Goal: Task Accomplishment & Management: Use online tool/utility

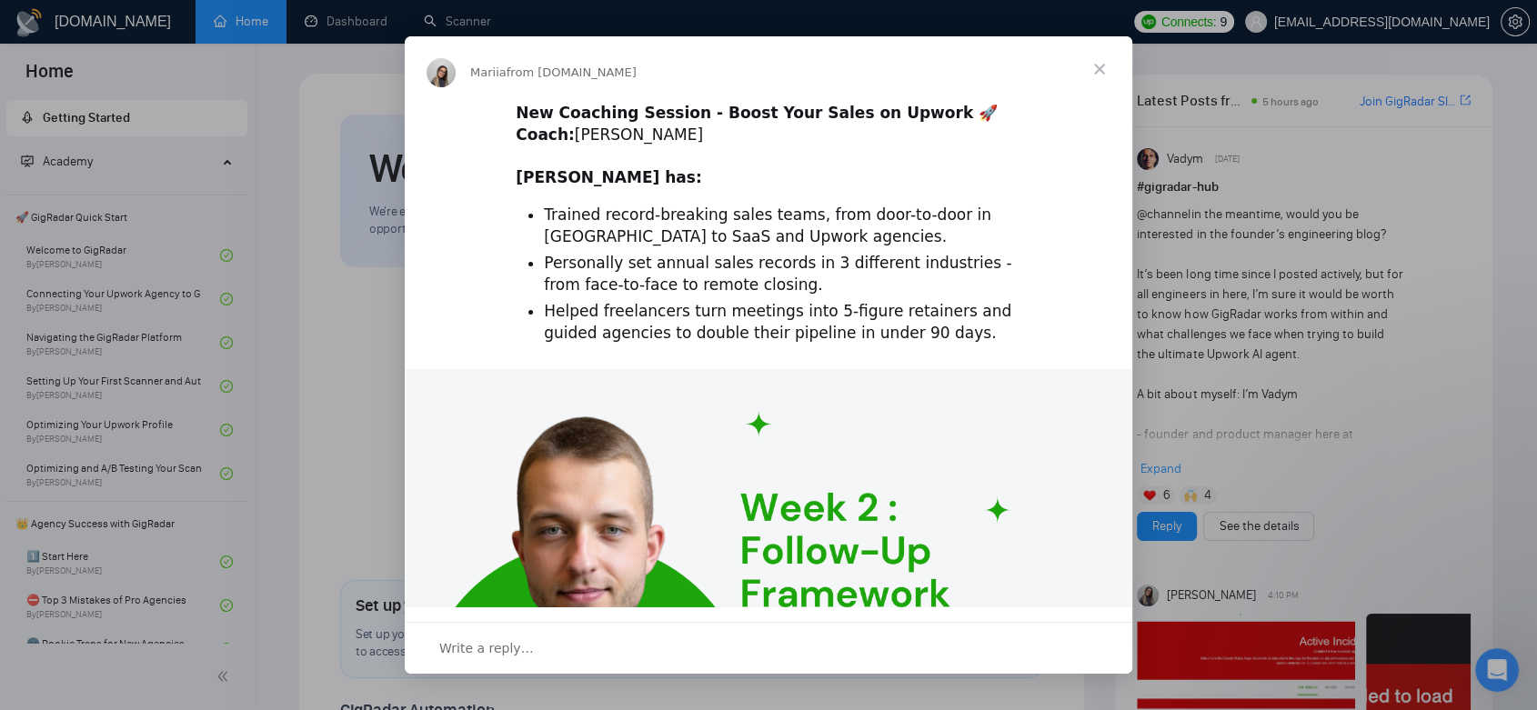
click at [57, 292] on div "Intercom messenger" at bounding box center [768, 355] width 1537 height 710
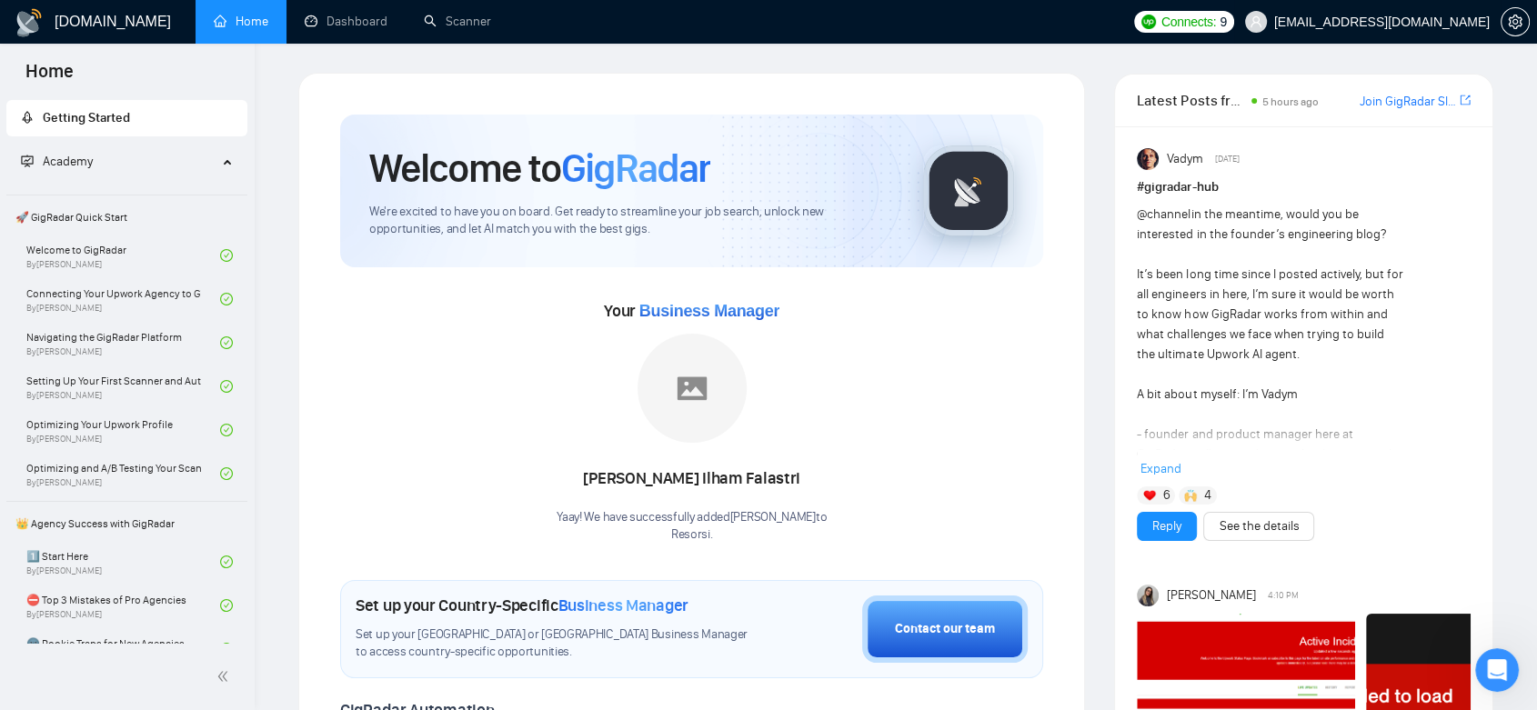
click at [1432, 22] on span "info@resorsi.com" at bounding box center [1381, 22] width 215 height 0
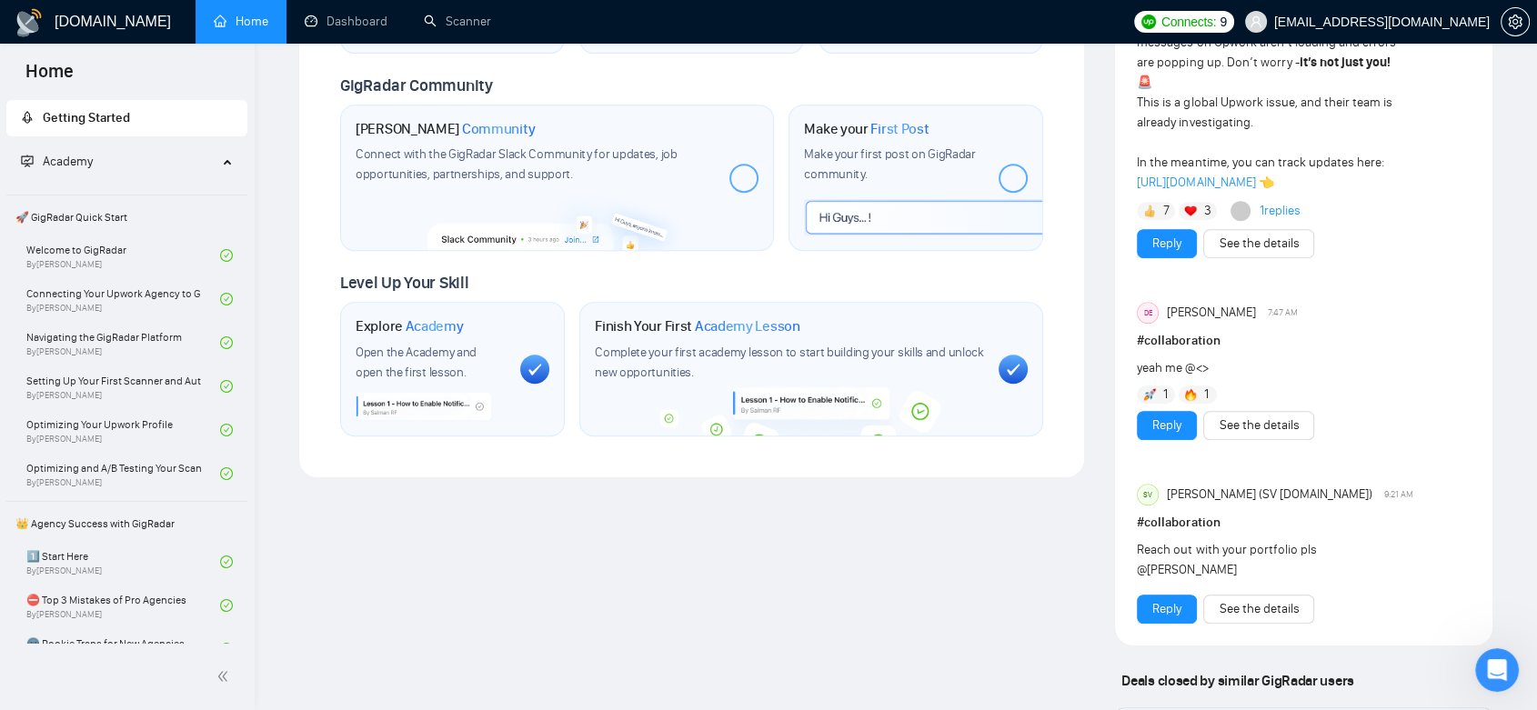
scroll to position [707, 0]
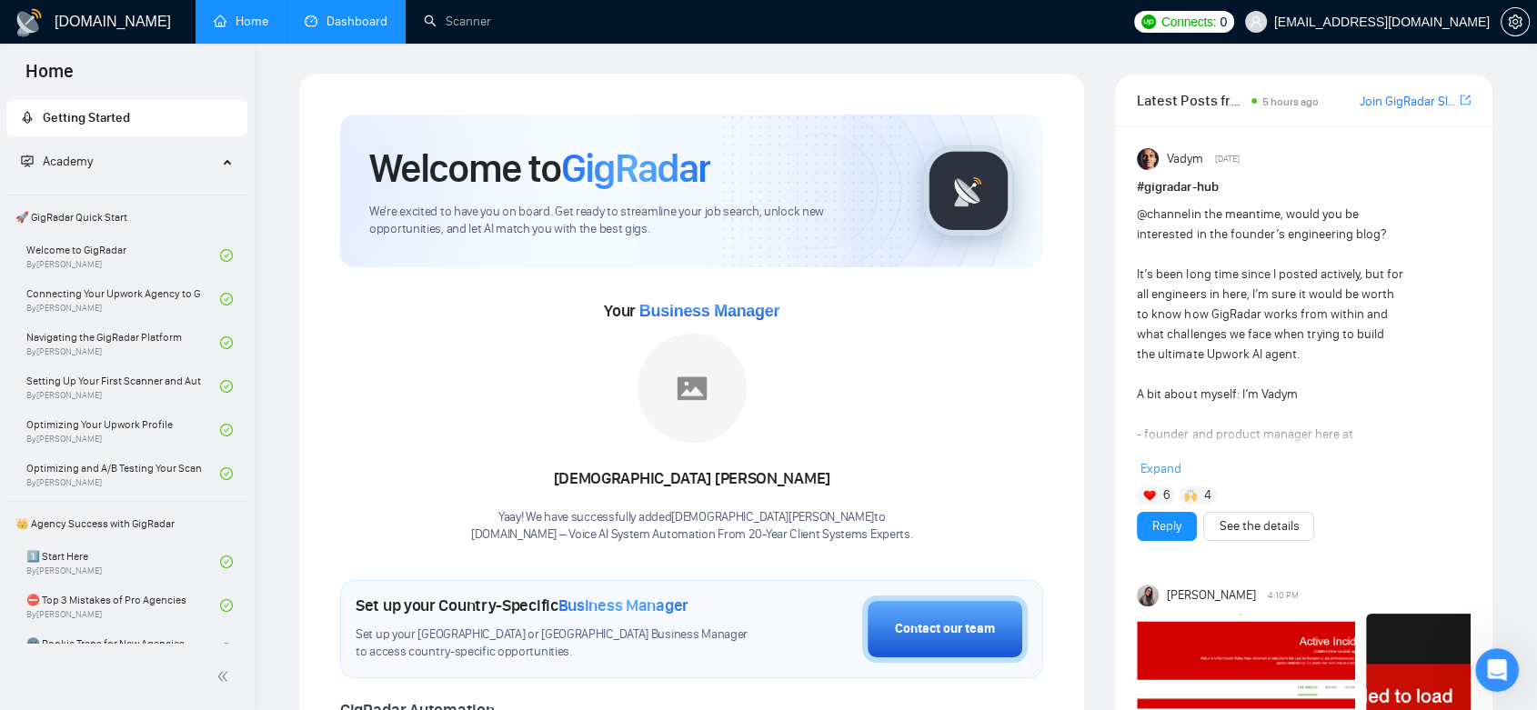
click at [367, 29] on link "Dashboard" at bounding box center [346, 21] width 83 height 15
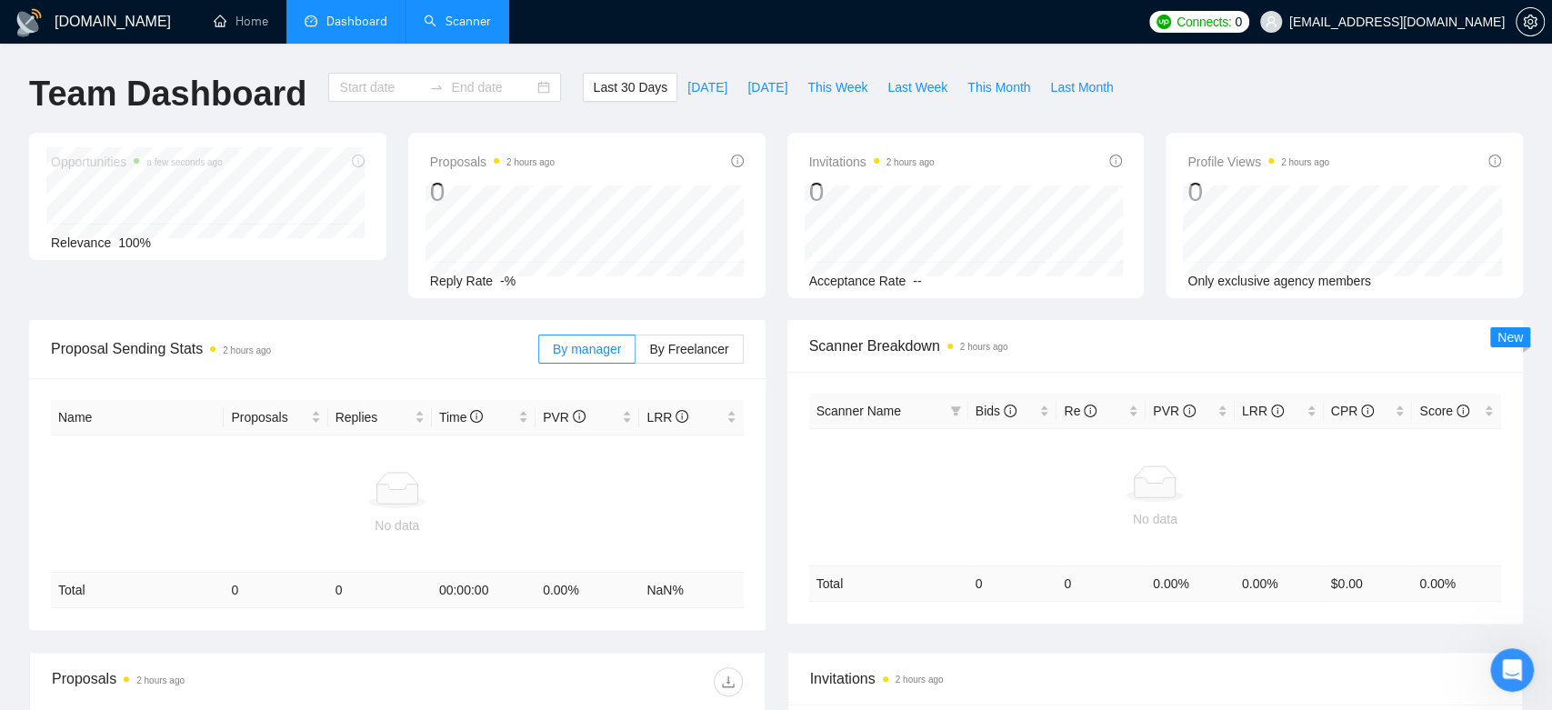
click at [450, 18] on link "Scanner" at bounding box center [457, 21] width 67 height 15
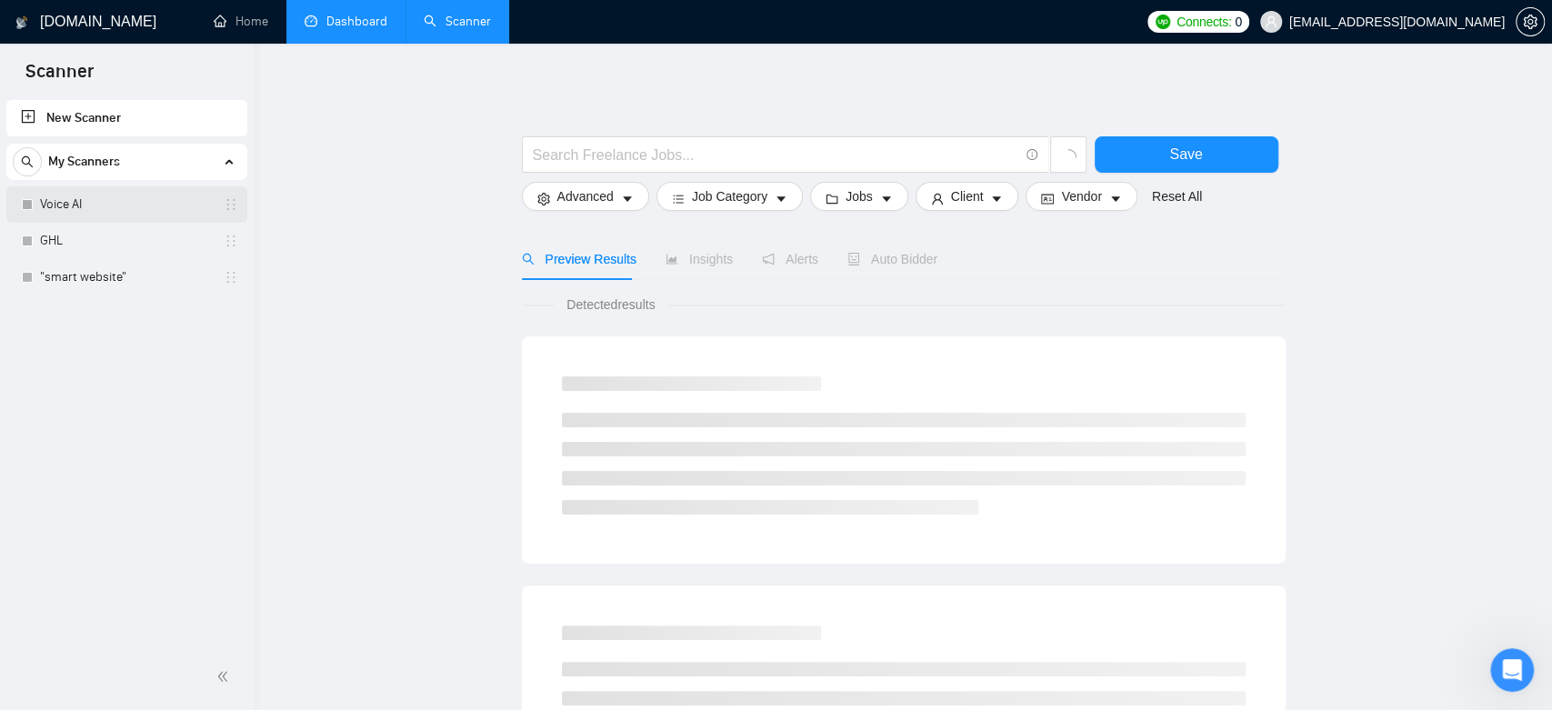
click at [144, 206] on link "Voice AI" at bounding box center [126, 204] width 173 height 36
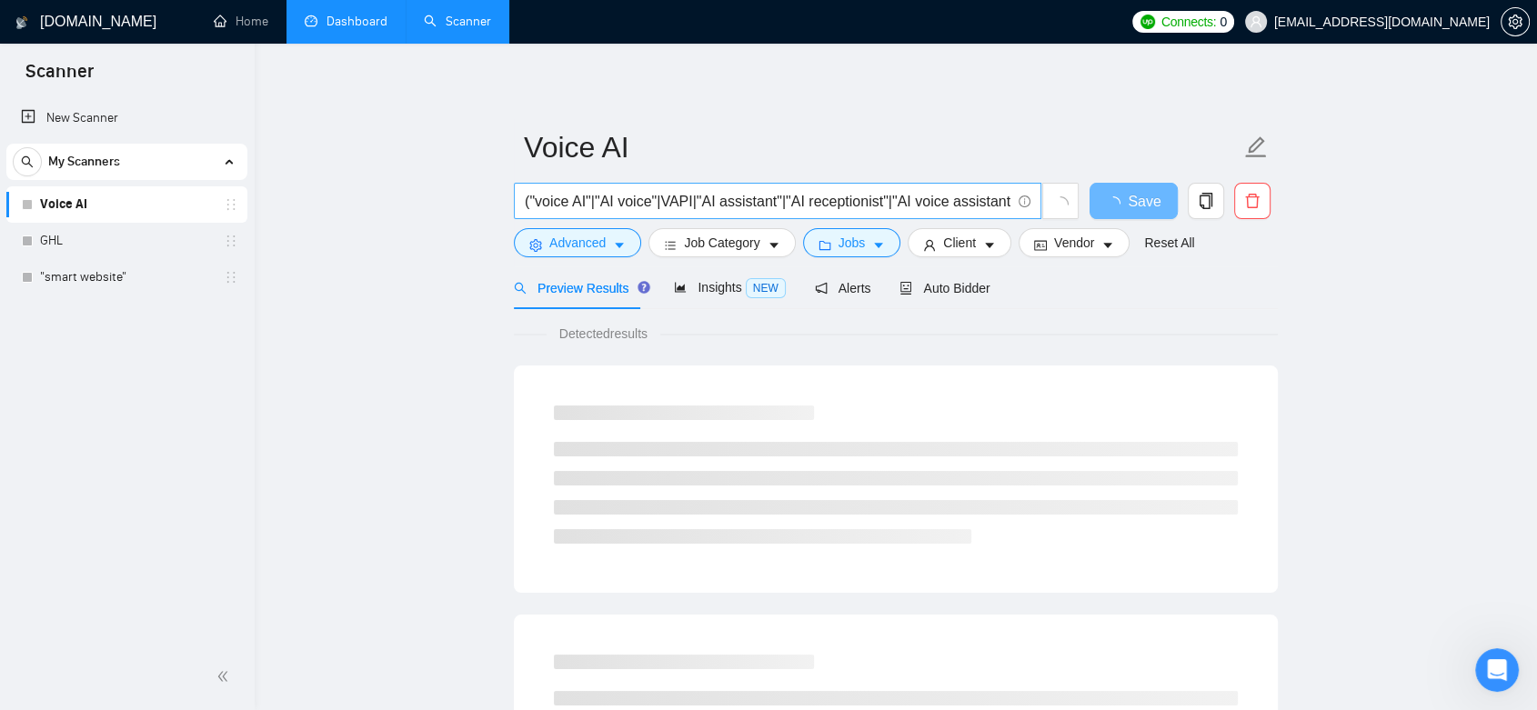
click at [660, 197] on input "("voice AI"|"AI voice"|VAPI|"AI assistant"|"AI receptionist"|"AI voice assistan…" at bounding box center [768, 201] width 486 height 23
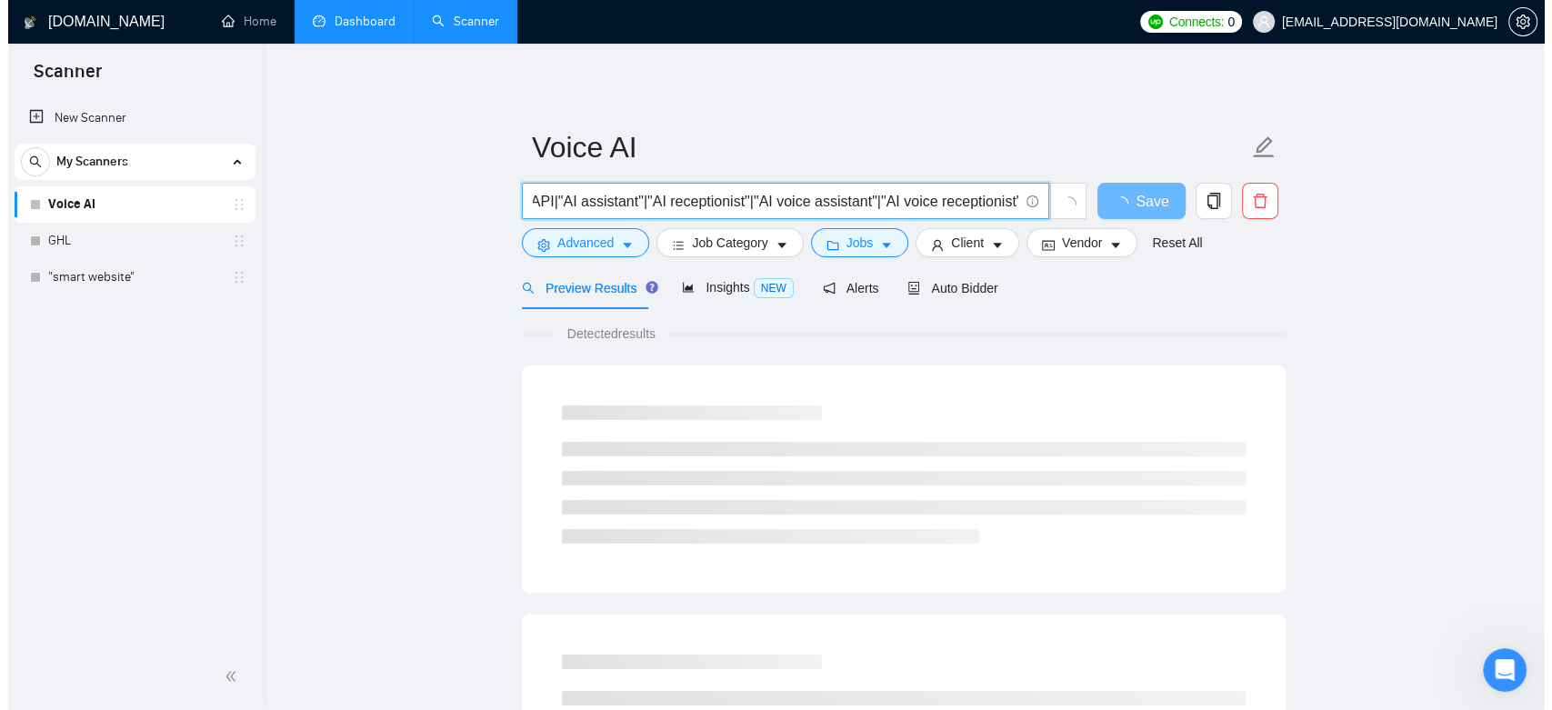
scroll to position [0, 342]
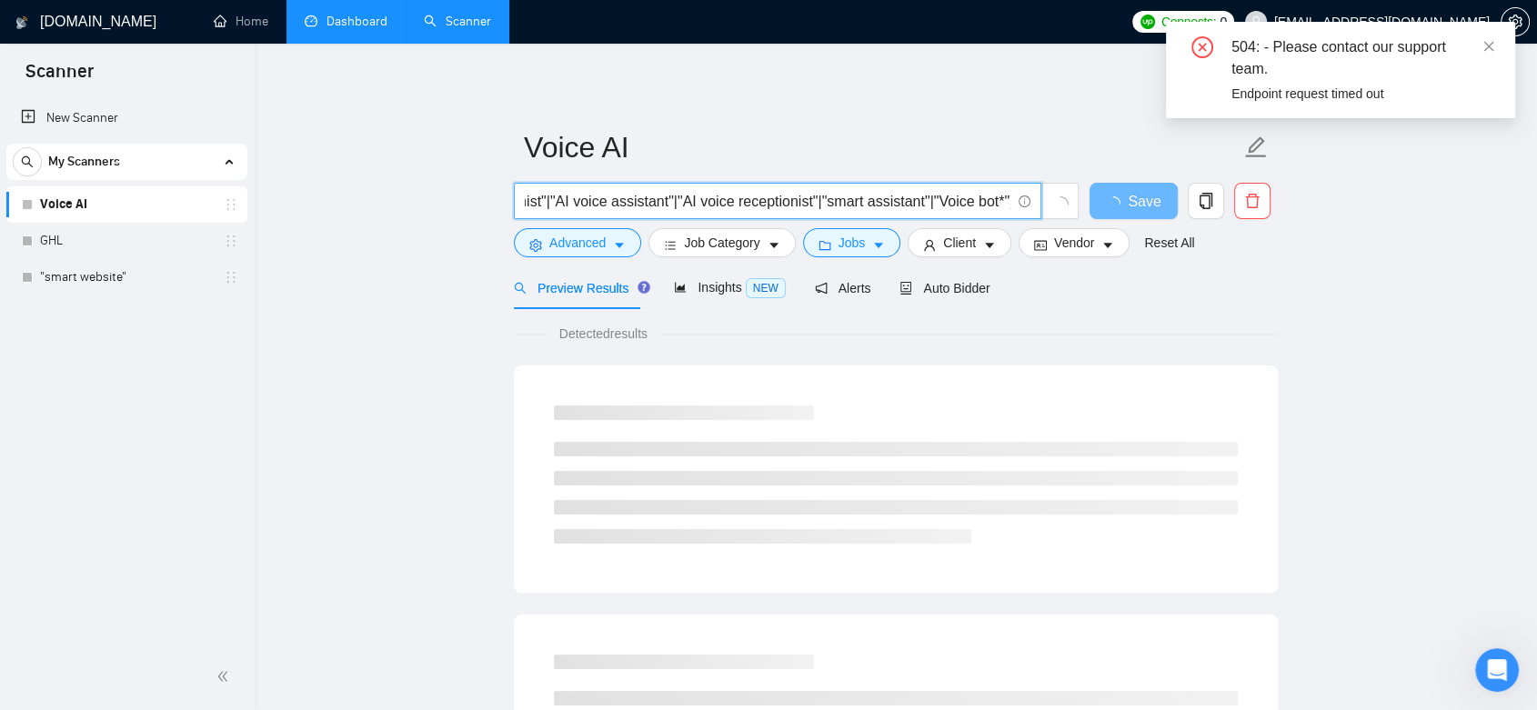
drag, startPoint x: 808, startPoint y: 197, endPoint x: 1040, endPoint y: 215, distance: 232.5
click at [1040, 215] on span "("voice AI"|"AI voice"|VAPI|"AI assistant"|"AI receptionist"|"AI voice assistan…" at bounding box center [777, 201] width 527 height 36
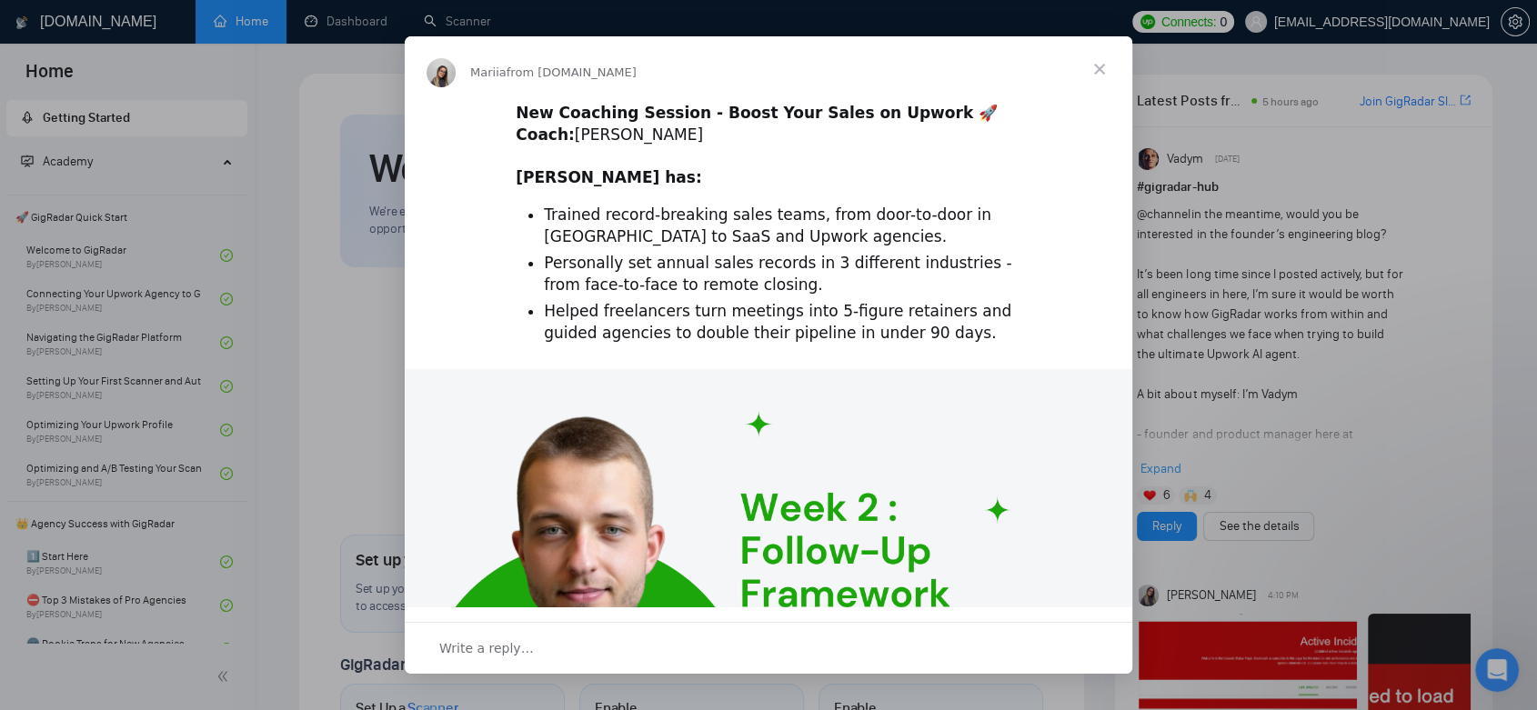
click at [1098, 77] on span "Close" at bounding box center [1099, 68] width 65 height 65
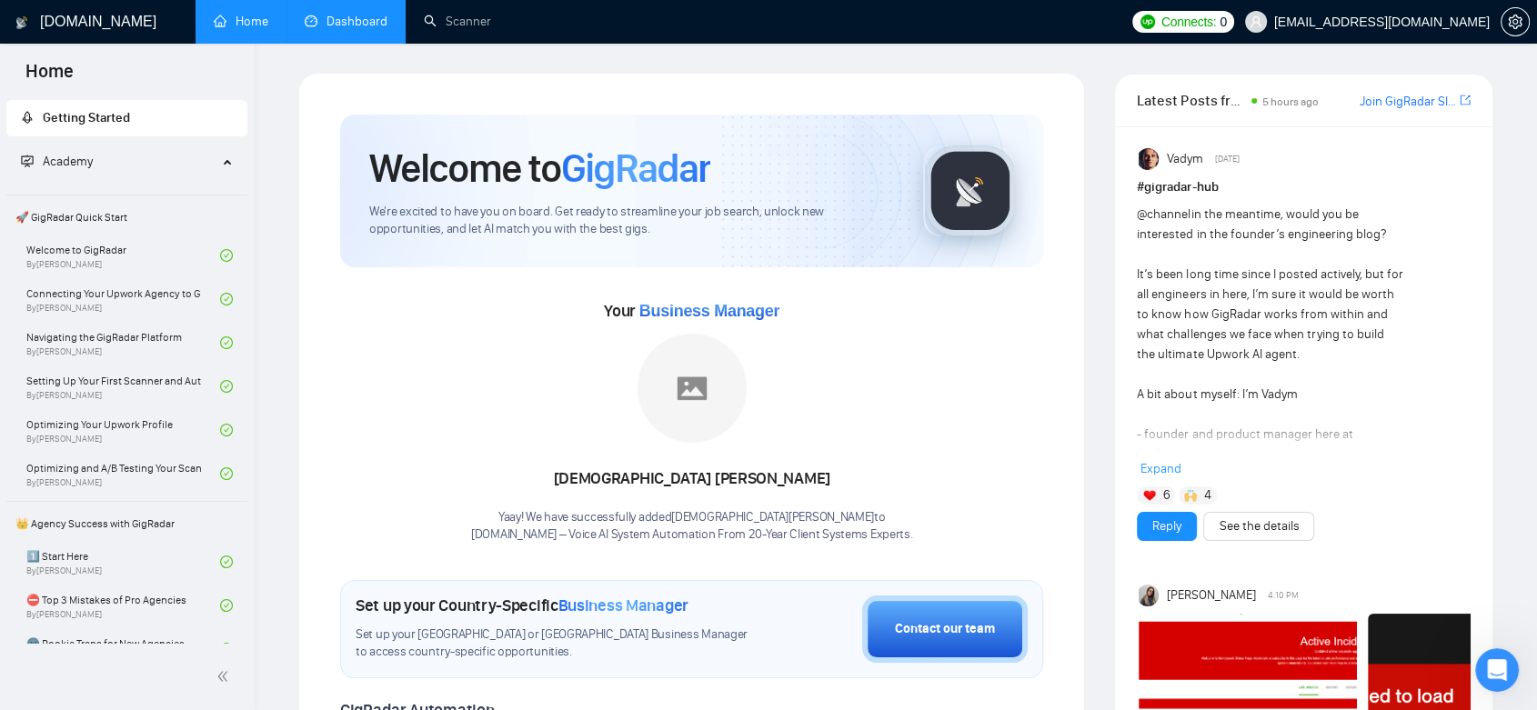
click at [355, 21] on link "Dashboard" at bounding box center [346, 21] width 83 height 15
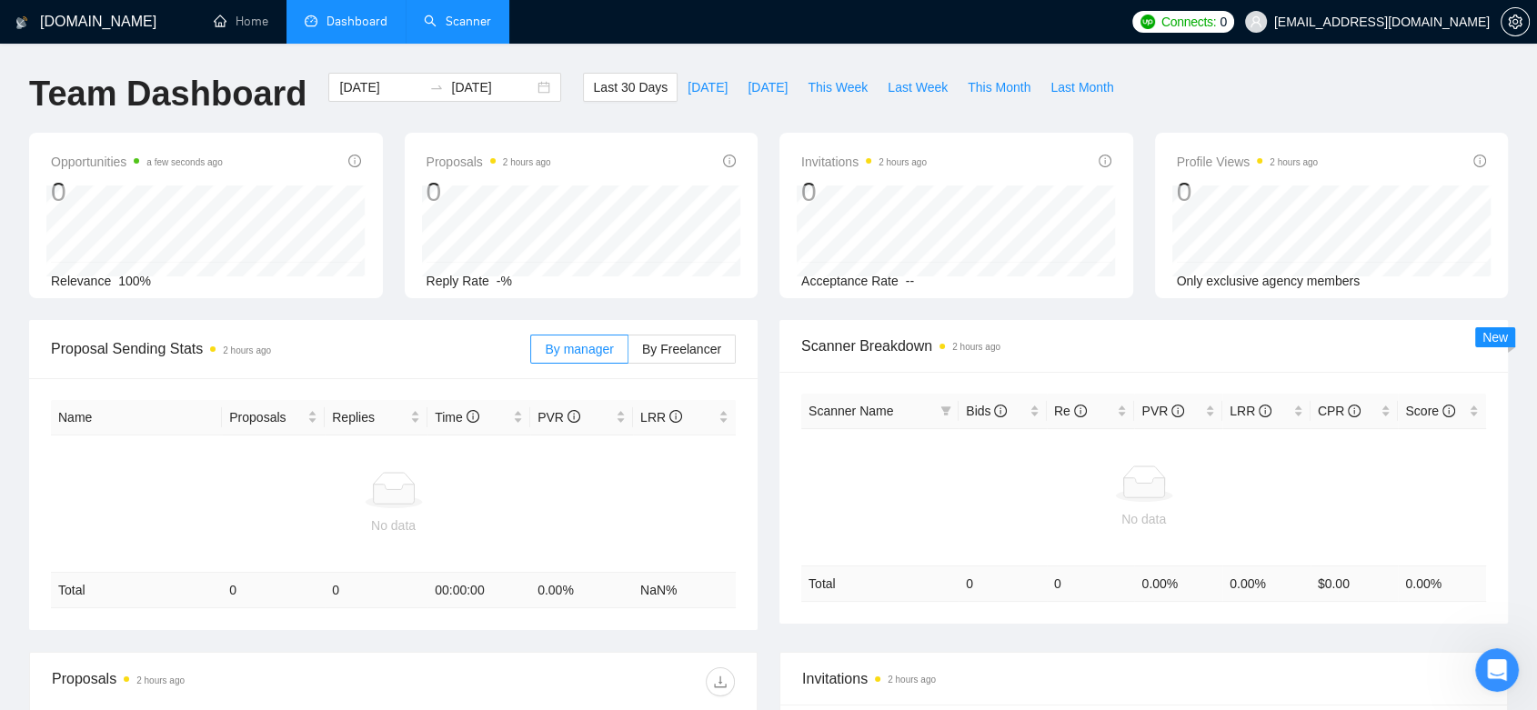
click at [454, 29] on link "Scanner" at bounding box center [457, 21] width 67 height 15
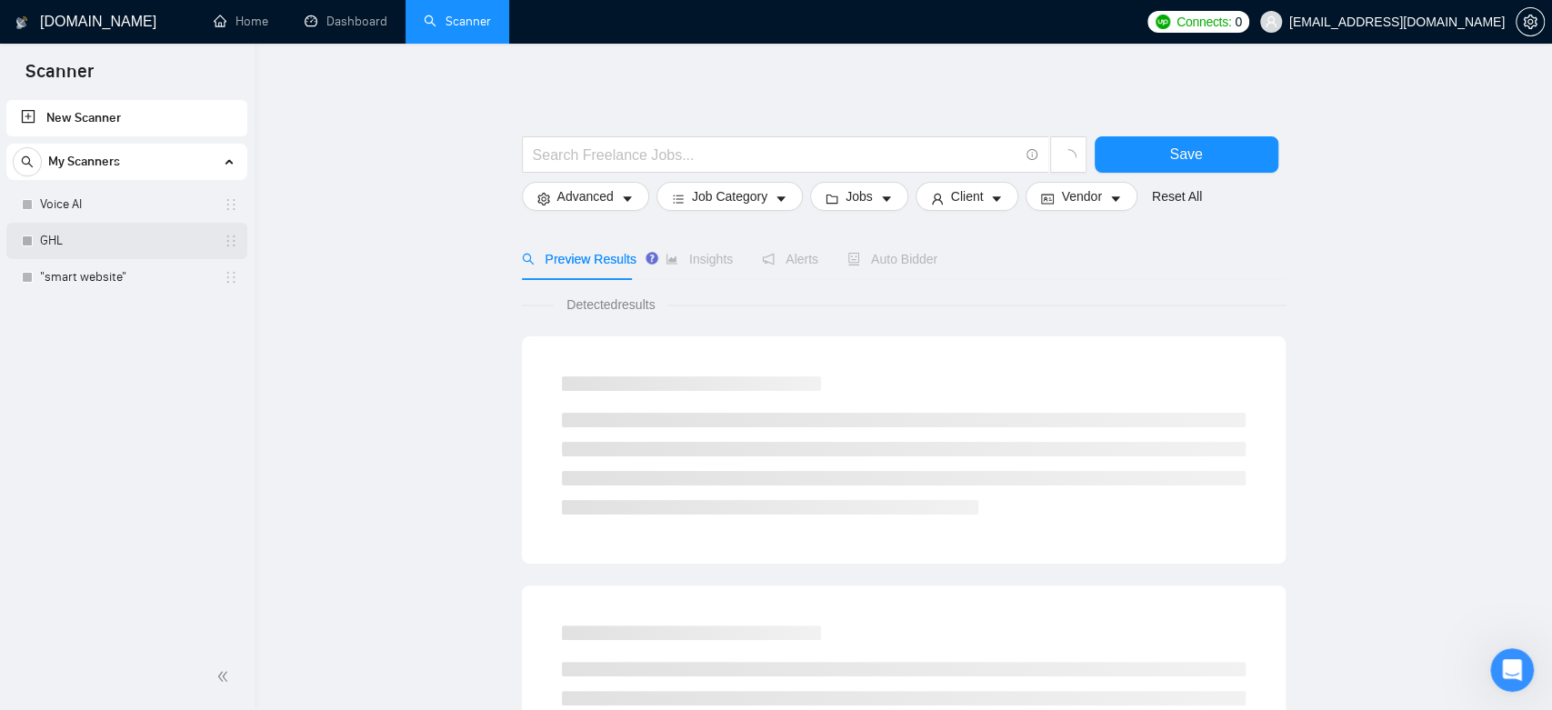
click at [105, 237] on link "GHL" at bounding box center [126, 241] width 173 height 36
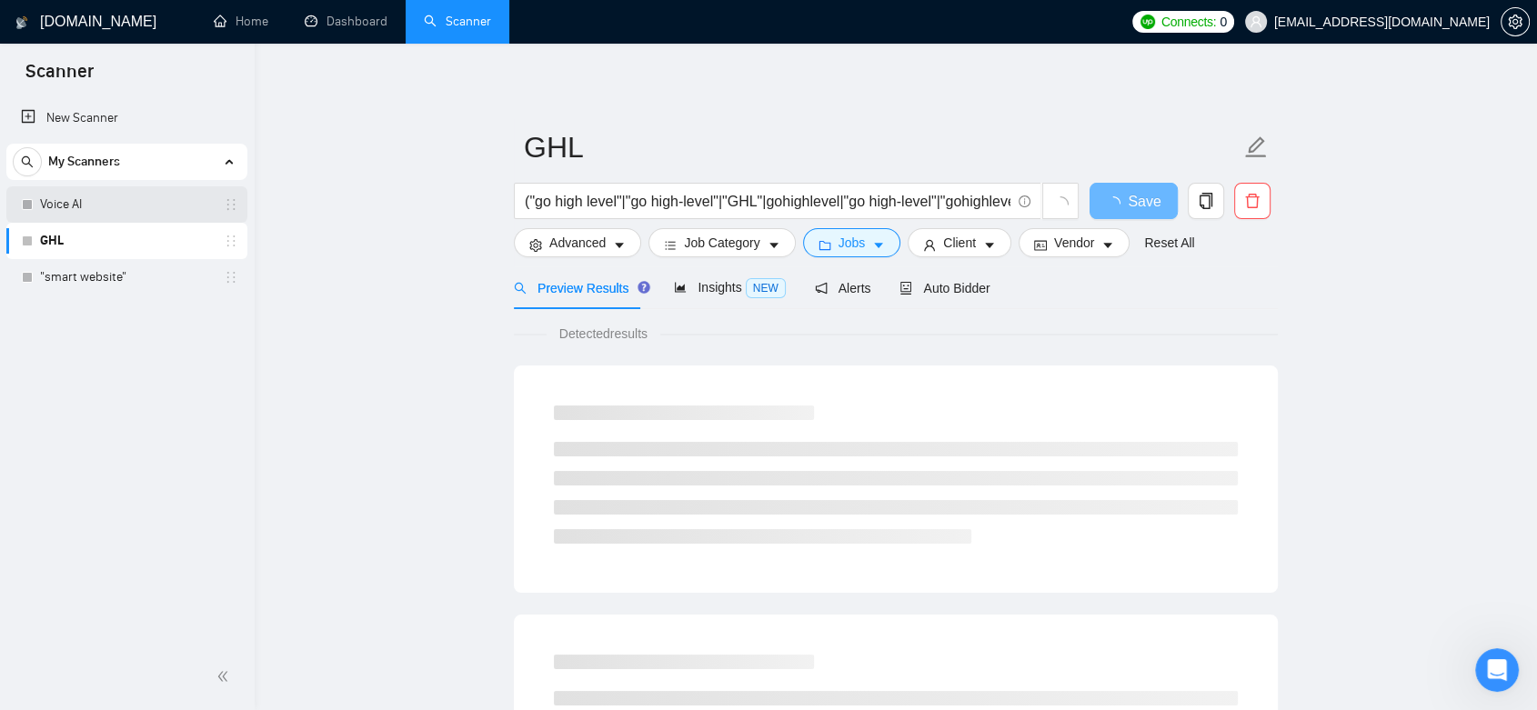
click at [159, 206] on link "Voice AI" at bounding box center [126, 204] width 173 height 36
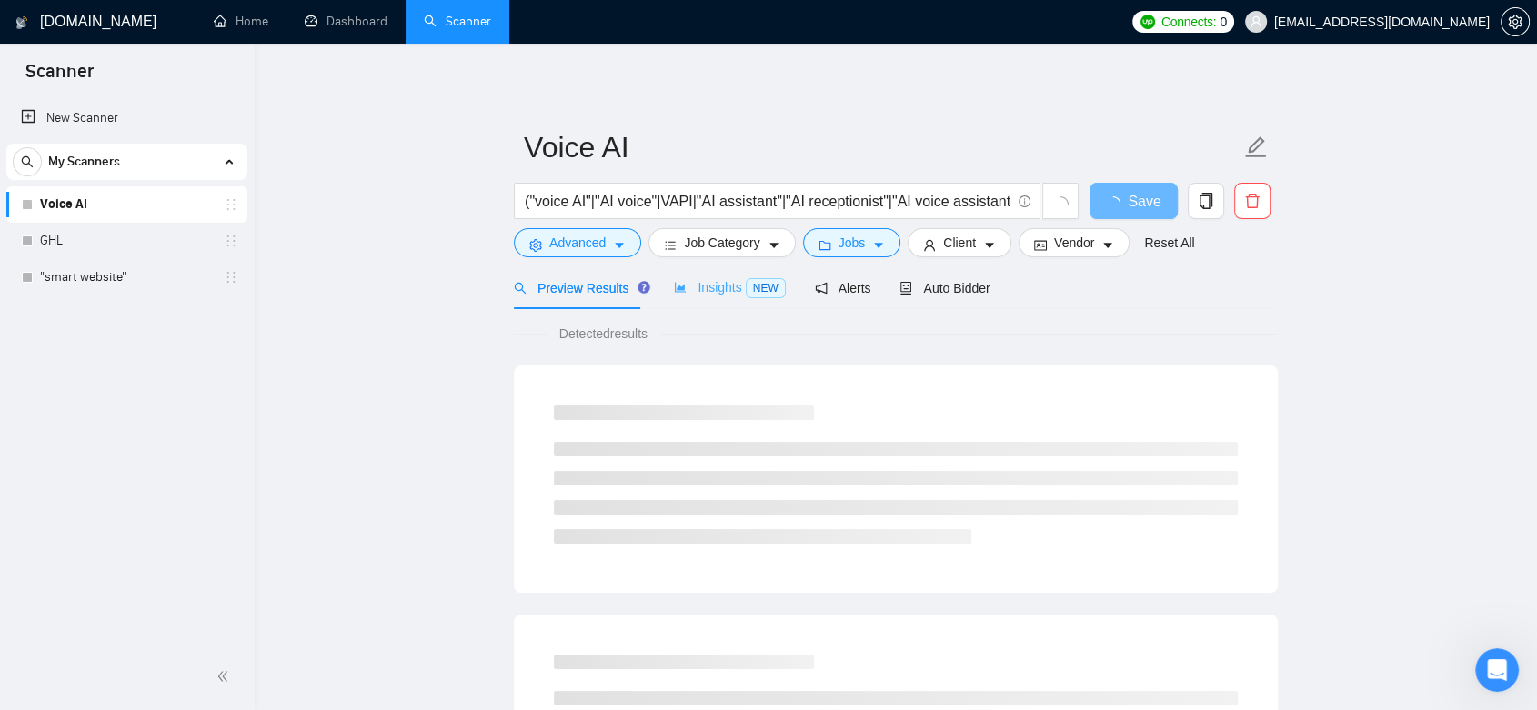
click at [695, 297] on div "Insights NEW" at bounding box center [729, 287] width 111 height 43
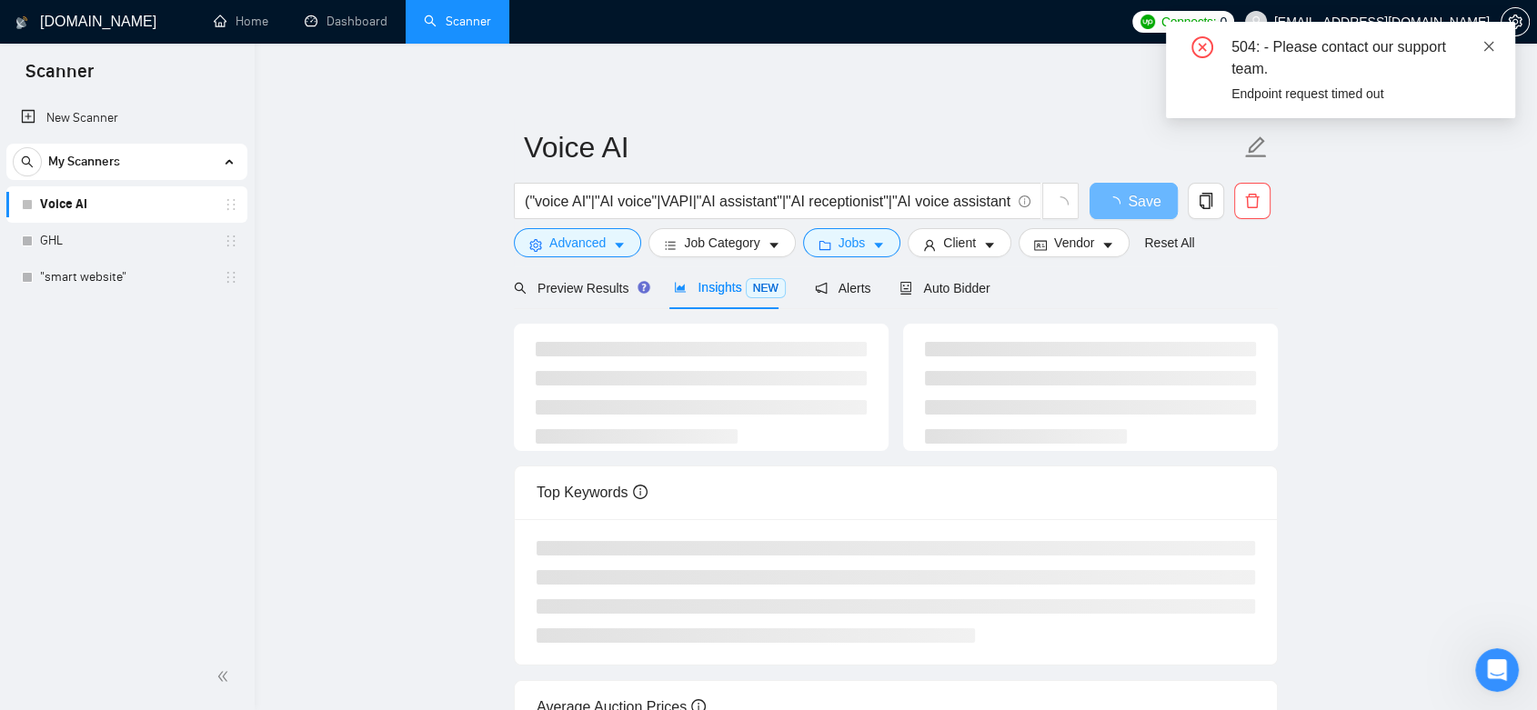
click at [1488, 44] on icon "close" at bounding box center [1488, 46] width 13 height 13
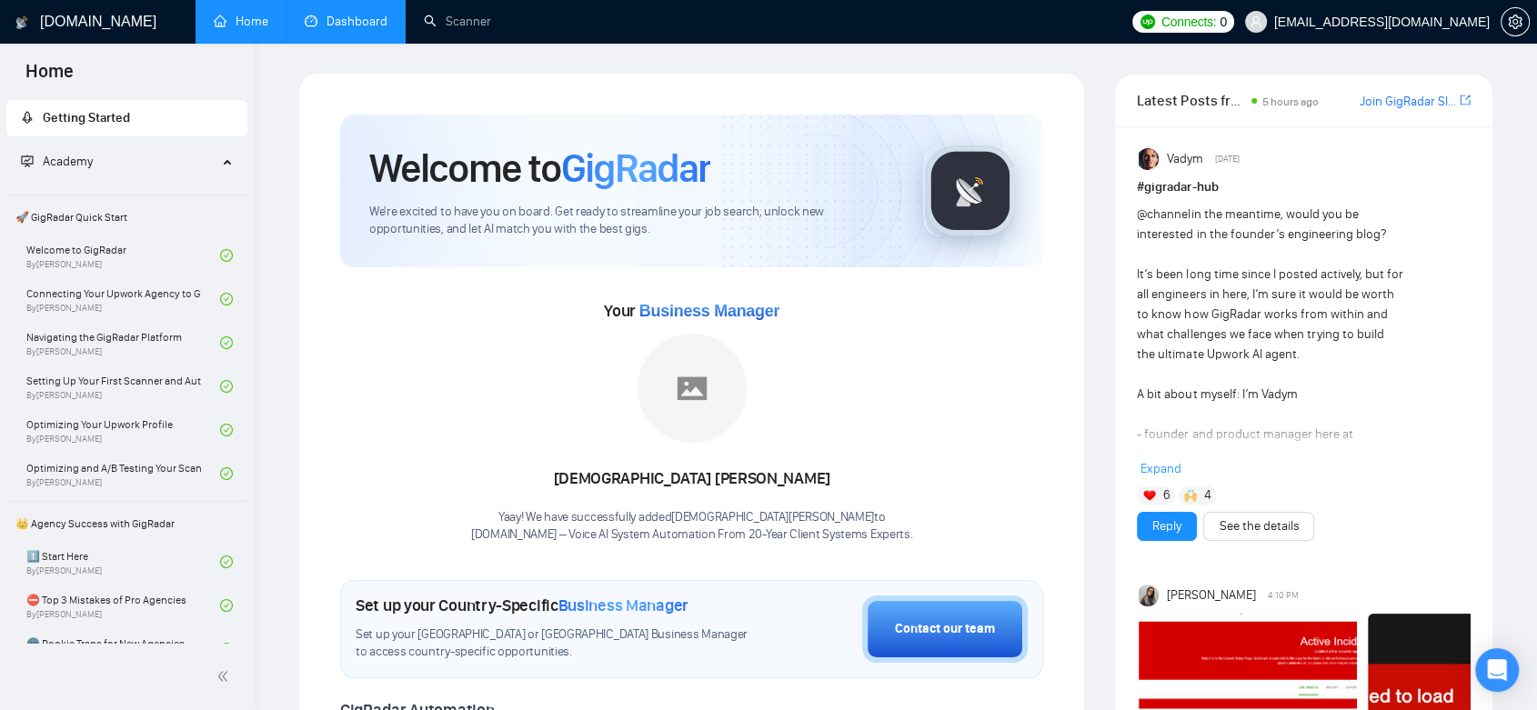
click at [361, 27] on link "Dashboard" at bounding box center [346, 21] width 83 height 15
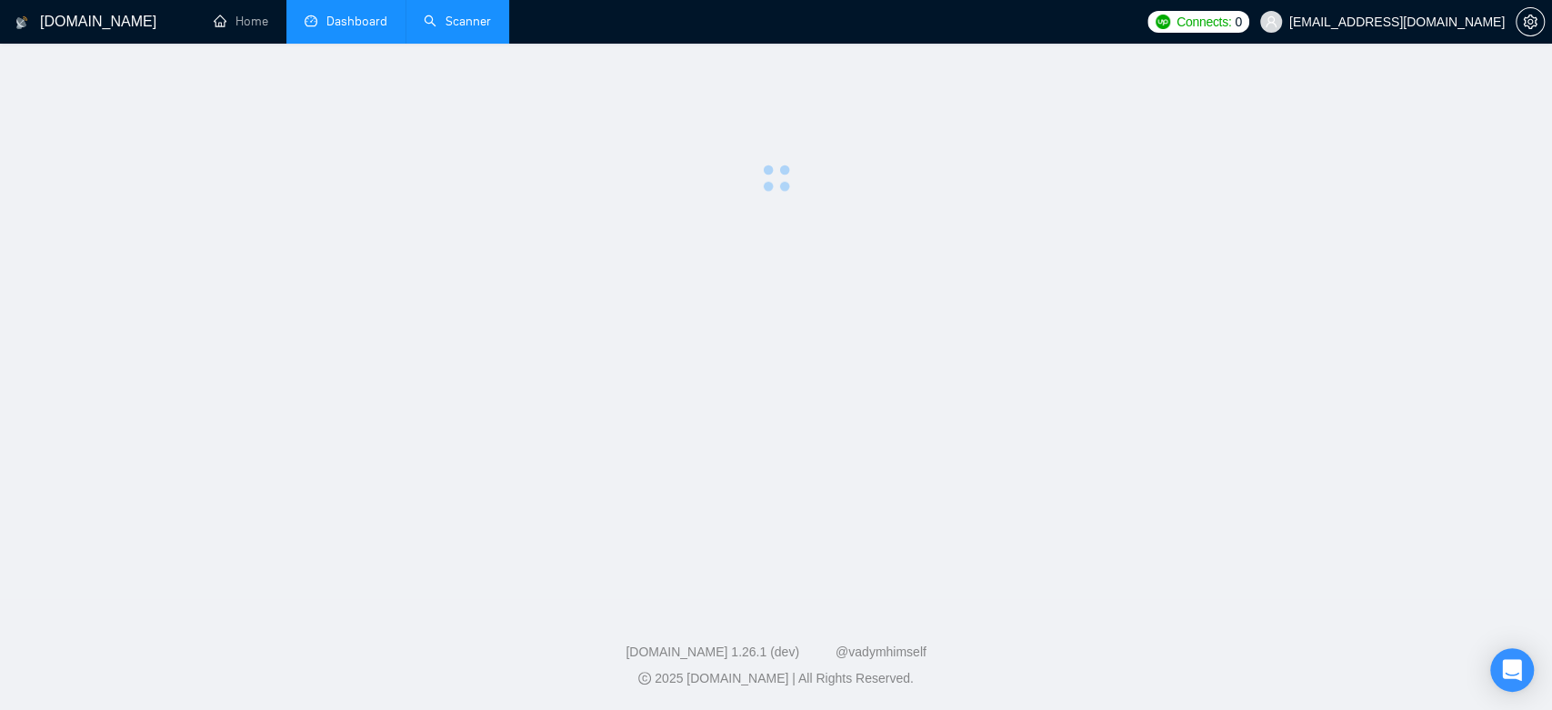
click at [446, 18] on link "Scanner" at bounding box center [457, 21] width 67 height 15
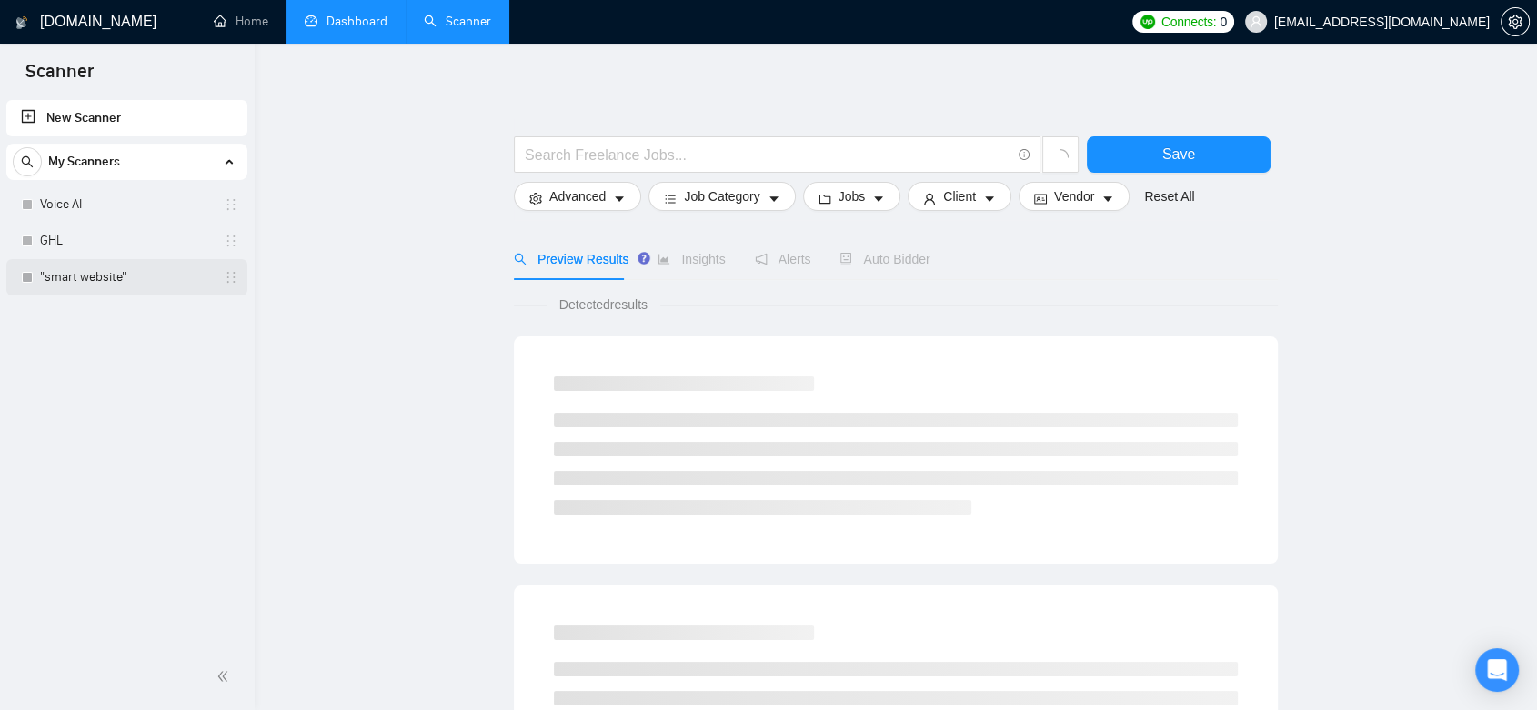
click at [147, 282] on link ""smart website"" at bounding box center [126, 277] width 173 height 36
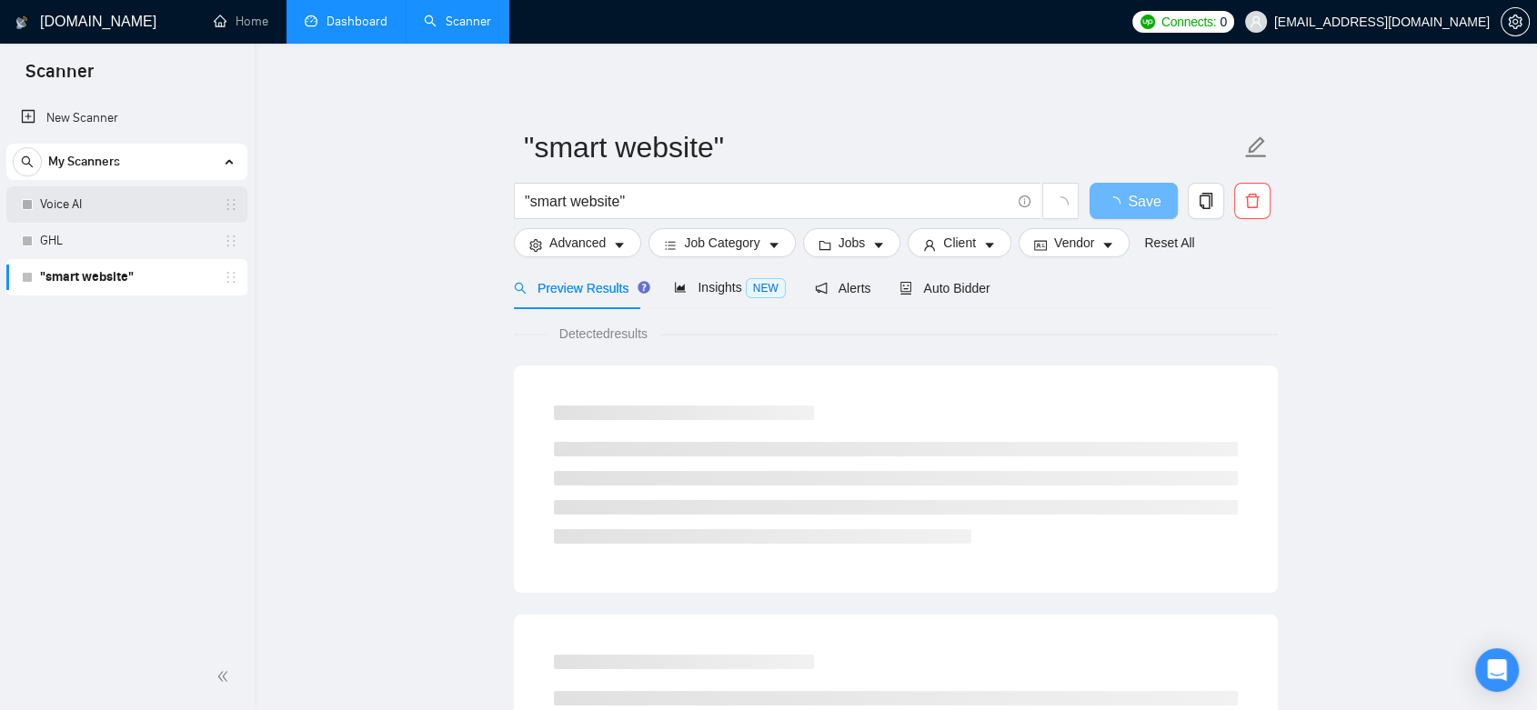
click at [121, 207] on link "Voice AI" at bounding box center [126, 204] width 173 height 36
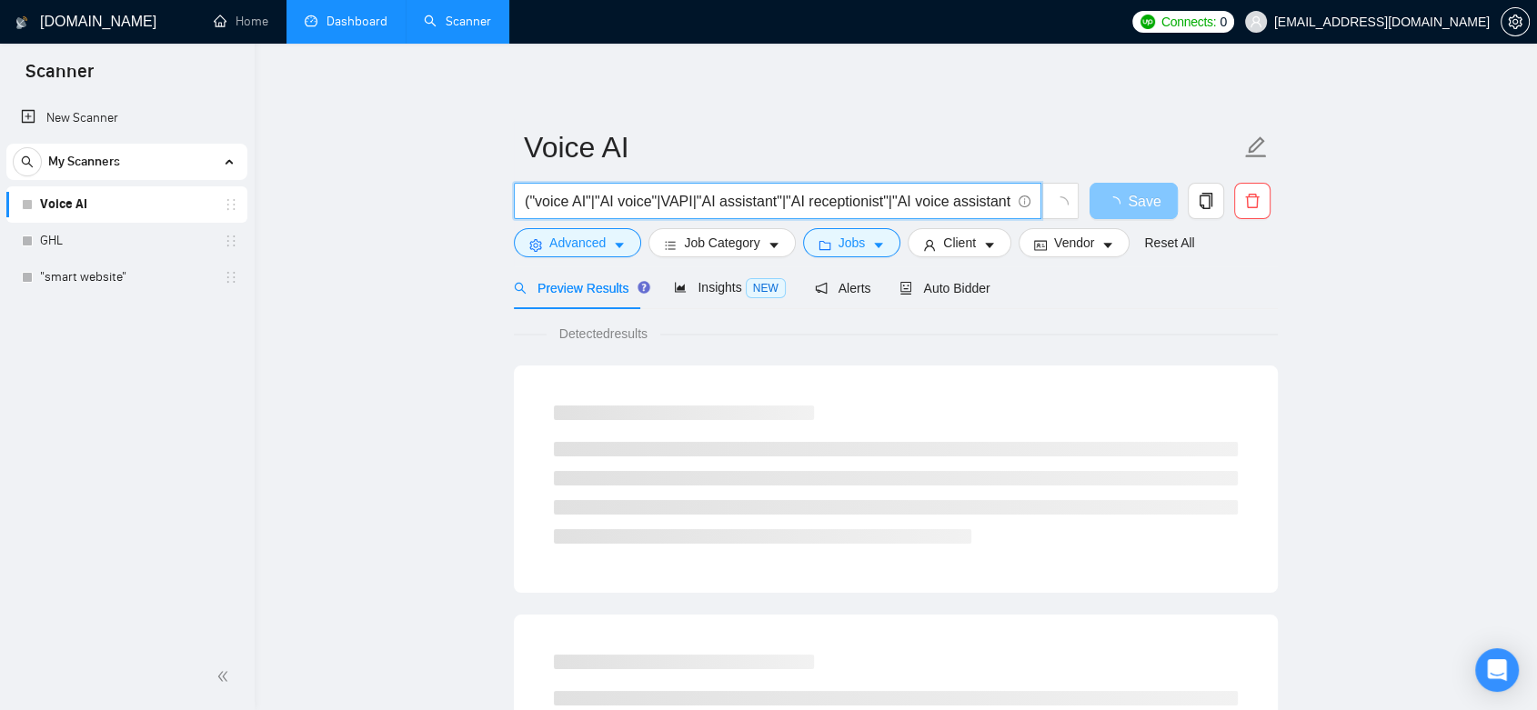
scroll to position [0, 342]
drag, startPoint x: 709, startPoint y: 198, endPoint x: 1114, endPoint y: 199, distance: 404.6
click at [1114, 199] on div "("voice AI"|"AI voice"|VAPI|"AI assistant"|"AI receptionist"|"AI voice assistan…" at bounding box center [892, 205] width 764 height 45
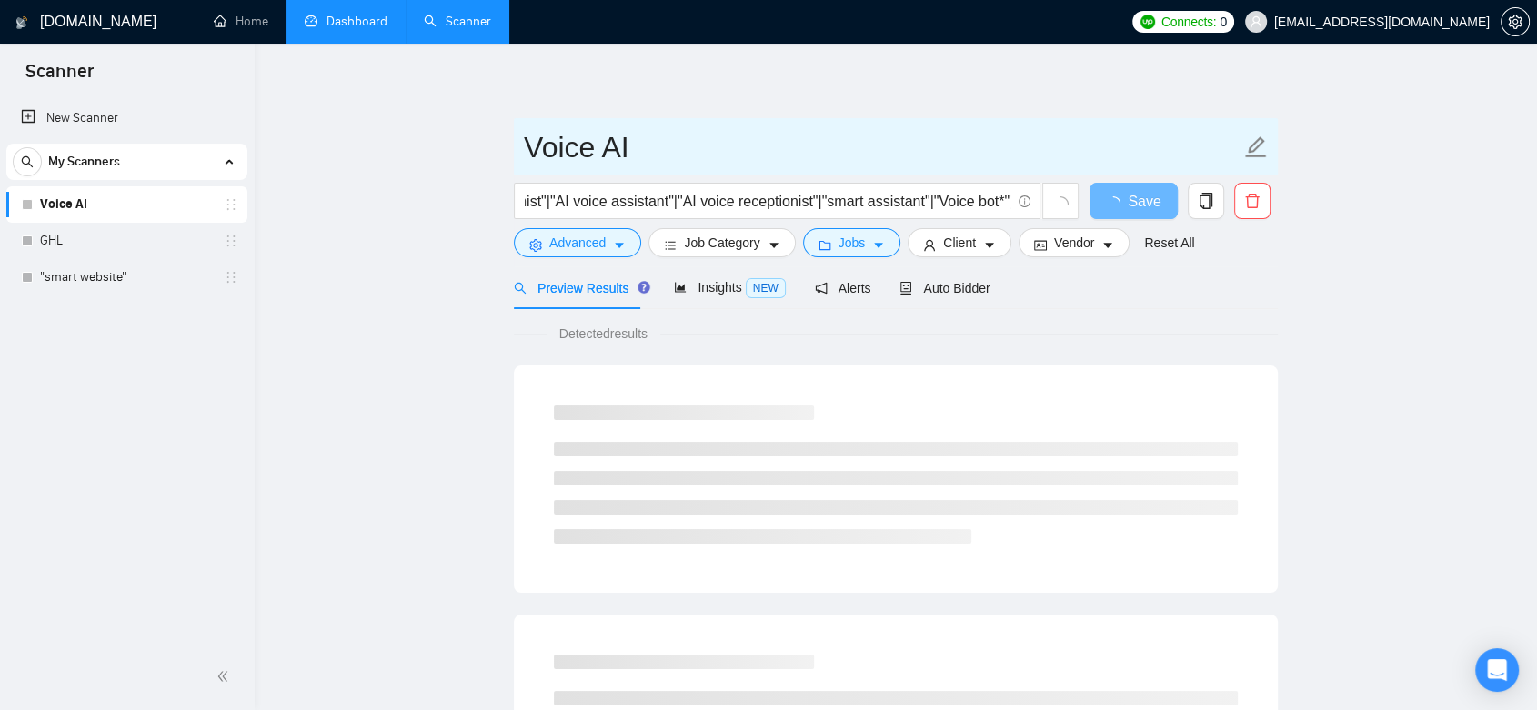
click at [966, 125] on input "Voice AI" at bounding box center [882, 147] width 717 height 45
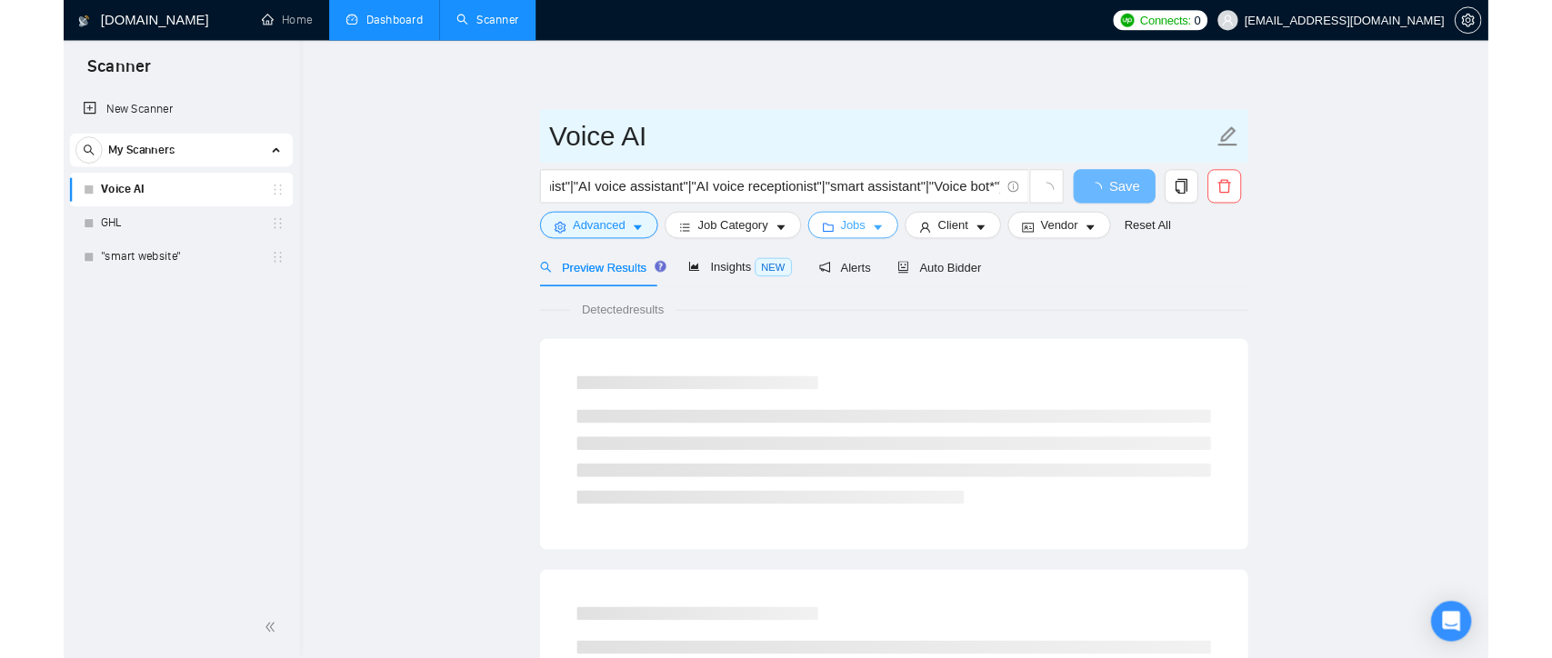
scroll to position [0, 0]
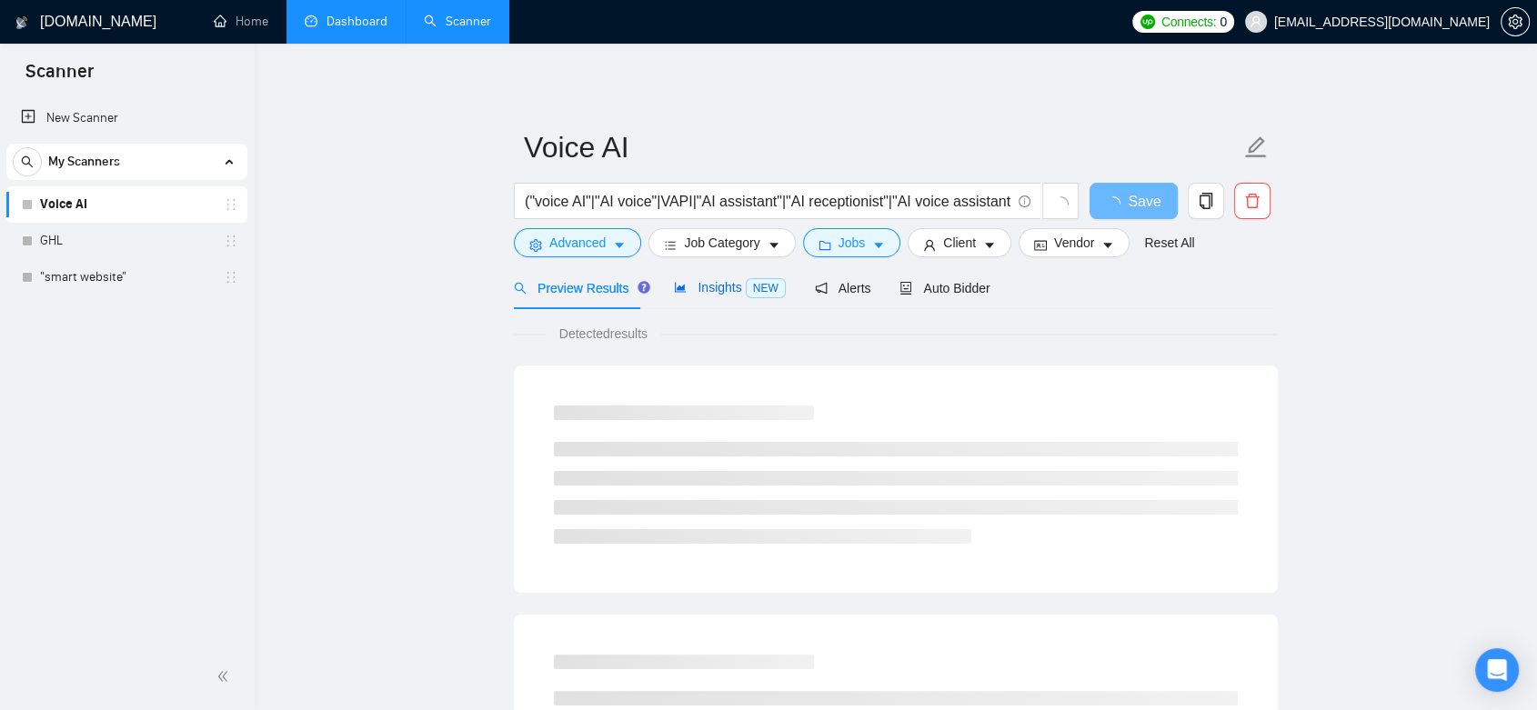
click at [730, 292] on span "Insights NEW" at bounding box center [729, 287] width 111 height 15
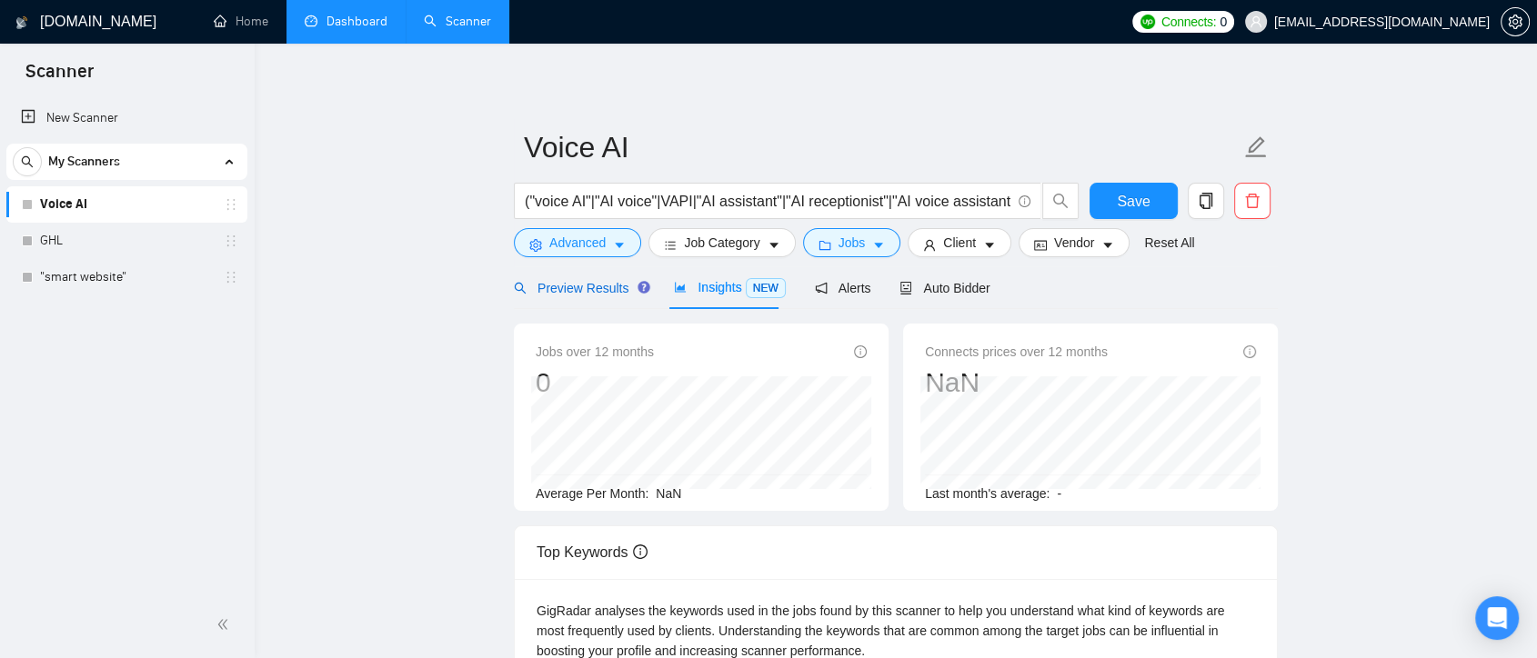
click at [616, 284] on span "Preview Results" at bounding box center [579, 288] width 131 height 15
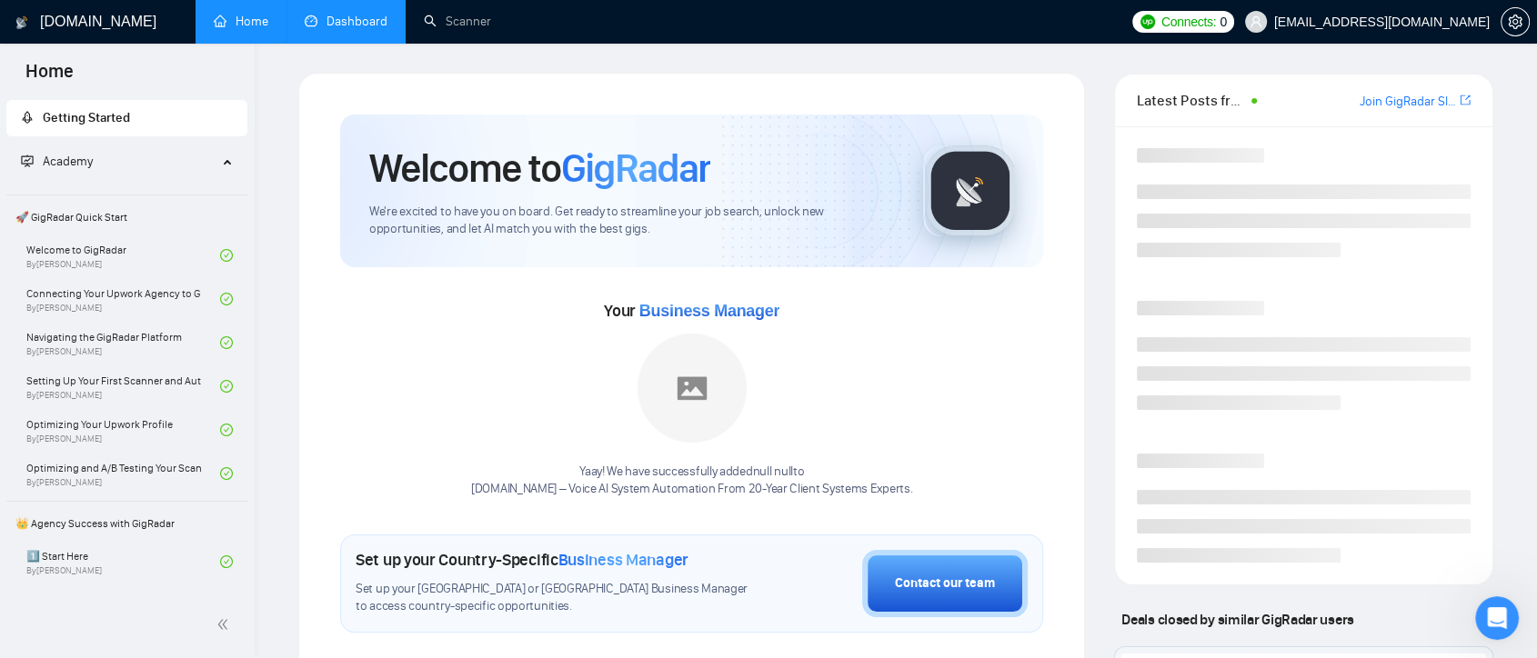
click at [334, 24] on link "Dashboard" at bounding box center [346, 21] width 83 height 15
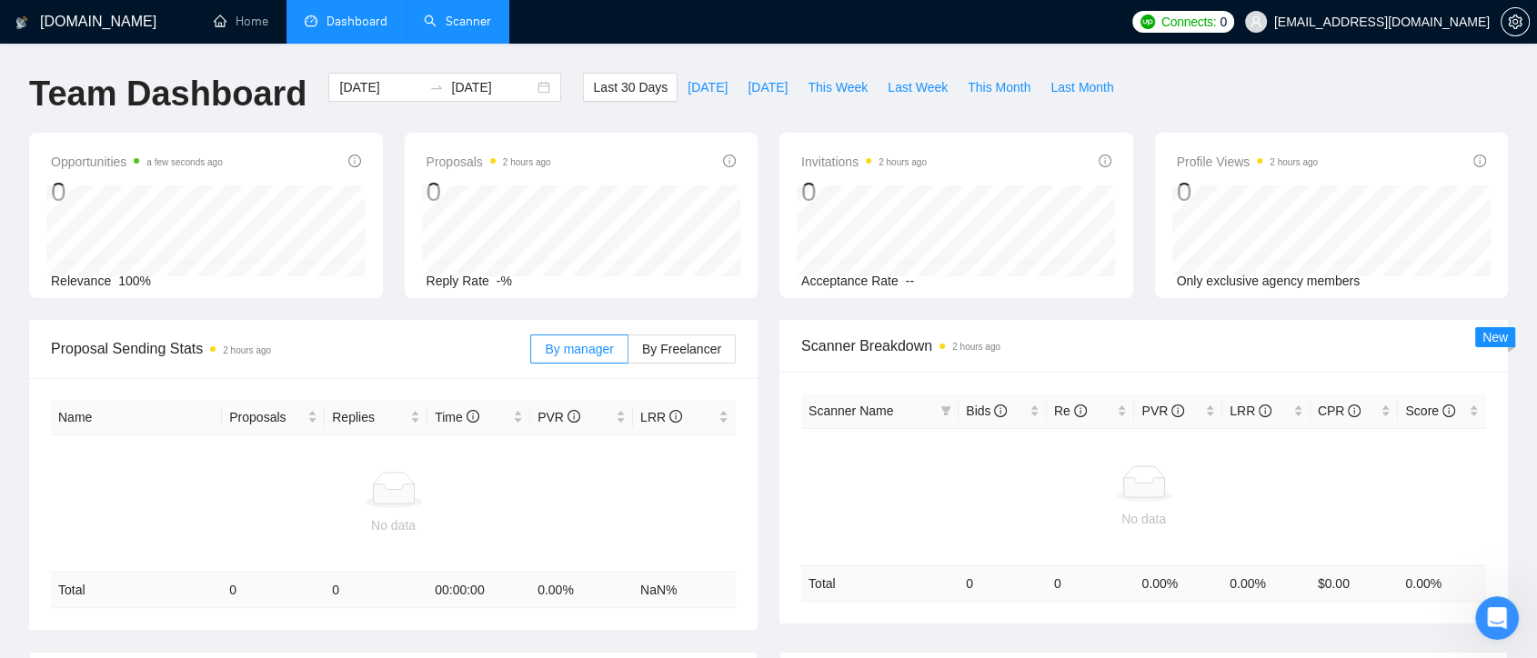
click at [473, 26] on link "Scanner" at bounding box center [457, 21] width 67 height 15
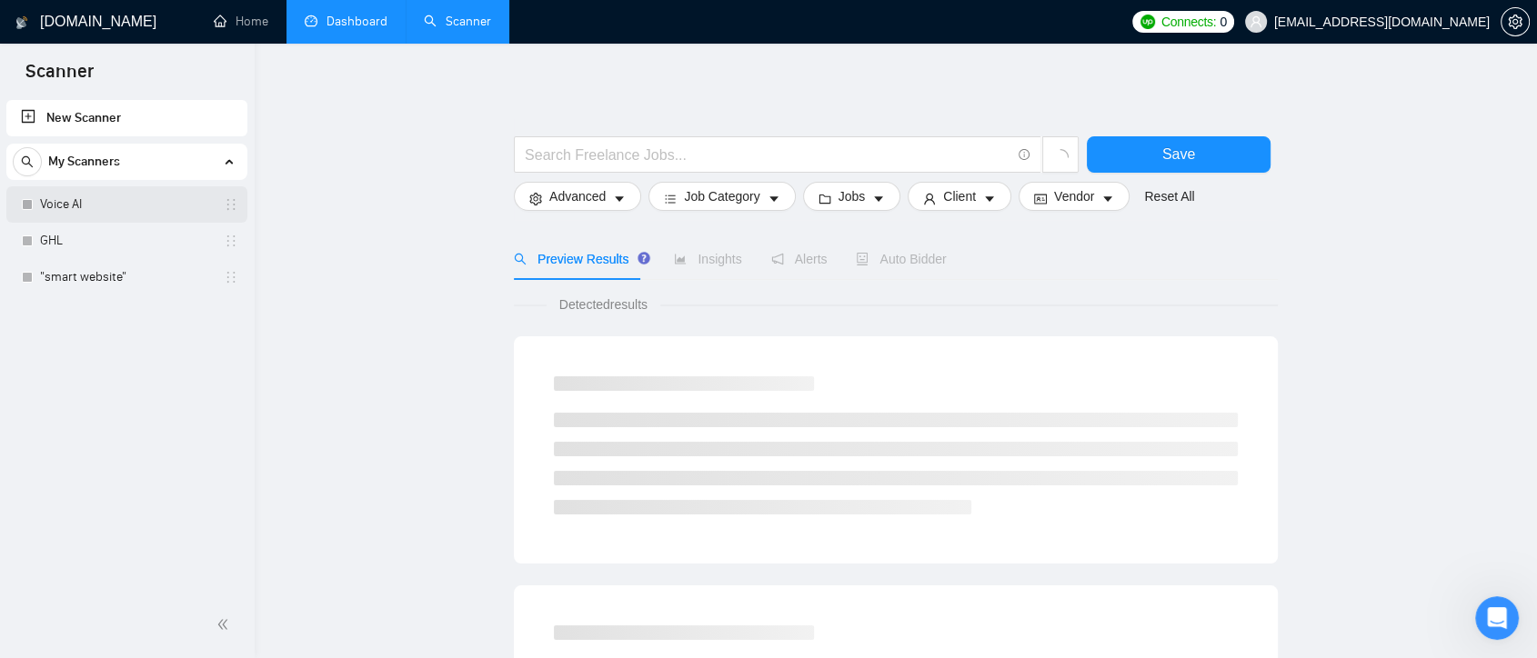
click at [147, 216] on link "Voice AI" at bounding box center [126, 204] width 173 height 36
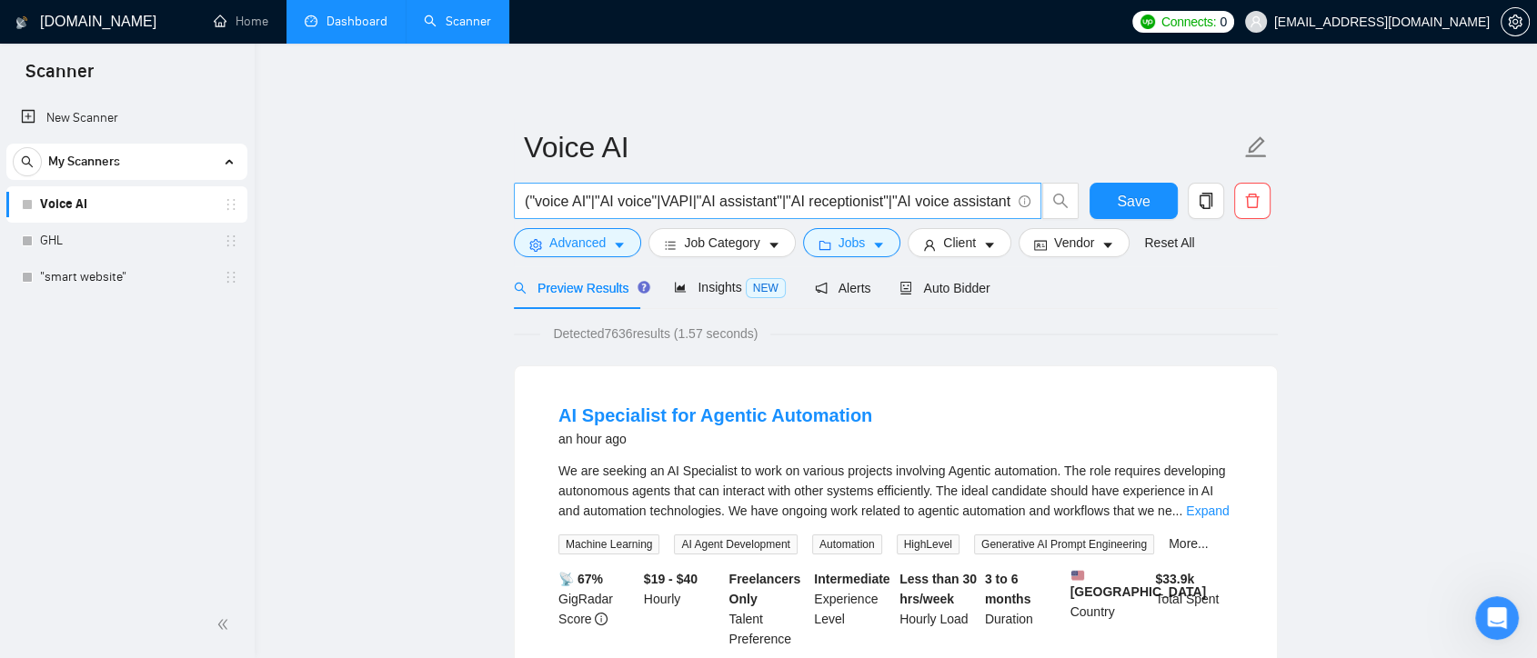
click at [596, 202] on input "("voice AI"|"AI voice"|VAPI|"AI assistant"|"AI receptionist"|"AI voice assistan…" at bounding box center [768, 201] width 486 height 23
click at [657, 200] on input "("voice AI"| "AI voice"|VAPI|"AI assistant"|"AI receptionist"|"AI voice assista…" at bounding box center [768, 201] width 486 height 23
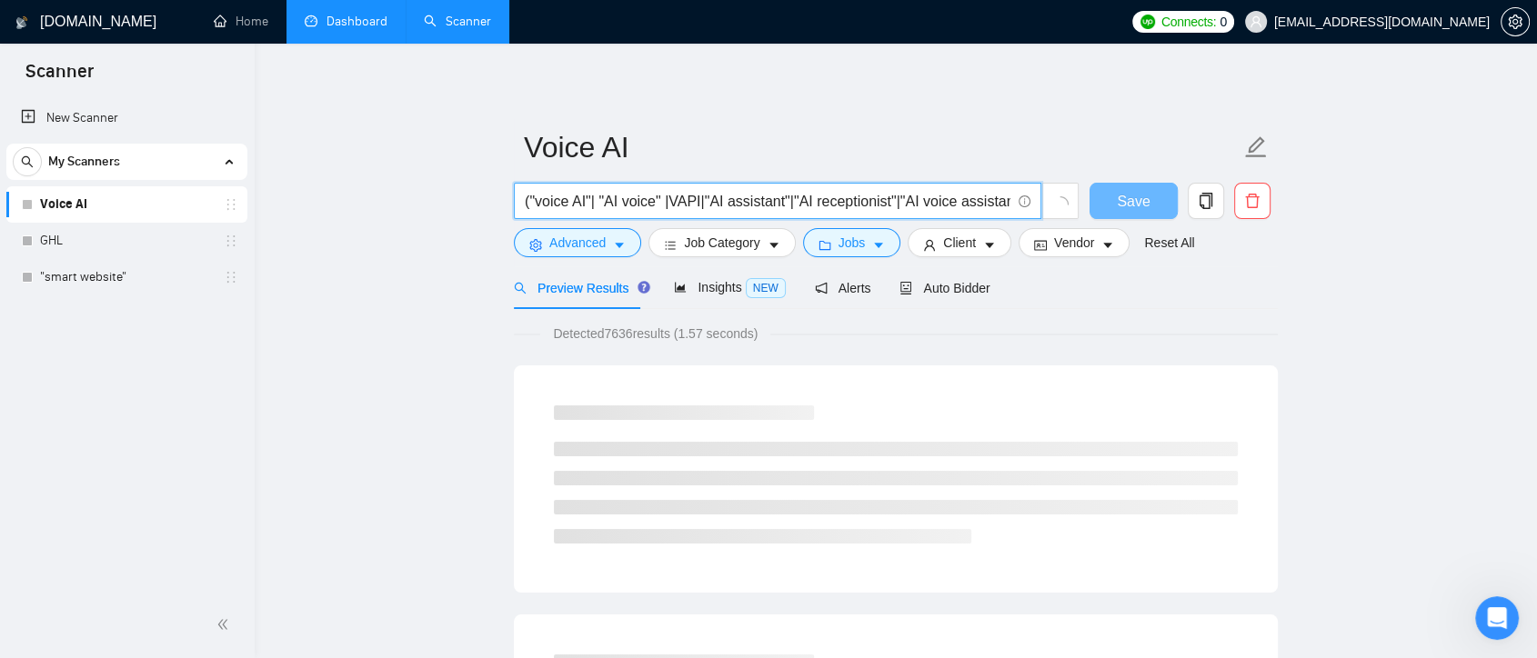
click at [697, 201] on input "("voice AI"| "AI voice" |VAPI|"AI assistant"|"AI receptionist"|"AI voice assist…" at bounding box center [768, 201] width 486 height 23
click at [788, 204] on input "("voice AI"| "AI voice" |VAPI |"AI assistant"|"AI receptionist"|"AI voice assis…" at bounding box center [768, 201] width 486 height 23
click at [898, 201] on input "("voice AI"| "AI voice" |VAPI |"AI assistant" |"AI receptionist"|"AI voice assi…" at bounding box center [768, 201] width 486 height 23
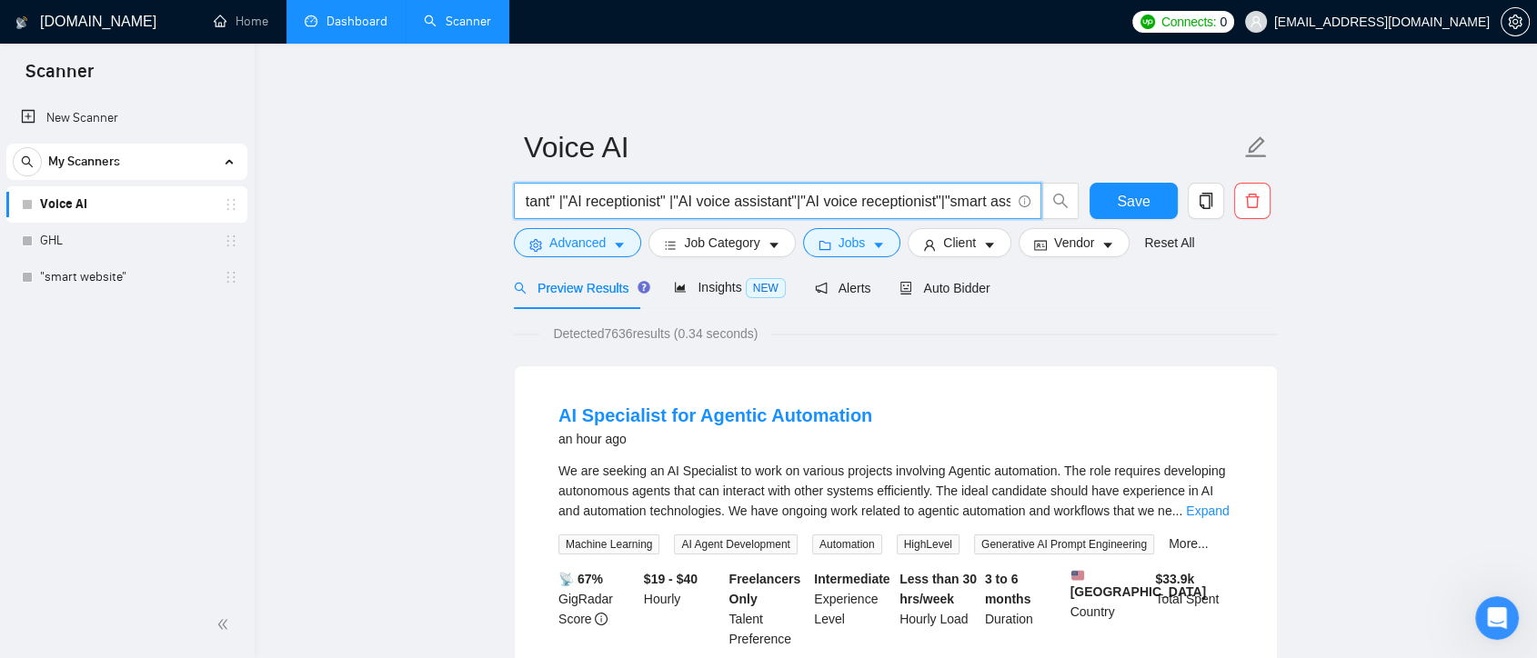
scroll to position [0, 363]
drag, startPoint x: 946, startPoint y: 209, endPoint x: 1008, endPoint y: 218, distance: 63.4
click at [1008, 218] on span "("voice AI"| "AI voice" |VAPI |"AI assistant" |"AI receptionist" |"AI voice ass…" at bounding box center [777, 201] width 527 height 36
click at [828, 209] on input "("voice AI"| "AI voice" |VAPI |"AI assistant" |"AI receptionist" |"AI voice ass…" at bounding box center [768, 201] width 486 height 23
click at [669, 199] on input "("voice AI"| "AI voice" |VAPI |"AI assistant" |"AI receptionist" |"AI voice ass…" at bounding box center [768, 201] width 486 height 23
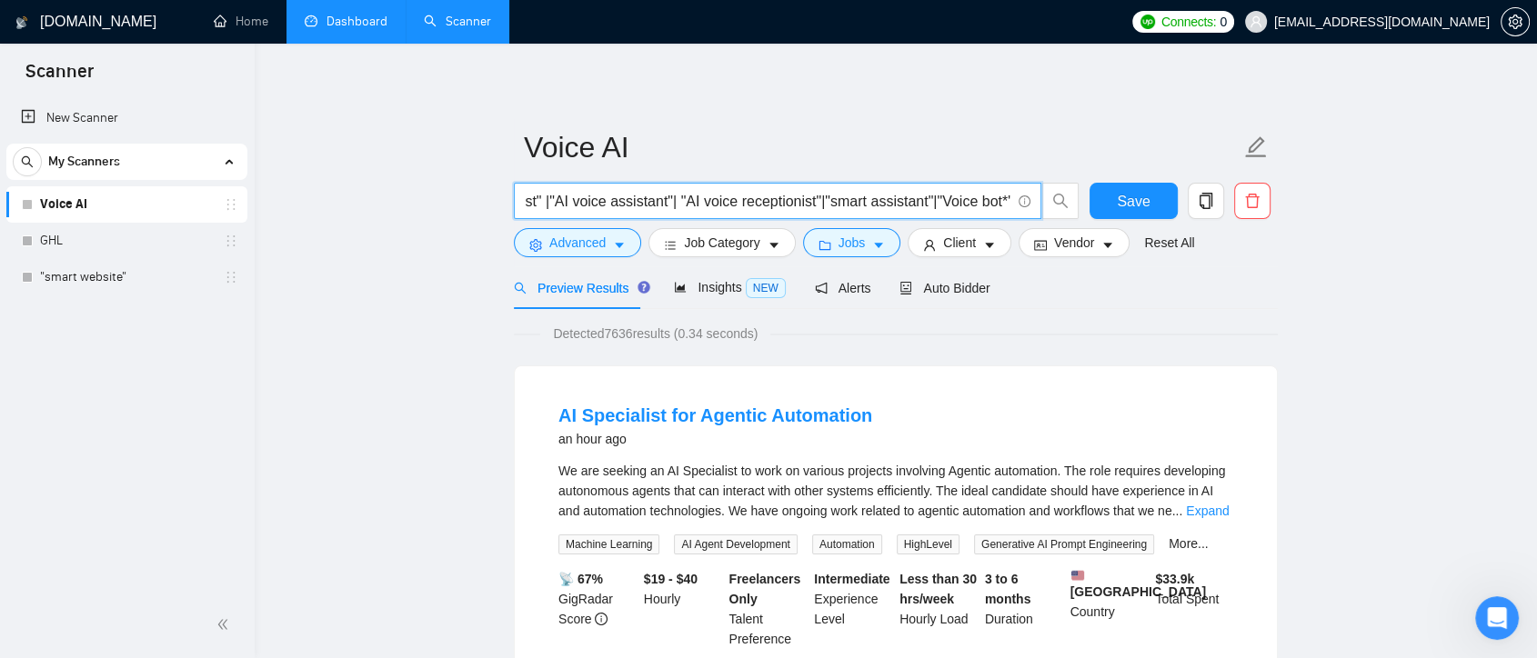
click at [813, 201] on input "("voice AI"| "AI voice" |VAPI |"AI assistant" |"AI receptionist" |"AI voice ass…" at bounding box center [768, 201] width 486 height 23
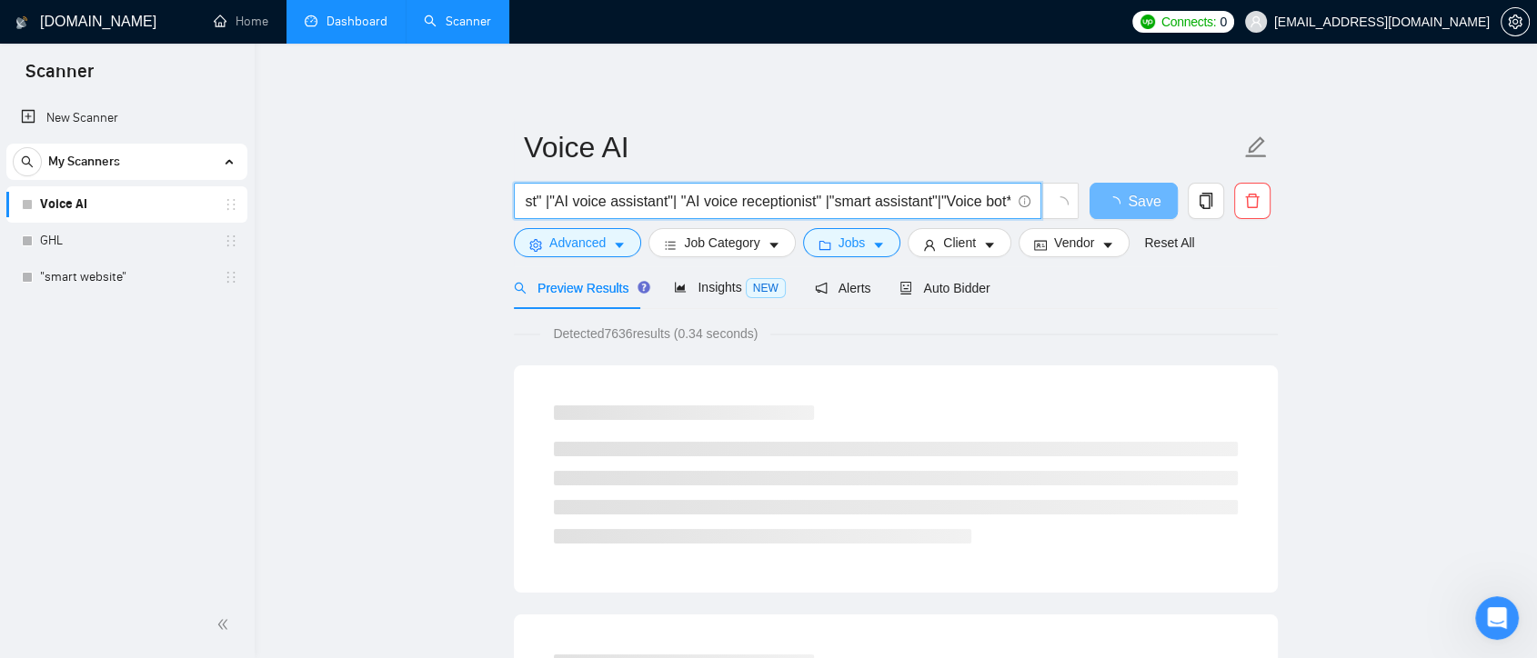
click at [823, 201] on input "("voice AI"| "AI voice" |VAPI |"AI assistant" |"AI receptionist" |"AI voice ass…" at bounding box center [768, 201] width 486 height 23
click at [933, 202] on input "("voice AI"| "AI voice" |VAPI |"AI assistant" |"AI receptionist" |"AI voice ass…" at bounding box center [768, 201] width 486 height 23
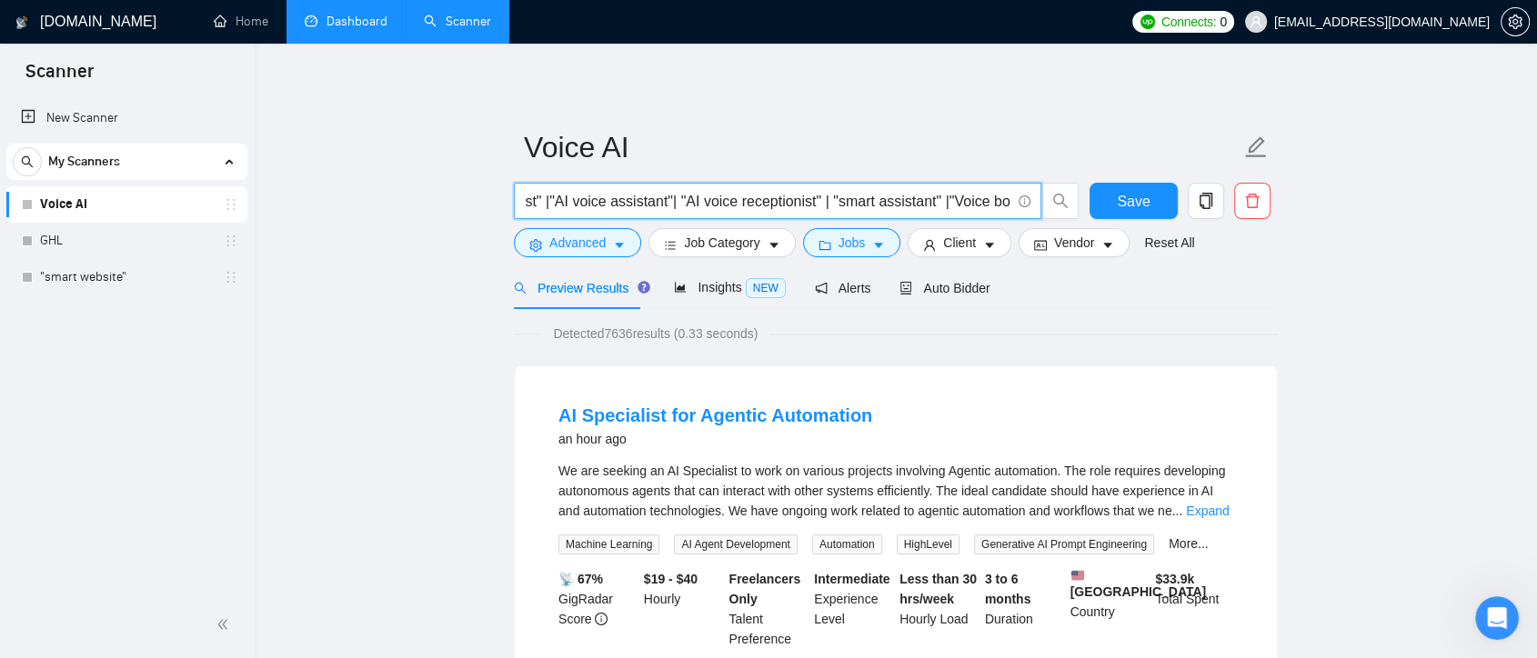
drag, startPoint x: 1001, startPoint y: 202, endPoint x: 1016, endPoint y: 203, distance: 14.6
click at [1016, 203] on span "("voice AI"| "AI voice" |VAPI |"AI assistant" |"AI receptionist" |"AI voice ass…" at bounding box center [777, 201] width 527 height 36
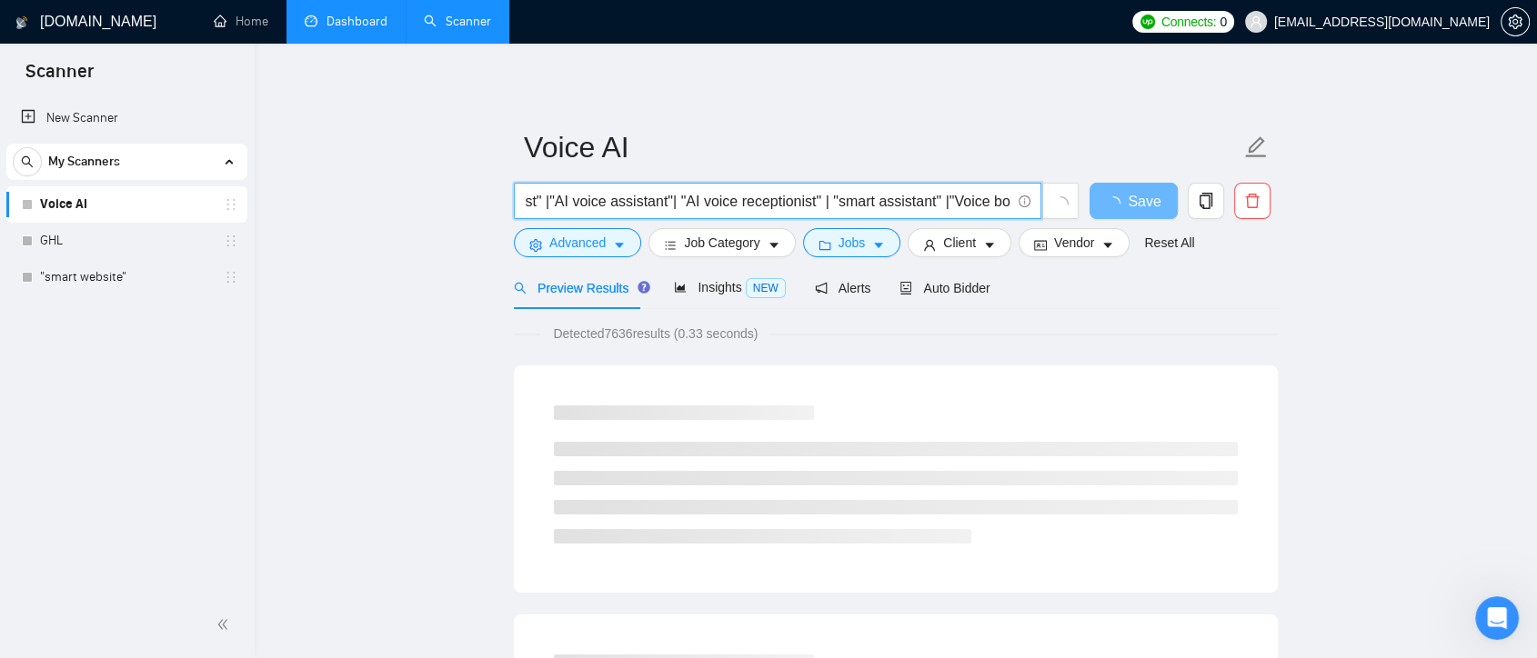
click at [985, 207] on input "("voice AI"| "AI voice" |VAPI |"AI assistant" |"AI receptionist" |"AI voice ass…" at bounding box center [768, 201] width 486 height 23
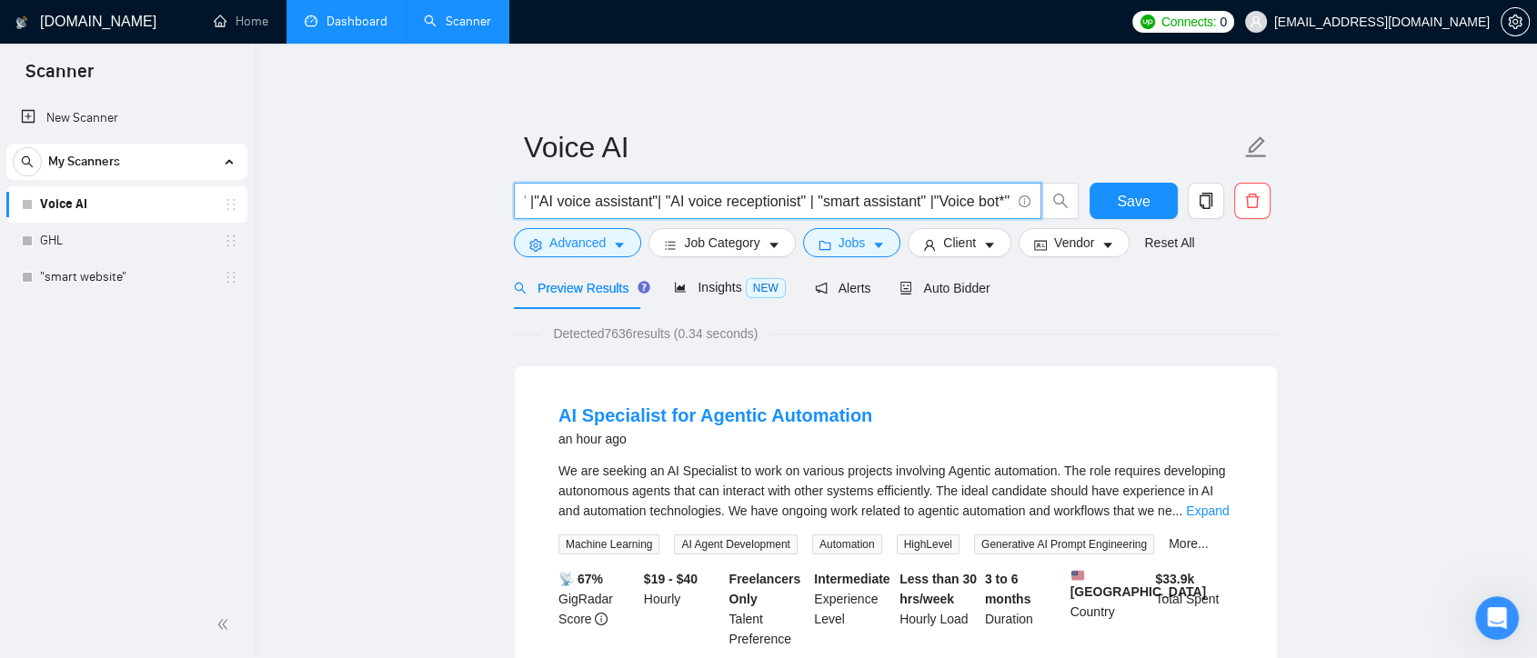
click at [968, 203] on input "("voice AI"| "AI voice" |VAPI |"AI assistant" |"AI receptionist" |"AI voice ass…" at bounding box center [768, 201] width 486 height 23
click at [1000, 201] on input "("voice AI"| "AI voice" |VAPI |"AI assistant" |"AI receptionist" |"AI voice ass…" at bounding box center [768, 201] width 486 height 23
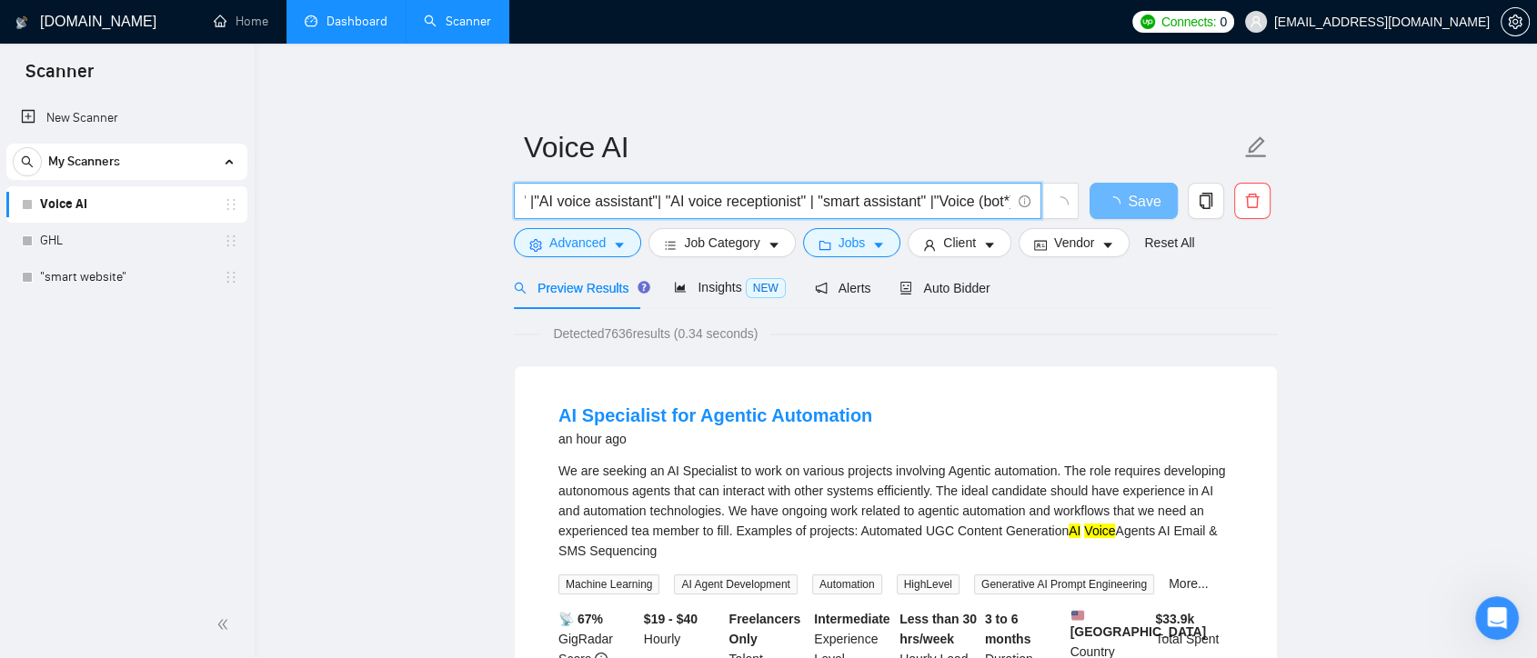
click at [926, 195] on input "("voice AI"| "AI voice" |VAPI |"AI assistant" |"AI receptionist" |"AI voice ass…" at bounding box center [768, 201] width 486 height 23
type input "("voice AI"| "AI voice" |VAPI |"AI assistant" |"AI receptionist" |"AI voice ass…"
click at [576, 248] on span "Advanced" at bounding box center [577, 243] width 56 height 20
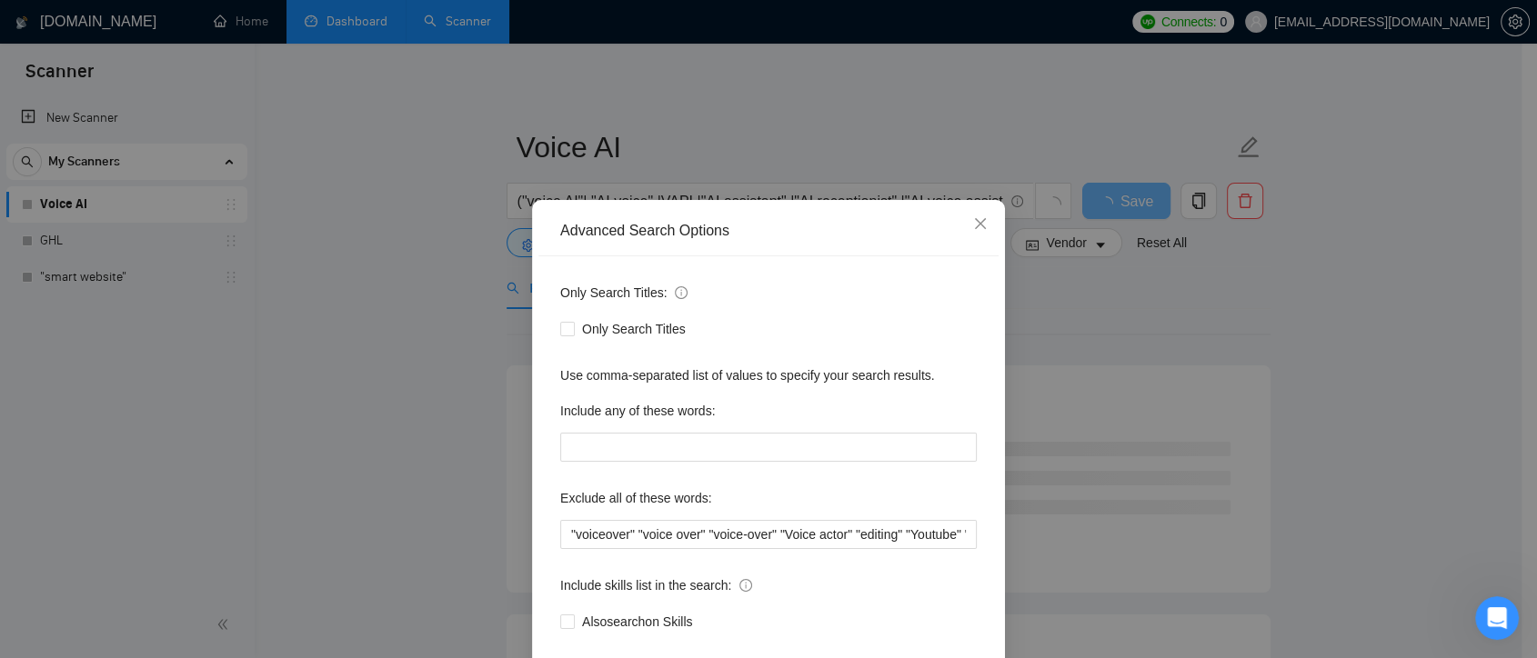
scroll to position [98, 0]
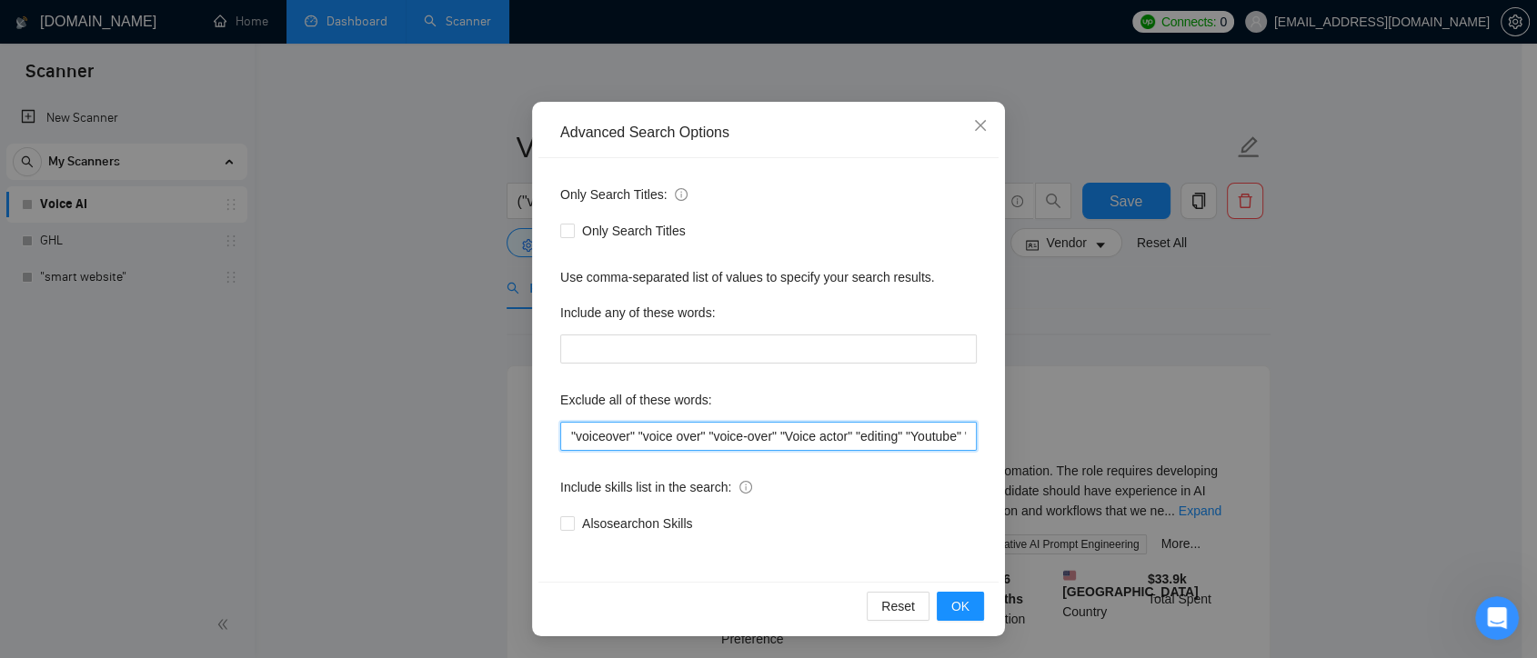
click at [628, 442] on input ""voiceover" "voice over" "voice-over" "Voice actor" "editing" "Youtube" "creato…" at bounding box center [768, 436] width 416 height 29
drag, startPoint x: 760, startPoint y: 442, endPoint x: 946, endPoint y: 442, distance: 185.5
click at [946, 442] on input ""voiceover", "voice over" "voice-over" "Voice actor" "editing" "Youtube" "creat…" at bounding box center [768, 436] width 416 height 29
type input ""voiceover", "voice over" "voice-over" "Voice actor" "editing" "Youtube" "creat…"
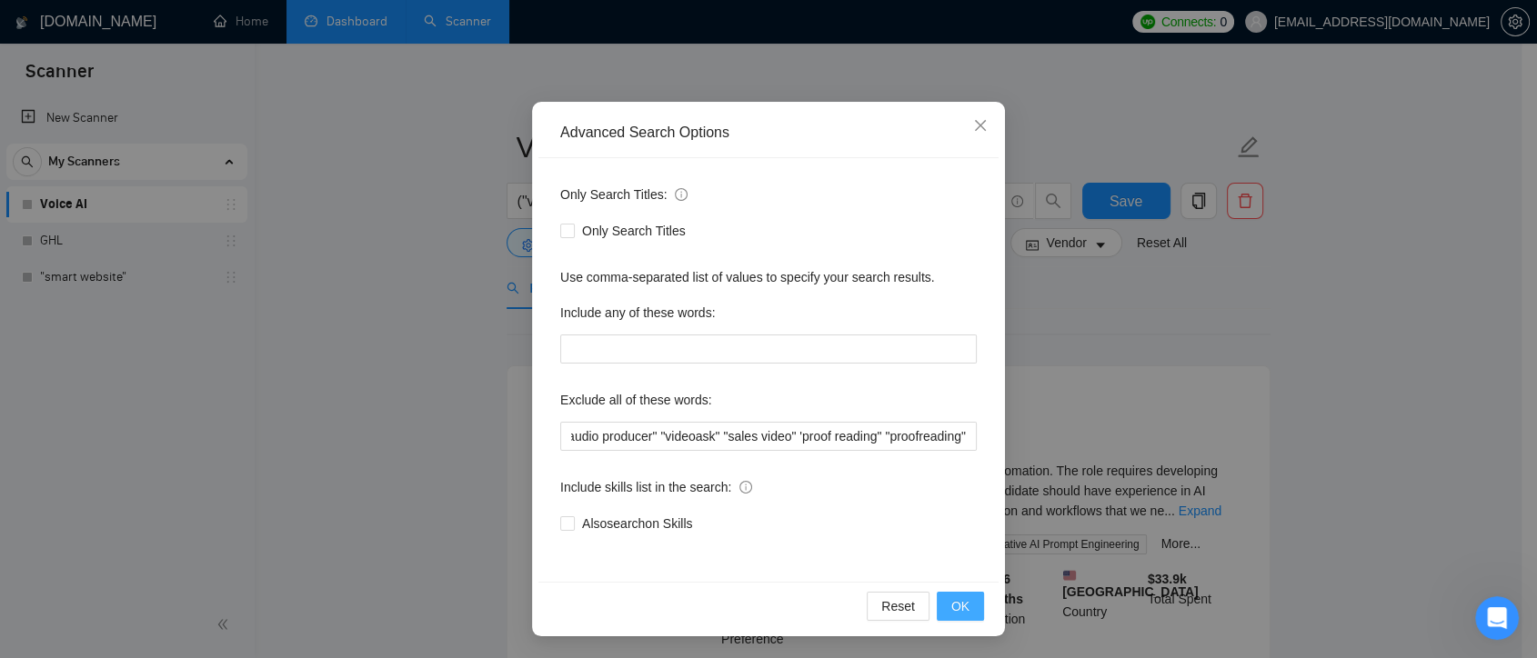
click at [951, 610] on span "OK" at bounding box center [960, 606] width 18 height 20
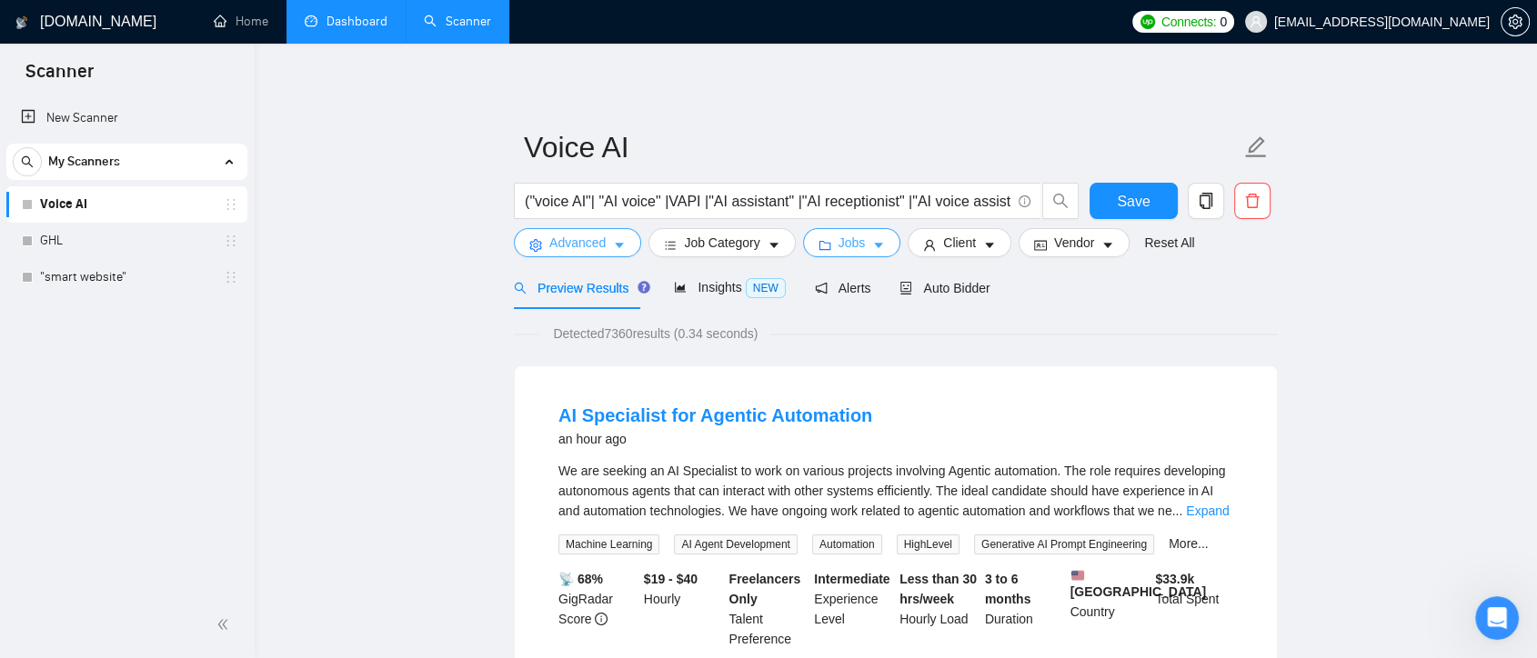
scroll to position [0, 0]
click at [842, 243] on span "Jobs" at bounding box center [851, 243] width 27 height 20
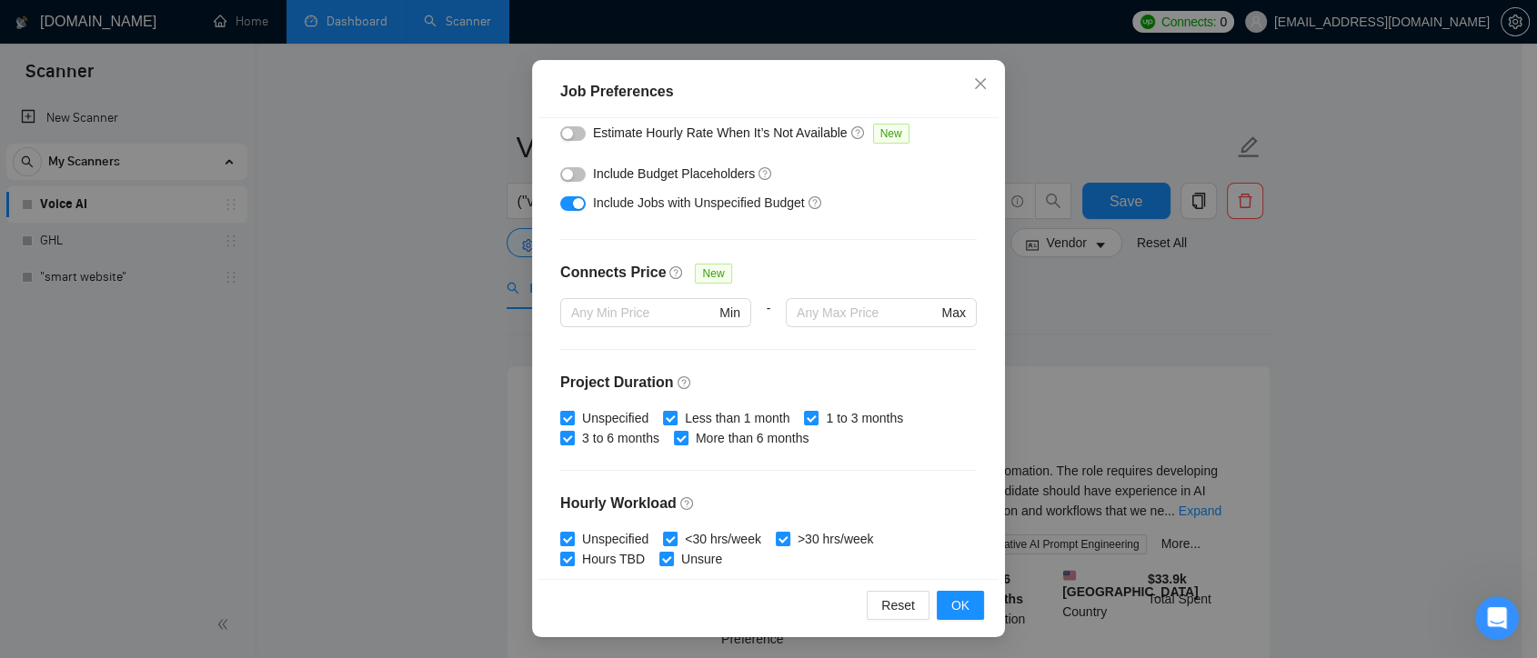
scroll to position [564, 0]
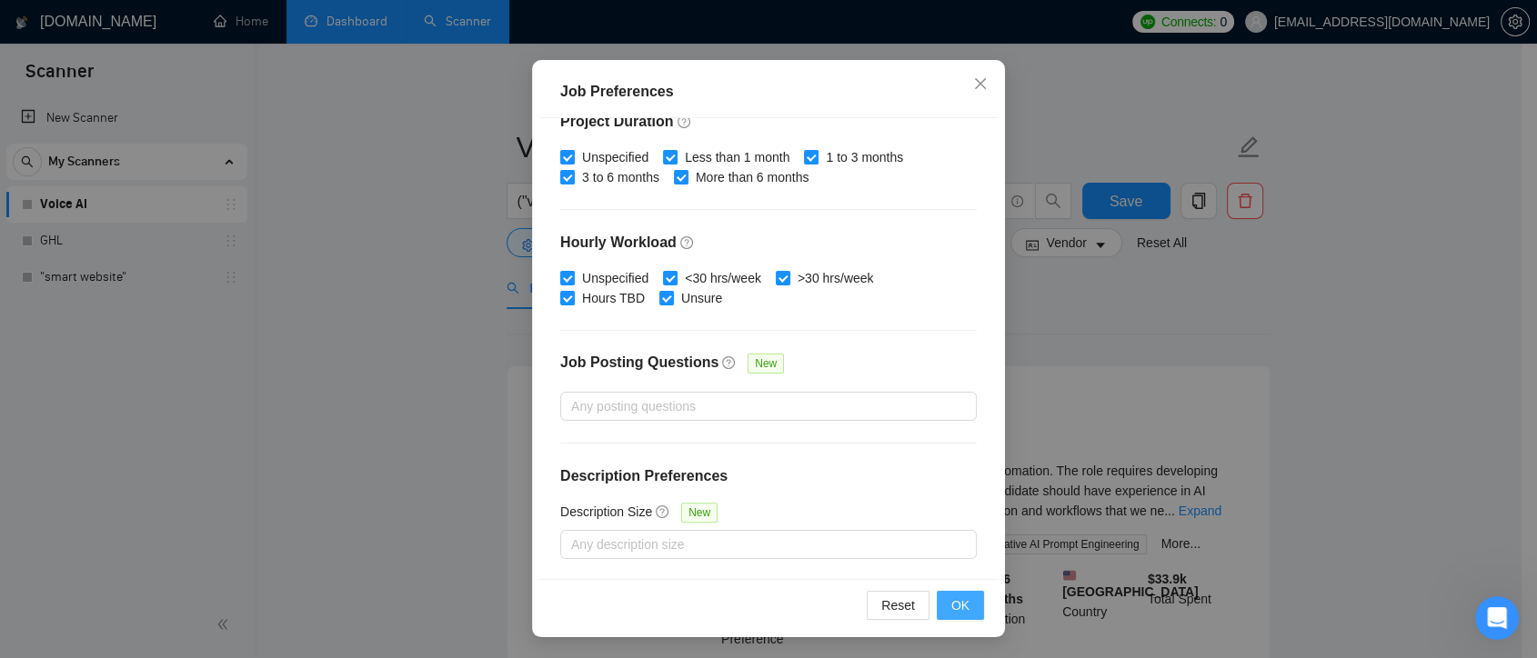
drag, startPoint x: 953, startPoint y: 605, endPoint x: 1038, endPoint y: 363, distance: 256.5
click at [954, 605] on span "OK" at bounding box center [960, 606] width 18 height 20
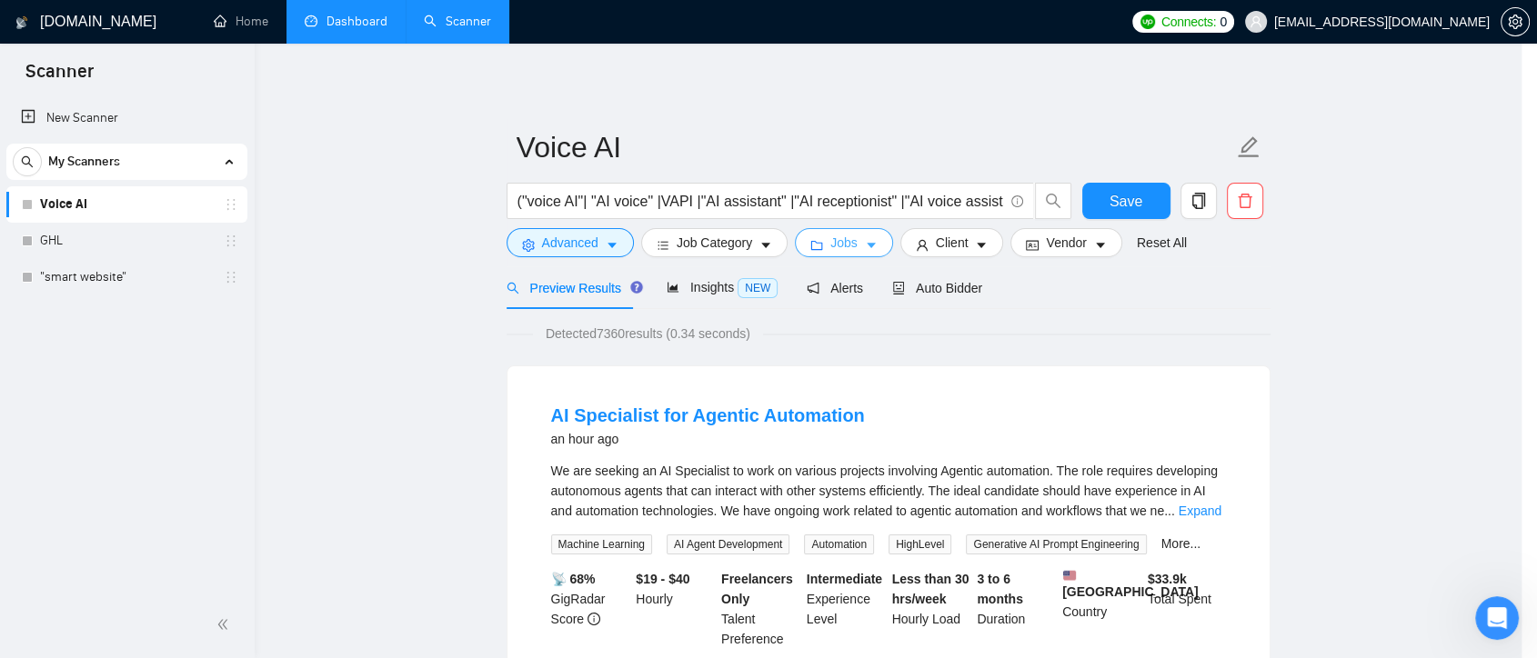
scroll to position [0, 0]
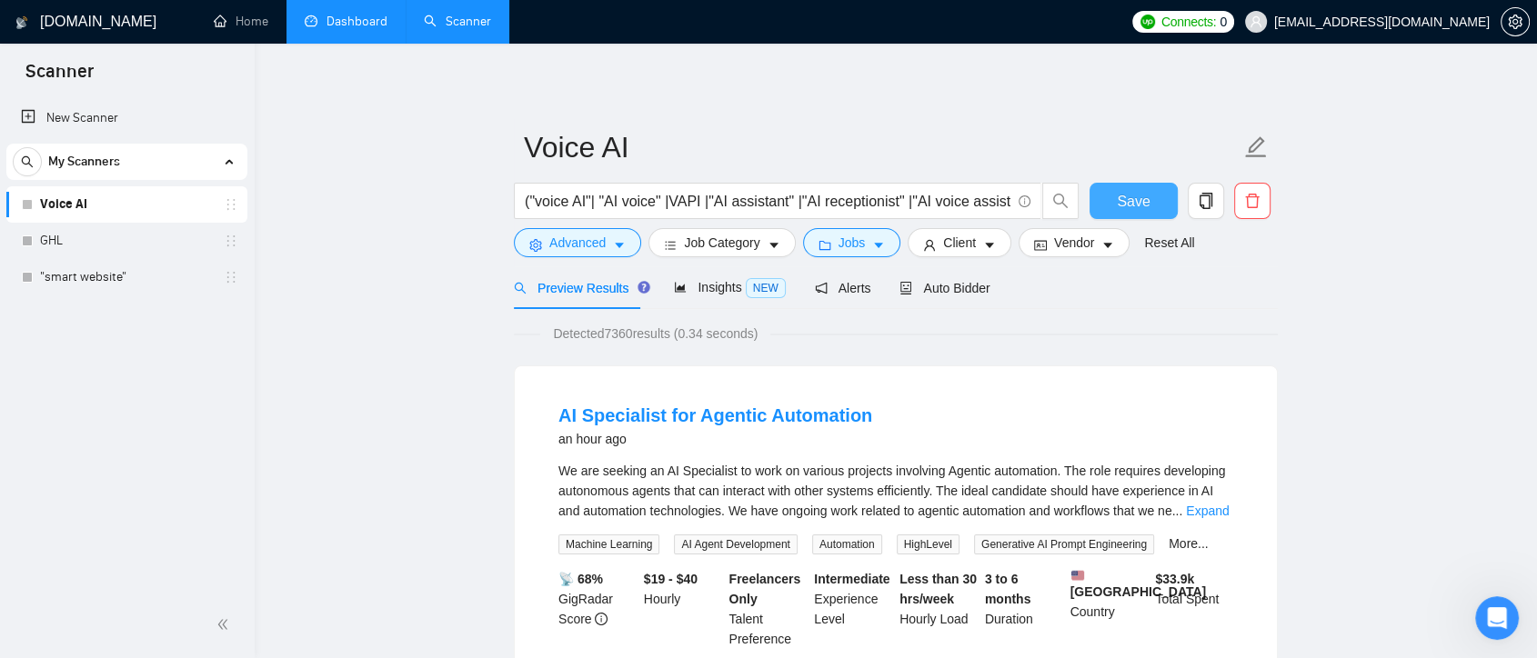
click at [1136, 197] on span "Save" at bounding box center [1133, 201] width 33 height 23
click at [706, 292] on span "Insights NEW" at bounding box center [729, 287] width 111 height 15
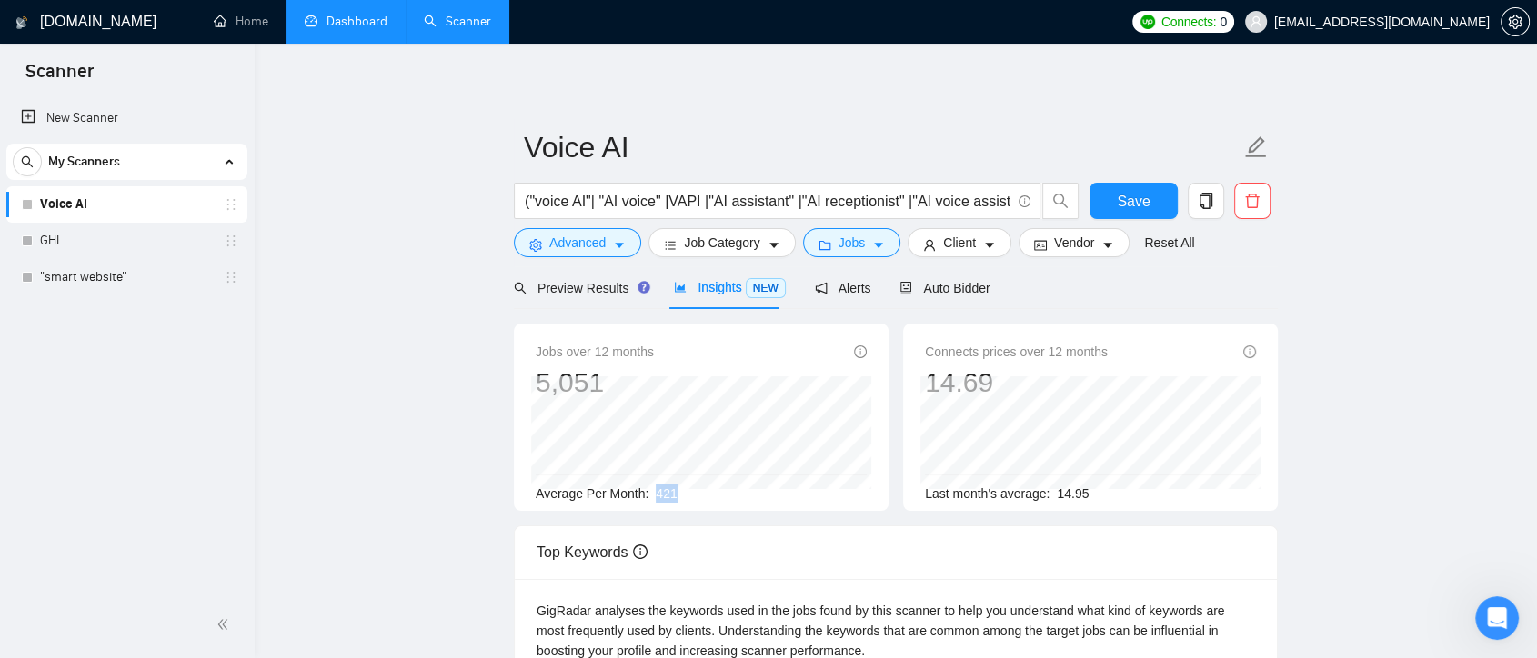
drag, startPoint x: 685, startPoint y: 496, endPoint x: 647, endPoint y: 490, distance: 37.7
click at [647, 490] on div "Average Per Month: 421" at bounding box center [701, 494] width 331 height 20
click at [916, 287] on span "Auto Bidder" at bounding box center [944, 288] width 90 height 15
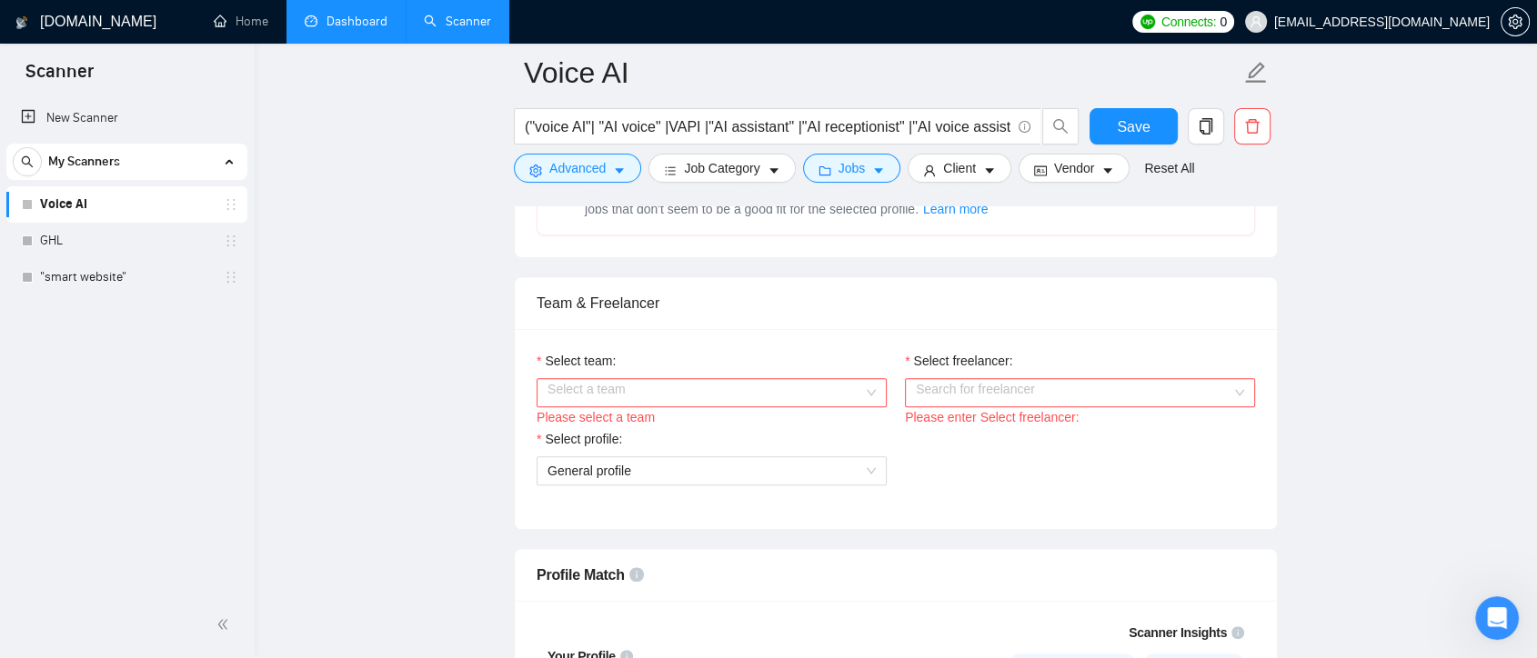
scroll to position [1010, 0]
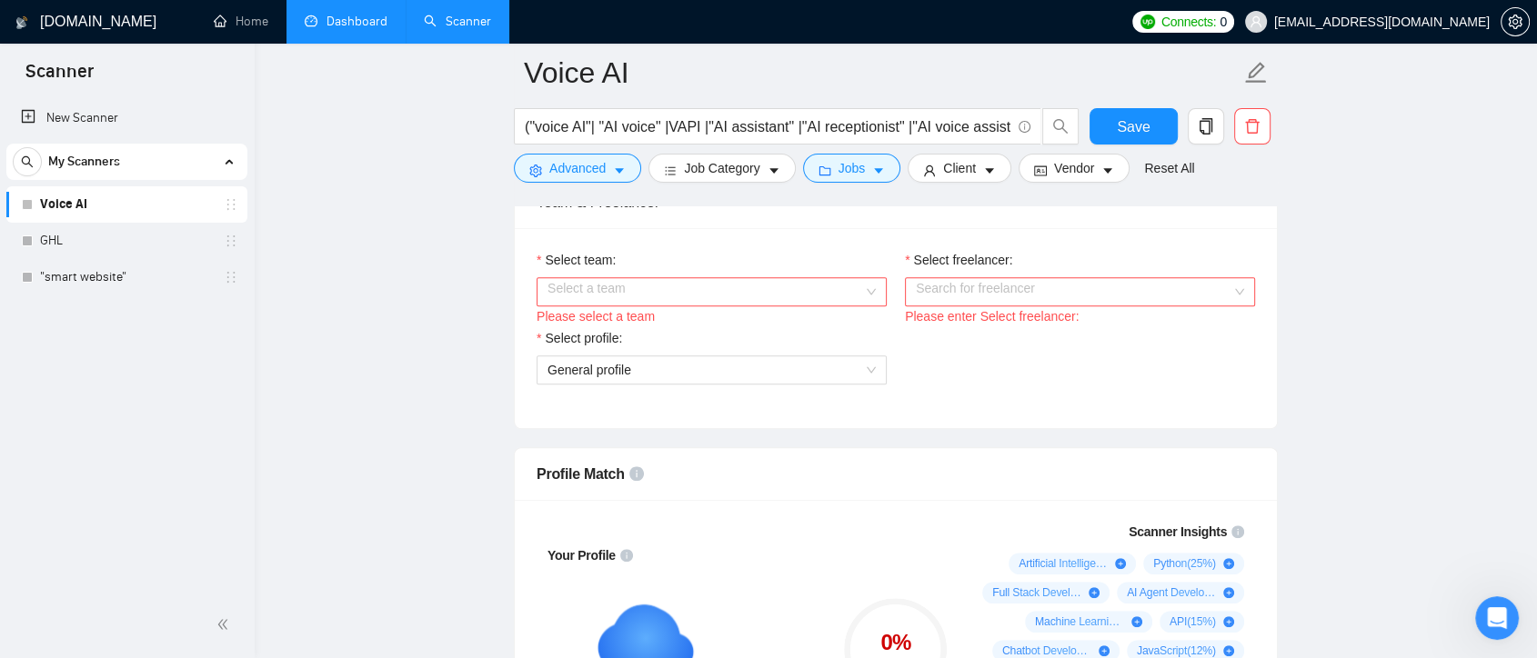
click at [862, 281] on input "Select team:" at bounding box center [705, 291] width 316 height 27
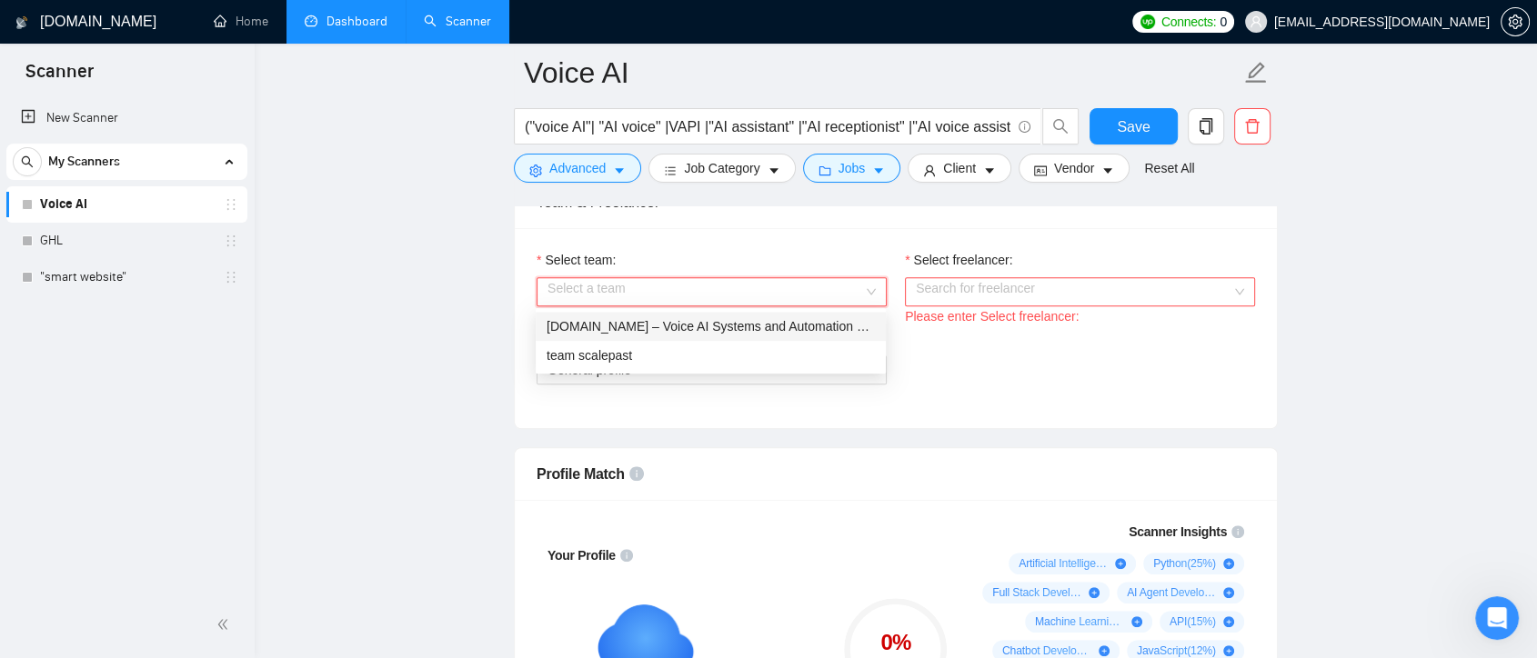
click at [728, 328] on div "Scalepast.io – Voice AI Systems and Automation From 20-Year Client Systems Expe…" at bounding box center [710, 326] width 328 height 20
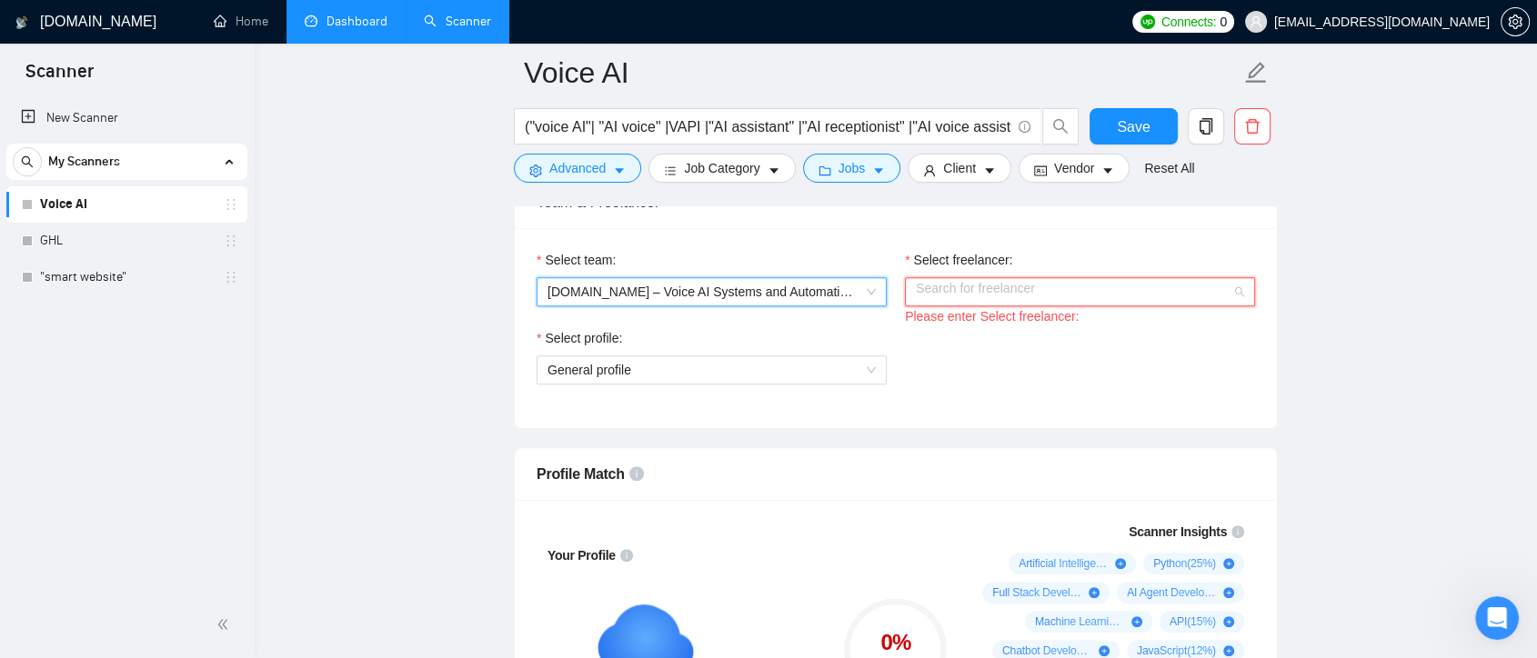
click at [1095, 285] on input "Select freelancer:" at bounding box center [1074, 291] width 316 height 27
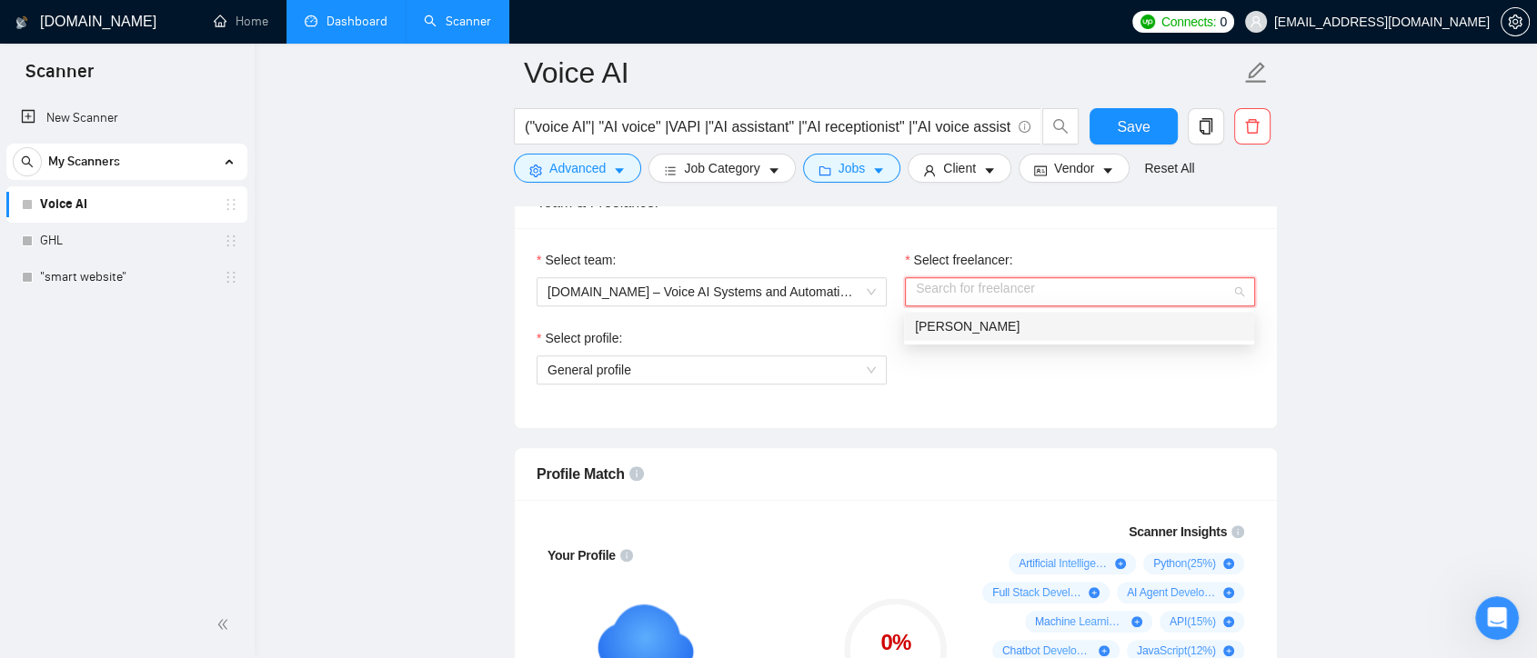
click at [1059, 317] on div "Thomas Wassmann" at bounding box center [1079, 326] width 328 height 20
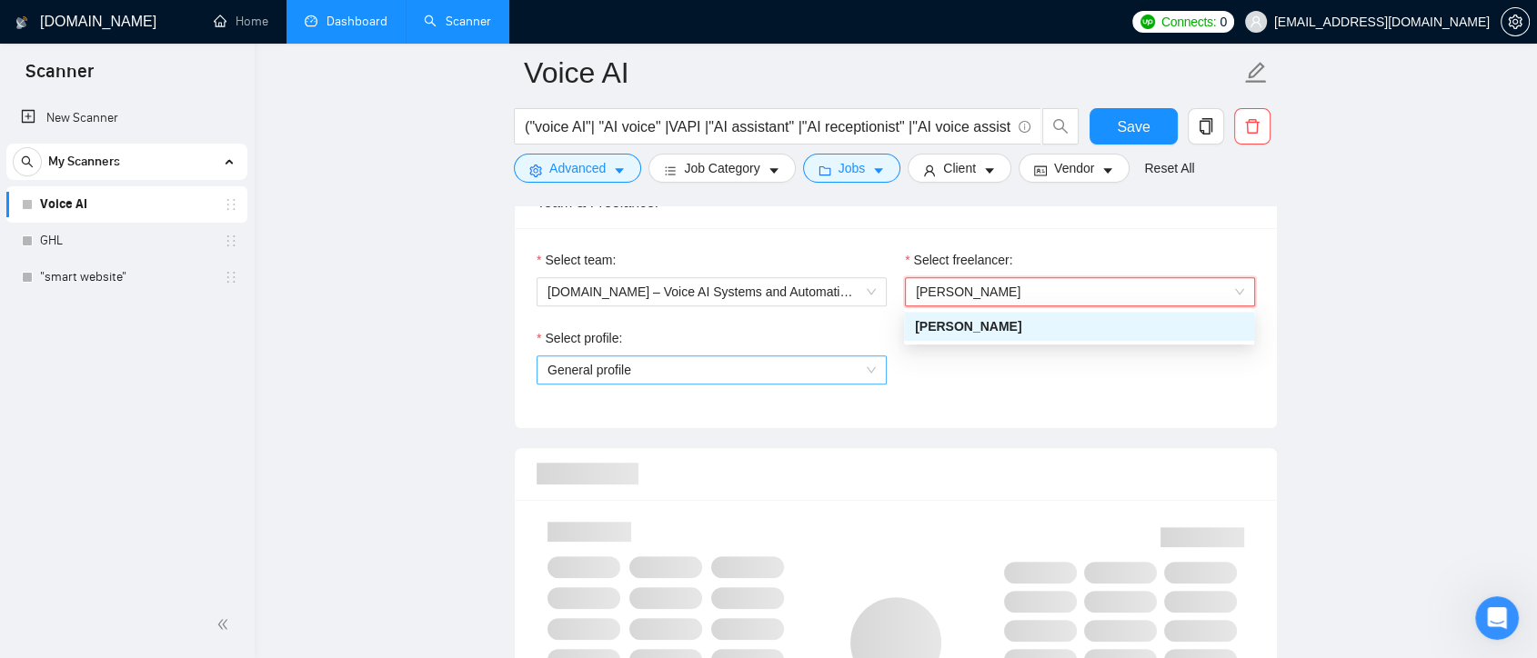
click at [758, 372] on span "General profile" at bounding box center [711, 369] width 328 height 27
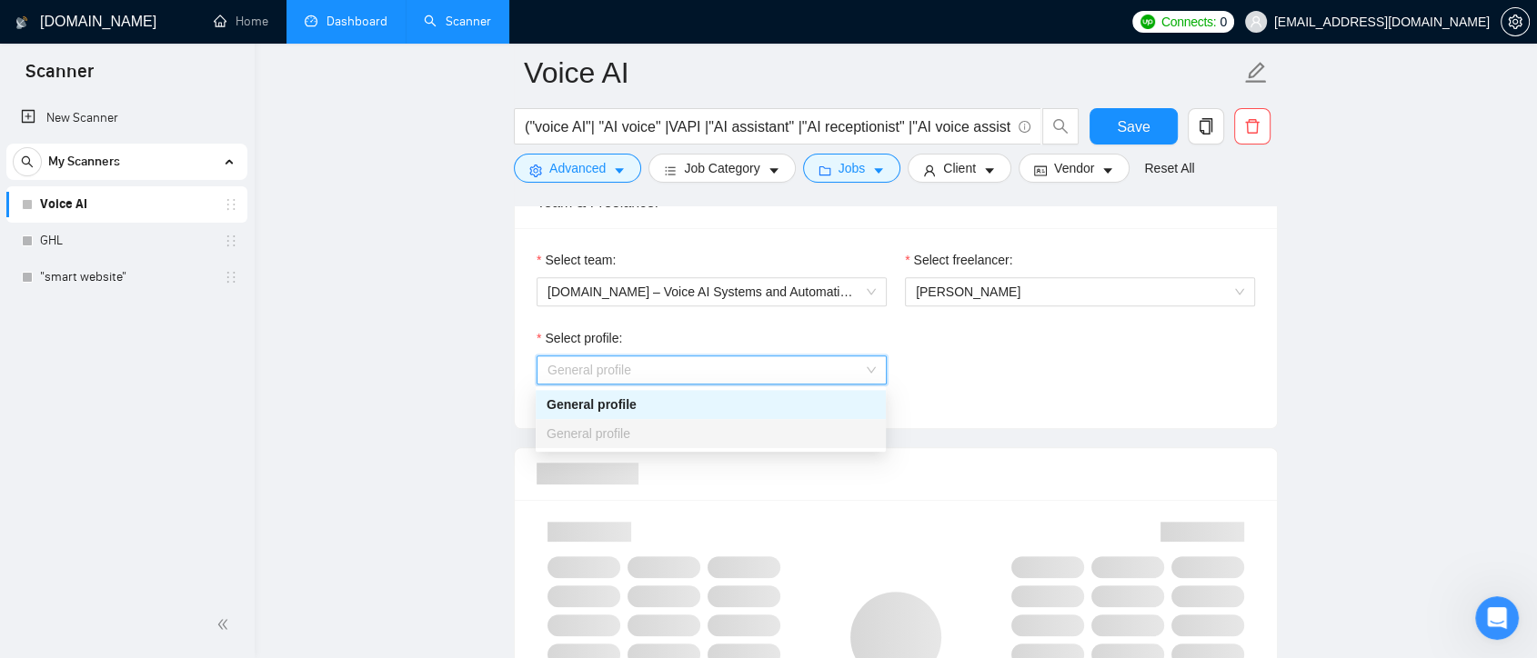
click at [752, 404] on div "General profile" at bounding box center [710, 405] width 328 height 20
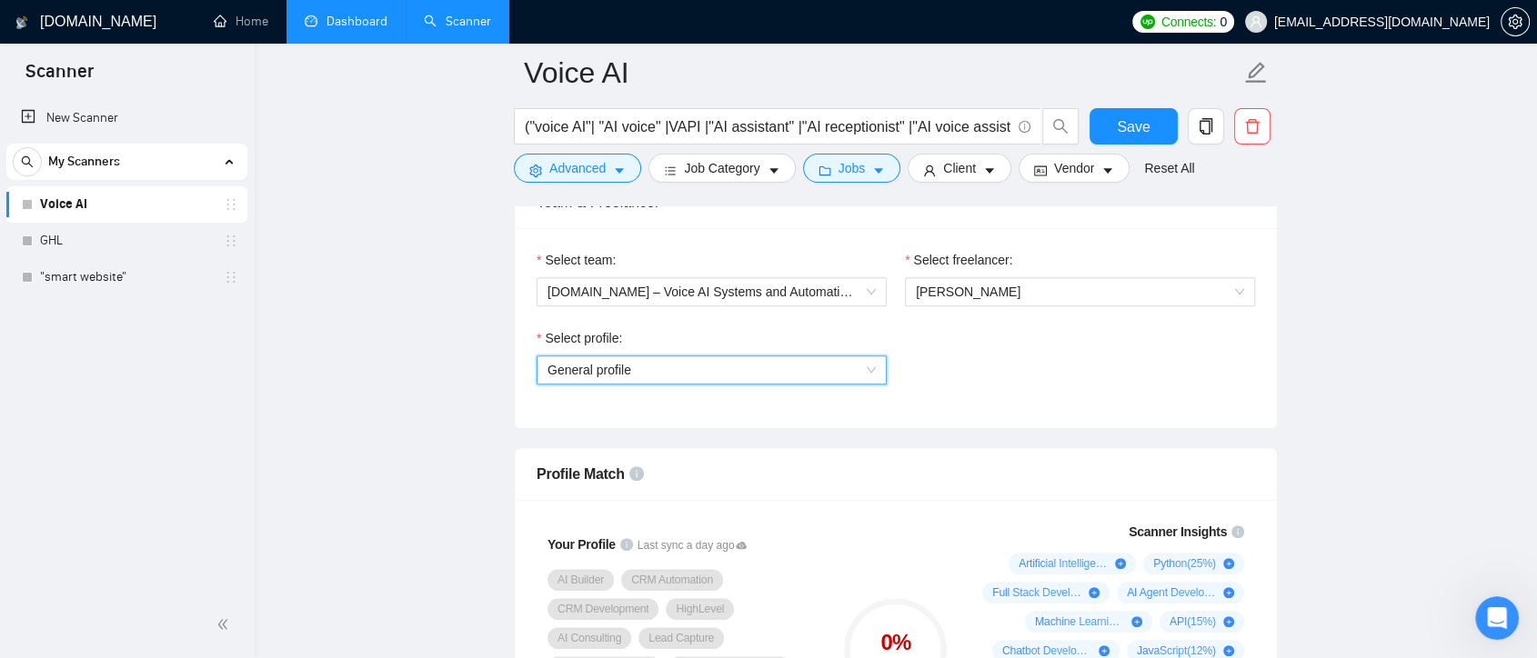
click at [847, 372] on span "General profile" at bounding box center [711, 369] width 328 height 27
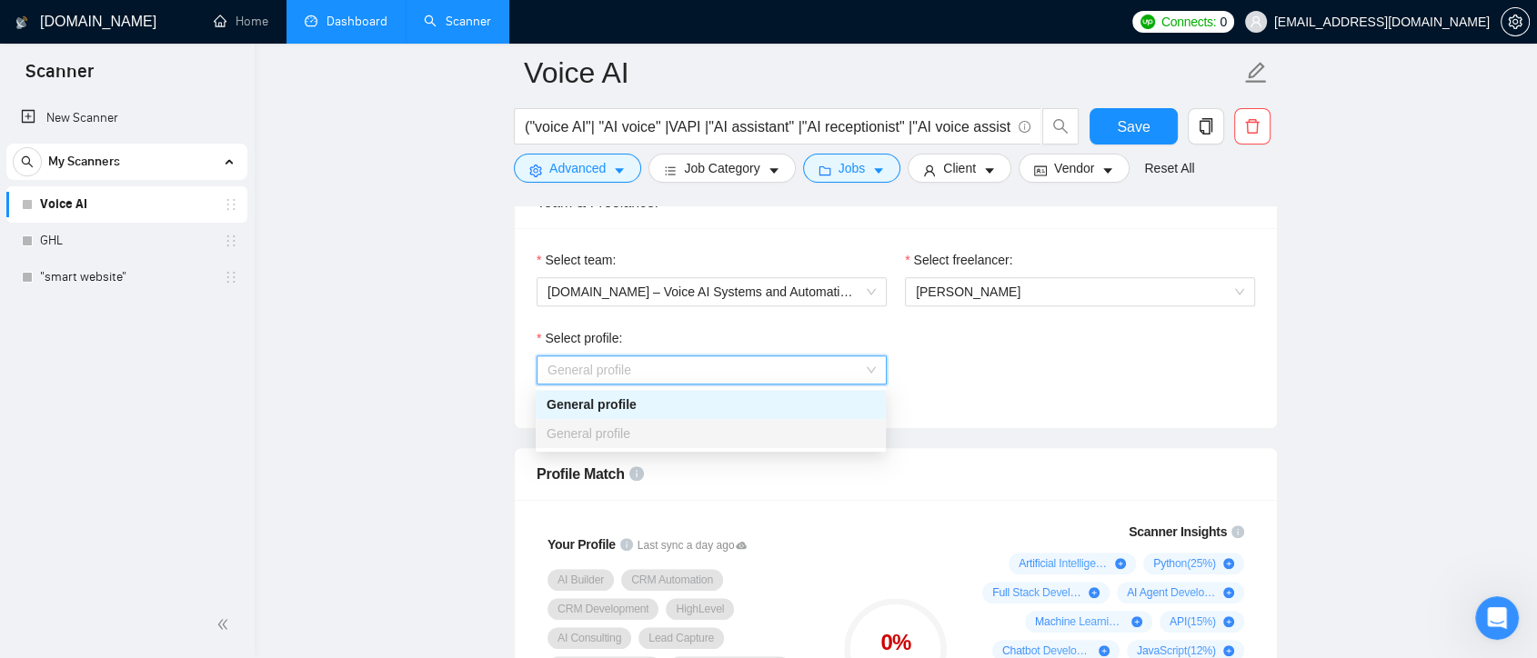
click at [830, 401] on div "General profile" at bounding box center [710, 405] width 328 height 20
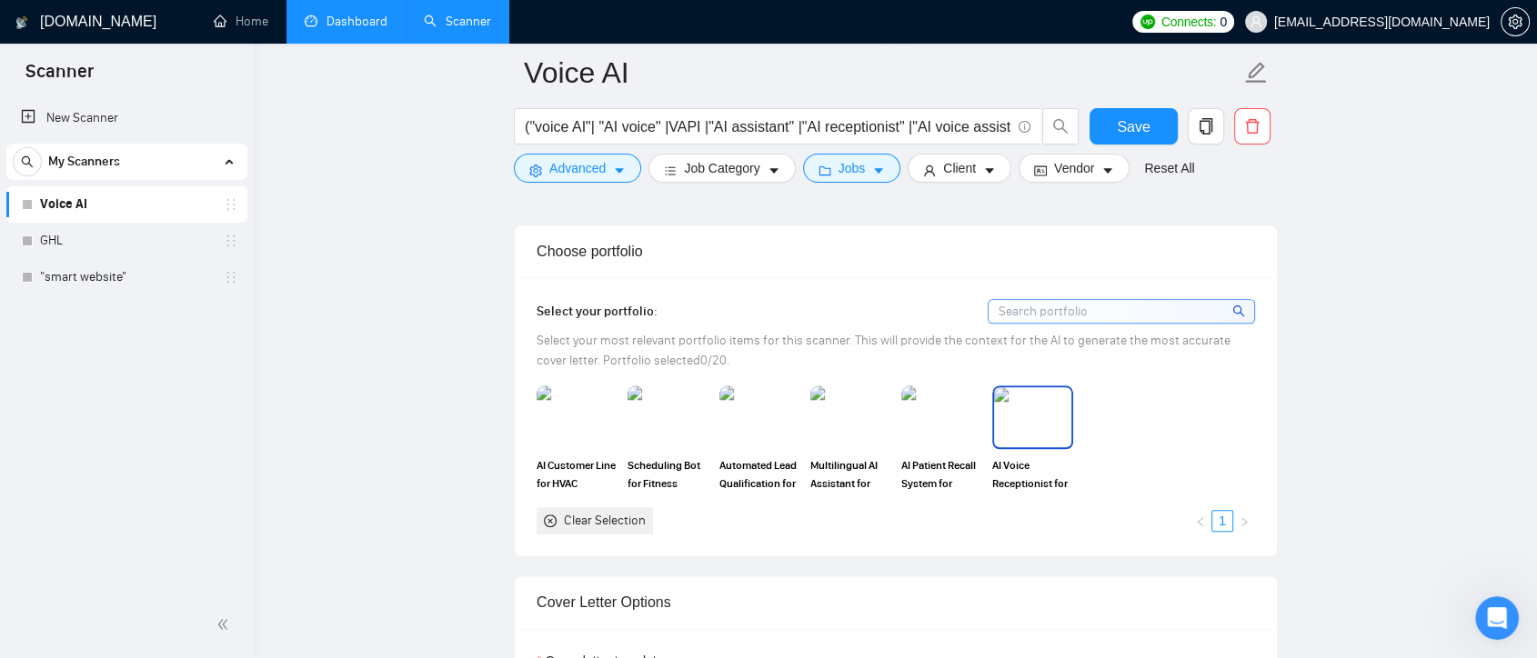
scroll to position [2020, 0]
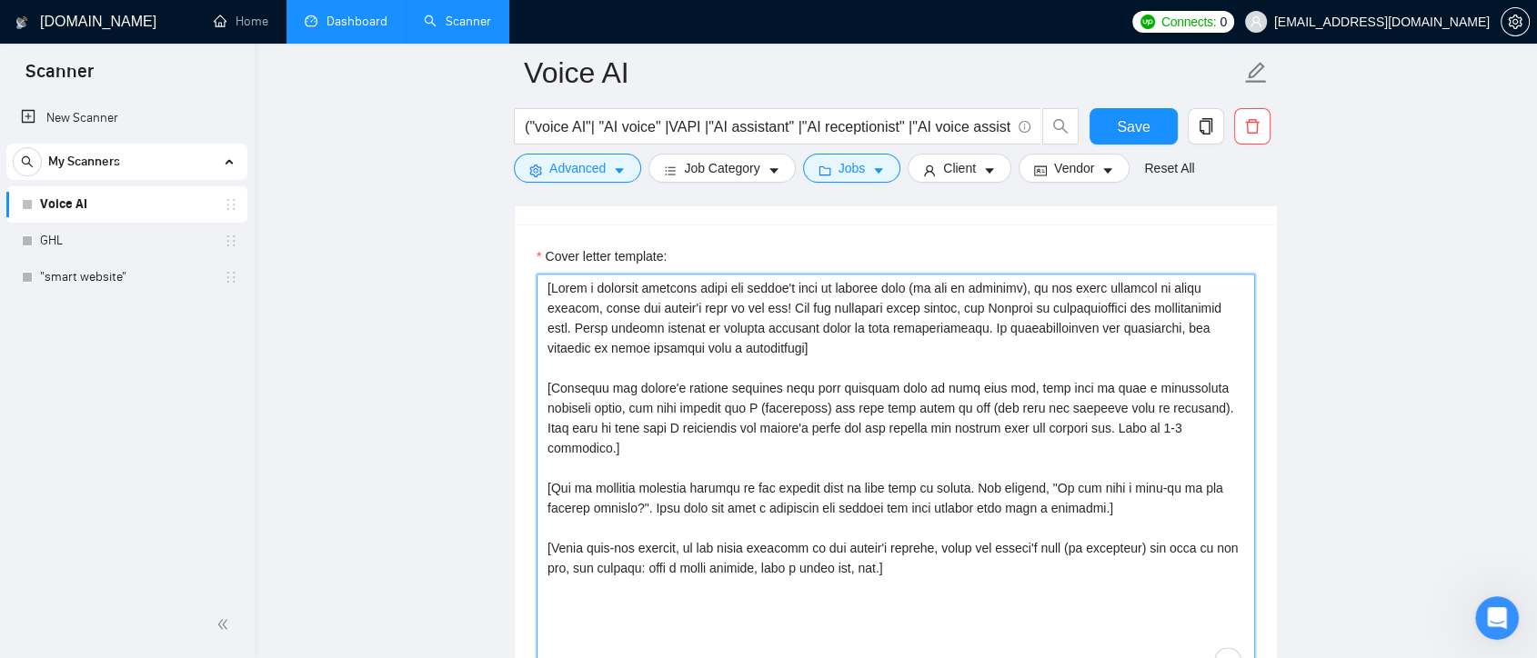
drag, startPoint x: 927, startPoint y: 565, endPoint x: 478, endPoint y: 235, distance: 556.7
click at [478, 235] on main "Voice AI ("voice AI"| "AI voice" |VAPI |"AI assistant" |"AI receptionist" |"AI …" at bounding box center [896, 505] width 1224 height 4907
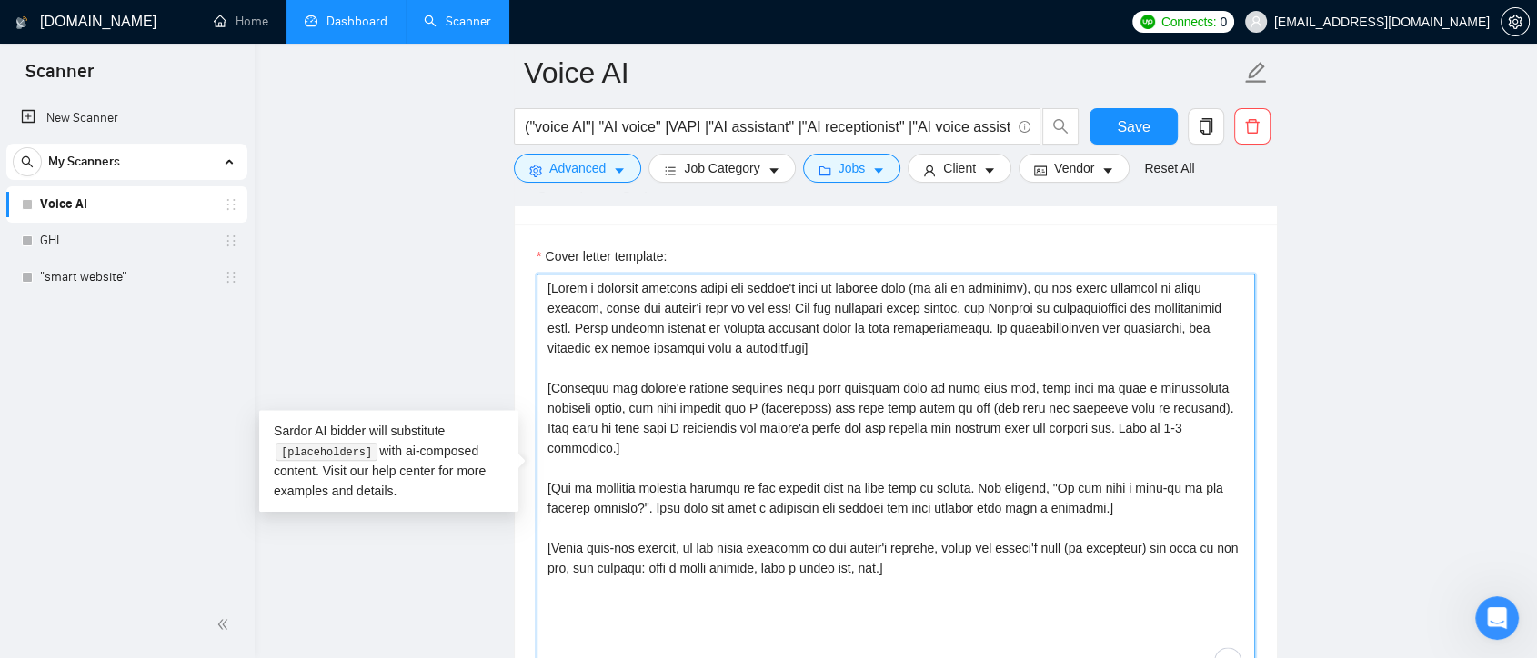
click at [1040, 603] on textarea "Cover letter template:" at bounding box center [895, 478] width 718 height 409
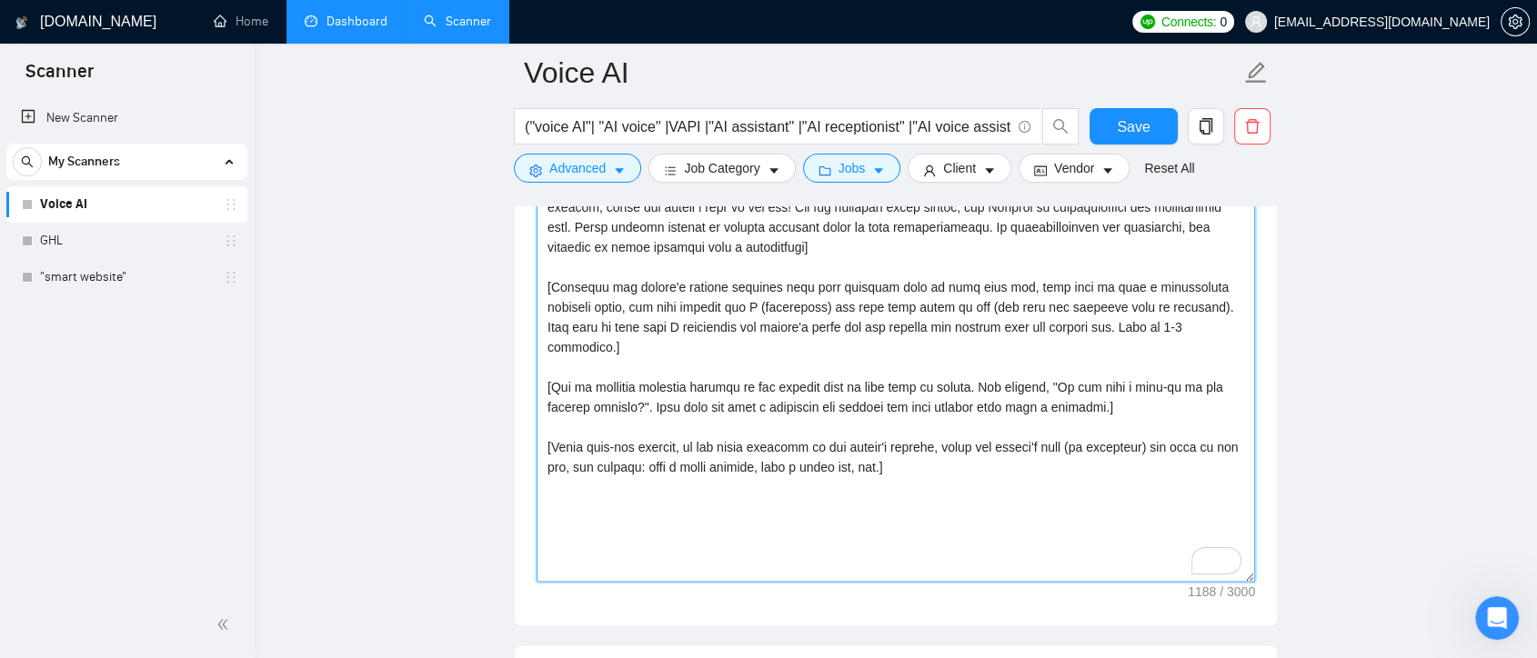
scroll to position [2626, 0]
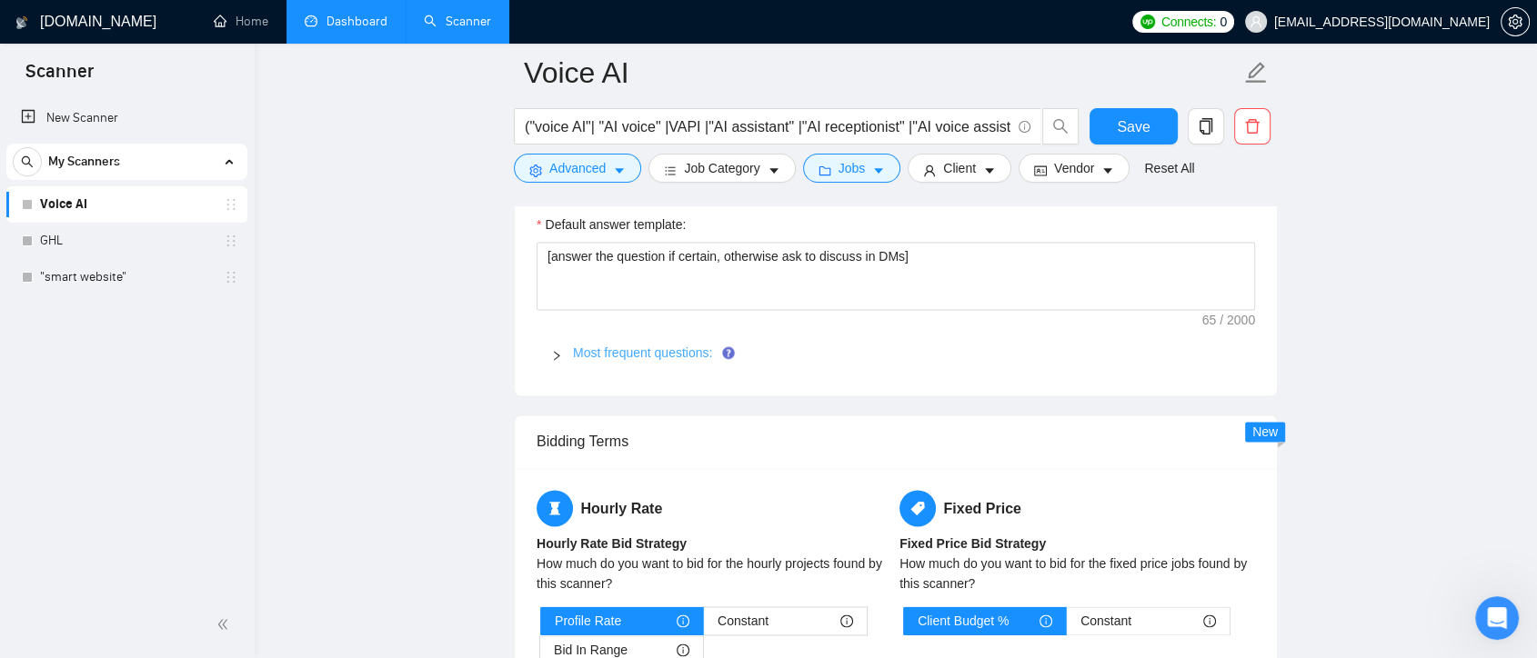
click at [641, 348] on link "Most frequent questions:" at bounding box center [642, 353] width 139 height 15
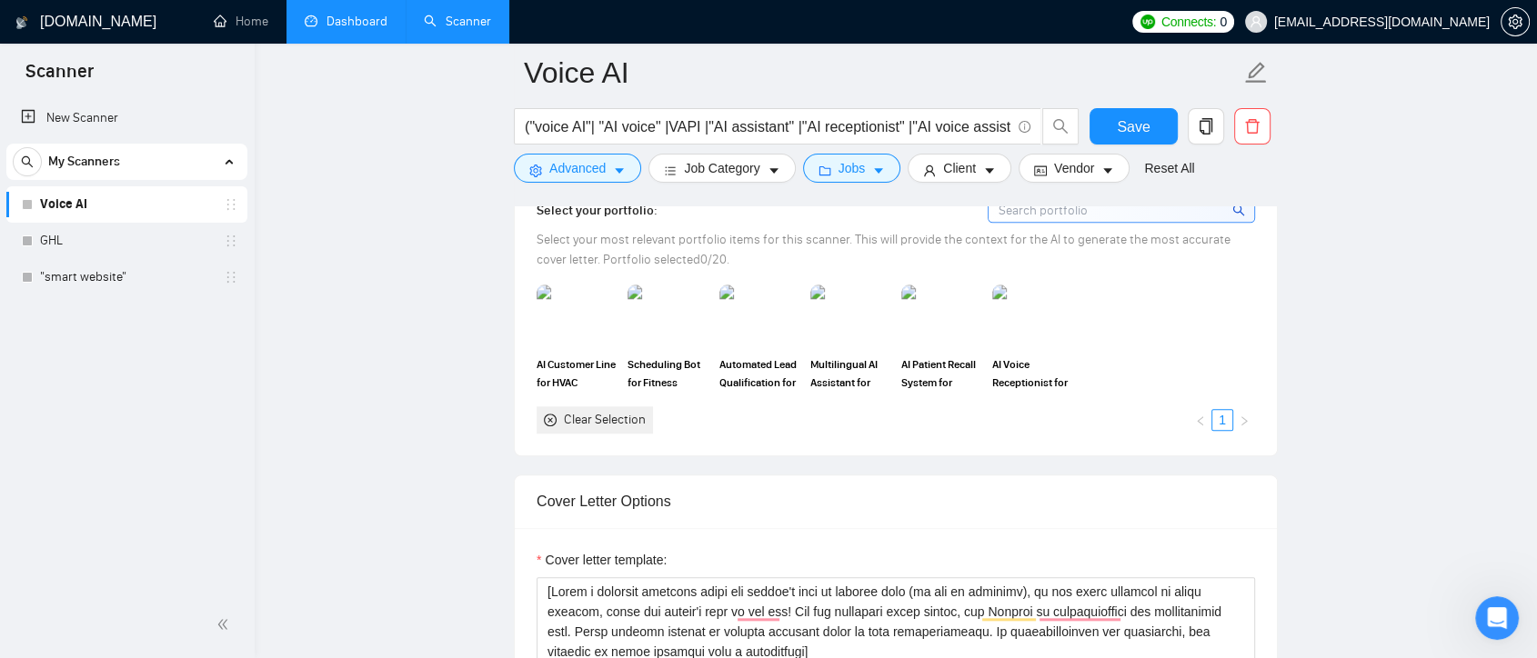
scroll to position [2121, 0]
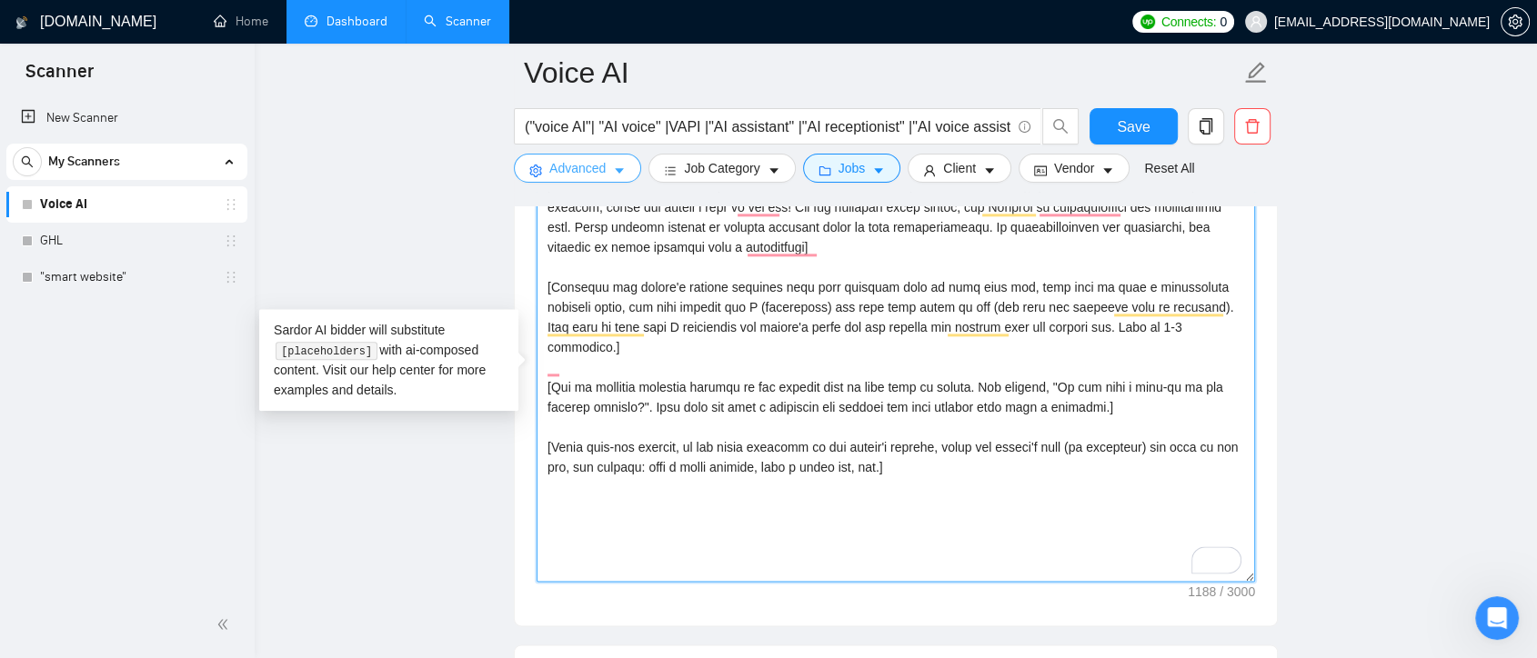
drag, startPoint x: 907, startPoint y: 457, endPoint x: 545, endPoint y: 158, distance: 469.5
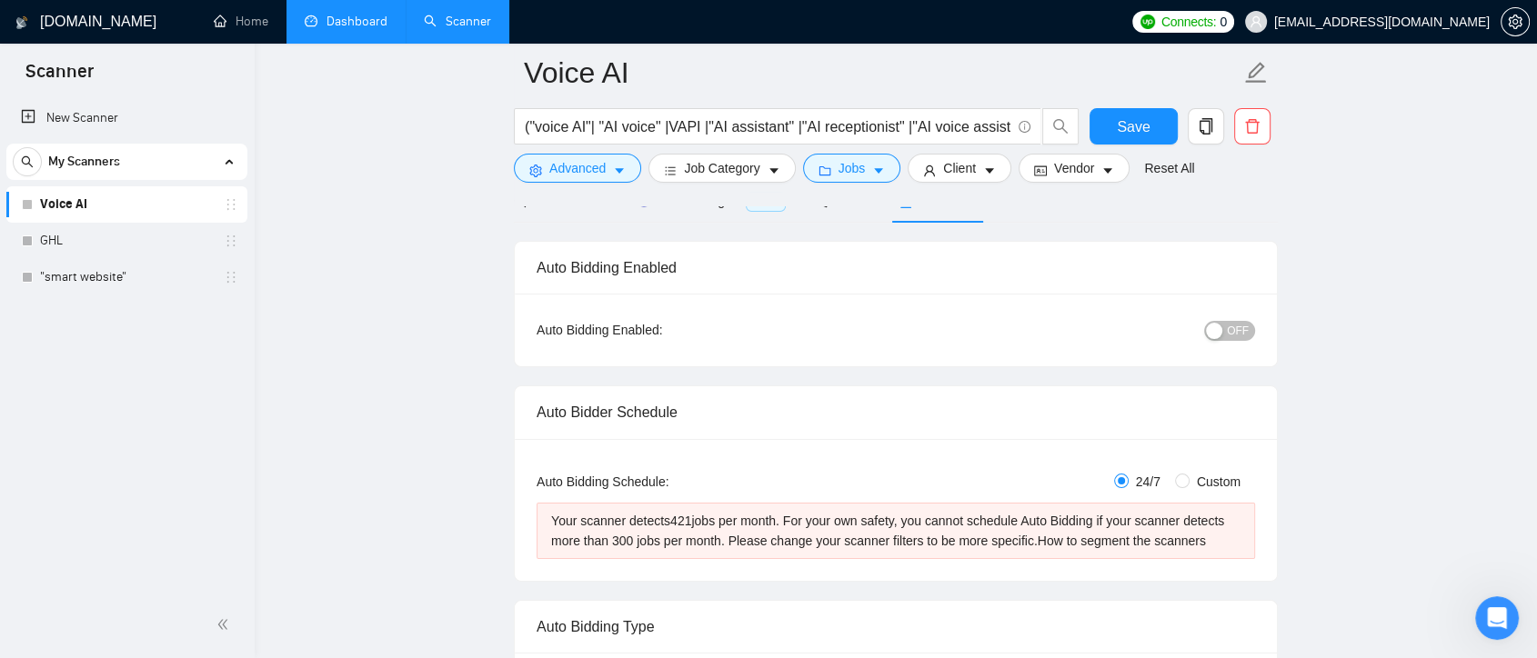
scroll to position [303, 0]
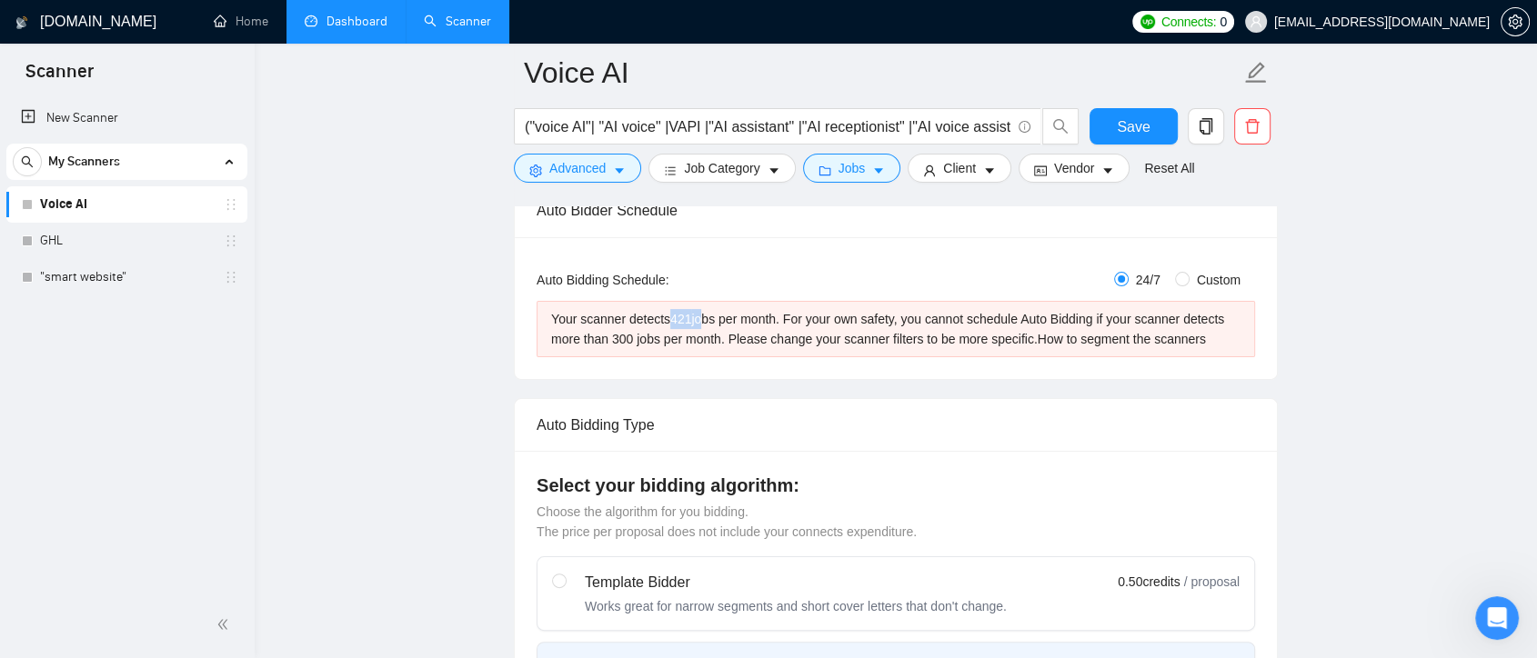
drag, startPoint x: 669, startPoint y: 315, endPoint x: 696, endPoint y: 318, distance: 26.6
click at [696, 318] on div "Your scanner detects 421 jobs per month. For your own safety, you cannot schedu…" at bounding box center [895, 329] width 689 height 40
click at [1084, 169] on span "Vendor" at bounding box center [1074, 168] width 40 height 20
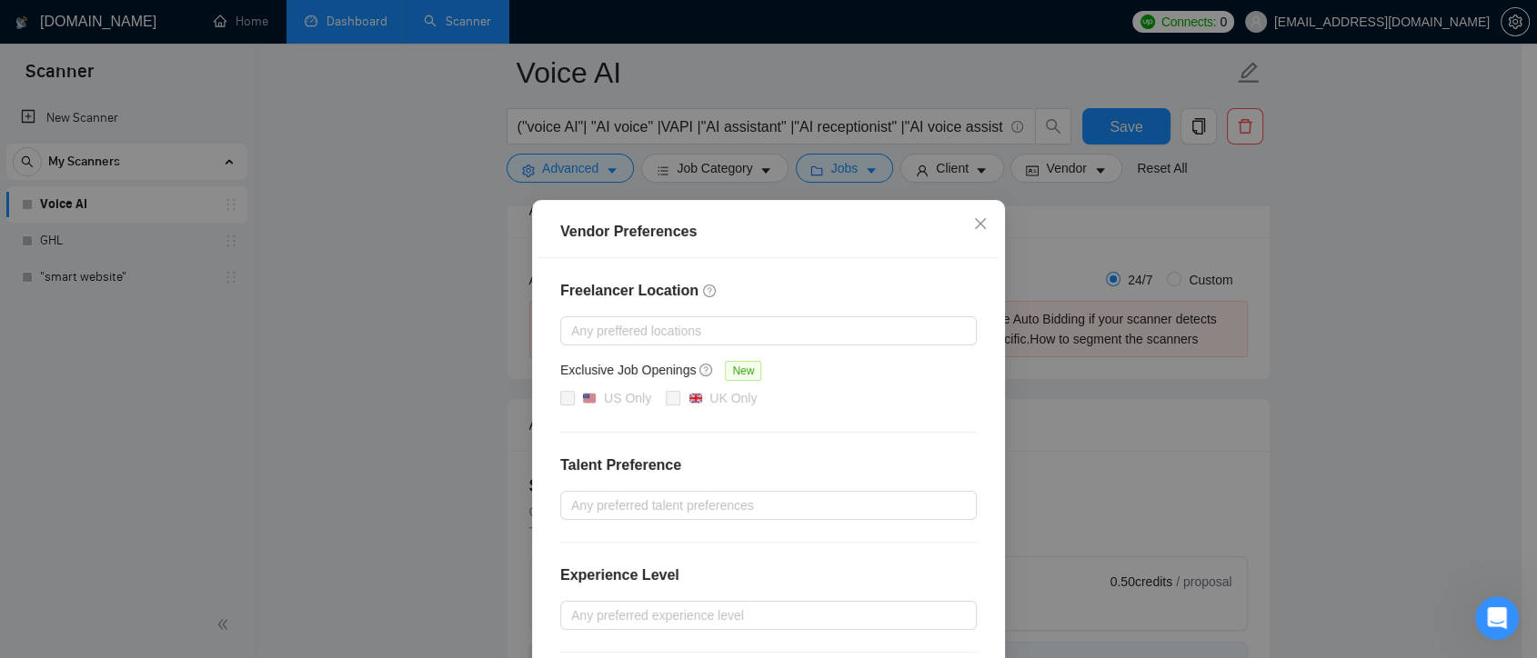
click at [1340, 179] on div "Vendor Preferences Freelancer Location Any preffered locations Exclusive Job Op…" at bounding box center [768, 329] width 1537 height 658
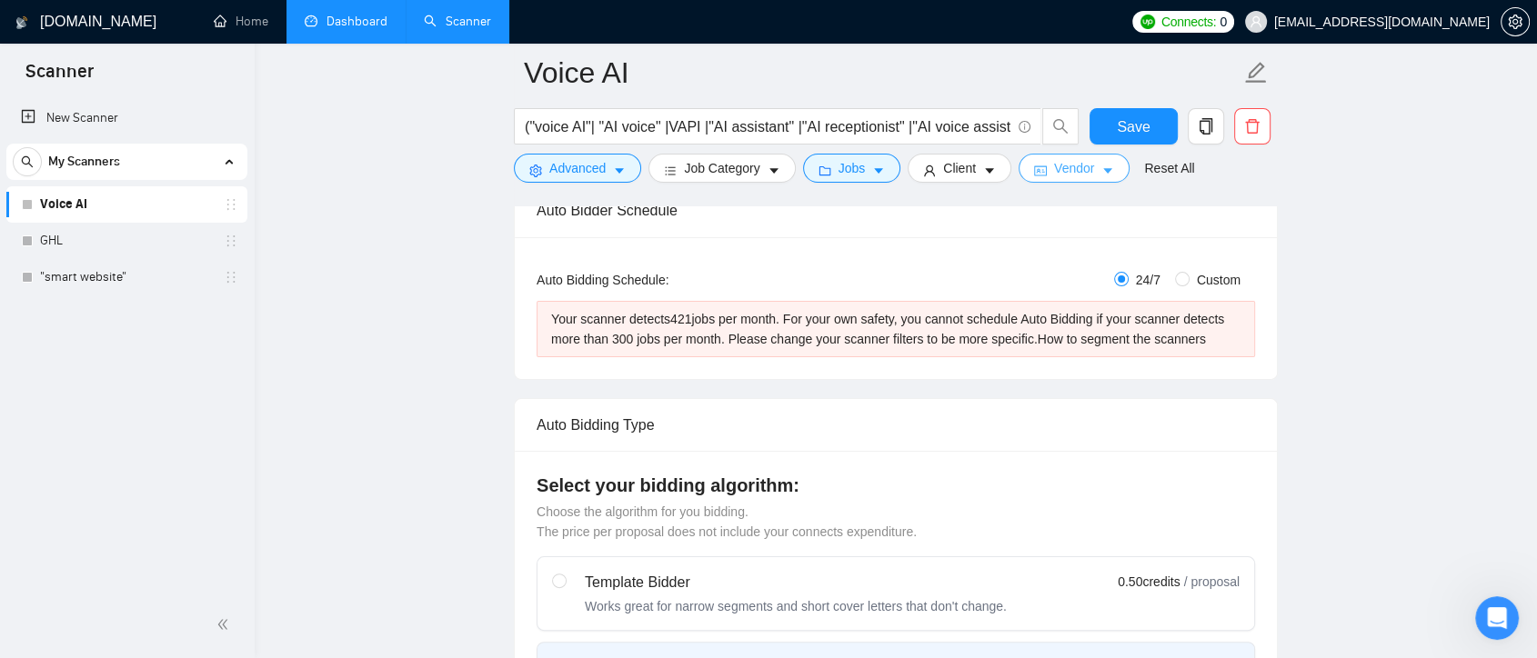
scroll to position [202, 0]
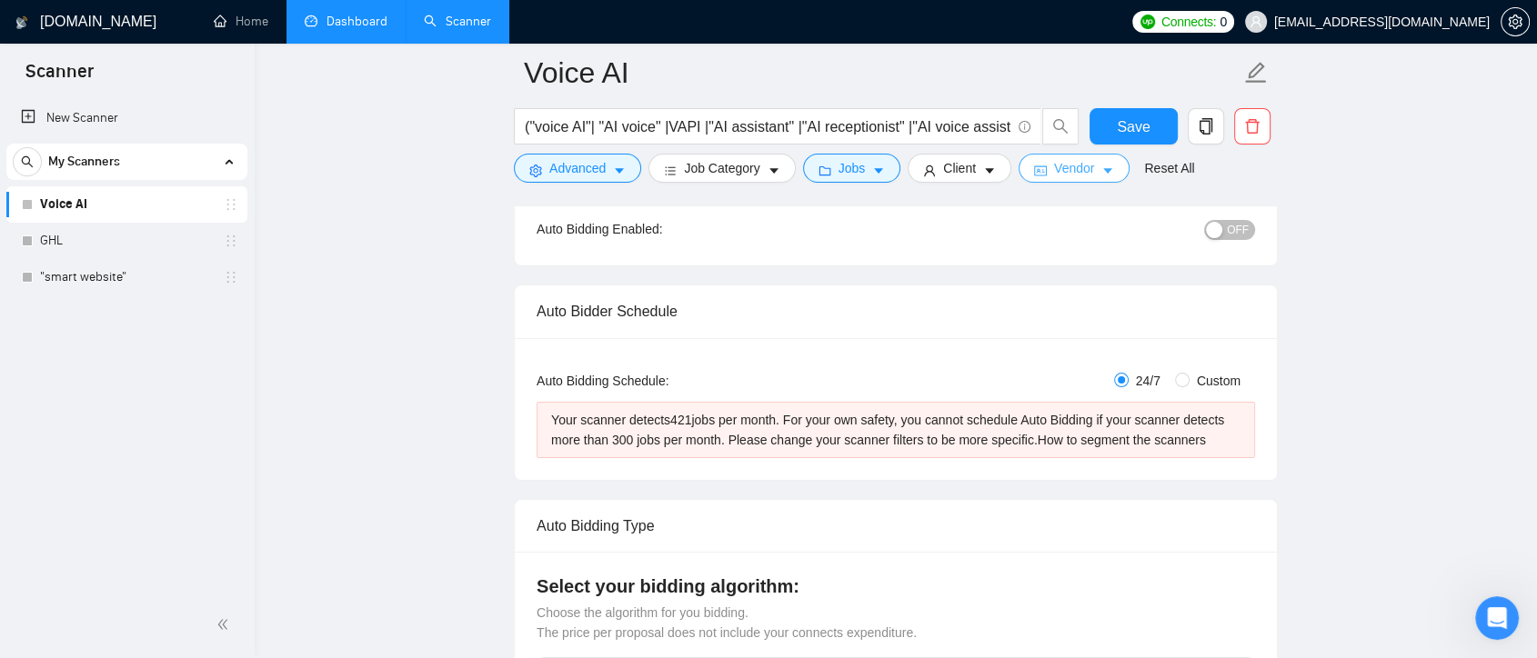
click at [1090, 180] on button "Vendor" at bounding box center [1073, 168] width 111 height 29
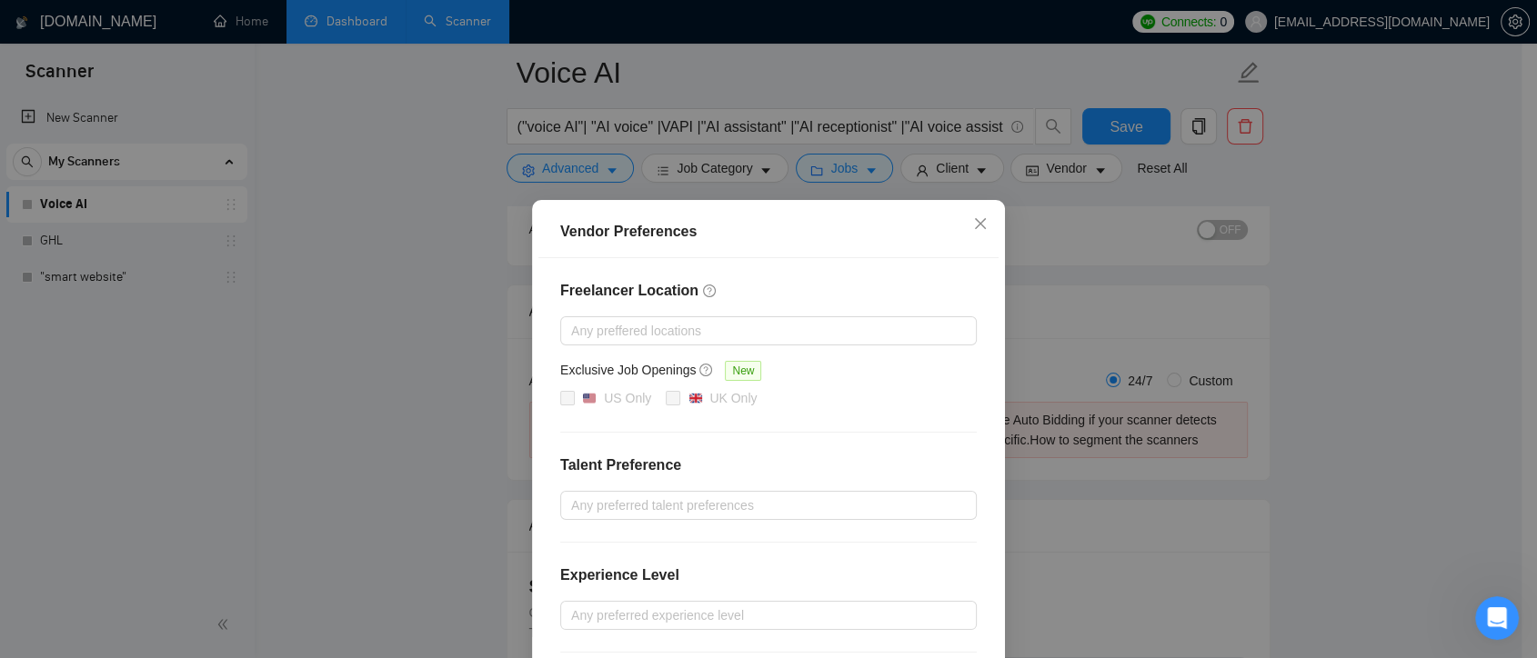
click at [1337, 207] on div "Vendor Preferences Freelancer Location Any preffered locations Exclusive Job Op…" at bounding box center [768, 329] width 1537 height 658
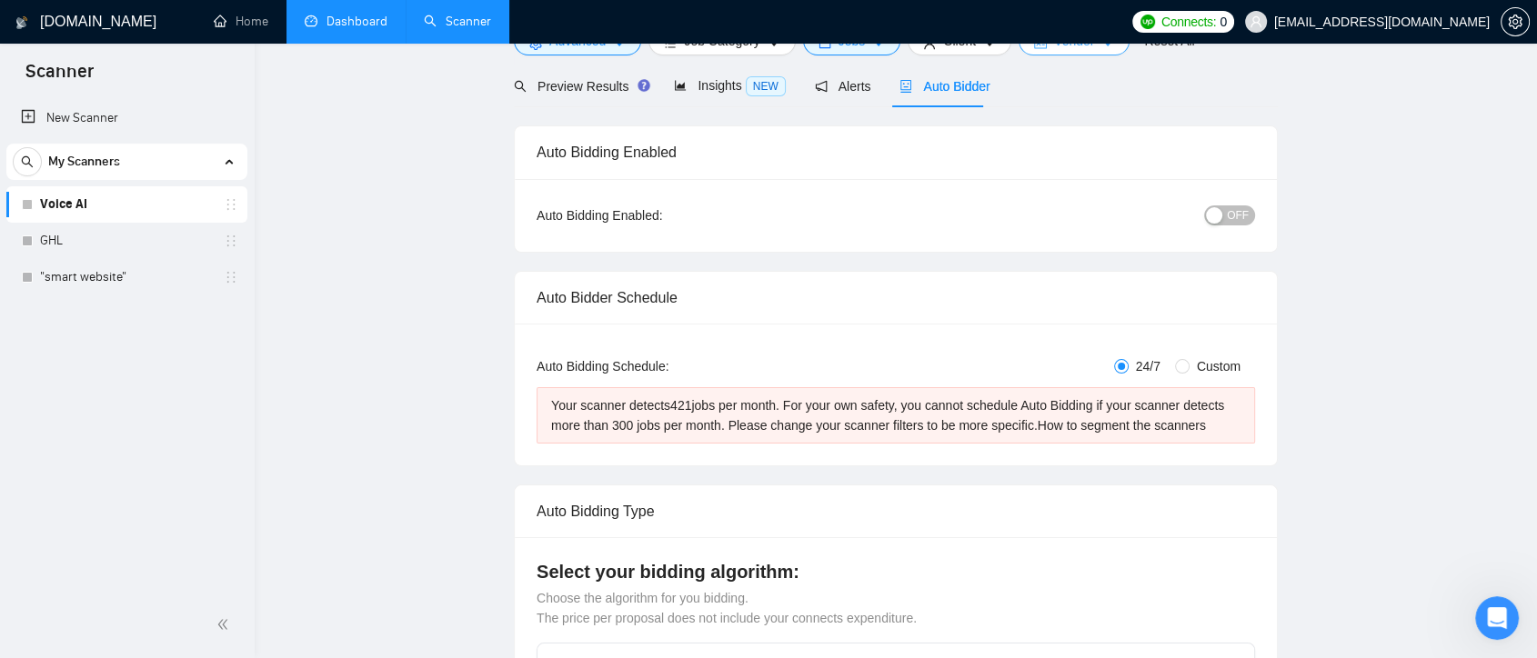
scroll to position [0, 0]
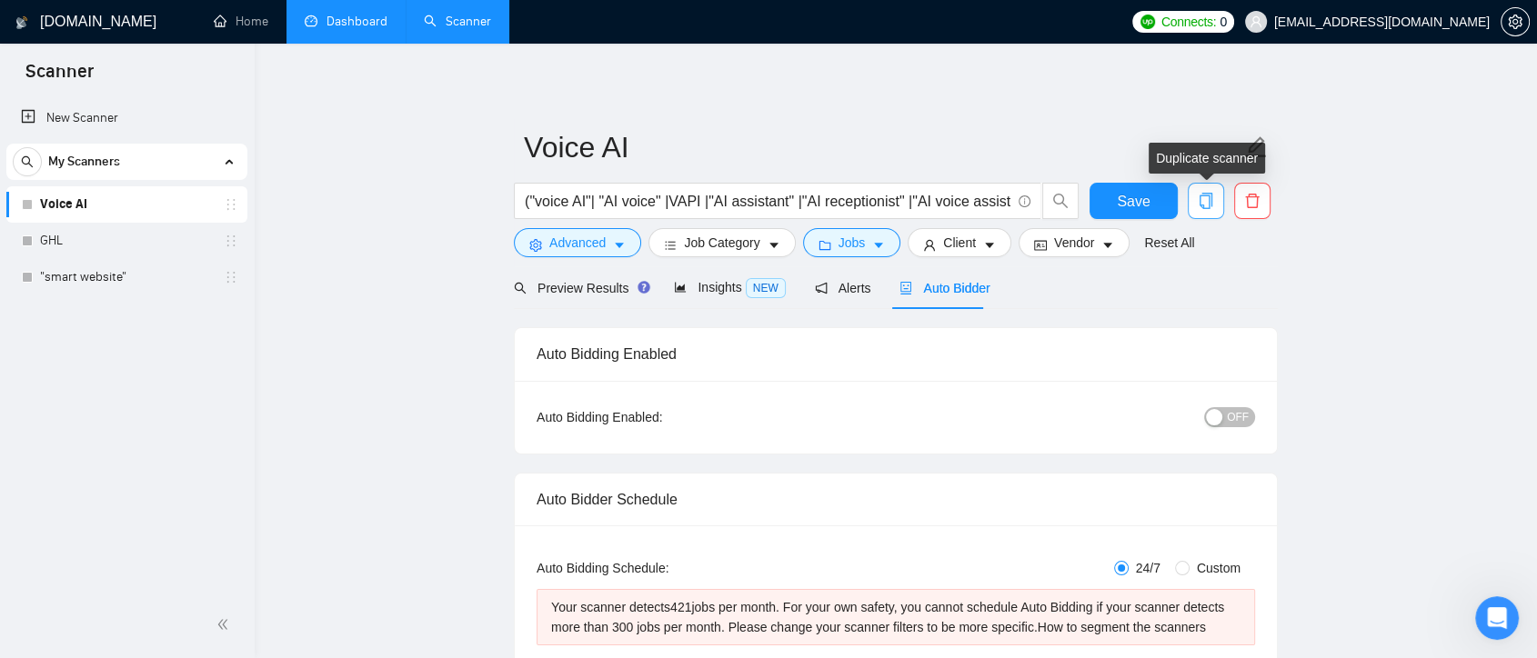
click at [1203, 194] on icon "copy" at bounding box center [1205, 201] width 13 height 16
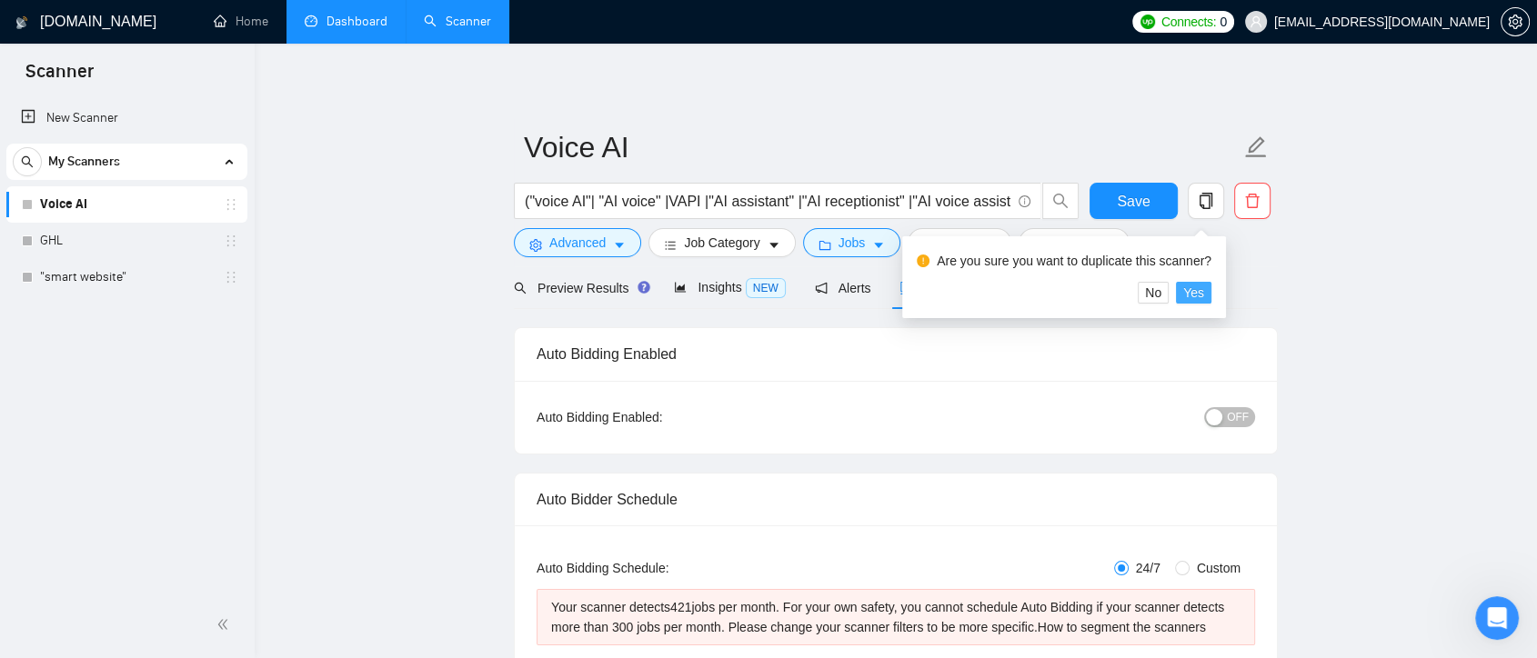
click at [1199, 292] on span "Yes" at bounding box center [1193, 293] width 21 height 20
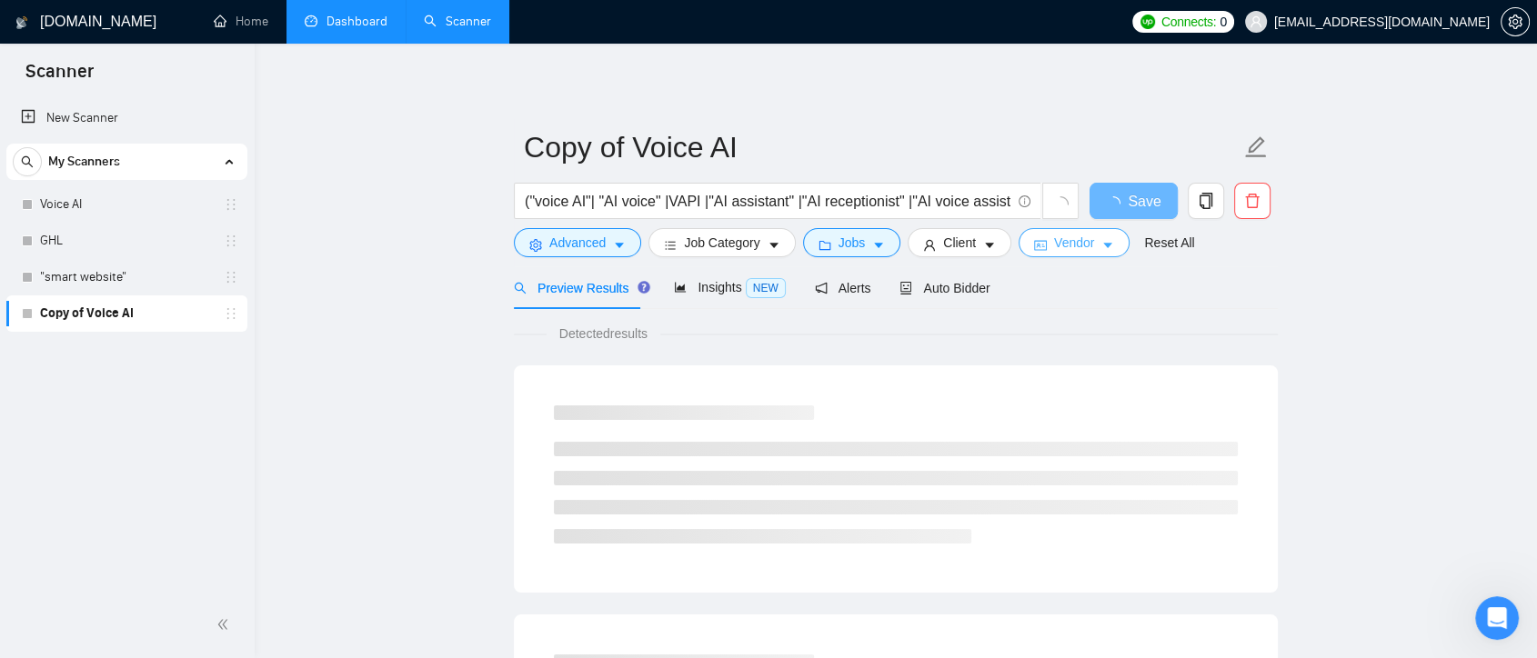
click at [1081, 243] on span "Vendor" at bounding box center [1074, 243] width 40 height 20
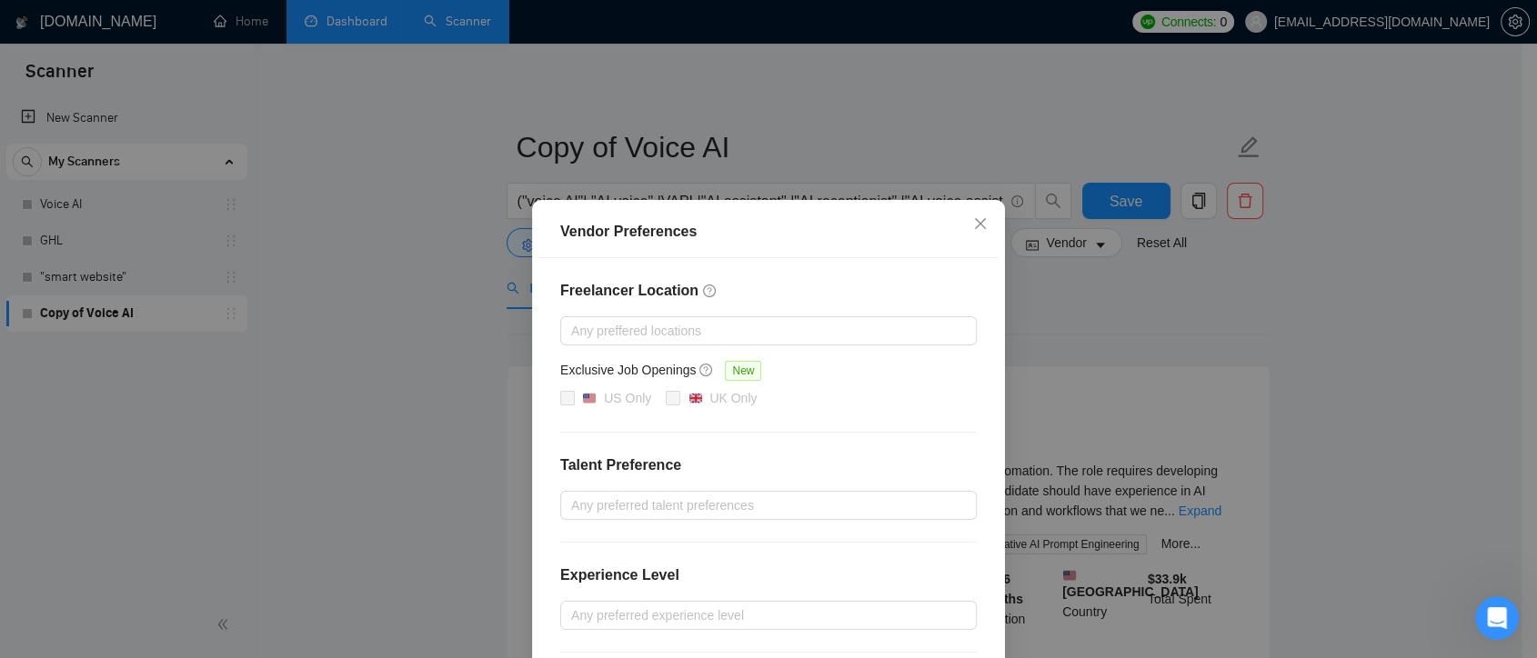
scroll to position [182, 0]
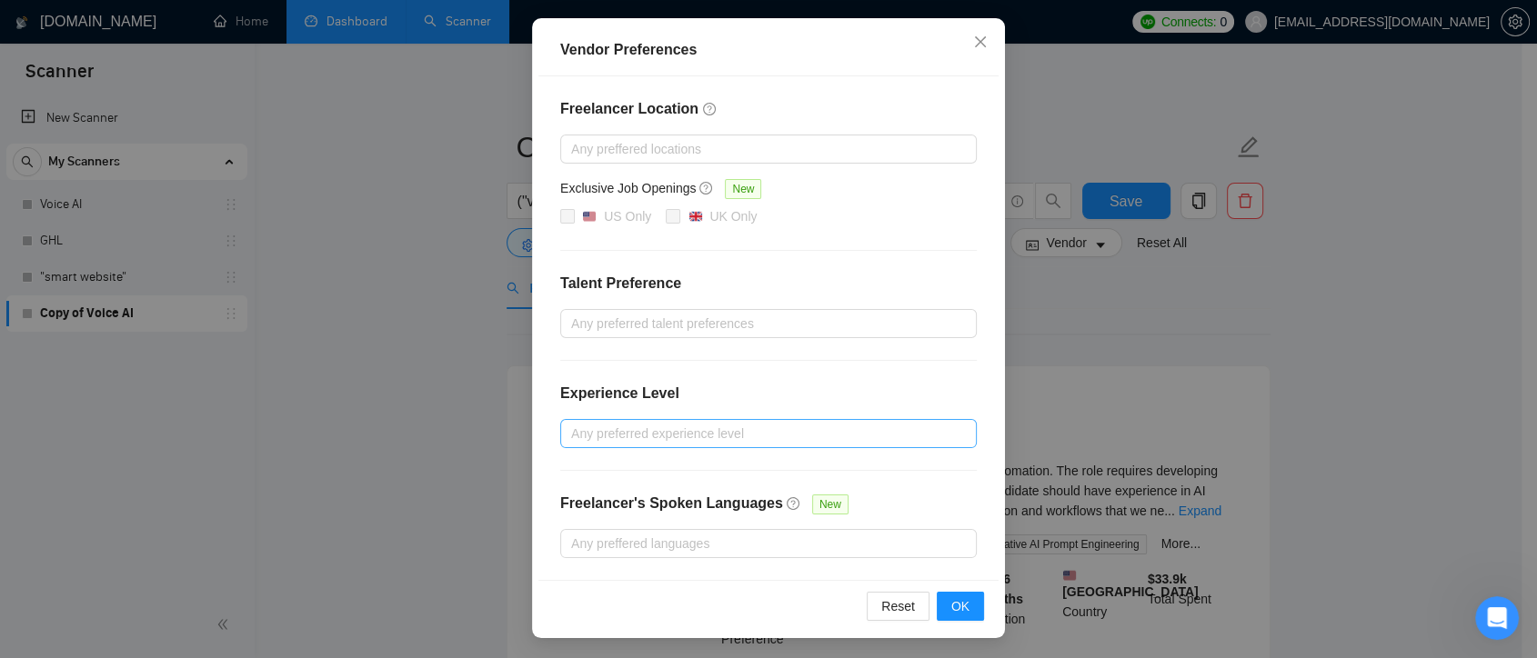
click at [631, 427] on div at bounding box center [759, 434] width 389 height 22
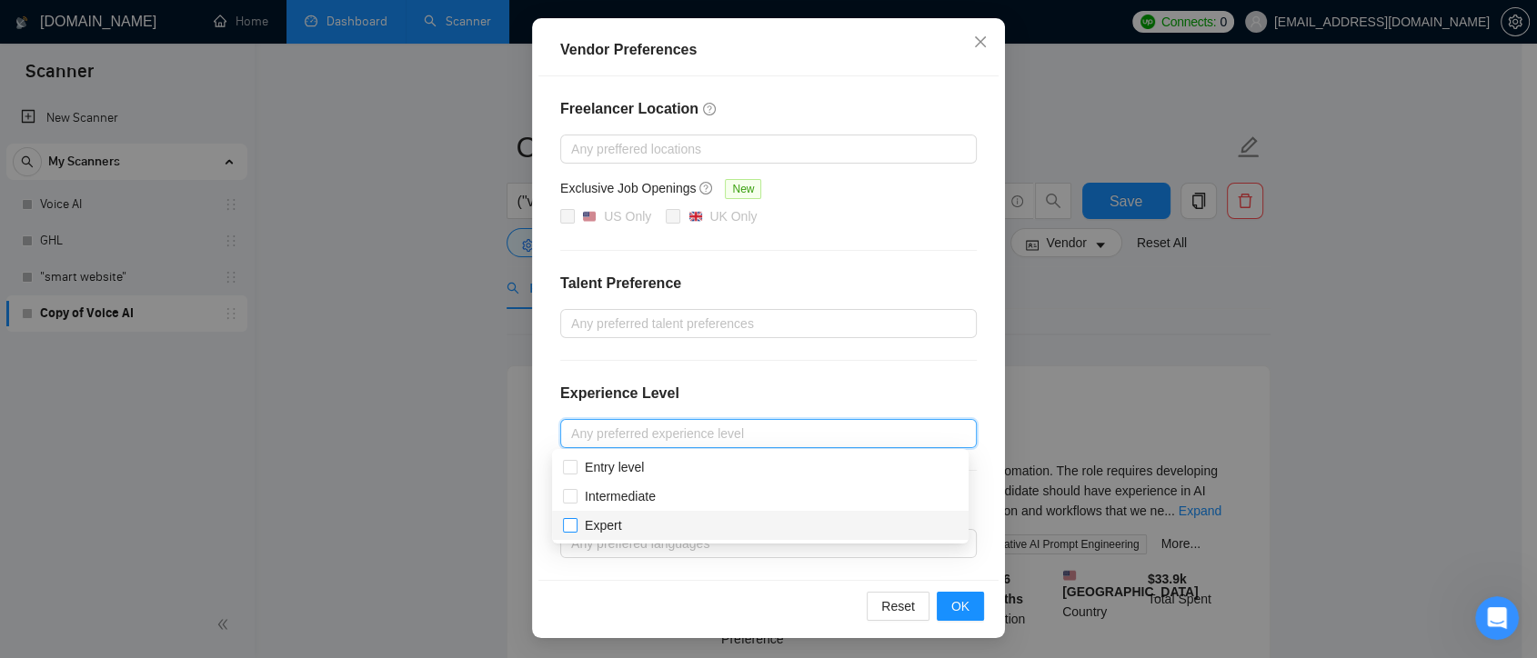
click at [569, 534] on label "Expert" at bounding box center [595, 526] width 65 height 20
click at [569, 531] on input "Expert" at bounding box center [569, 524] width 13 height 13
click at [567, 528] on input "Expert" at bounding box center [569, 524] width 13 height 13
checkbox input "true"
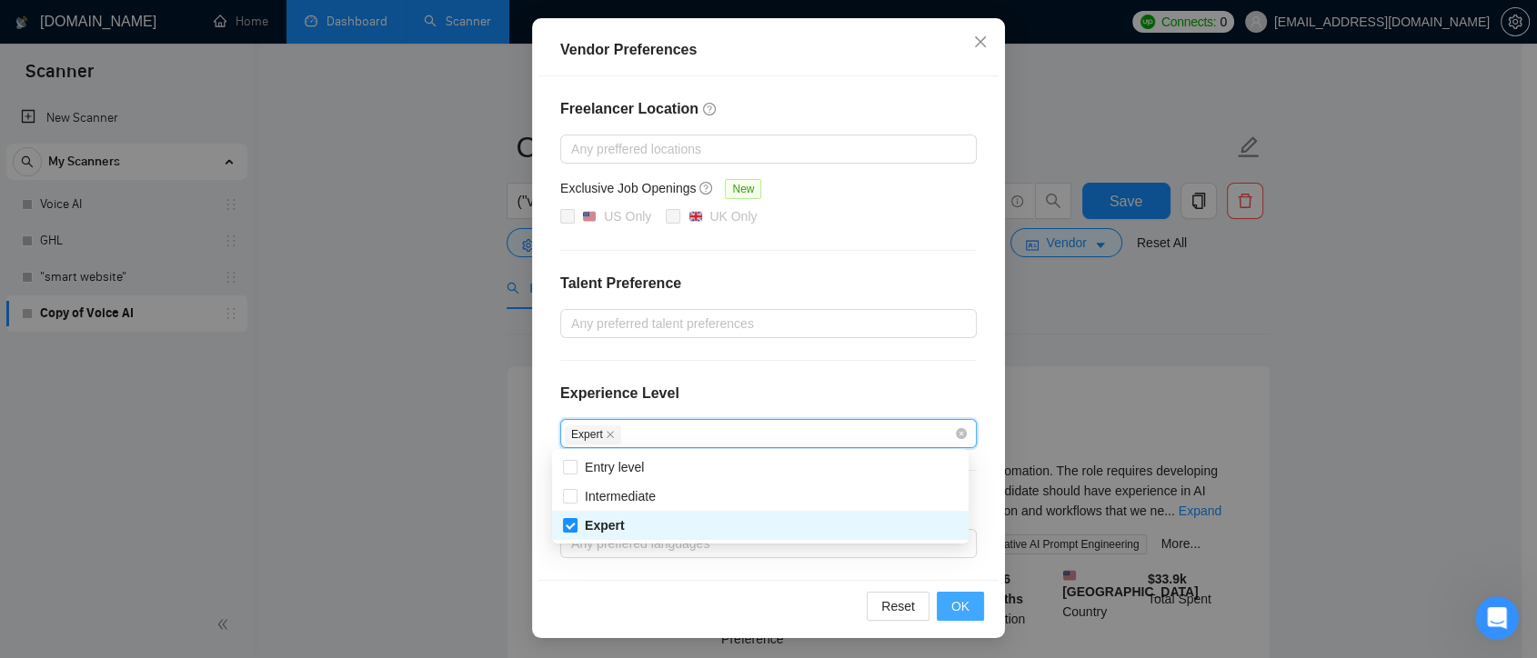
click at [959, 603] on span "OK" at bounding box center [960, 606] width 18 height 20
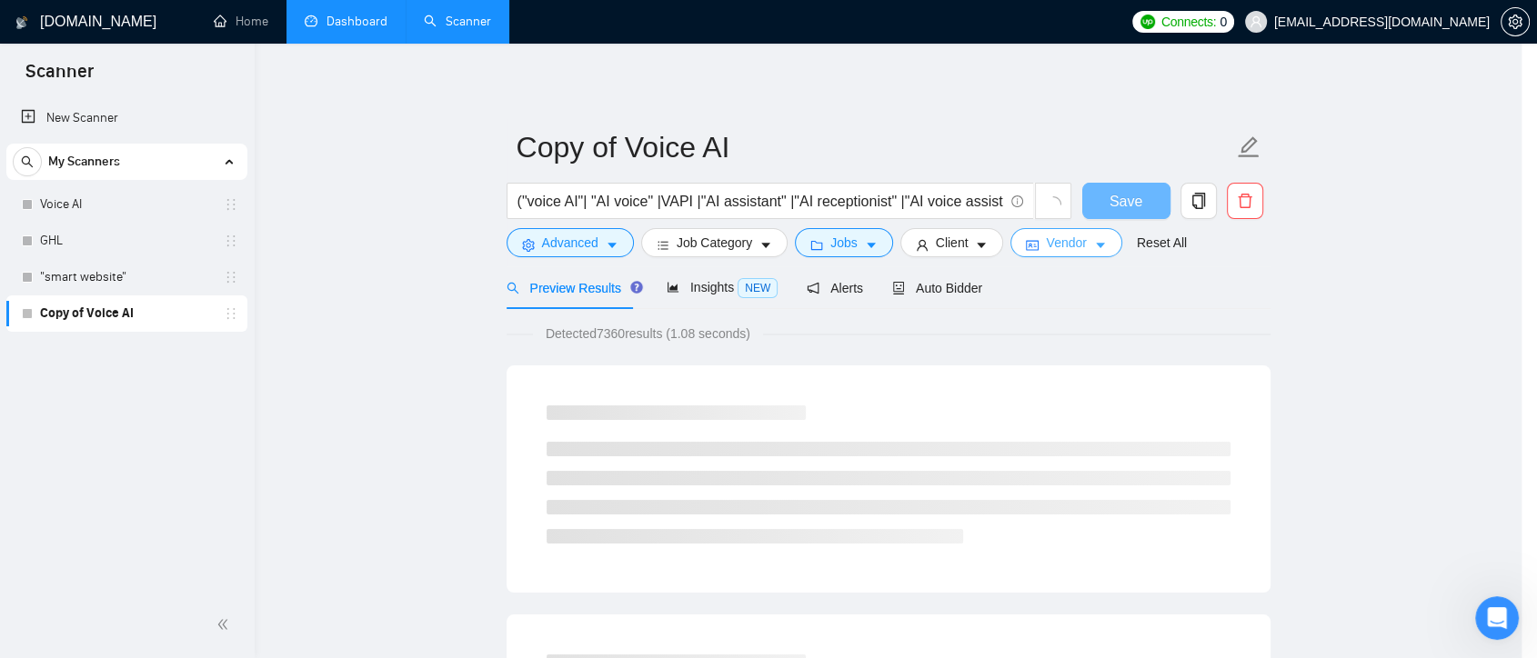
scroll to position [0, 0]
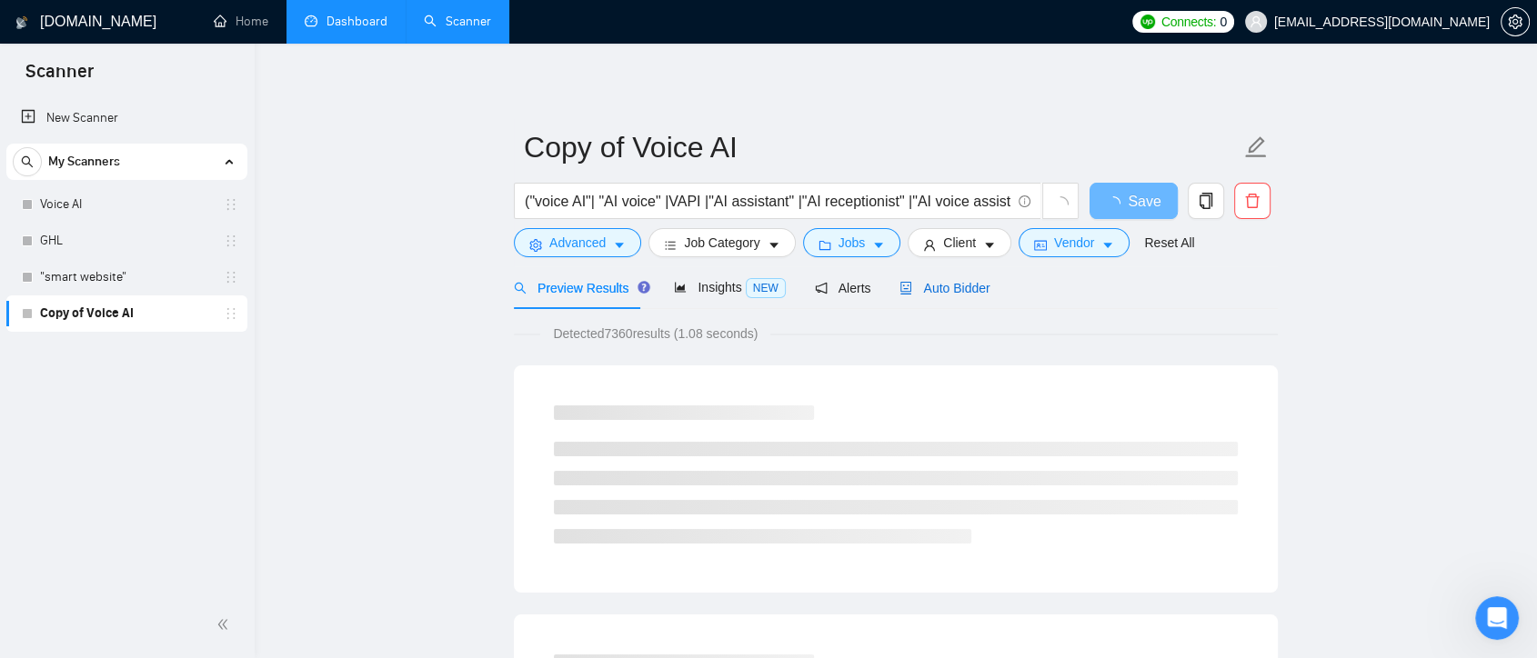
click at [947, 294] on span "Auto Bidder" at bounding box center [944, 288] width 90 height 15
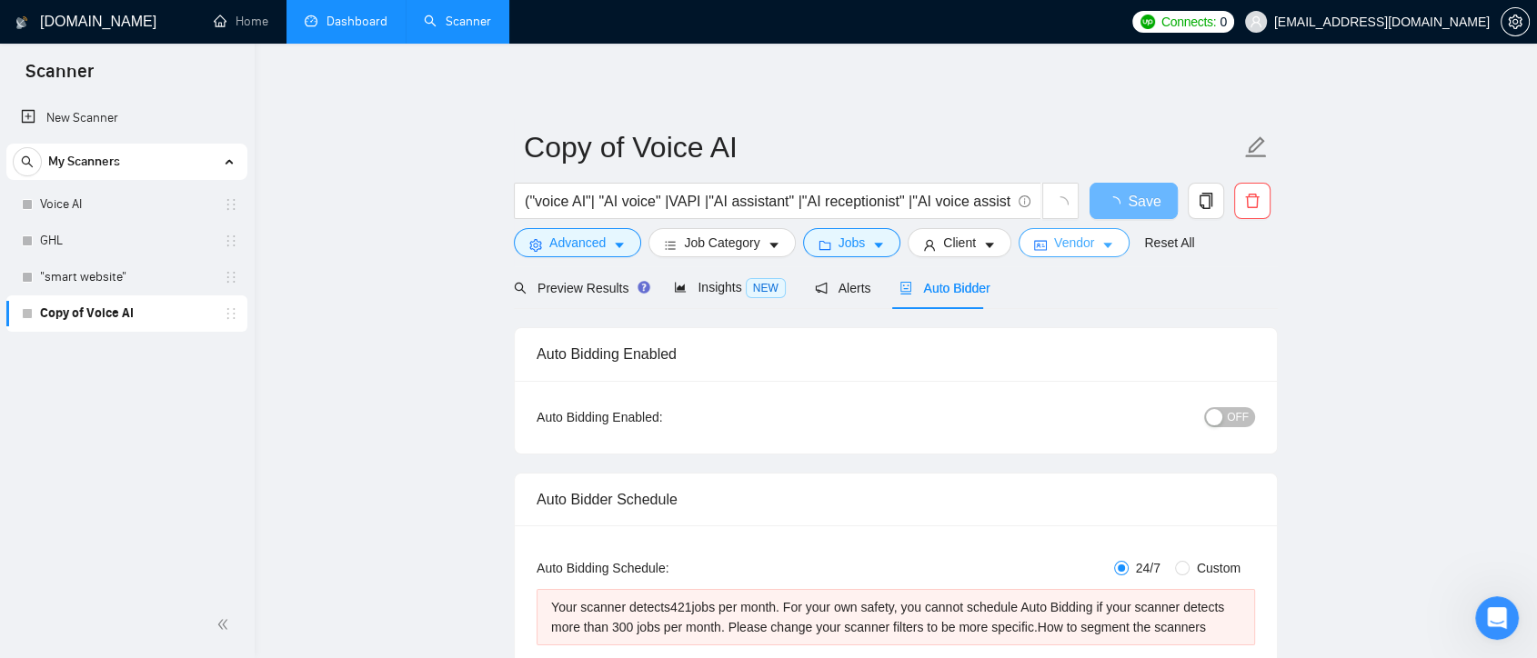
click at [1101, 246] on icon "caret-down" at bounding box center [1107, 245] width 13 height 13
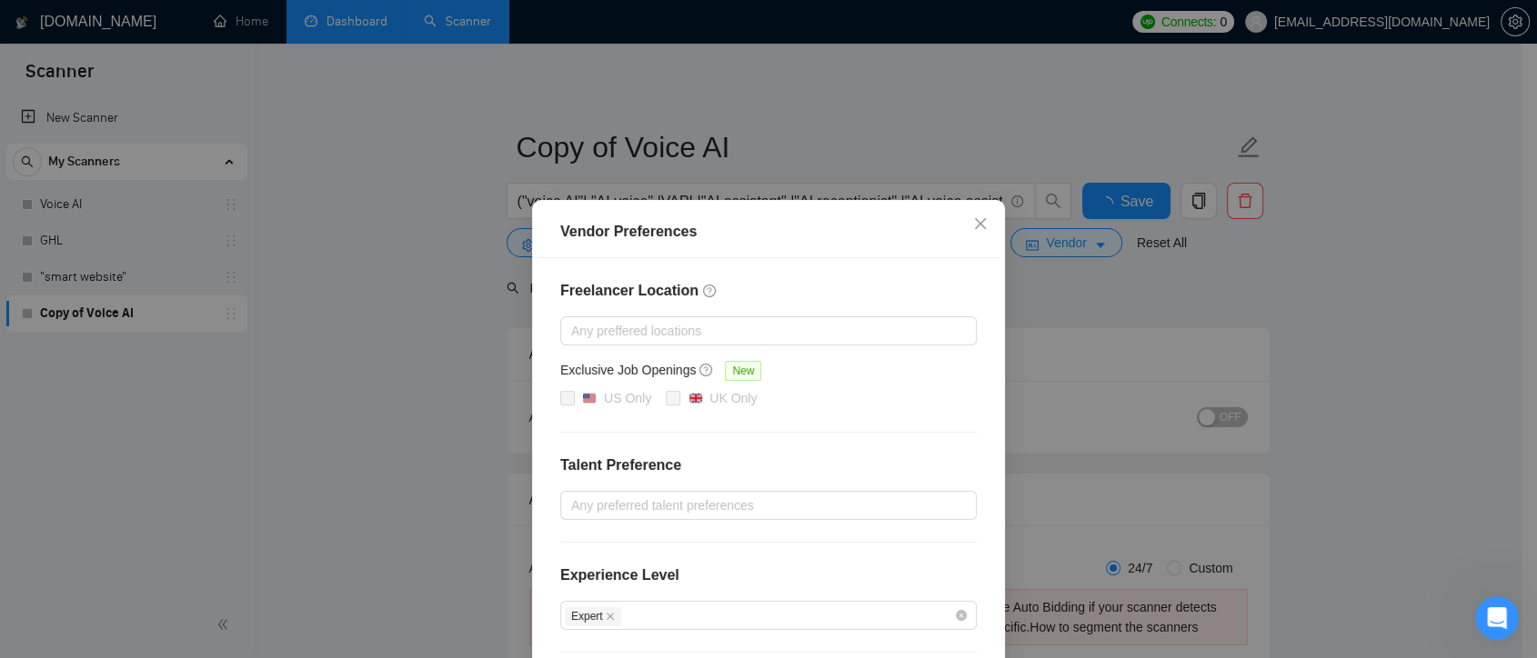
click at [1338, 297] on div "Vendor Preferences Freelancer Location Any preffered locations Exclusive Job Op…" at bounding box center [768, 329] width 1537 height 658
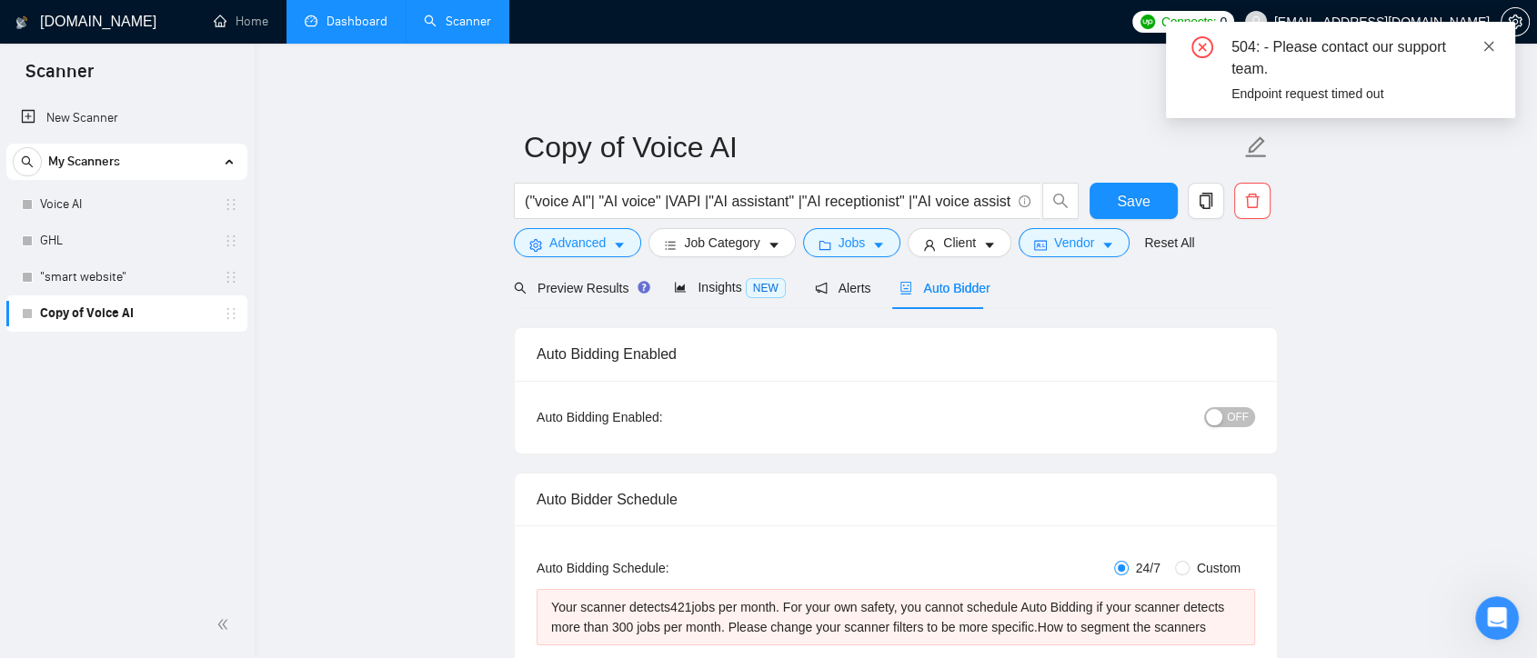
click at [1484, 45] on icon "close" at bounding box center [1488, 46] width 13 height 13
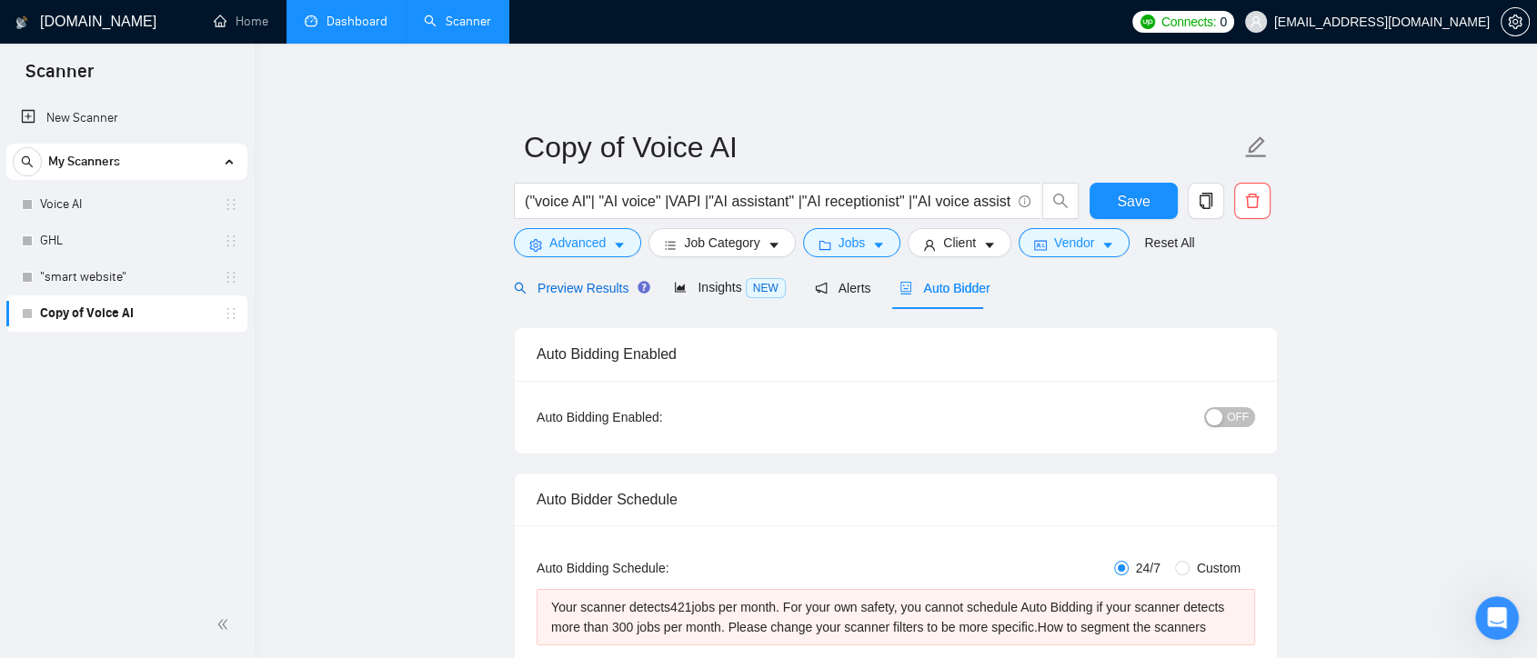
click at [575, 283] on span "Preview Results" at bounding box center [579, 288] width 131 height 15
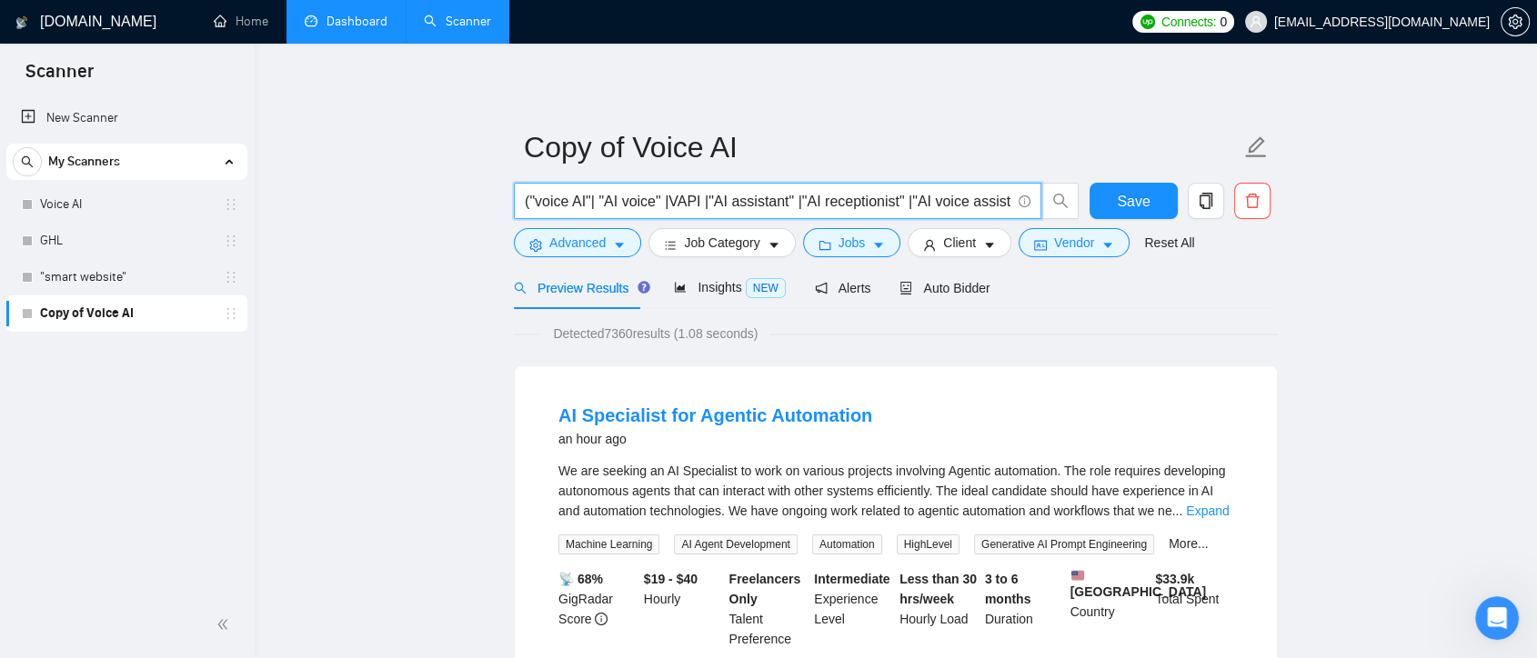
click at [596, 201] on input "("voice AI"| "AI voice" |VAPI |"AI assistant" |"AI receptionist" |"AI voice ass…" at bounding box center [768, 201] width 486 height 23
drag, startPoint x: 756, startPoint y: 209, endPoint x: 1038, endPoint y: 205, distance: 282.8
click at [1038, 205] on span "("voice AI"| "AI voice" |VAPI |"AI assistant" |"AI receptionist" |"AI voice ass…" at bounding box center [777, 201] width 527 height 36
click at [988, 203] on input "("voice AI"| "AI voice" |VAPI |"AI assistant" |"AI receptionist" |"AI voice ass…" at bounding box center [768, 201] width 486 height 23
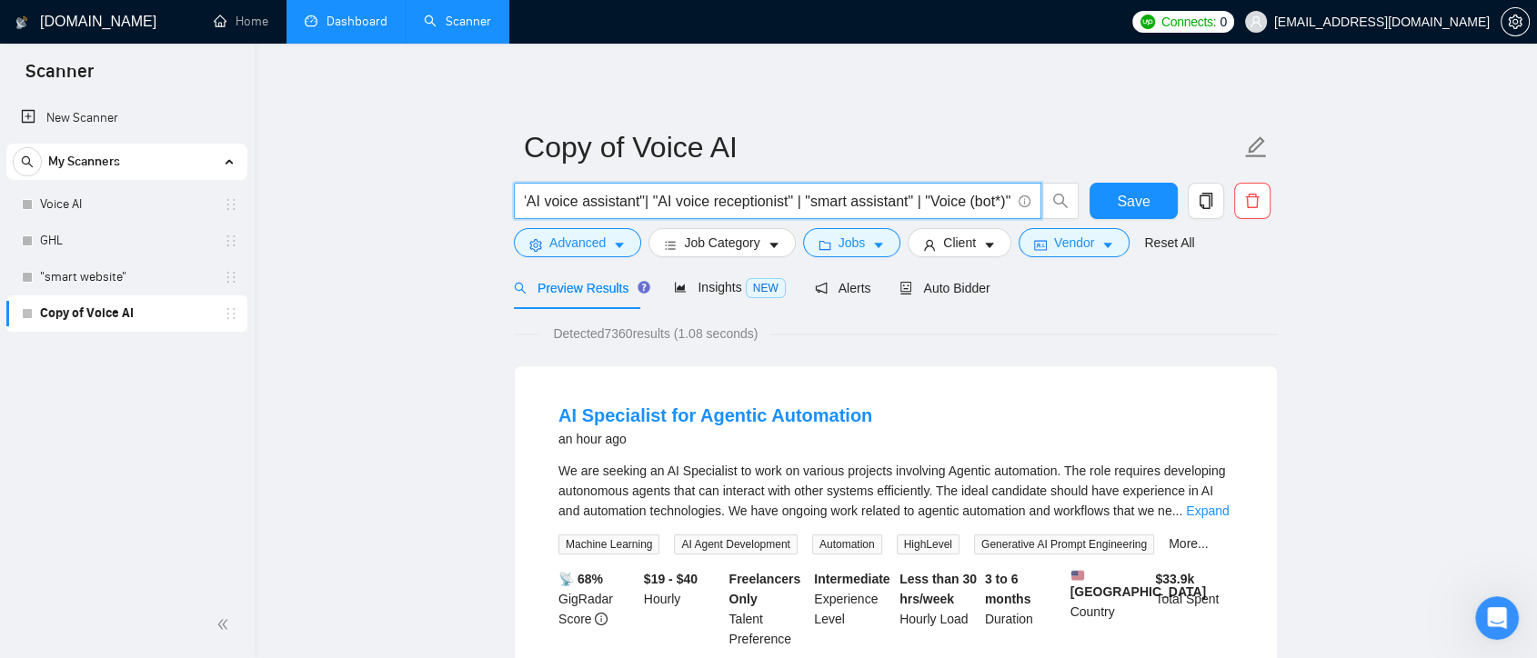
click at [998, 200] on input "("voice AI"| "AI voice" |VAPI |"AI assistant" |"AI receptionist" |"AI voice ass…" at bounding box center [768, 201] width 486 height 23
click at [993, 202] on input "("voice AI"| "AI voice" |VAPI |"AI assistant" |"AI receptionist" |"AI voice ass…" at bounding box center [768, 201] width 486 height 23
click at [989, 202] on input "("voice AI"| "AI voice" |VAPI |"AI assistant" |"AI receptionist" |"AI voice ass…" at bounding box center [768, 201] width 486 height 23
click at [989, 200] on input "("voice AI"| "AI voice" |VAPI |"AI assistant" |"AI receptionist" |"AI voice ass…" at bounding box center [768, 201] width 486 height 23
click at [997, 200] on input "("voice AI"| "AI voice" |VAPI |"AI assistant" |"AI receptionist" |"AI voice ass…" at bounding box center [768, 201] width 486 height 23
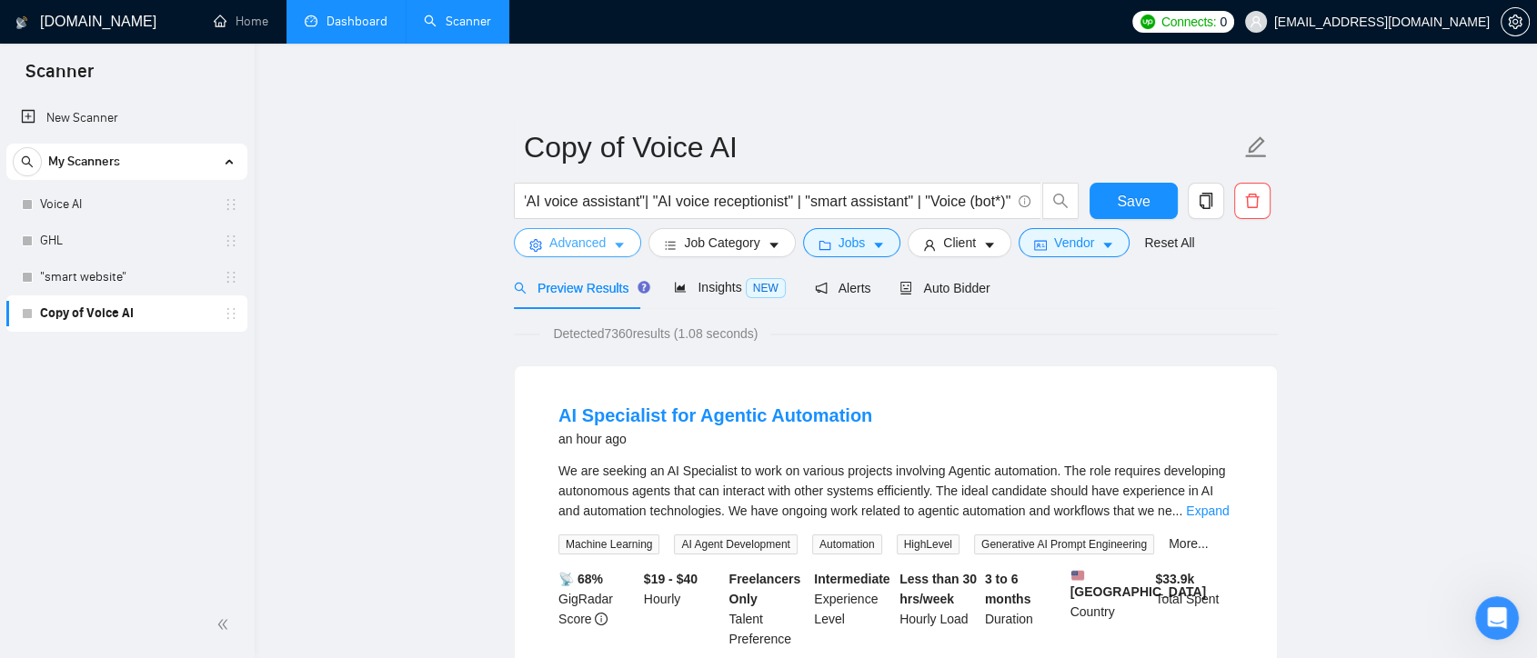
click at [609, 252] on button "Advanced" at bounding box center [577, 242] width 127 height 29
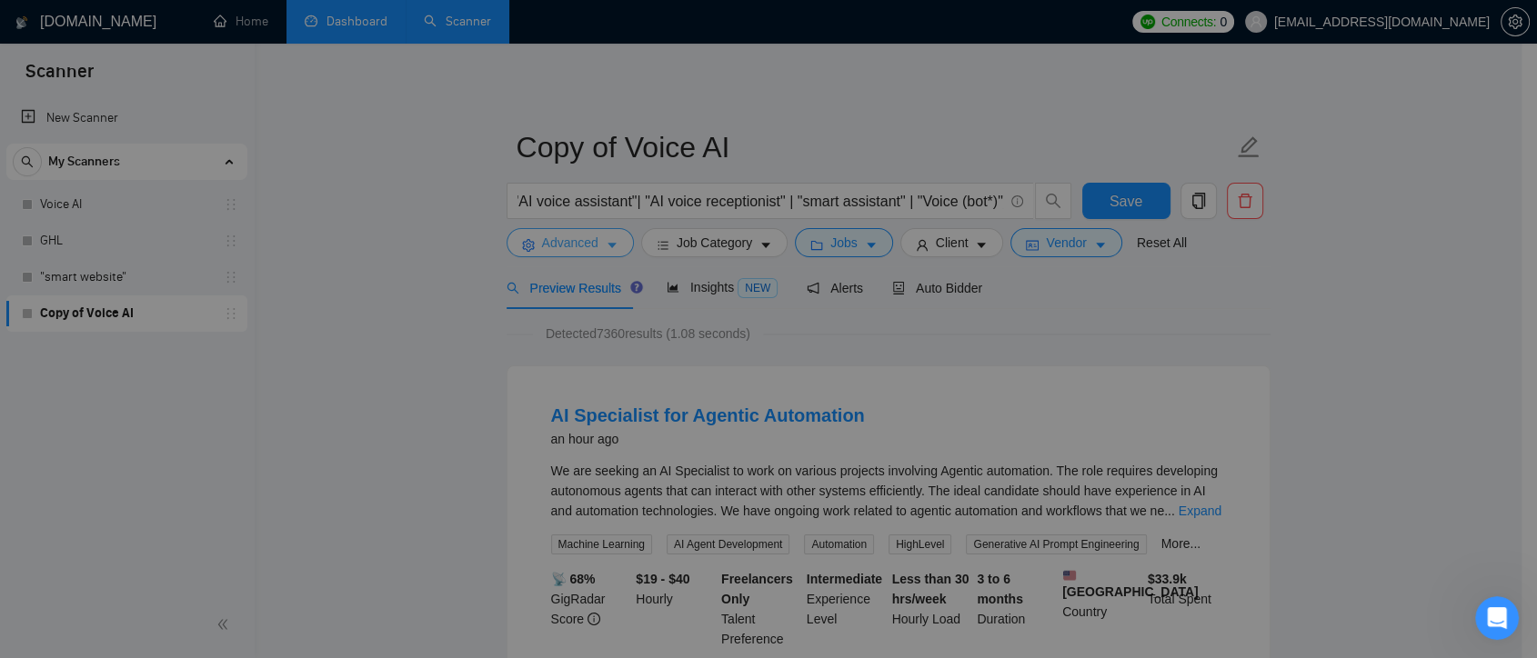
scroll to position [0, 0]
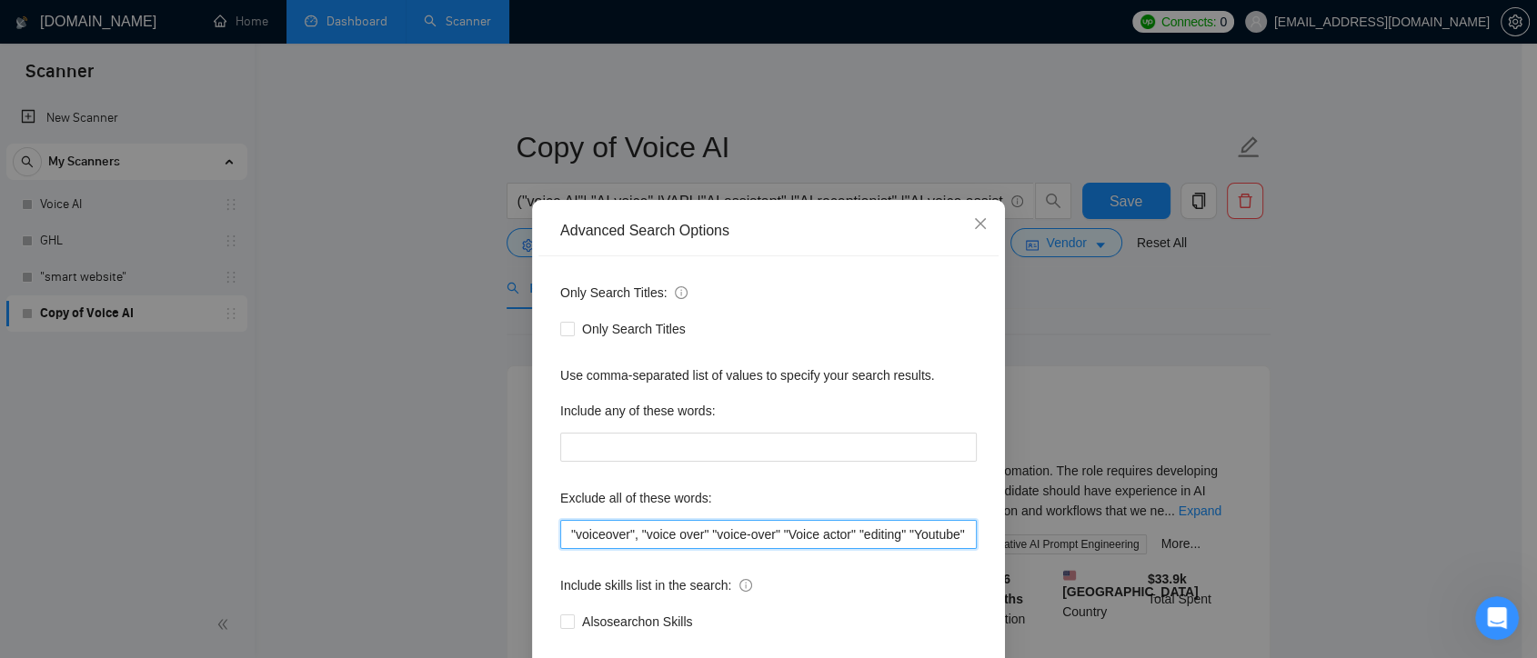
click at [699, 536] on input ""voiceover", "voice over" "voice-over" "Voice actor" "editing" "Youtube" "creat…" at bounding box center [768, 534] width 416 height 29
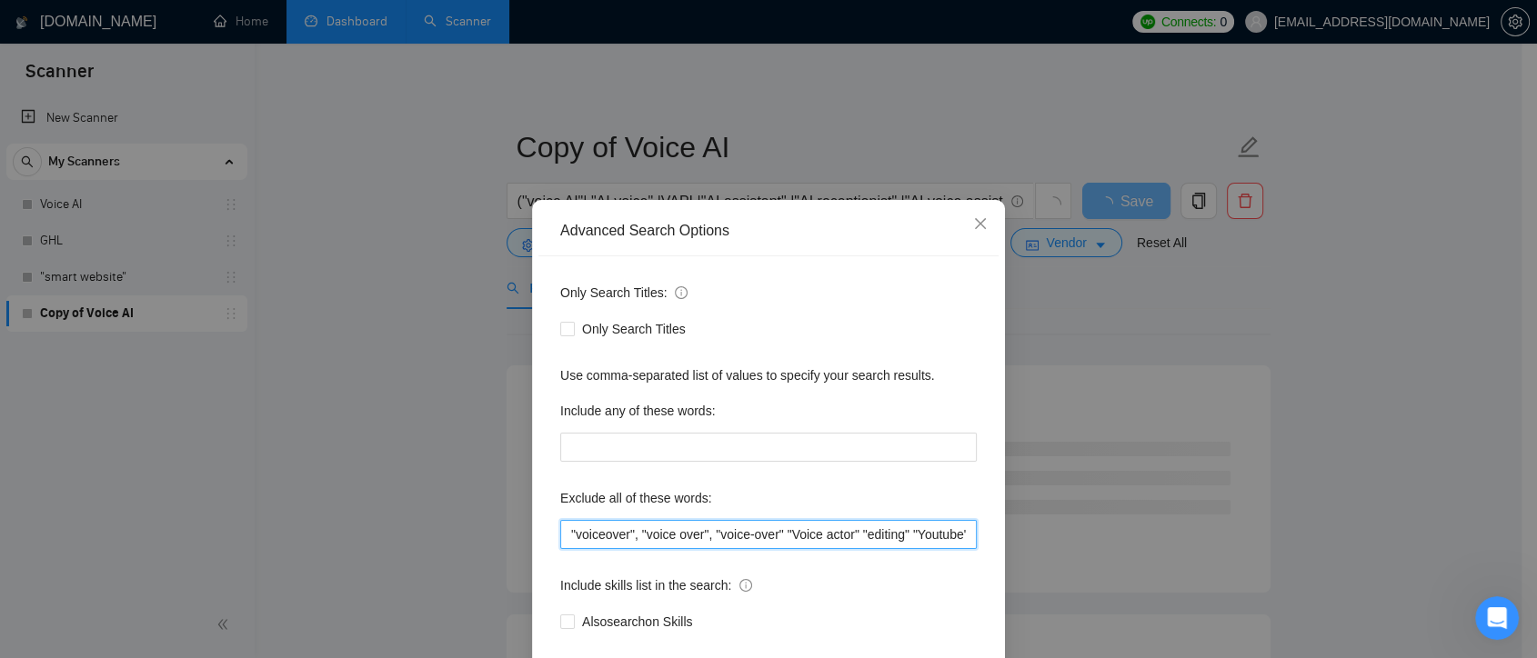
scroll to position [98, 0]
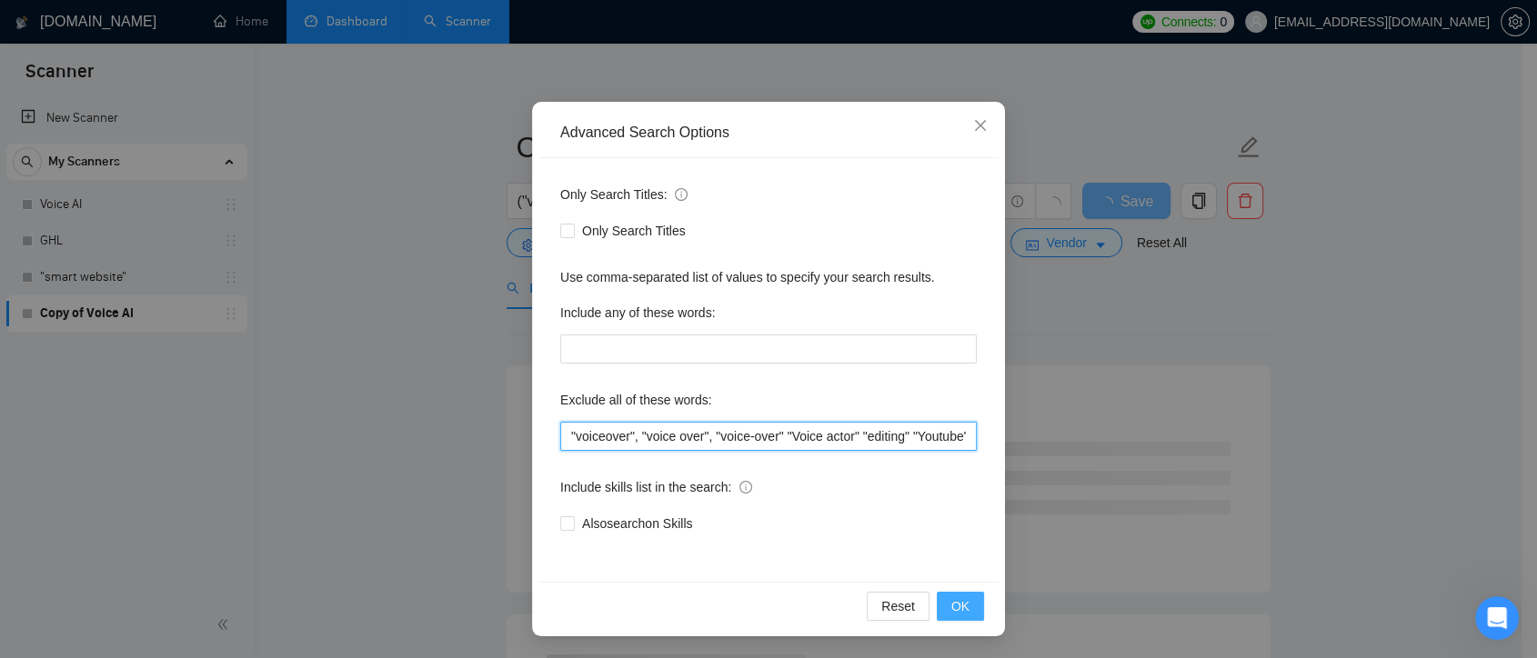
type input ""voiceover", "voice over", "voice-over" "Voice actor" "editing" "Youtube" "crea…"
click at [958, 597] on span "OK" at bounding box center [960, 606] width 18 height 20
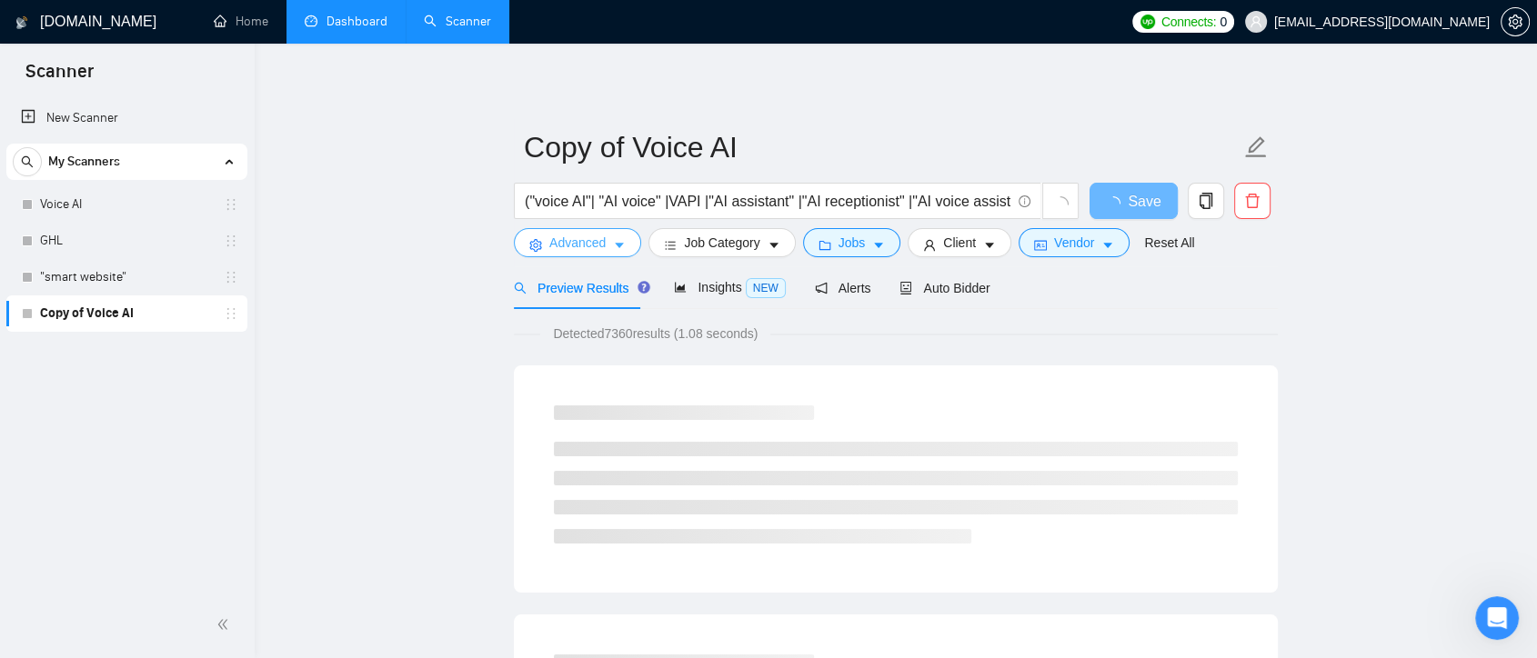
scroll to position [0, 0]
click at [850, 248] on span "Jobs" at bounding box center [851, 243] width 27 height 20
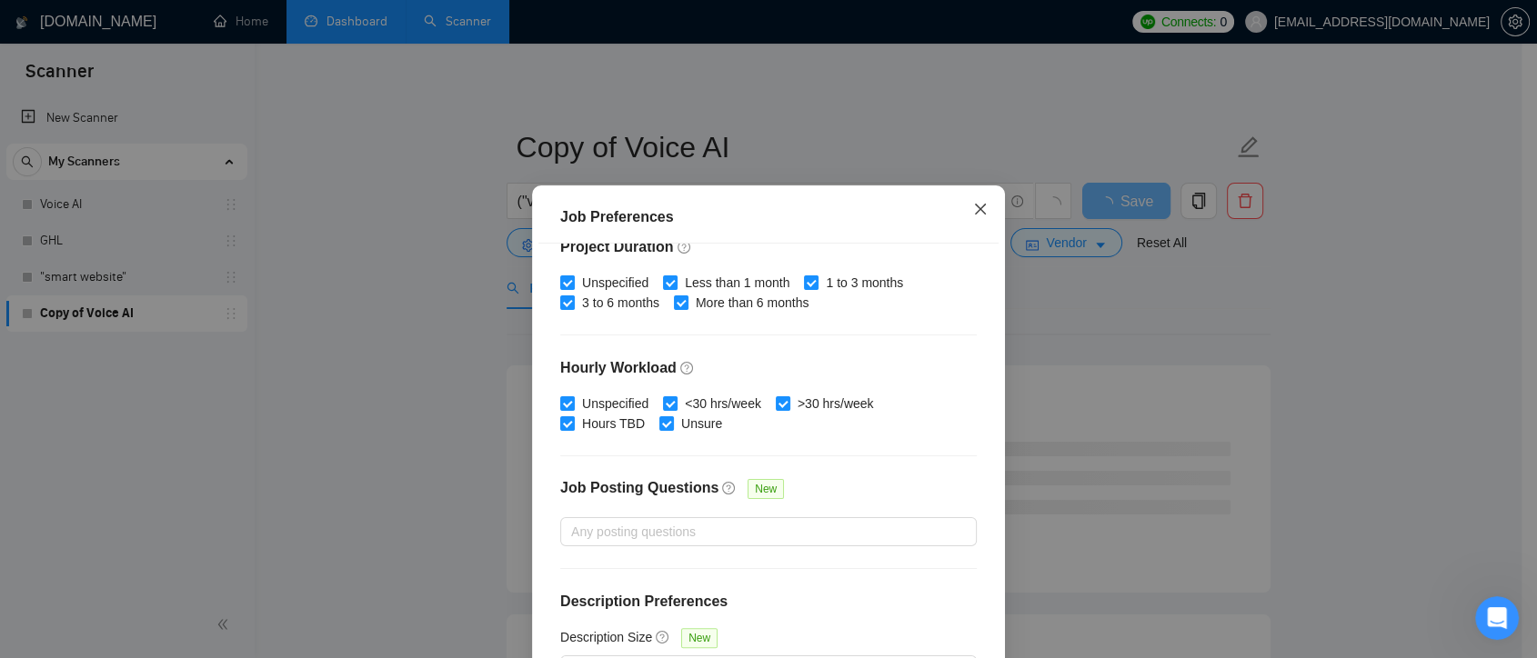
click at [973, 207] on icon "close" at bounding box center [980, 209] width 15 height 15
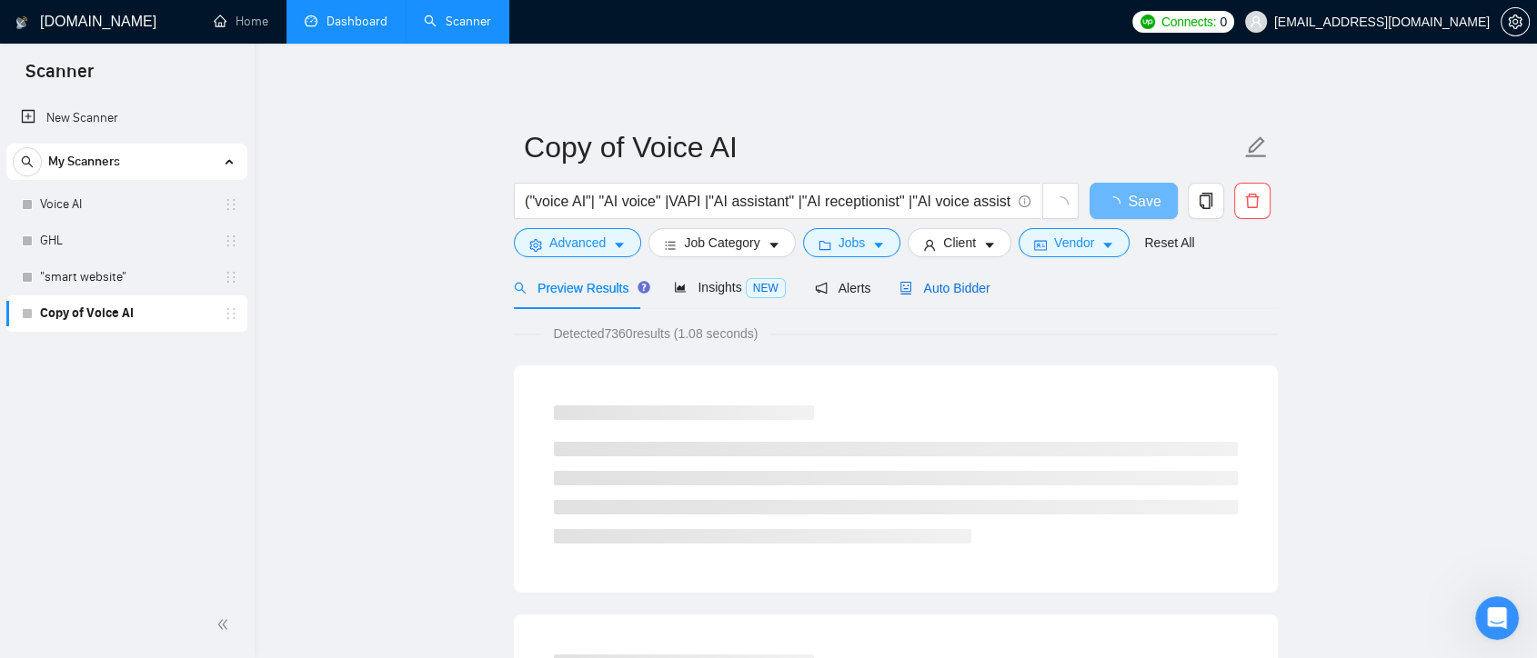
click at [927, 290] on span "Auto Bidder" at bounding box center [944, 288] width 90 height 15
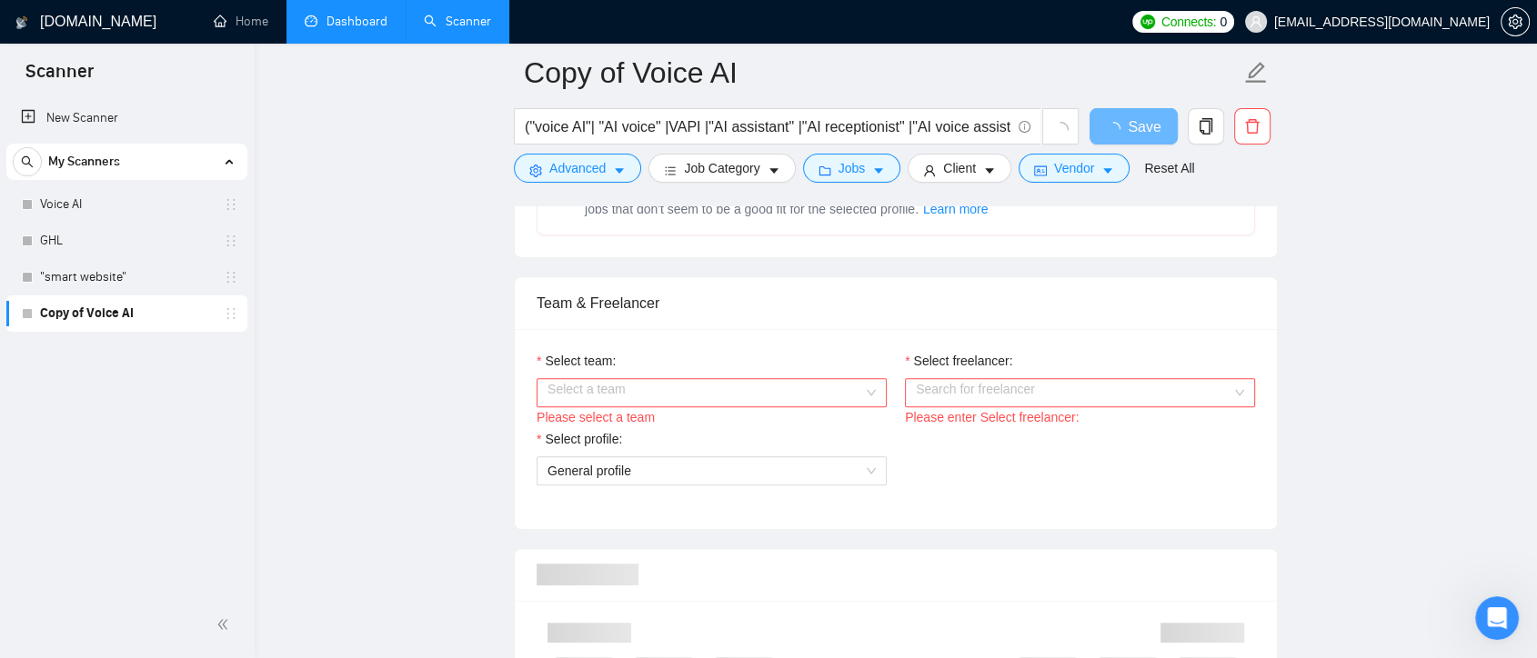
scroll to position [1010, 0]
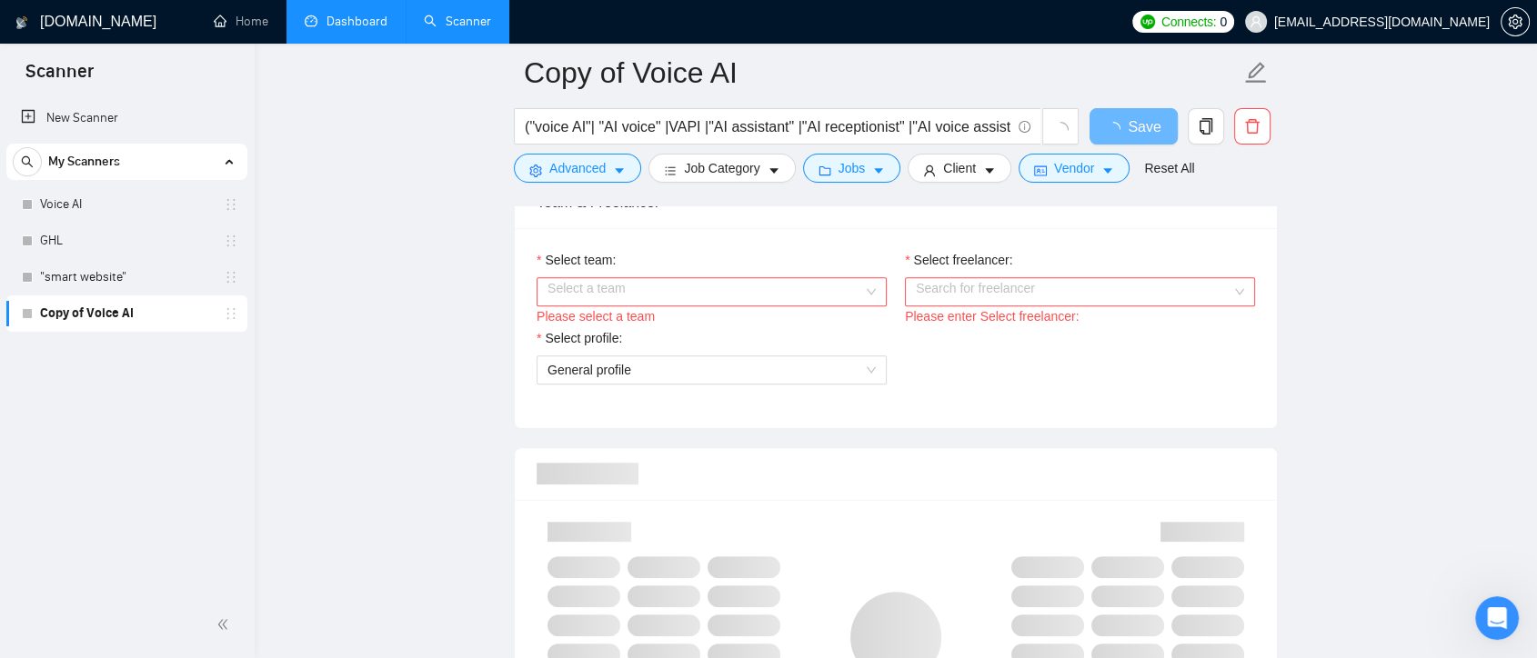
click at [866, 289] on div "Select a team" at bounding box center [711, 291] width 350 height 29
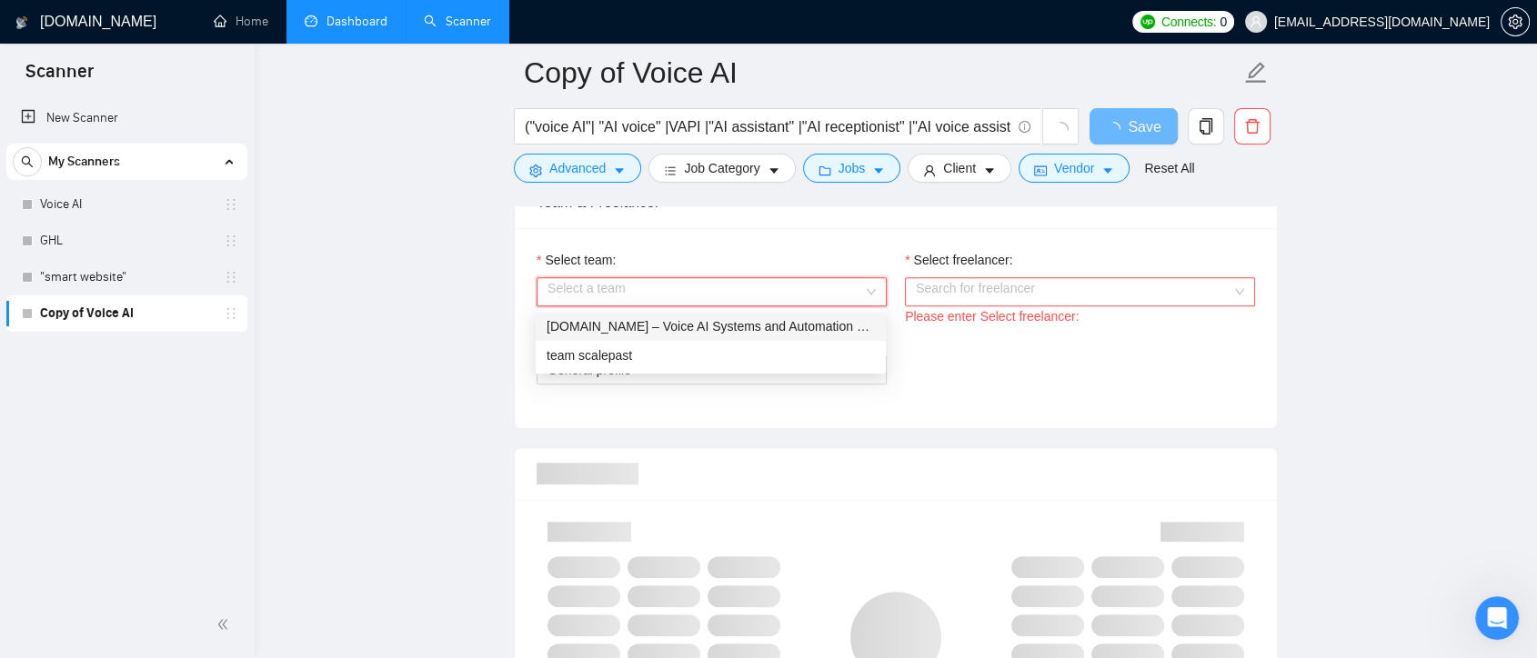
click at [767, 326] on div "Scalepast.io – Voice AI Systems and Automation From 20-Year Client Systems Expe…" at bounding box center [710, 326] width 328 height 20
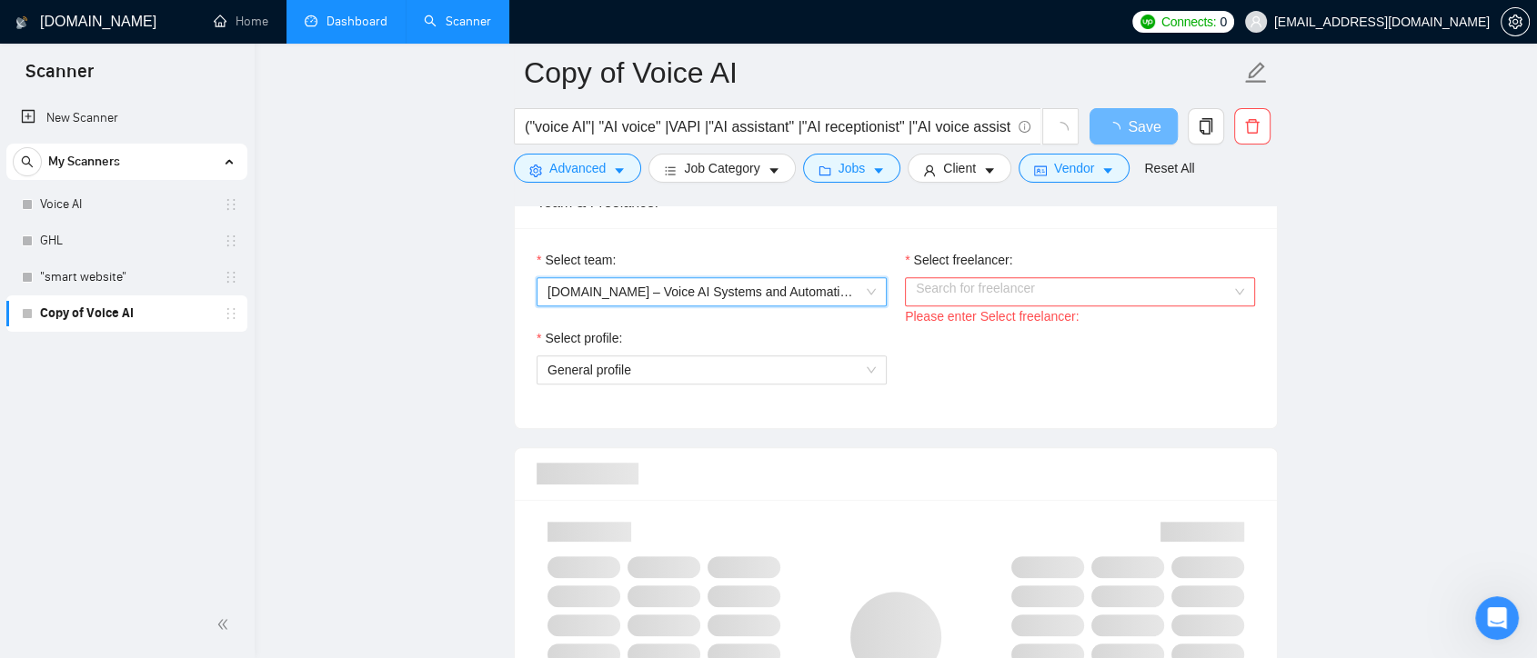
click at [1092, 295] on input "Select freelancer:" at bounding box center [1074, 291] width 316 height 27
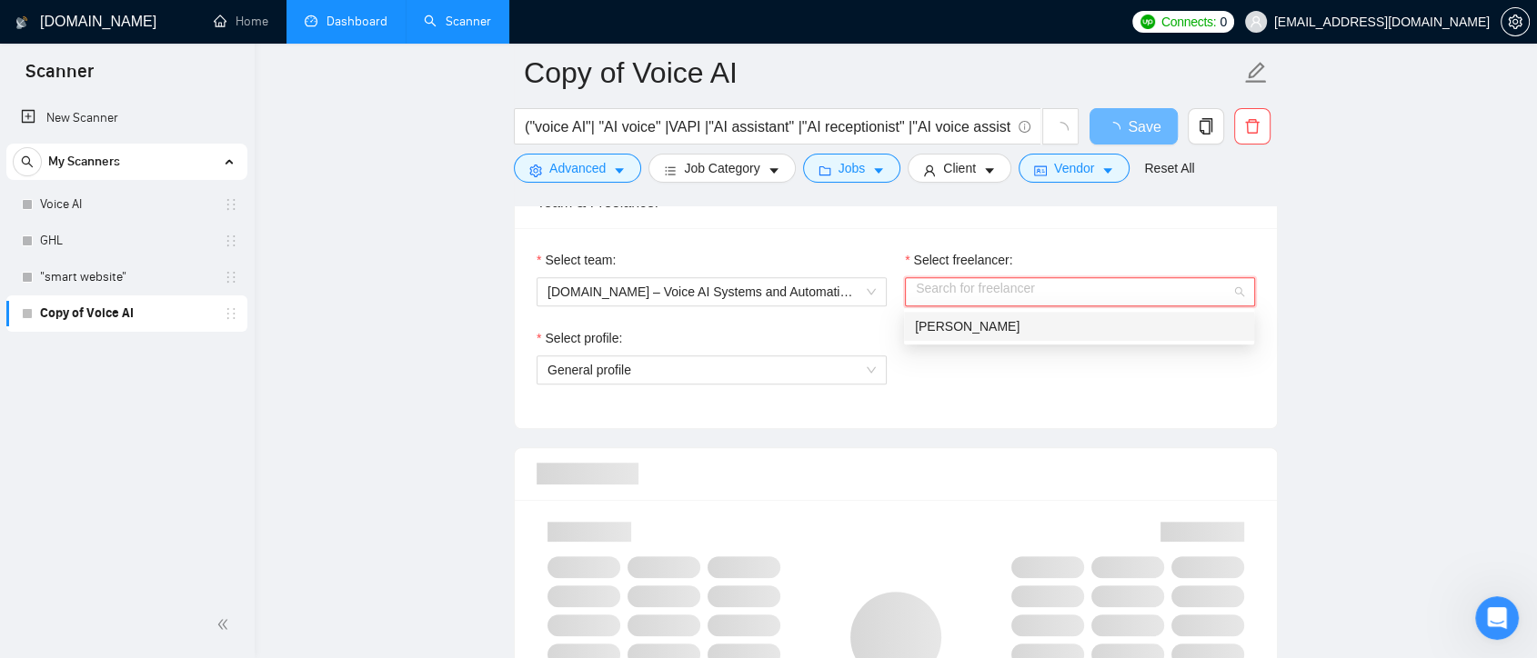
click at [998, 326] on span "Thomas Wassmann" at bounding box center [967, 326] width 105 height 15
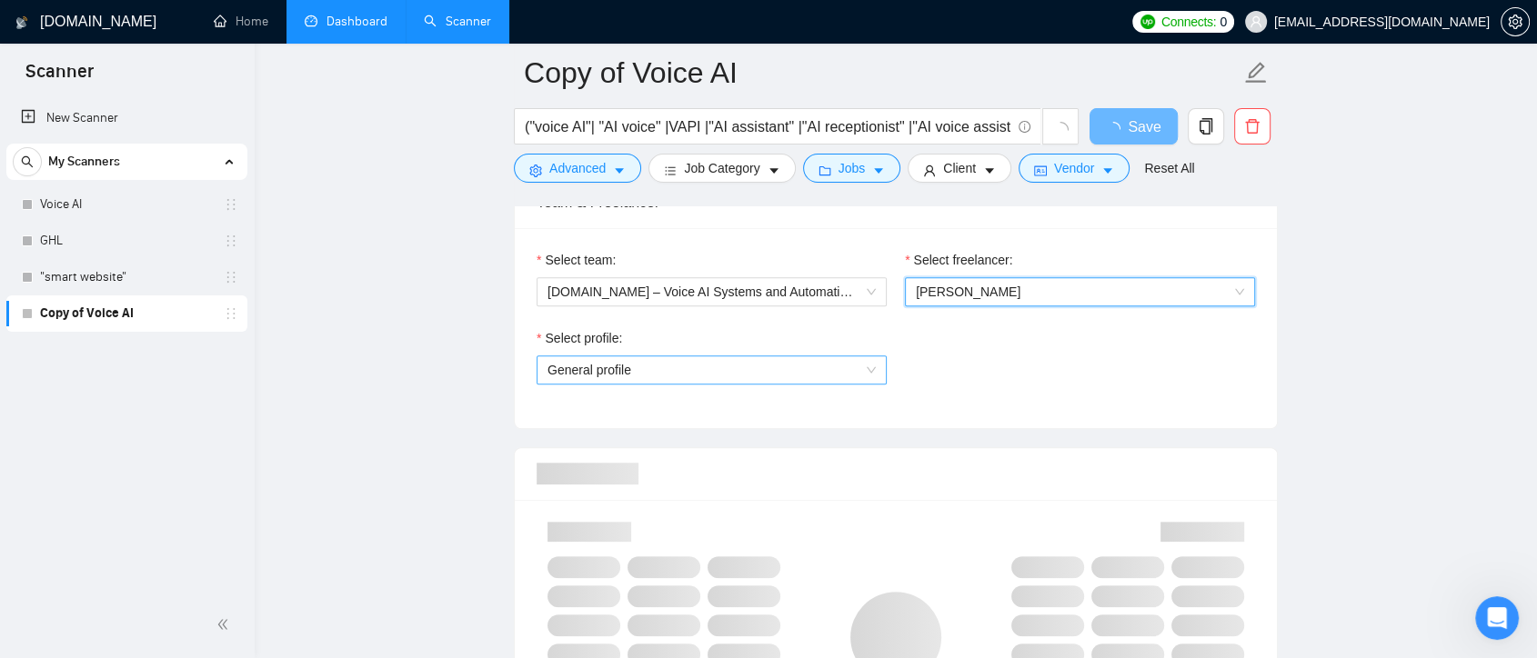
click at [793, 368] on span "General profile" at bounding box center [711, 369] width 328 height 27
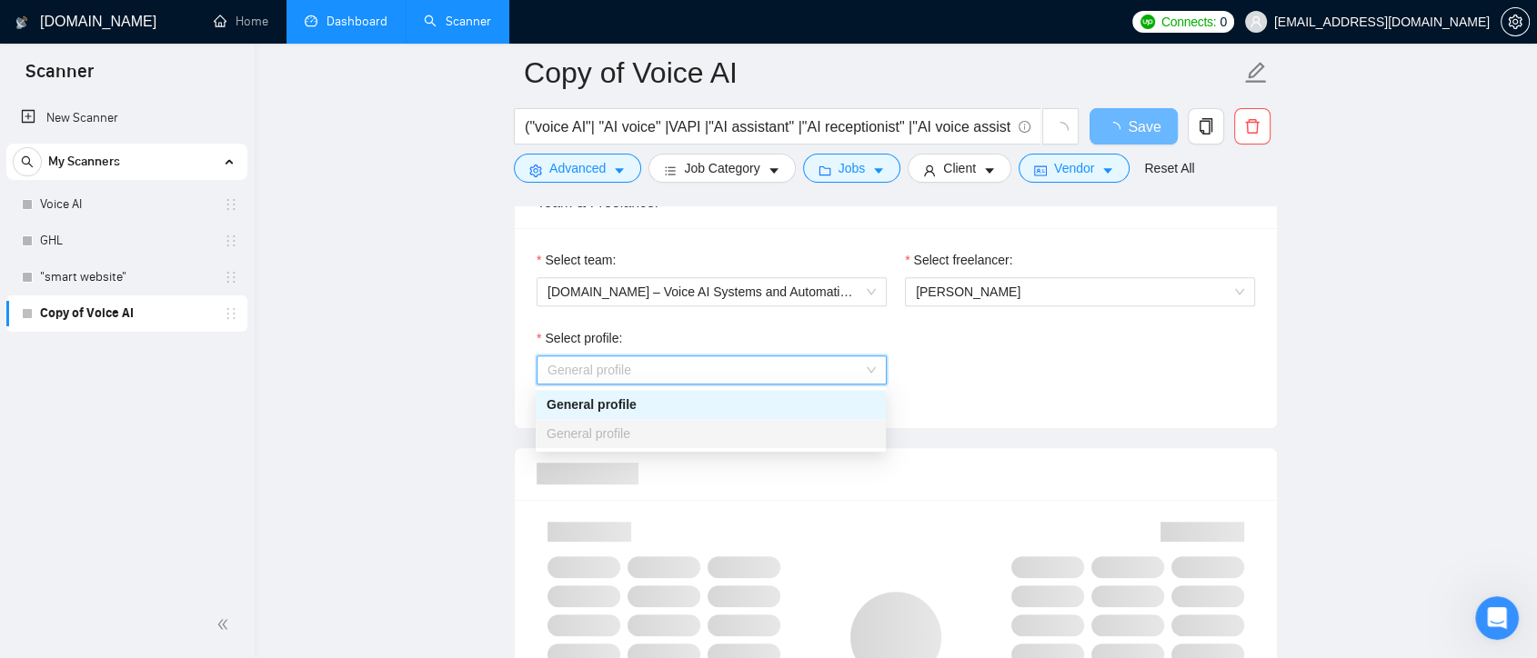
click at [773, 395] on div "General profile" at bounding box center [710, 405] width 328 height 20
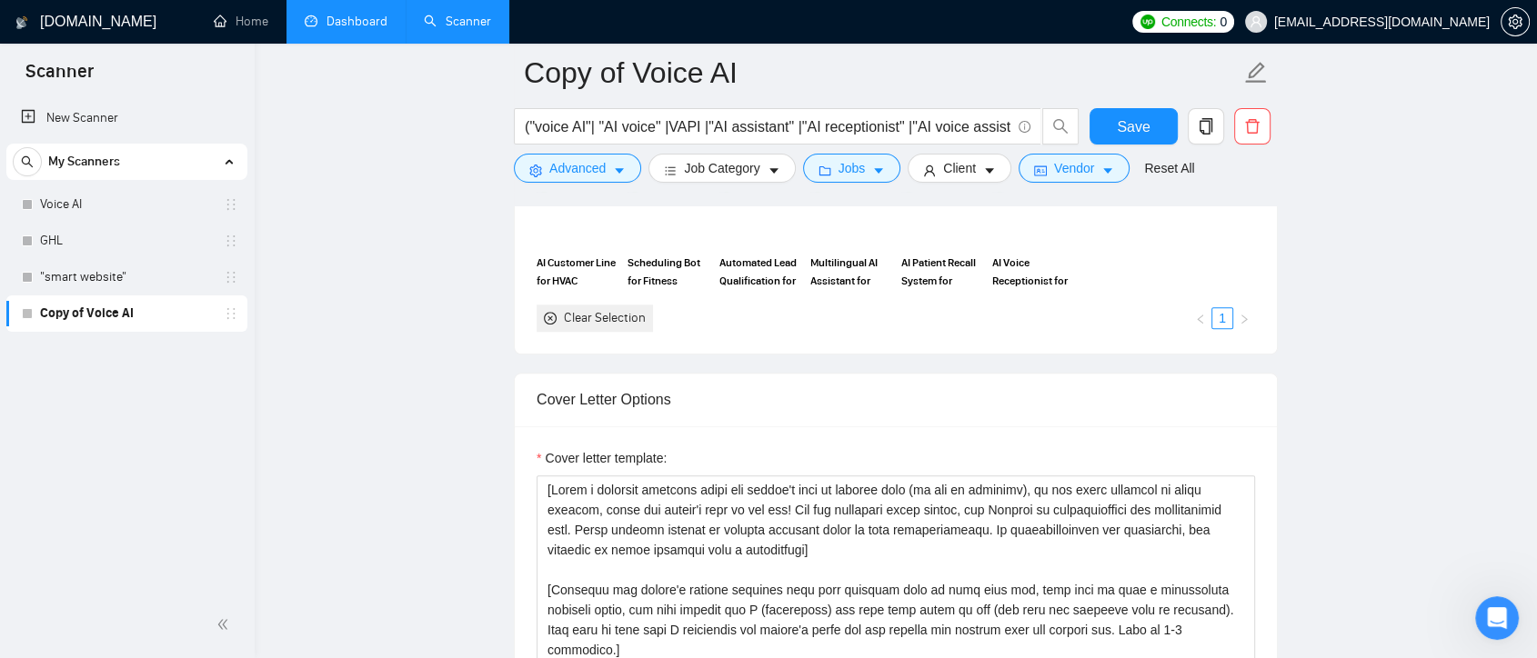
scroll to position [2020, 0]
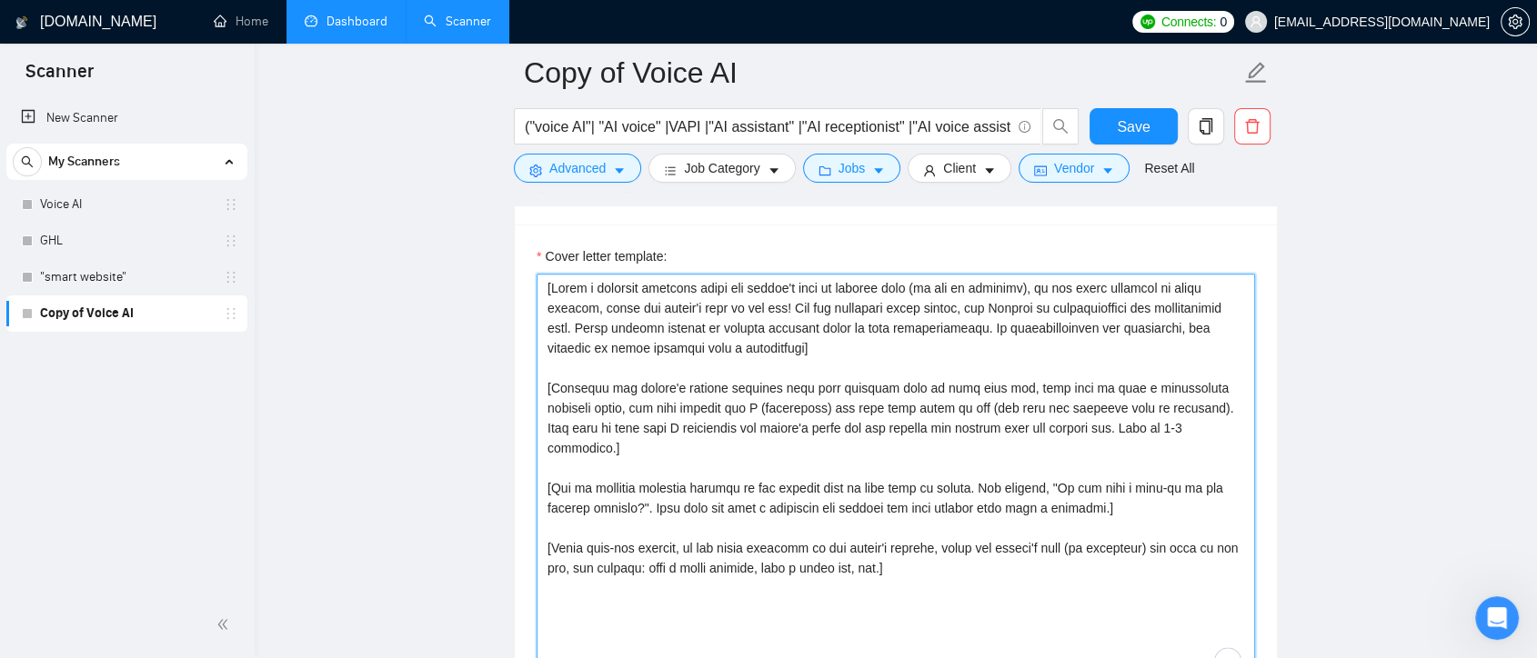
drag, startPoint x: 596, startPoint y: 348, endPoint x: 524, endPoint y: 288, distance: 93.6
click at [524, 288] on div "Cover letter template:" at bounding box center [896, 476] width 762 height 502
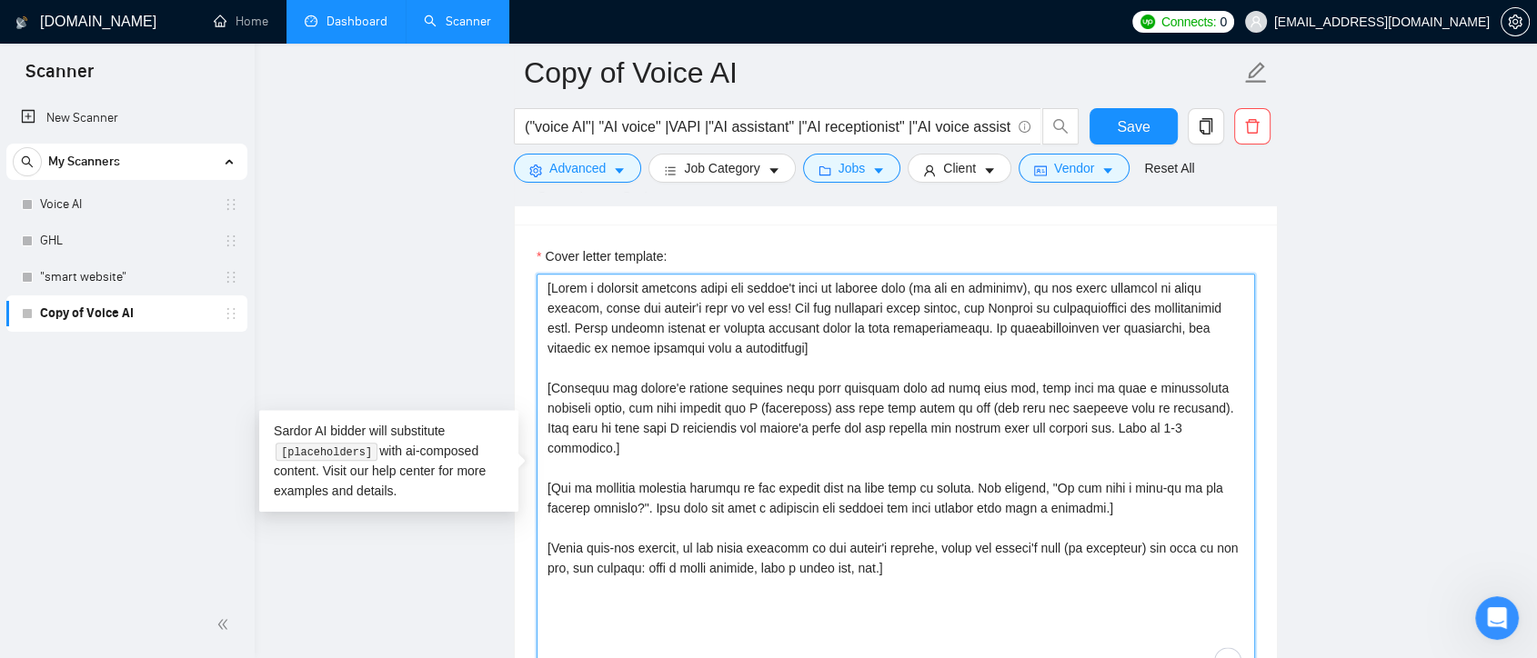
click at [953, 564] on textarea "Cover letter template:" at bounding box center [895, 478] width 718 height 409
drag, startPoint x: 927, startPoint y: 555, endPoint x: 543, endPoint y: 237, distance: 498.6
click at [543, 237] on div "Cover letter template:" at bounding box center [896, 476] width 762 height 502
click at [946, 571] on textarea "Cover letter template:" at bounding box center [895, 478] width 718 height 409
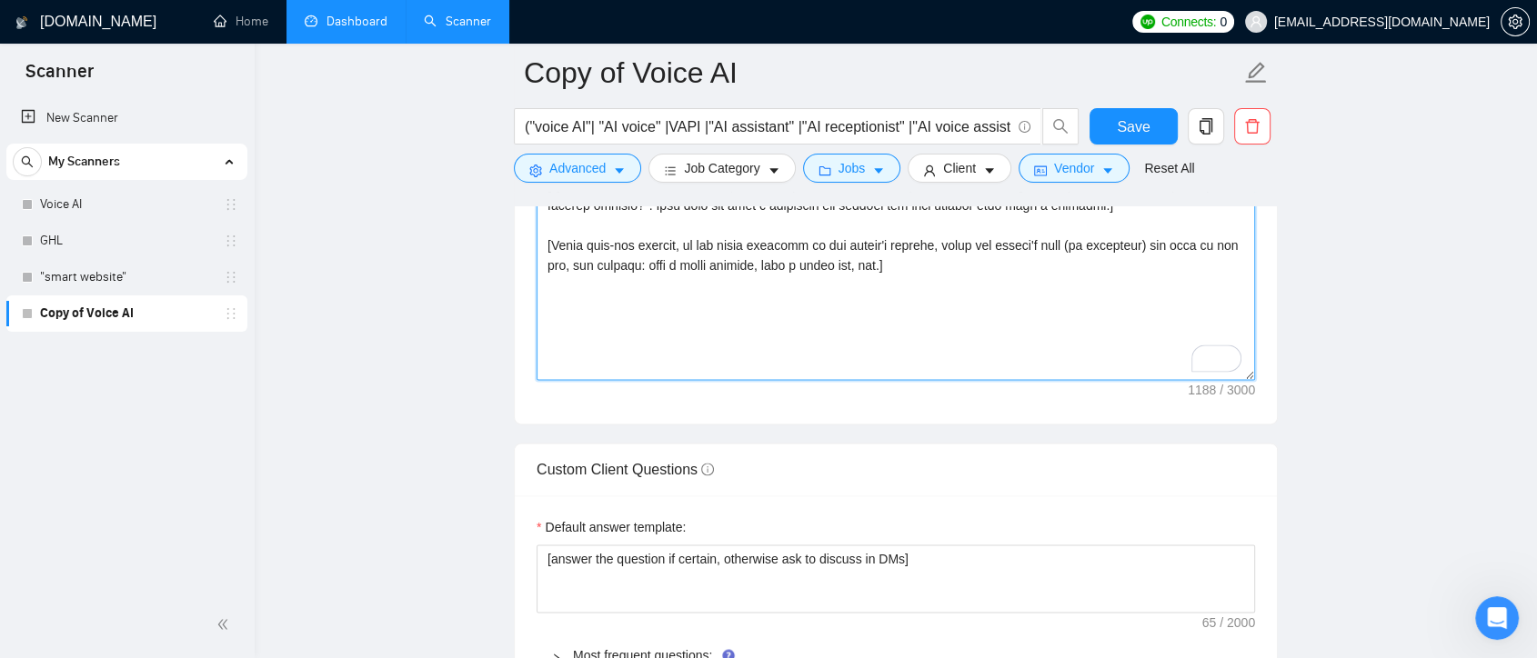
scroll to position [2626, 0]
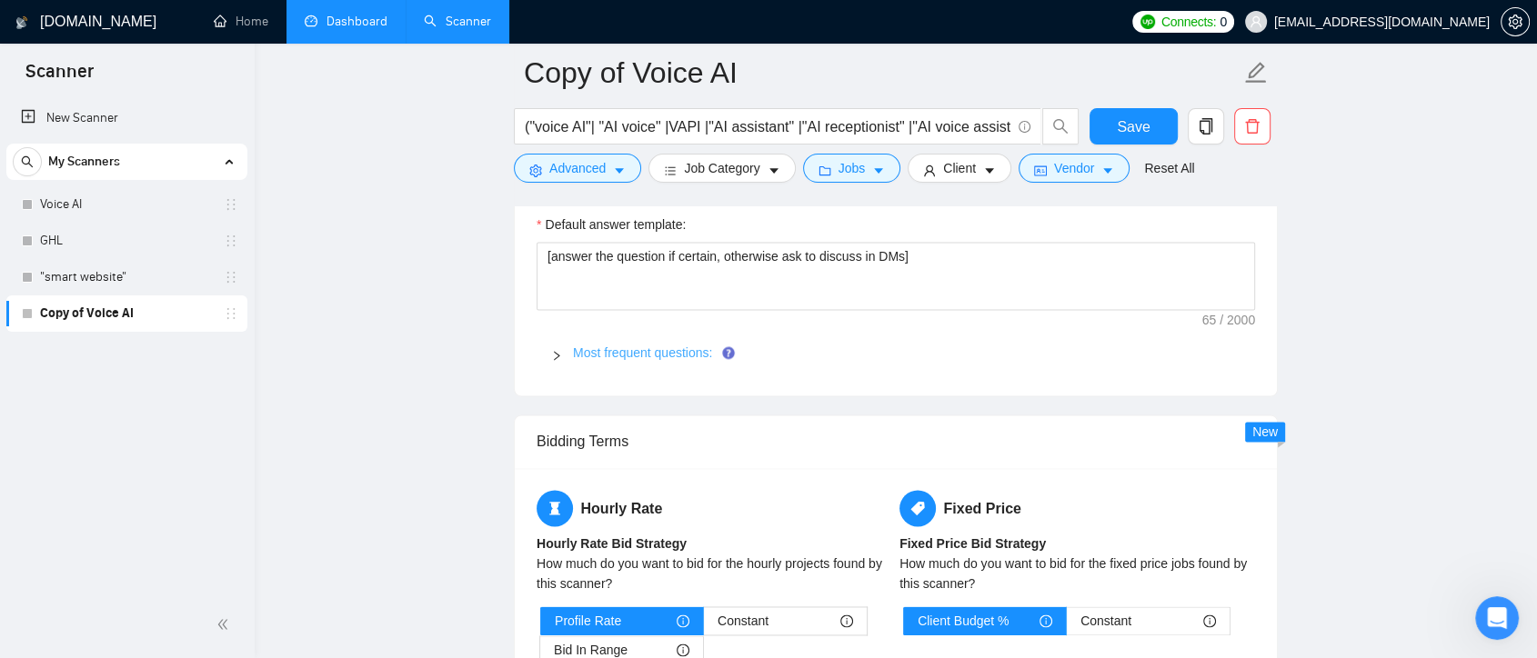
click at [606, 348] on link "Most frequent questions:" at bounding box center [642, 353] width 139 height 15
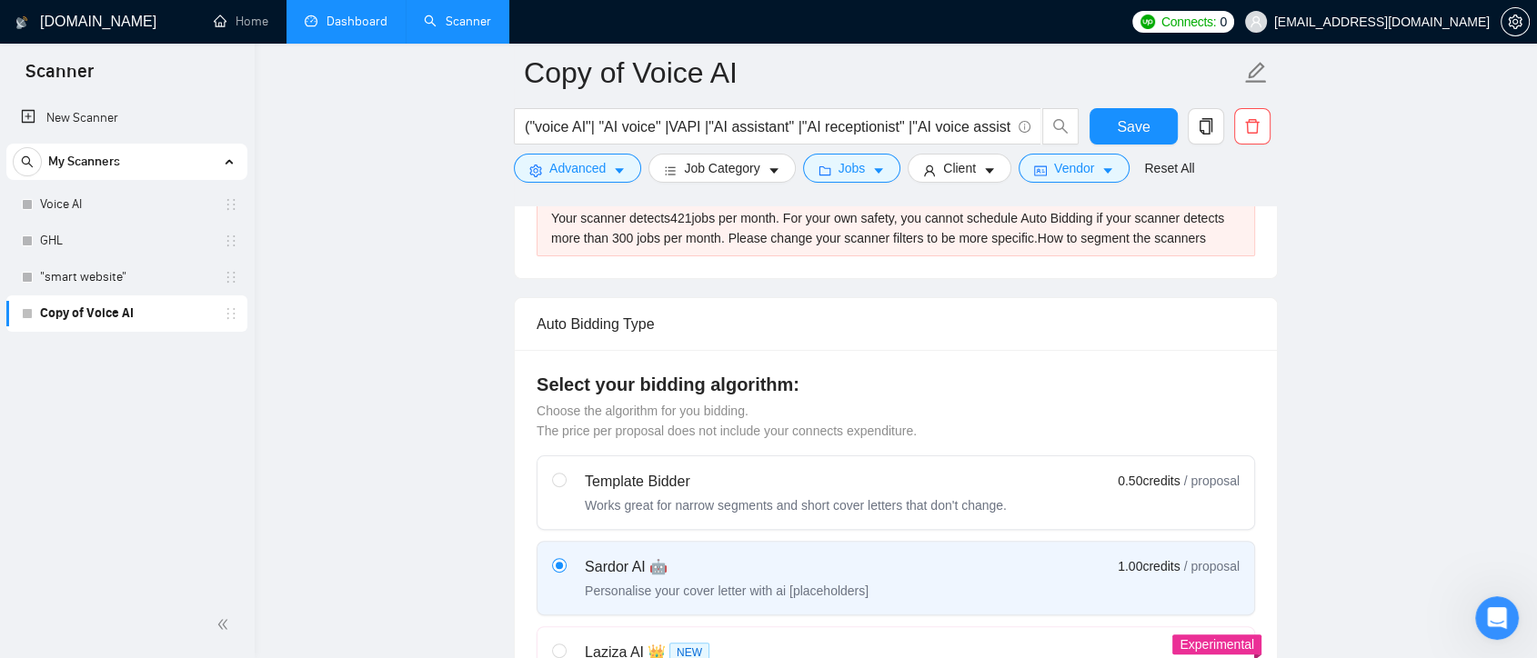
scroll to position [202, 0]
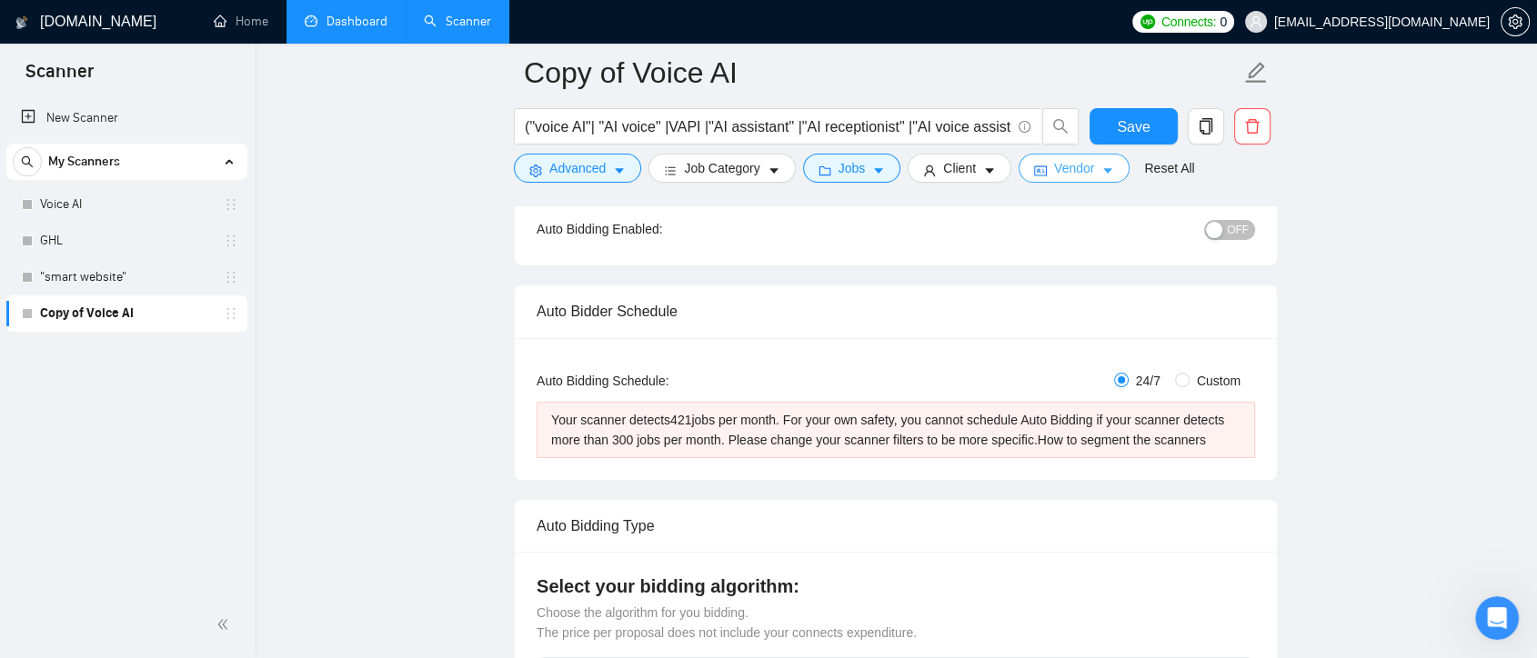
click at [1093, 165] on button "Vendor" at bounding box center [1073, 168] width 111 height 29
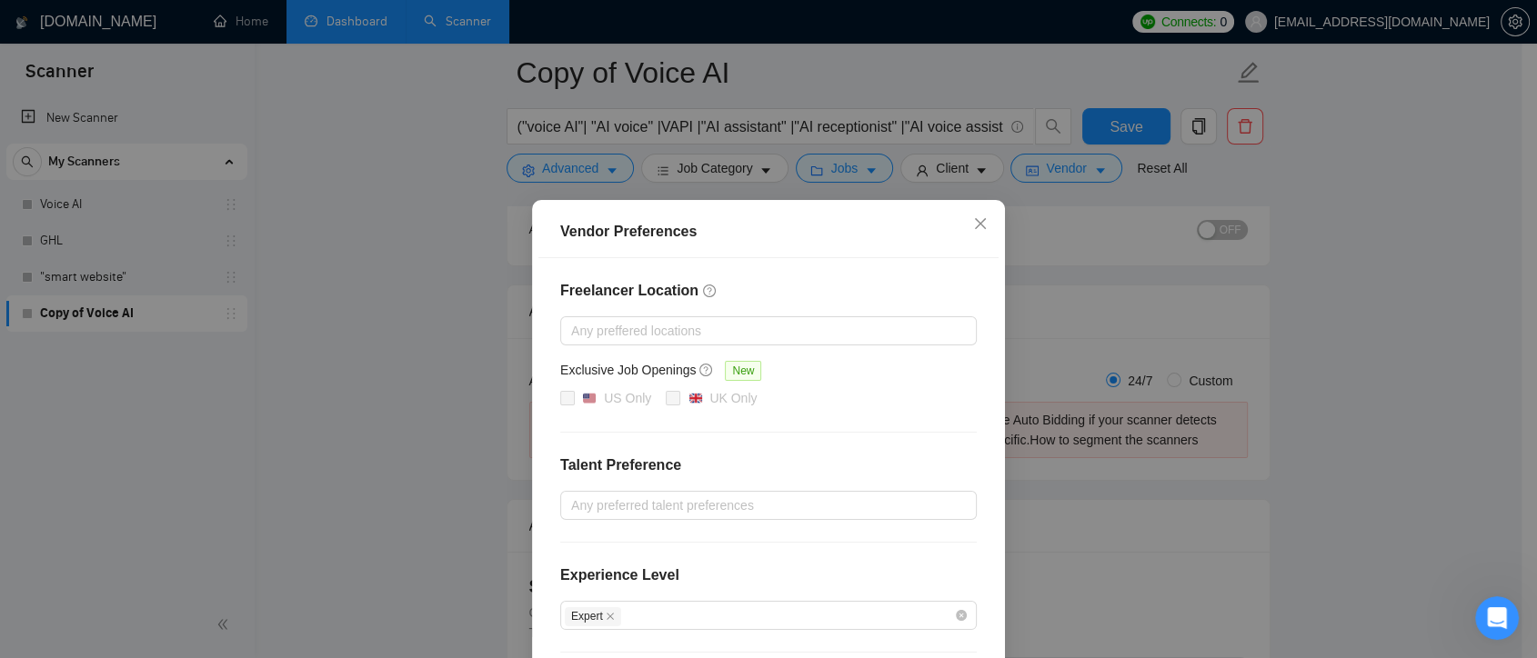
scroll to position [182, 0]
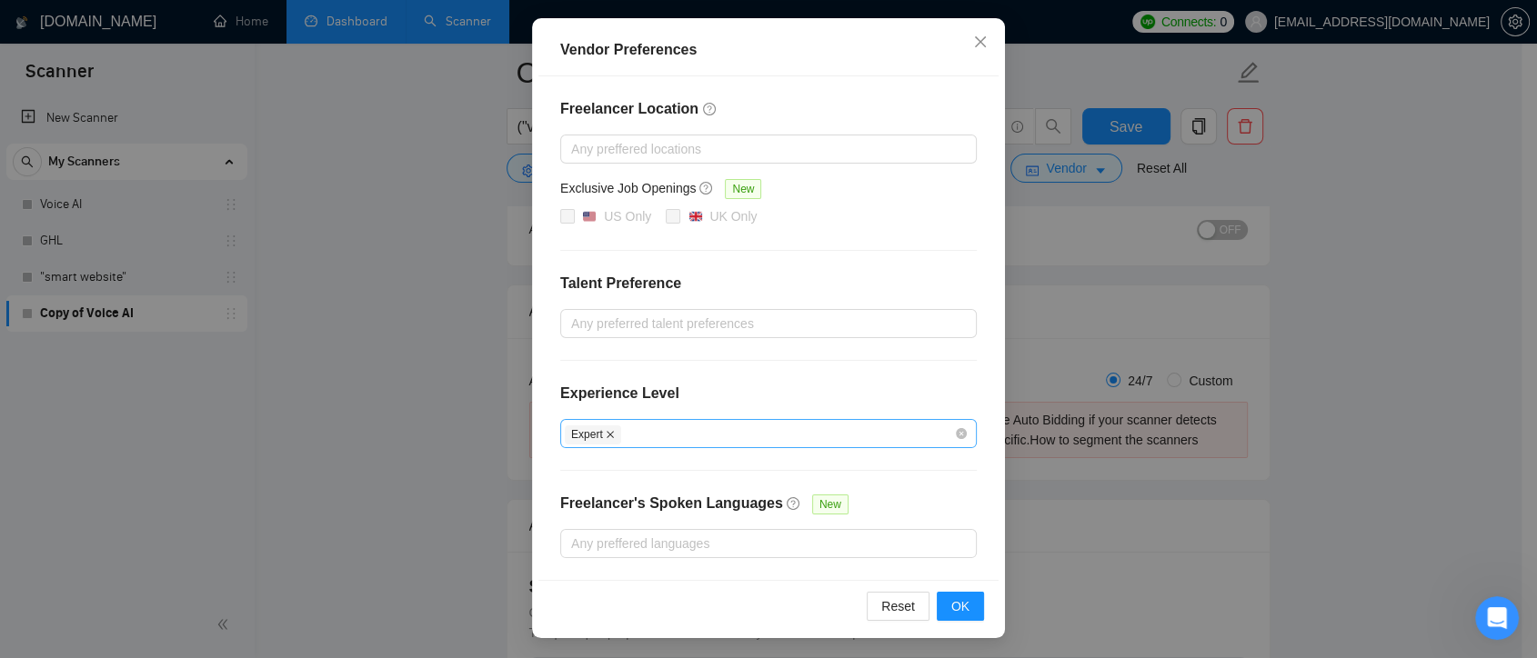
click at [606, 430] on icon "close" at bounding box center [610, 434] width 9 height 9
click at [763, 436] on div at bounding box center [759, 434] width 389 height 22
checkbox input "false"
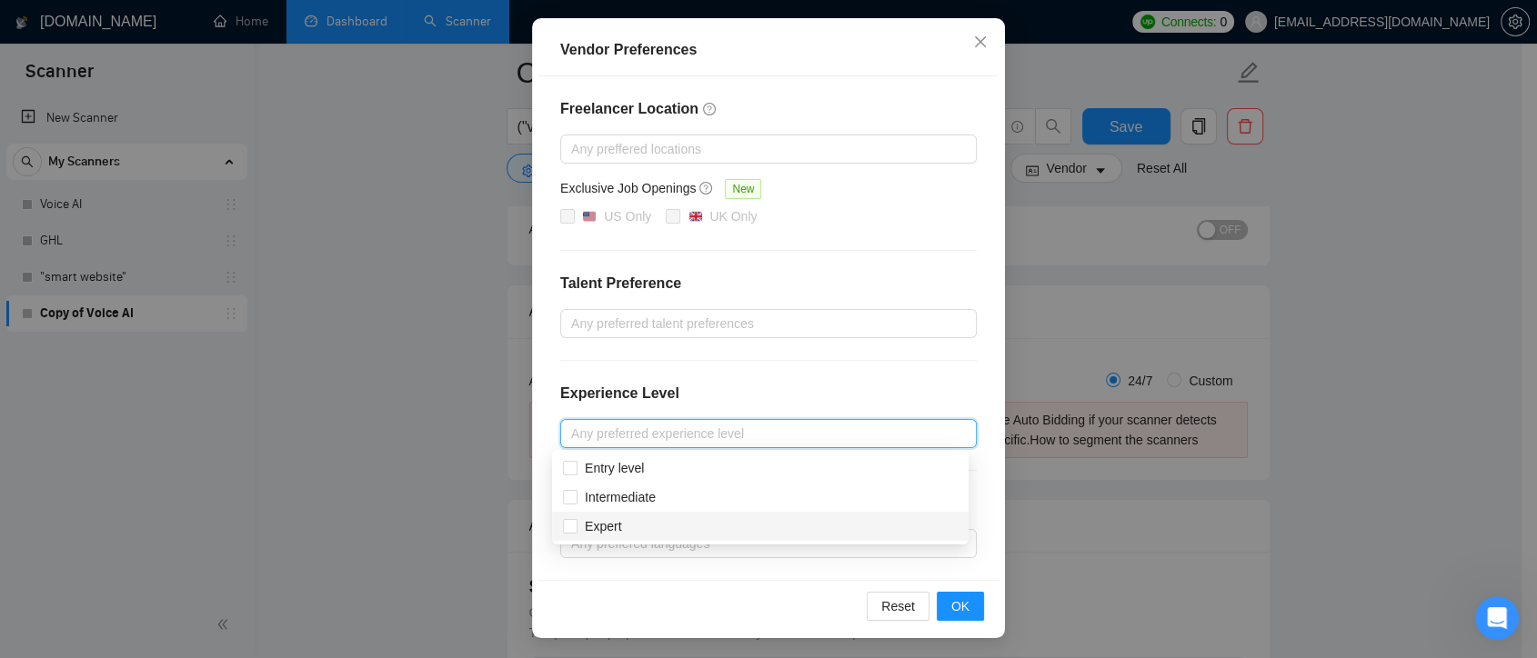
click at [635, 434] on div at bounding box center [759, 434] width 389 height 22
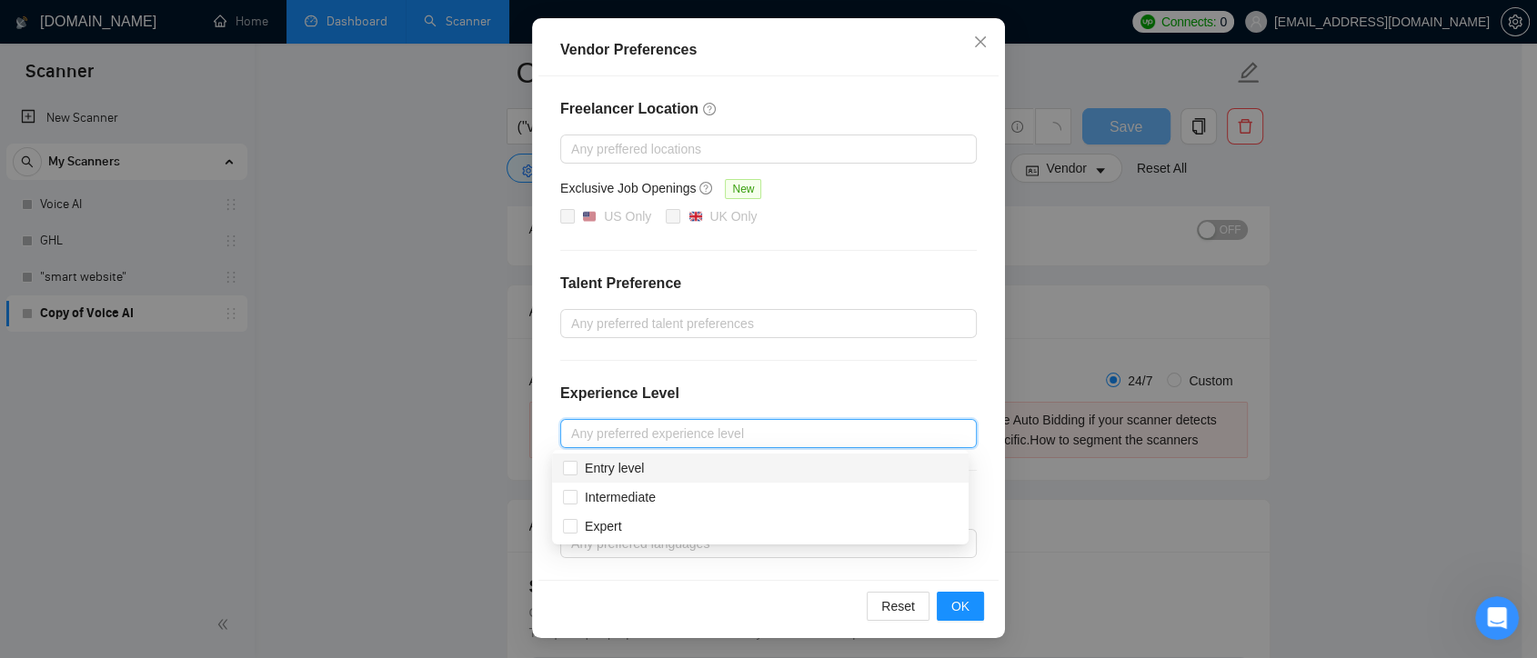
click at [569, 465] on div "Freelancer Location Any preffered locations Exclusive Job Openings New US Only …" at bounding box center [768, 328] width 460 height 504
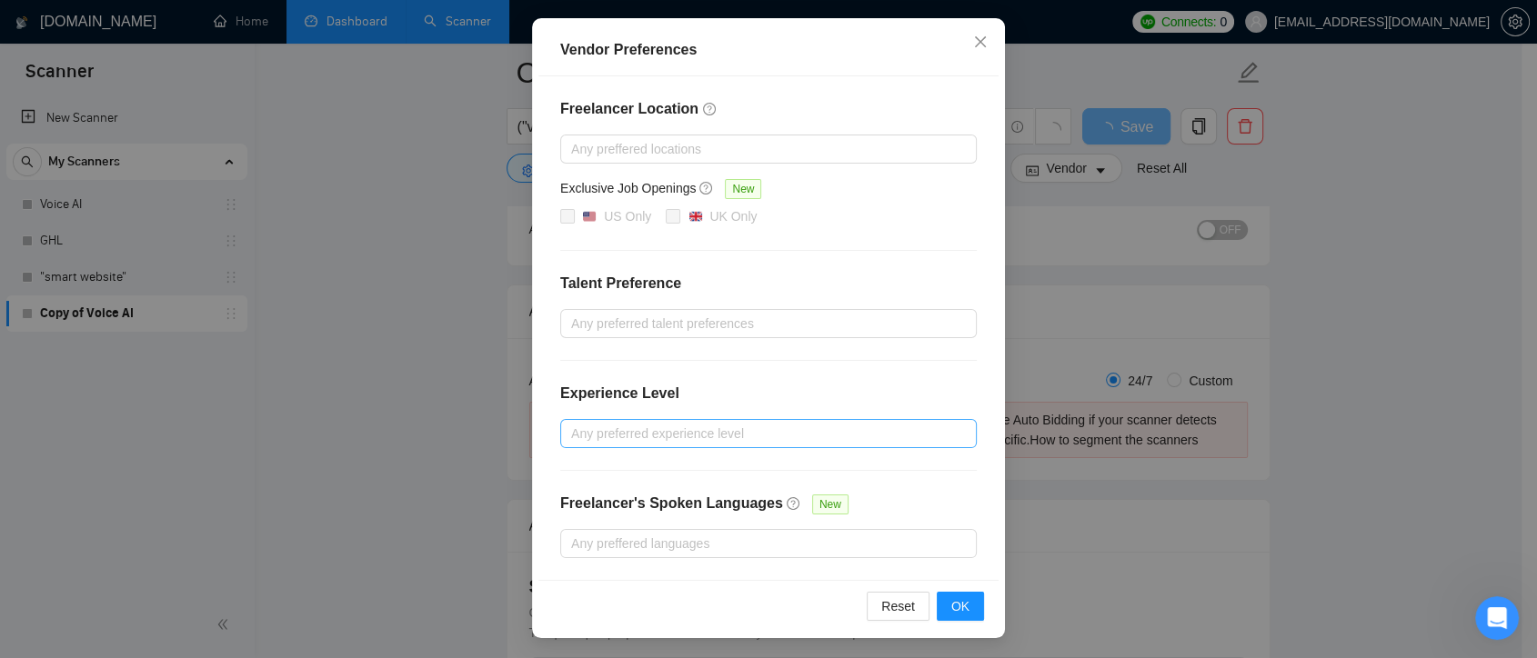
click at [572, 436] on div at bounding box center [759, 434] width 389 height 22
click at [588, 430] on div at bounding box center [759, 434] width 389 height 22
click at [566, 466] on div "Freelancer Location Any preffered locations Exclusive Job Openings New US Only …" at bounding box center [768, 328] width 460 height 504
click at [586, 436] on div at bounding box center [759, 434] width 389 height 22
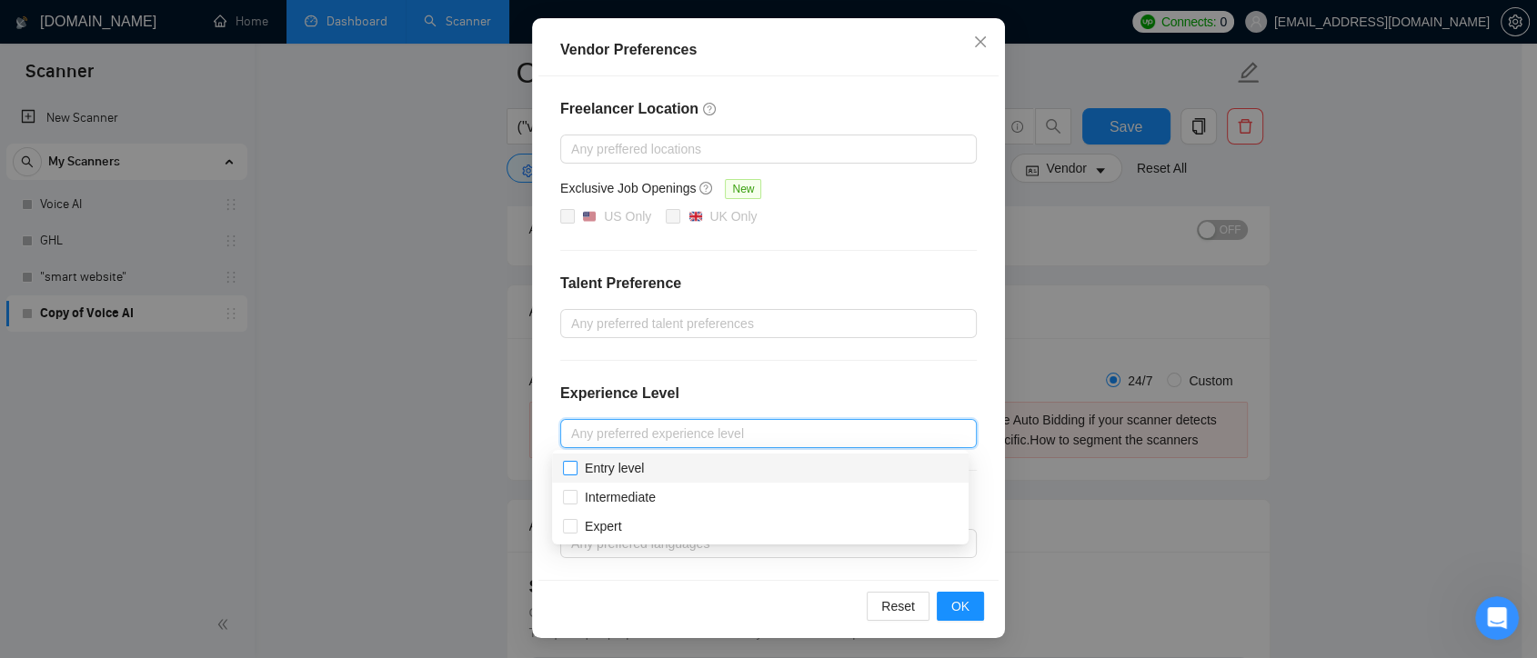
click at [574, 468] on input "Entry level" at bounding box center [569, 467] width 13 height 13
checkbox input "true"
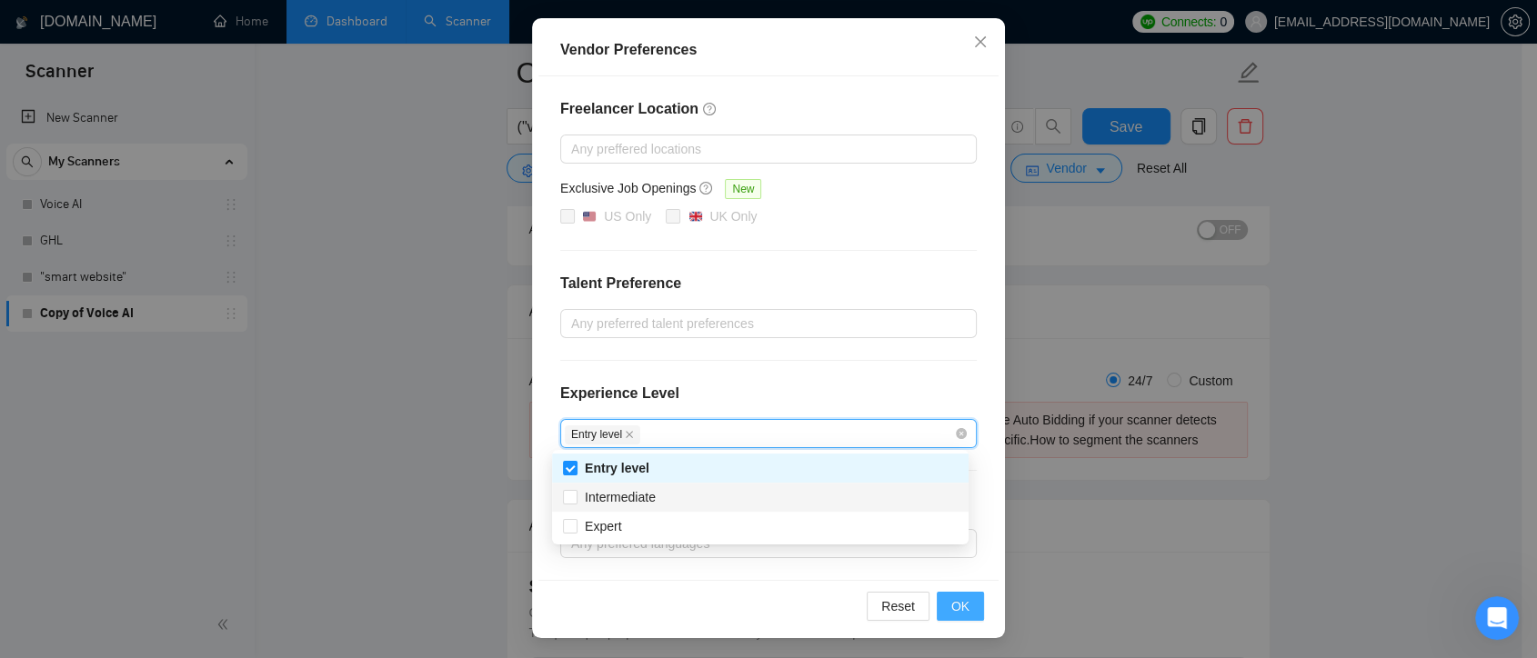
click at [569, 502] on span at bounding box center [570, 497] width 15 height 15
click at [569, 502] on input "Intermediate" at bounding box center [569, 496] width 13 height 13
click at [571, 497] on input "Intermediate" at bounding box center [569, 496] width 13 height 13
checkbox input "true"
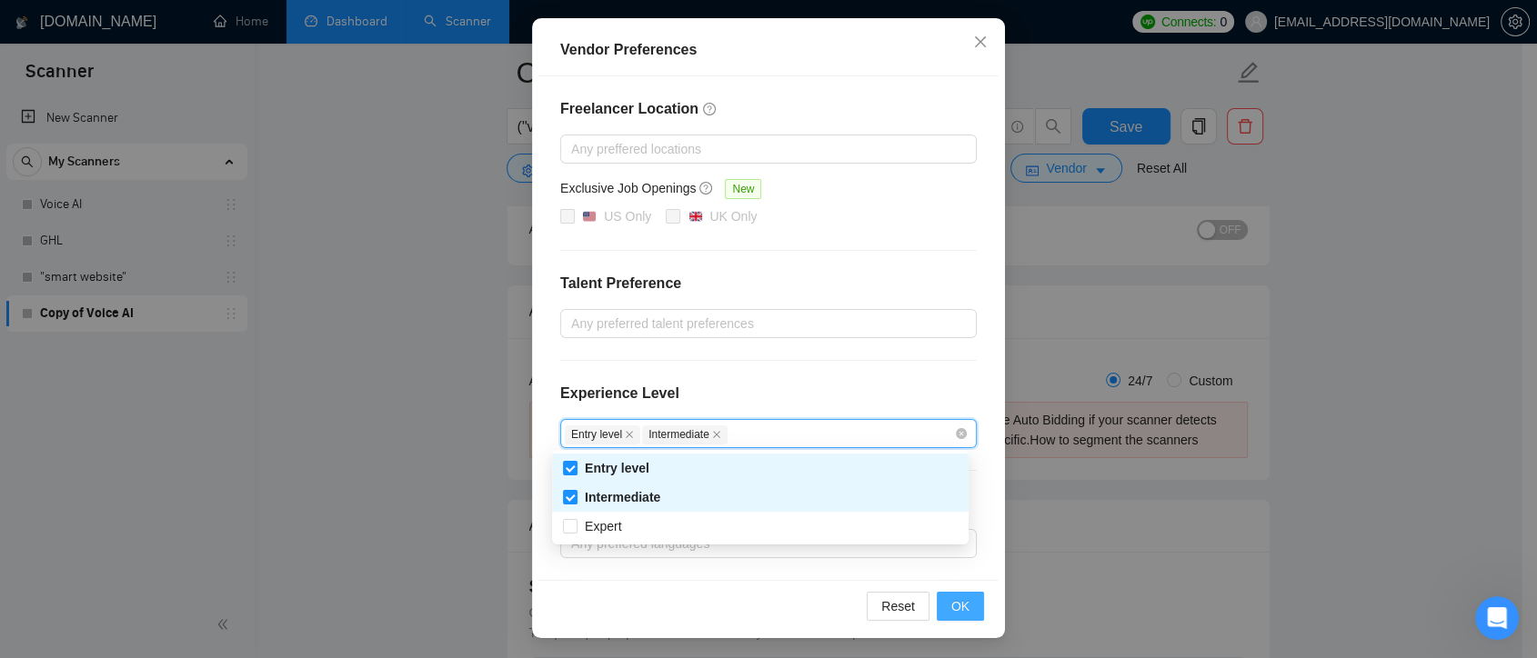
click at [941, 603] on button "OK" at bounding box center [960, 606] width 47 height 29
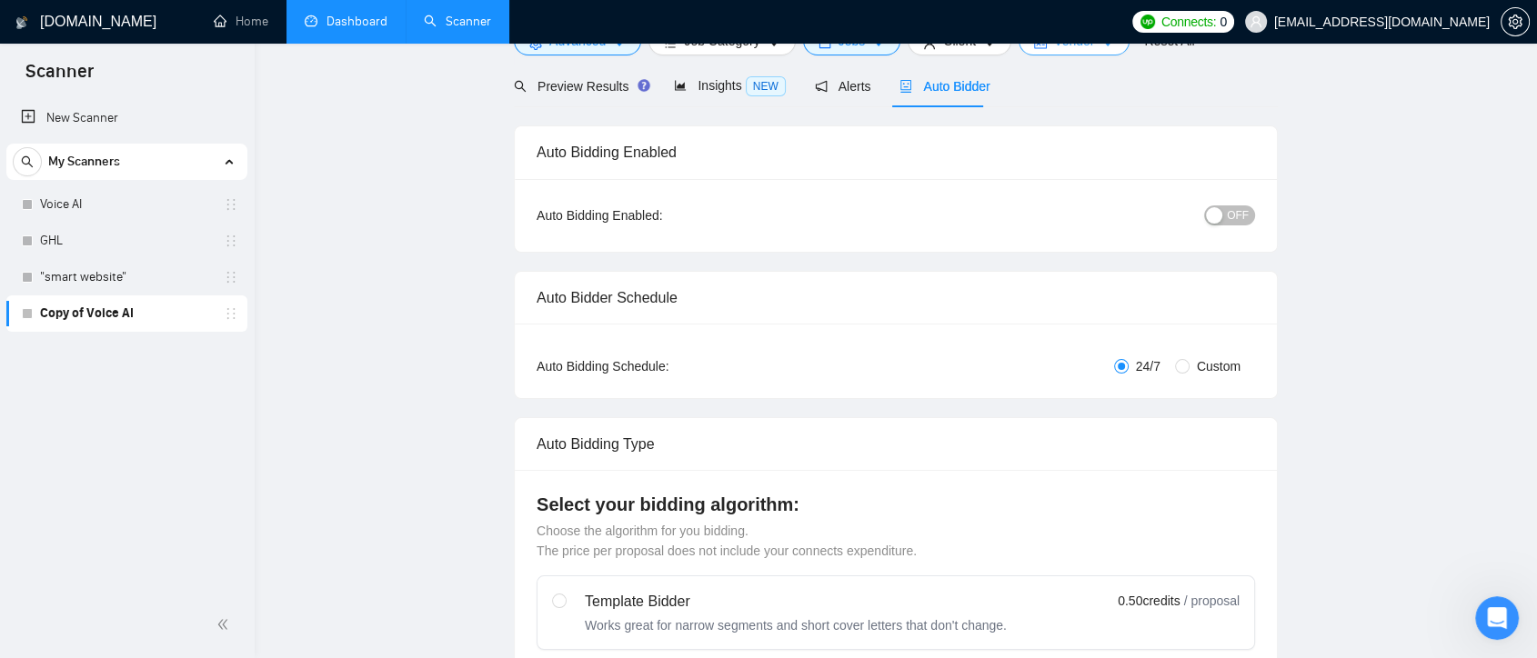
scroll to position [0, 0]
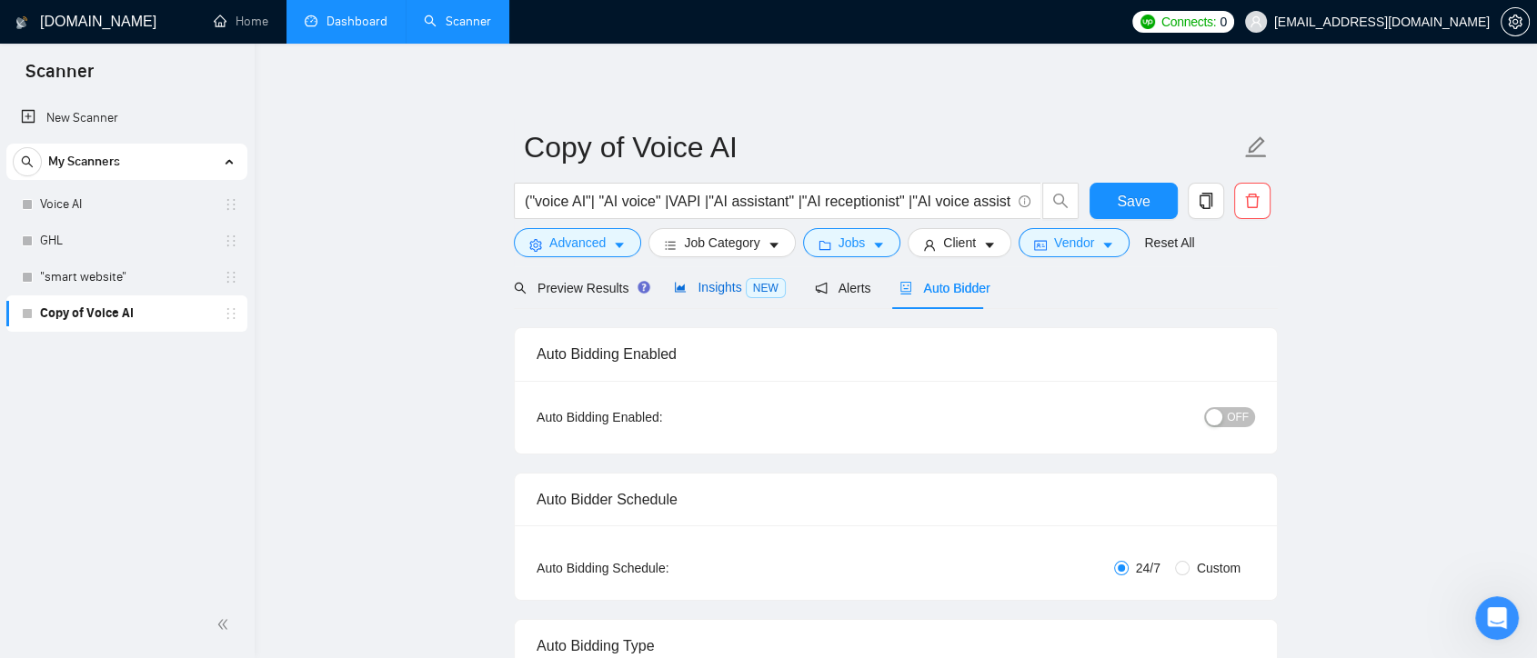
click at [725, 290] on span "Insights NEW" at bounding box center [729, 287] width 111 height 15
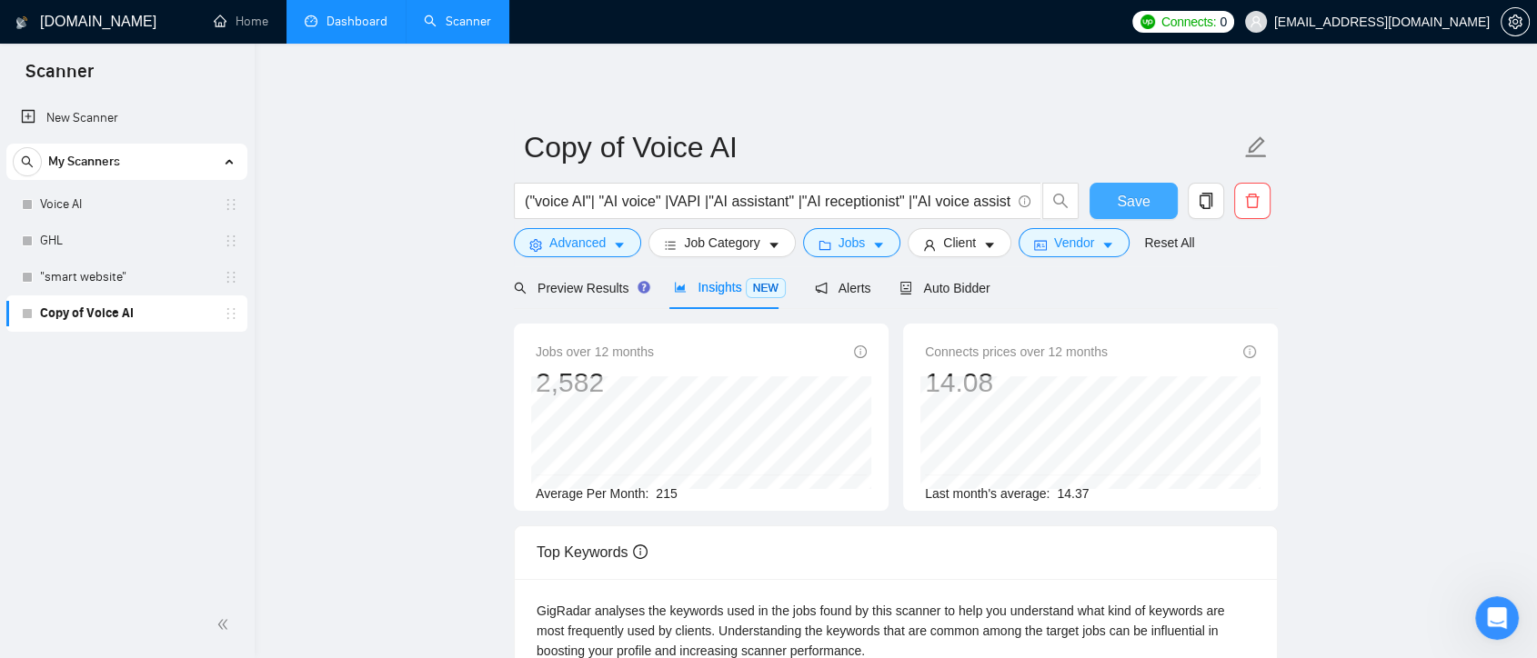
click at [1142, 191] on span "Save" at bounding box center [1133, 201] width 33 height 23
click at [128, 202] on link "Voice AI" at bounding box center [126, 204] width 173 height 36
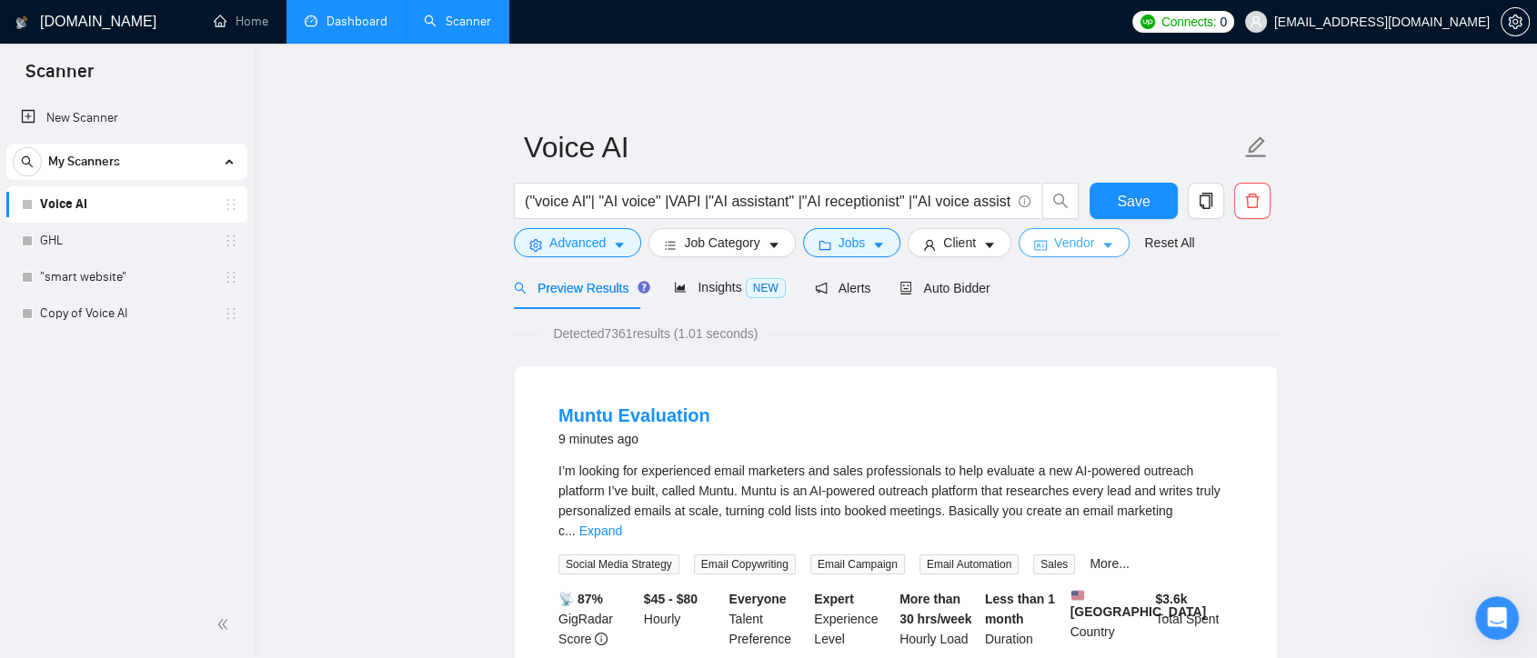
click at [1083, 246] on span "Vendor" at bounding box center [1074, 243] width 40 height 20
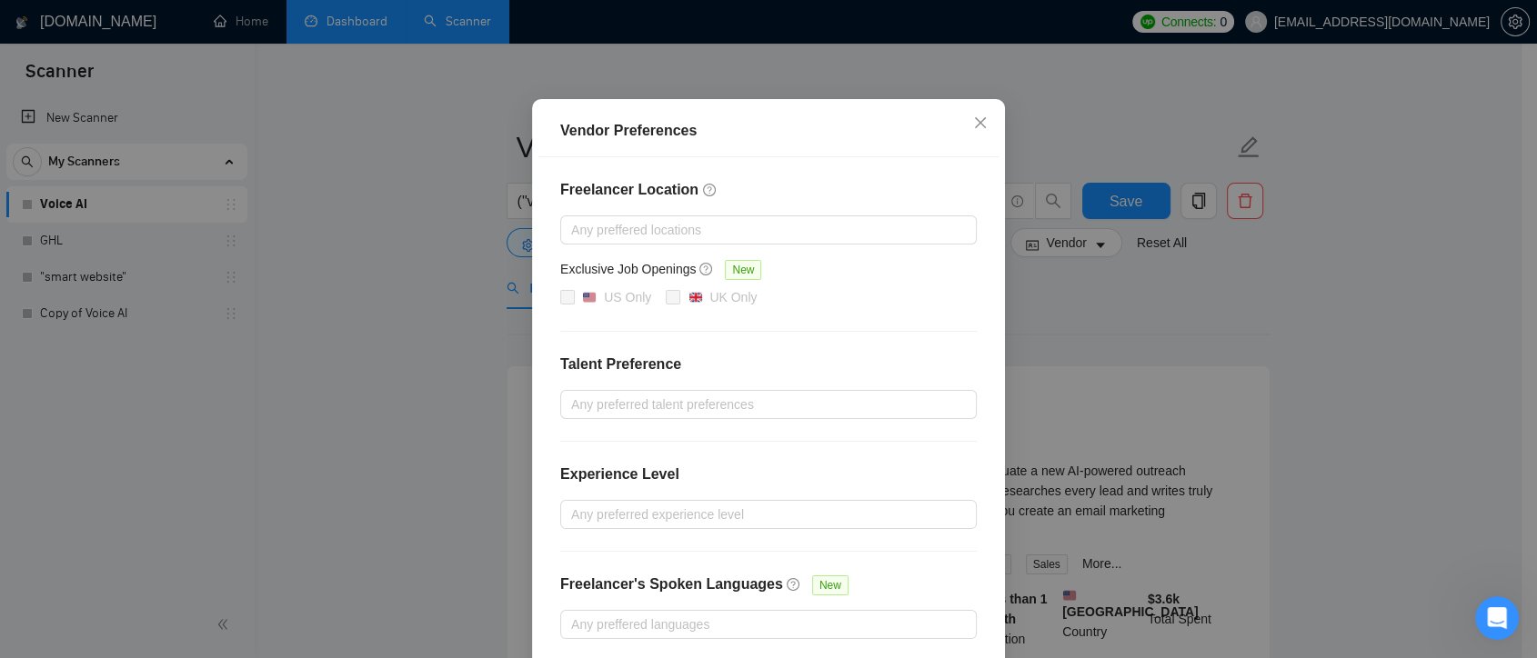
scroll to position [182, 0]
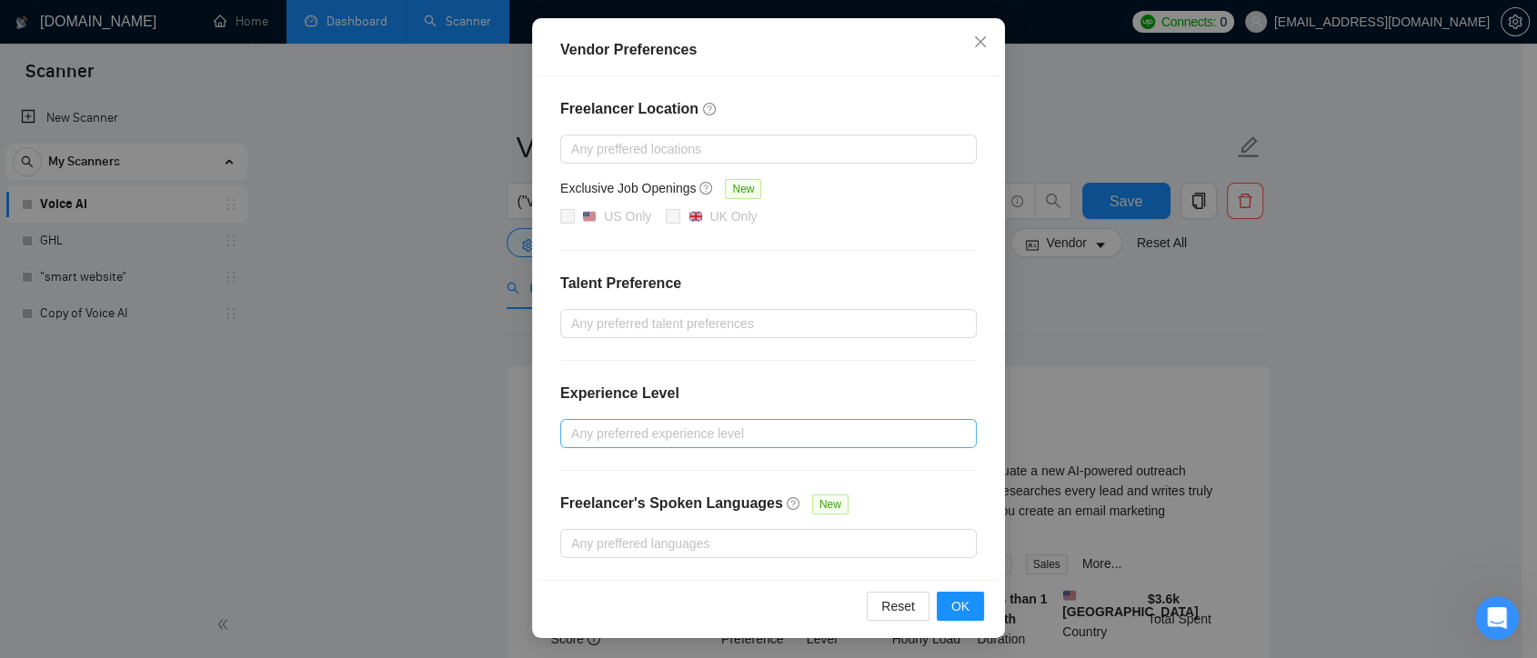
click at [646, 434] on div at bounding box center [759, 434] width 389 height 22
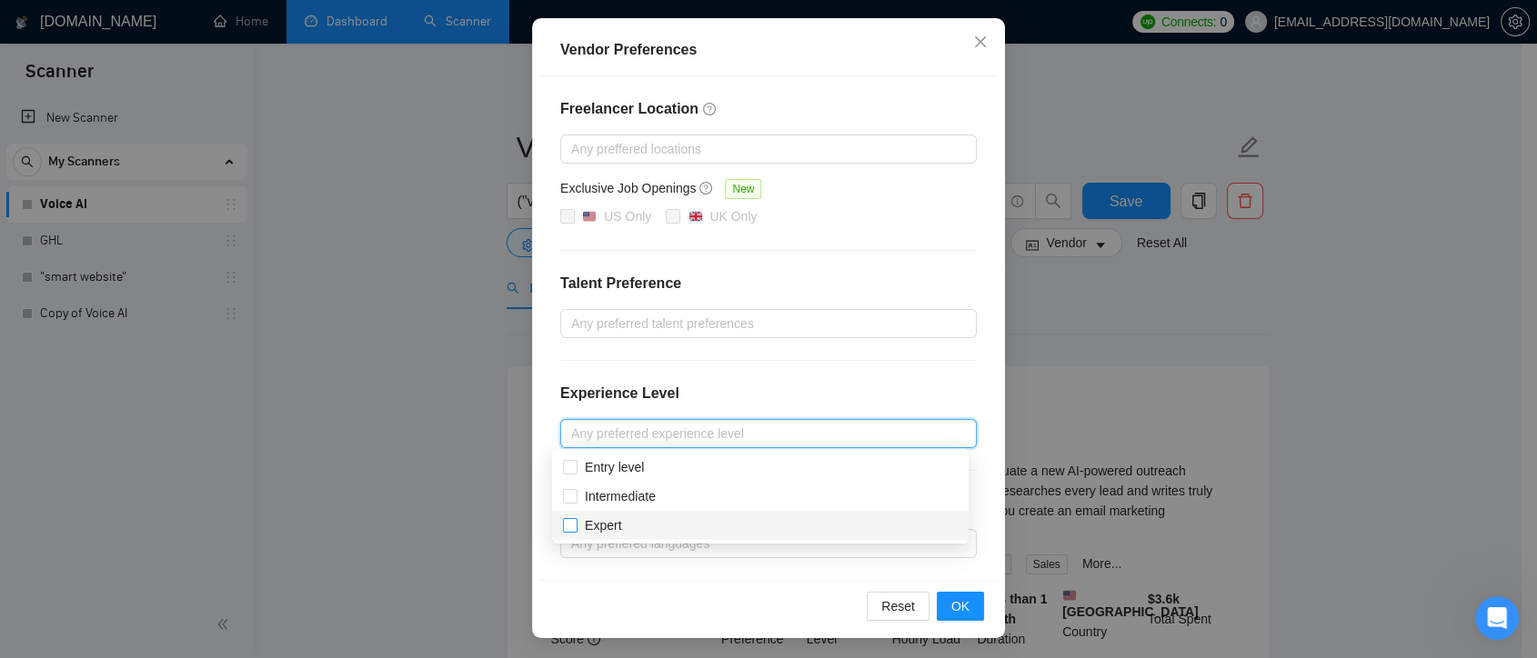
click at [570, 524] on input "Expert" at bounding box center [569, 524] width 13 height 13
checkbox input "true"
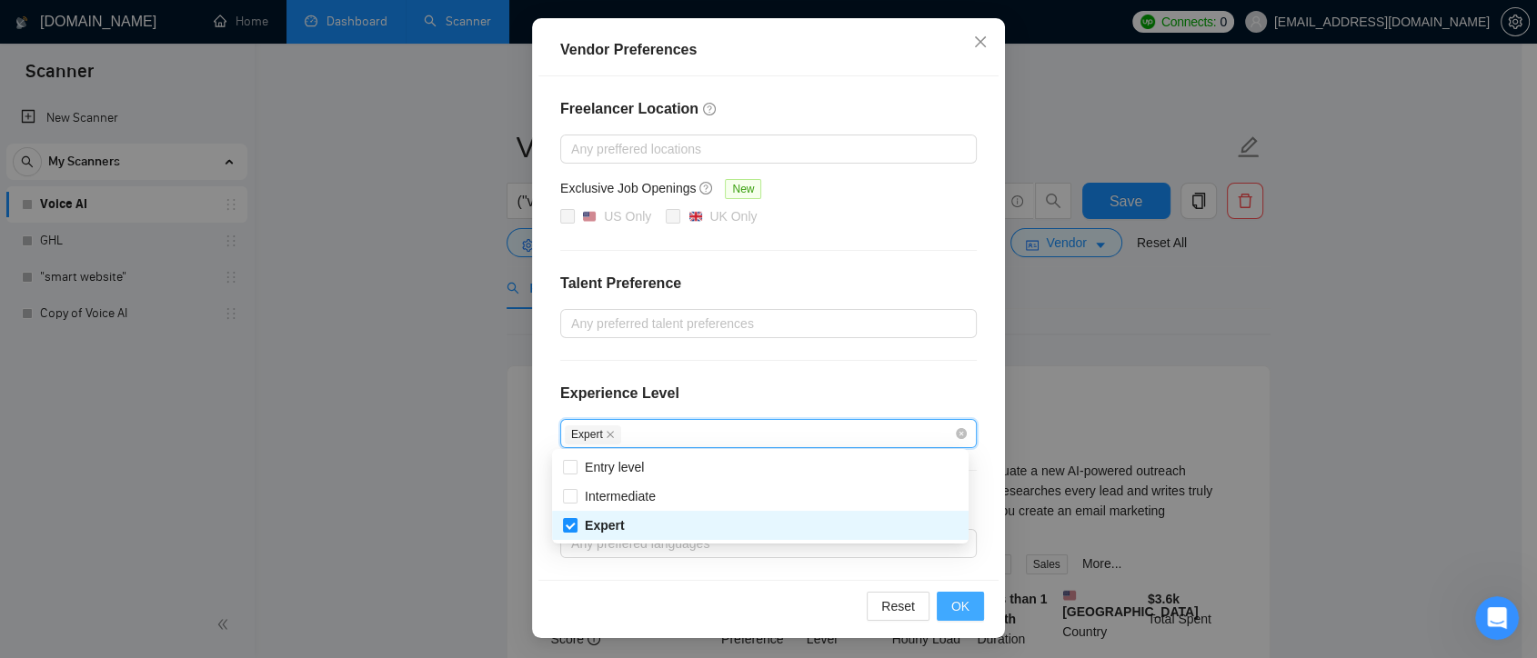
click at [967, 606] on button "OK" at bounding box center [960, 606] width 47 height 29
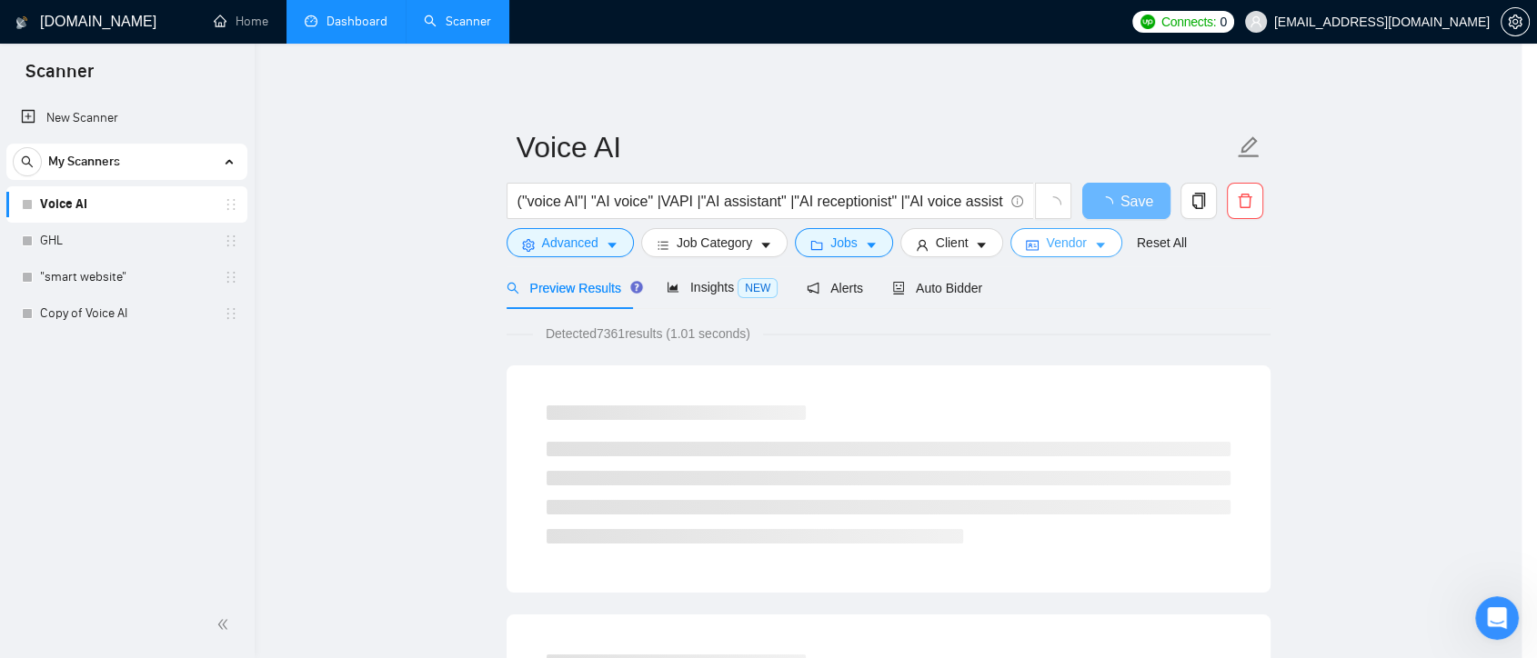
scroll to position [0, 0]
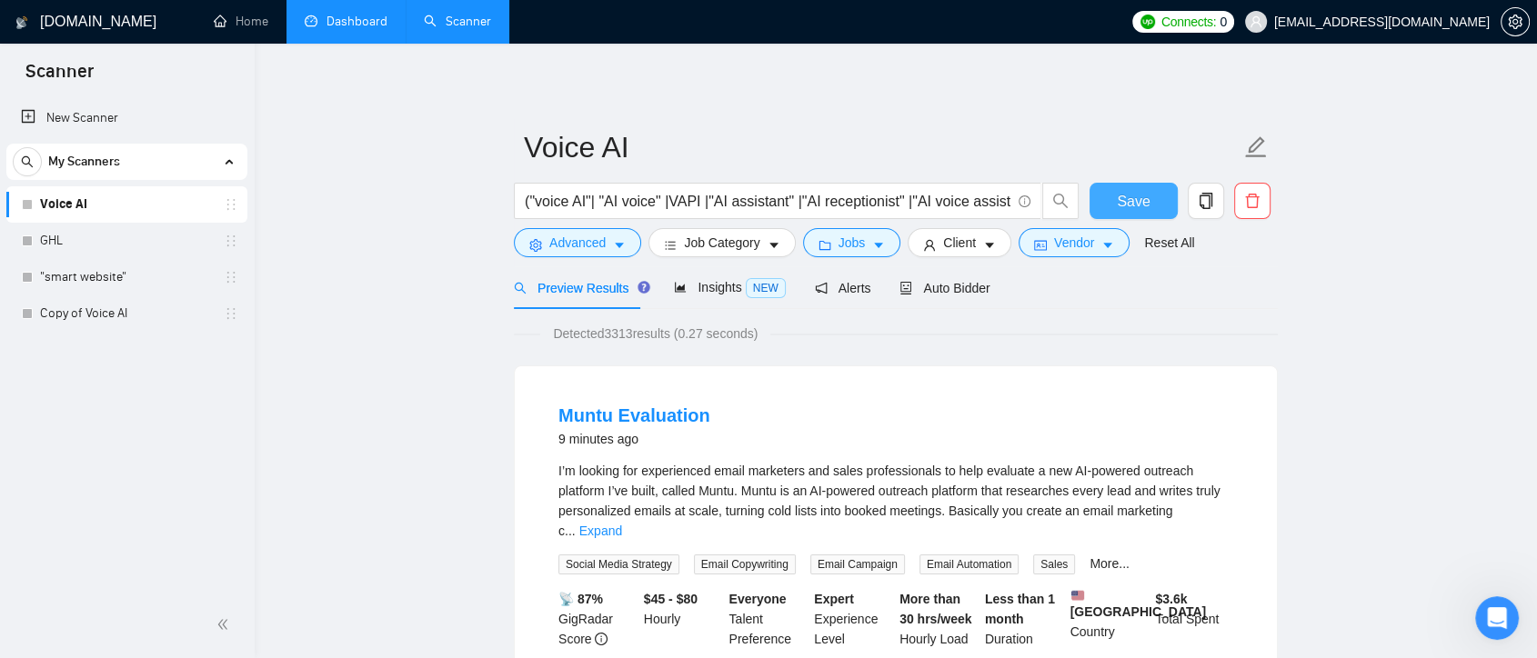
click at [1128, 204] on span "Save" at bounding box center [1133, 201] width 33 height 23
click at [931, 286] on span "Auto Bidder" at bounding box center [944, 288] width 90 height 15
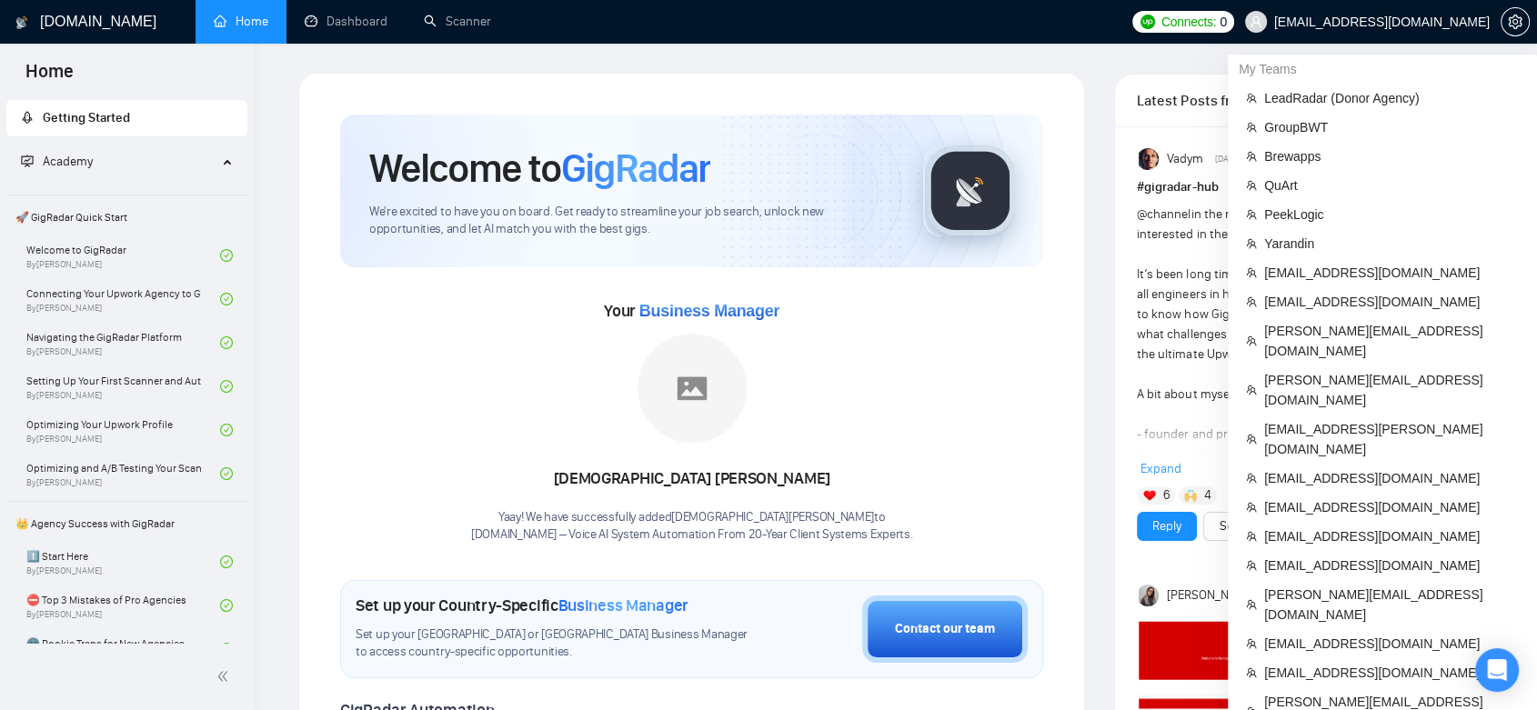
click at [1412, 22] on span "[EMAIL_ADDRESS][DOMAIN_NAME]" at bounding box center [1381, 22] width 215 height 0
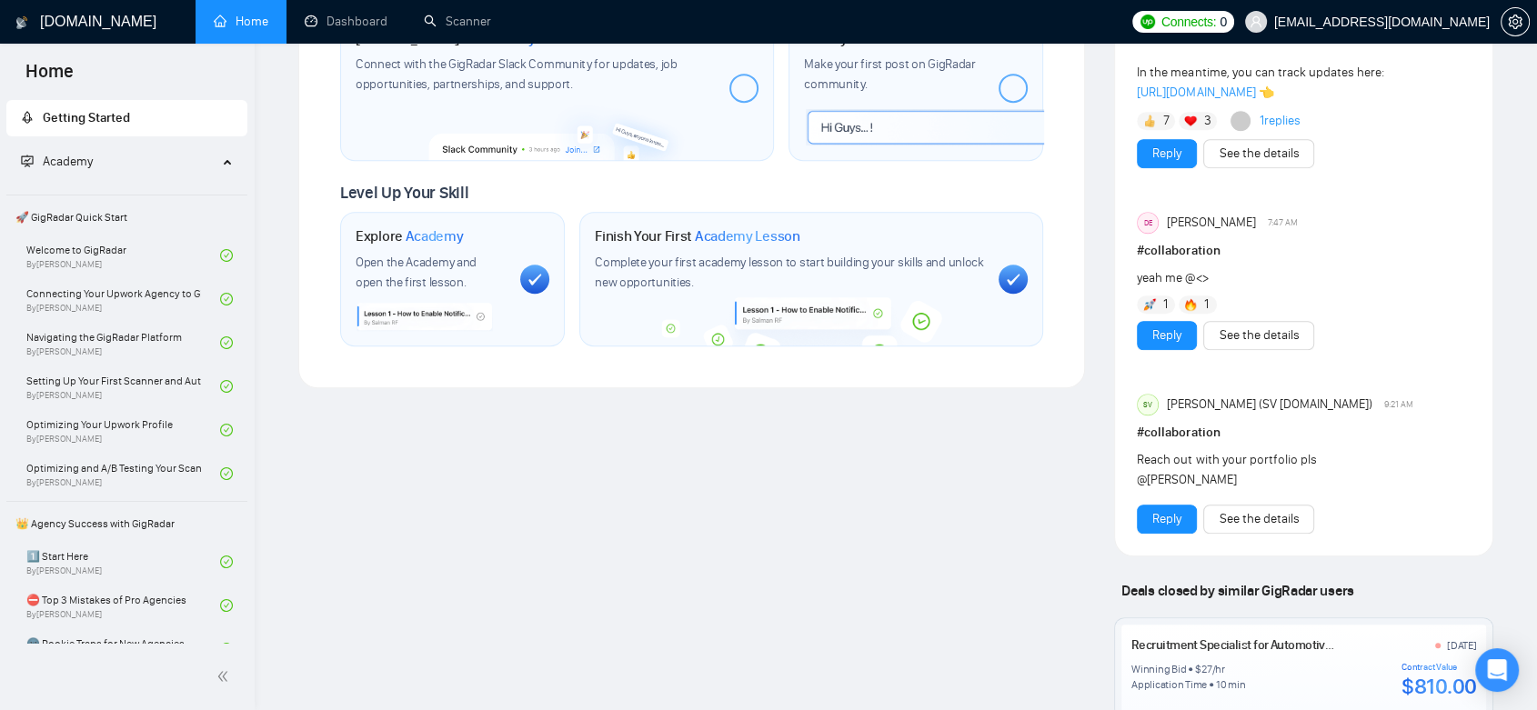
scroll to position [1018, 0]
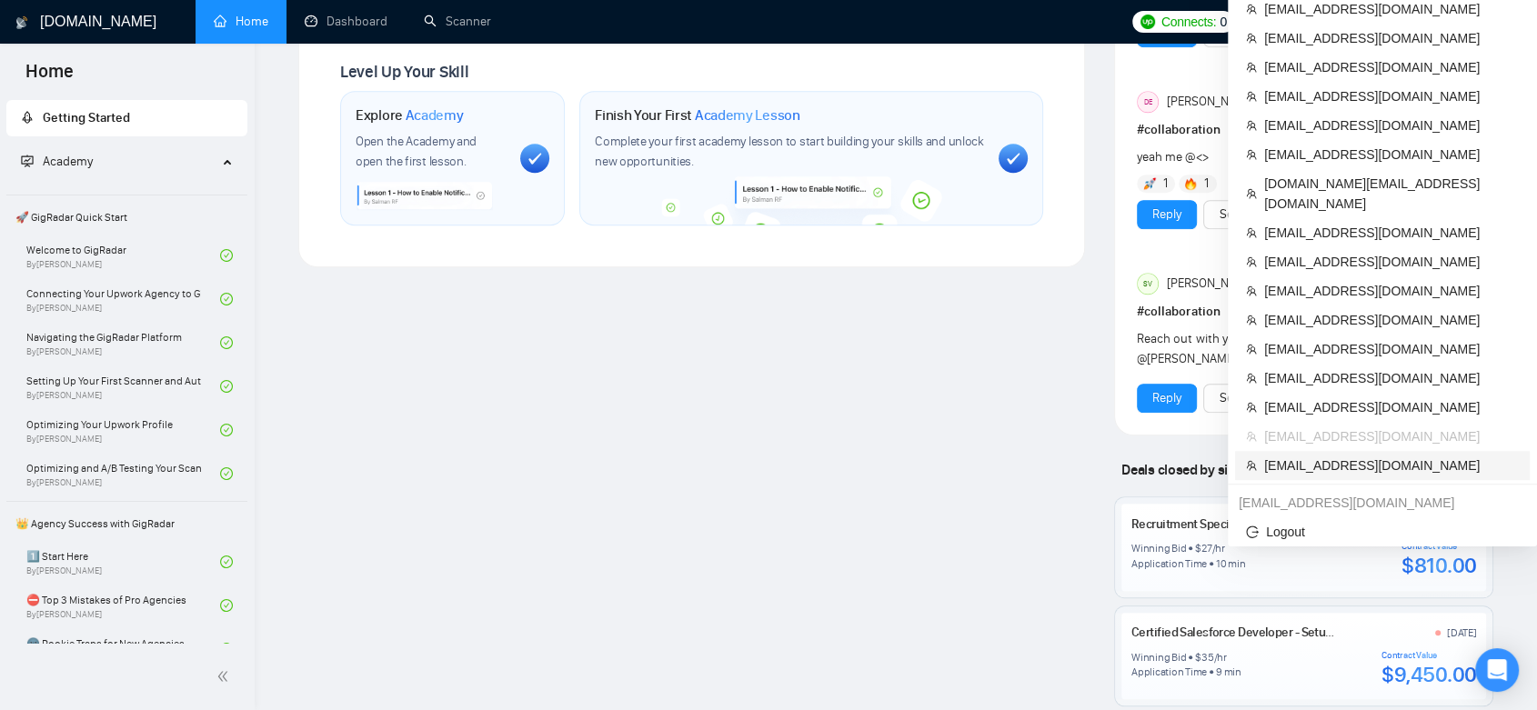
click at [1358, 456] on span "[EMAIL_ADDRESS][DOMAIN_NAME]" at bounding box center [1391, 466] width 255 height 20
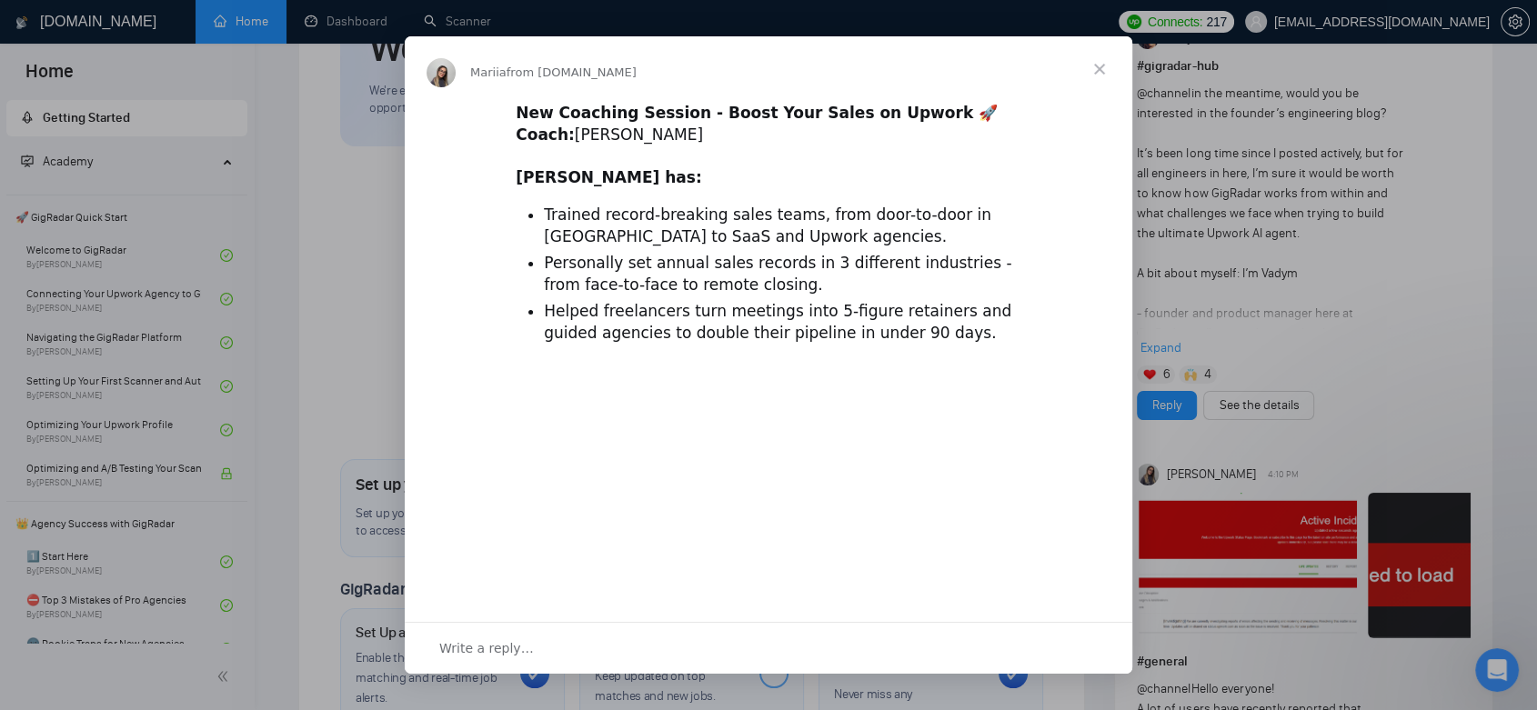
scroll to position [116, 0]
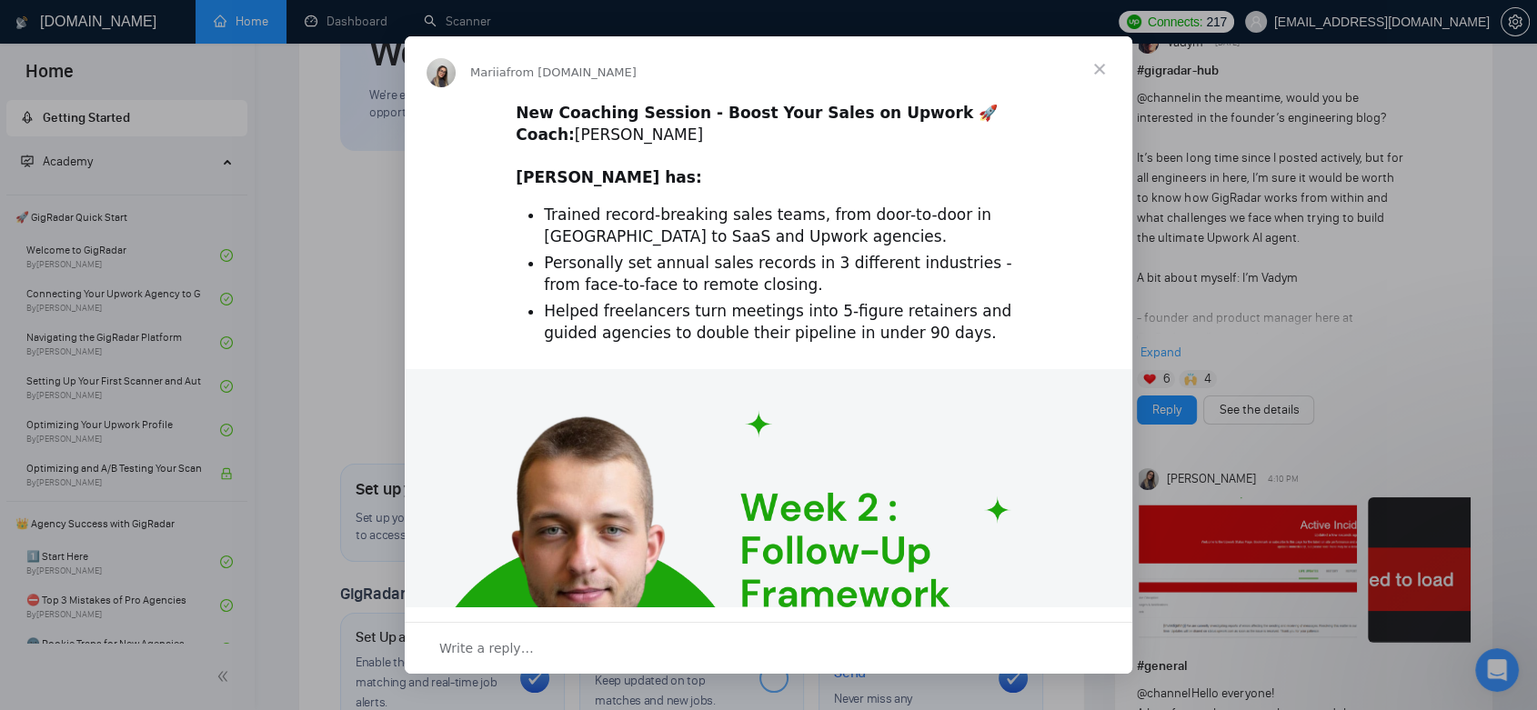
click at [1108, 67] on span "Close" at bounding box center [1099, 68] width 65 height 65
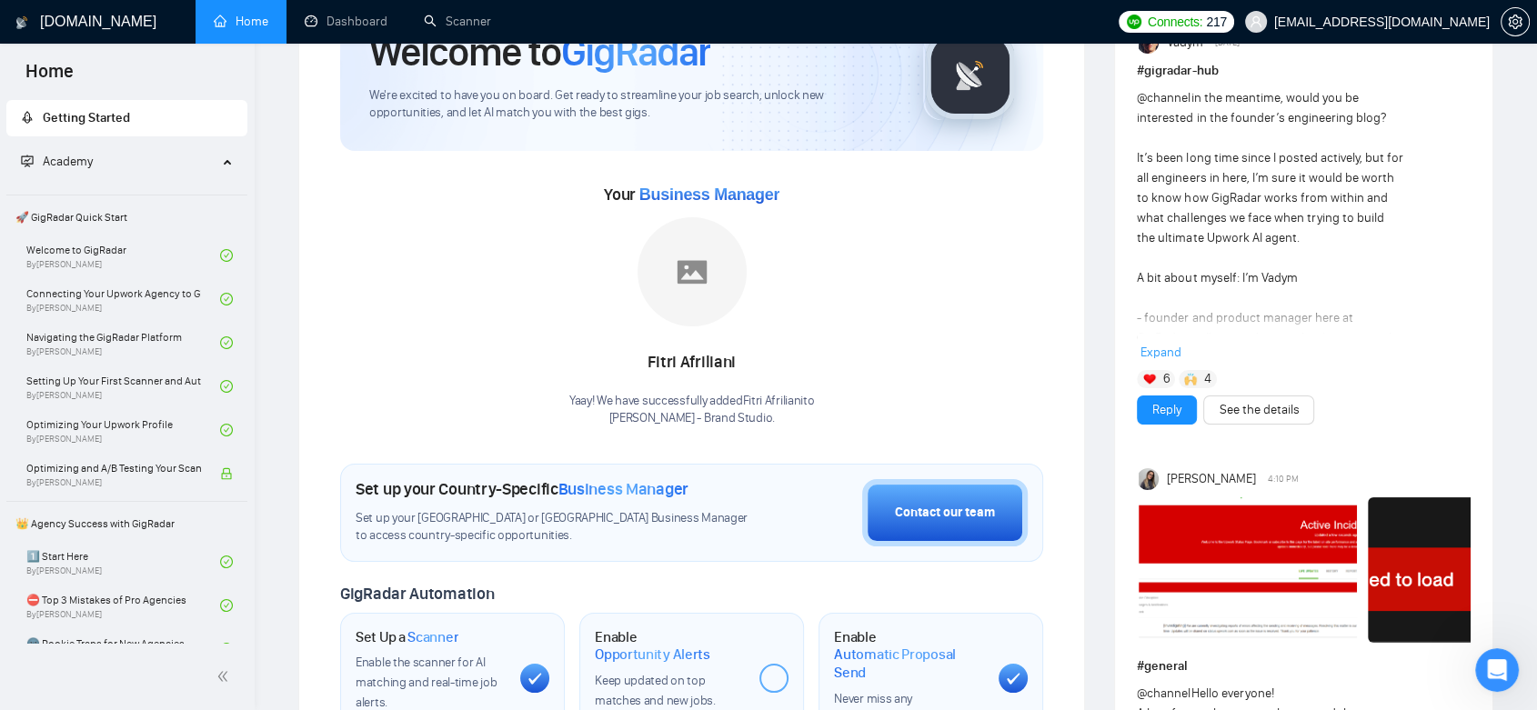
scroll to position [0, 0]
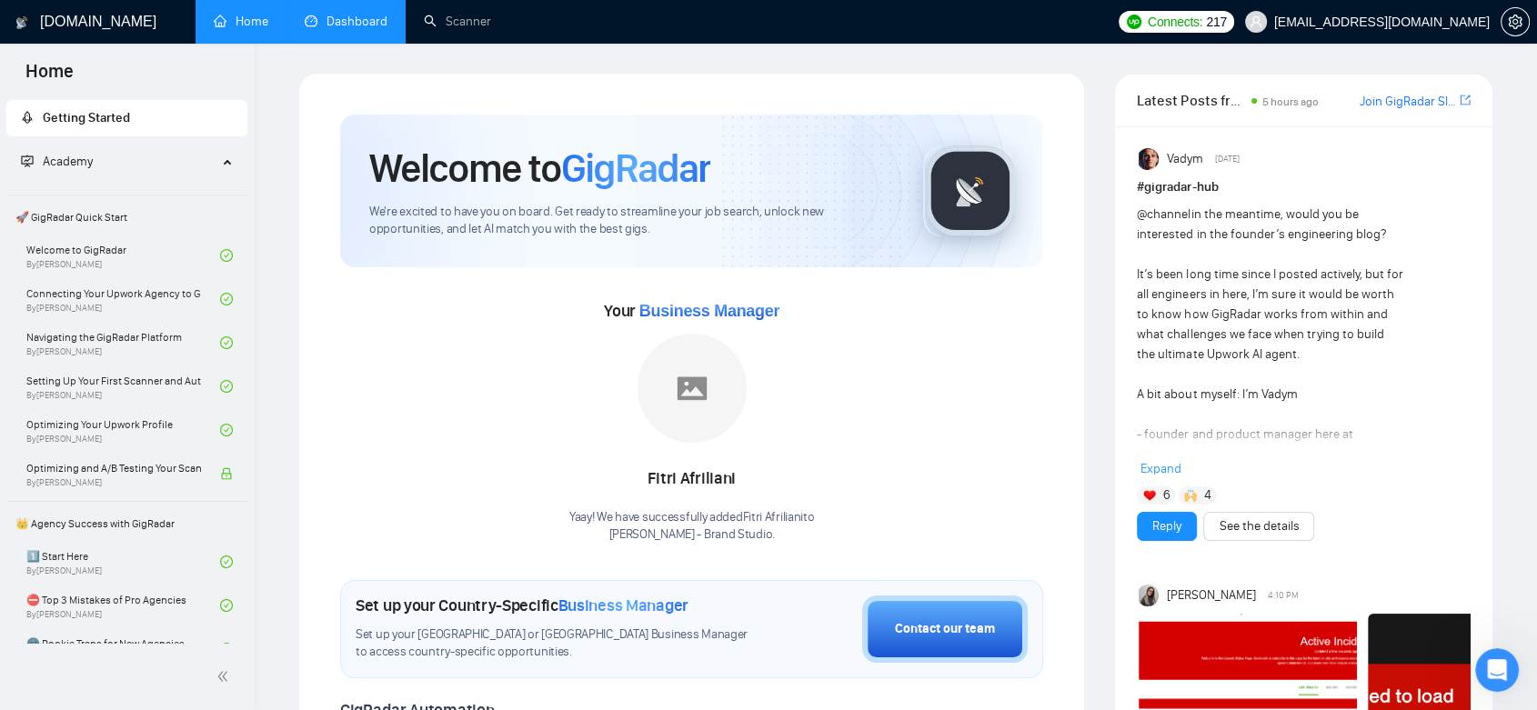
click at [344, 14] on link "Dashboard" at bounding box center [346, 21] width 83 height 15
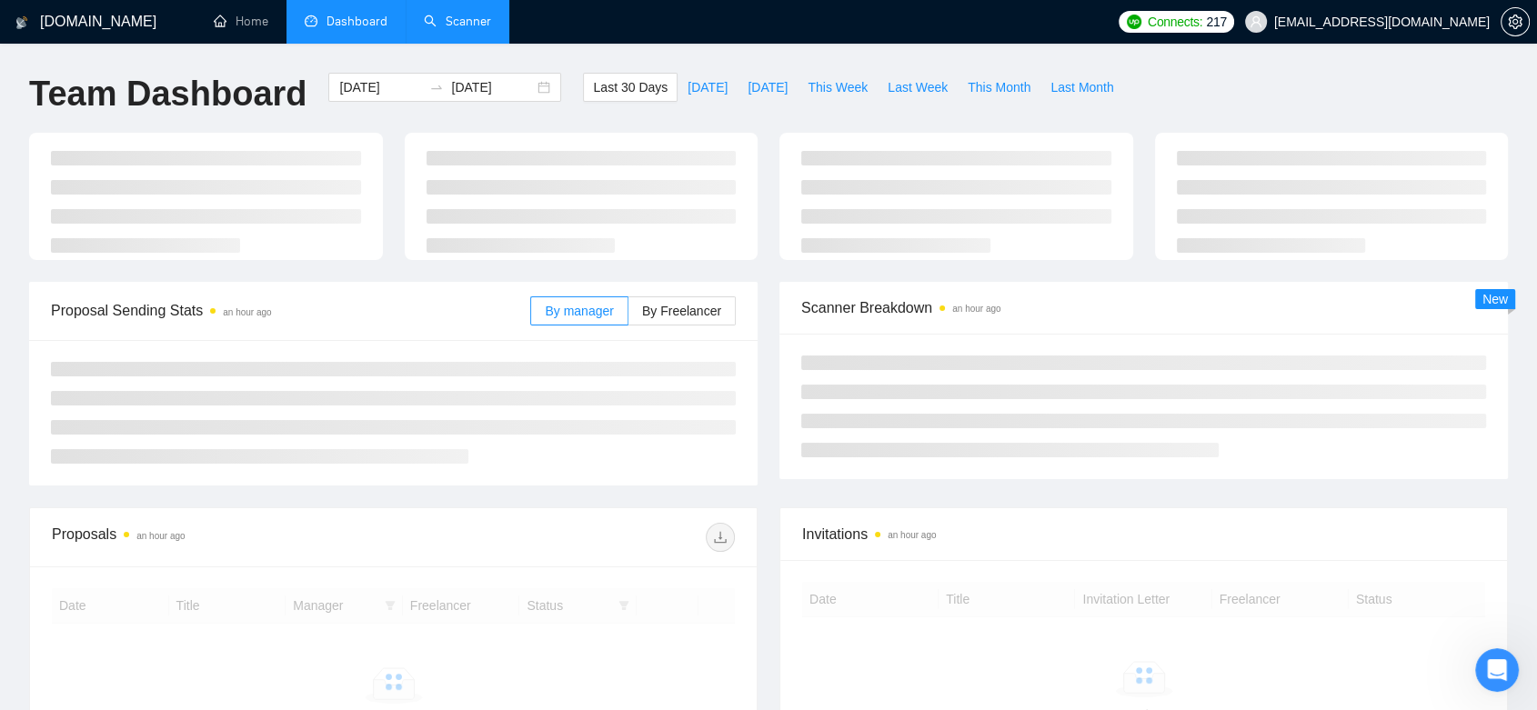
click at [444, 23] on link "Scanner" at bounding box center [457, 21] width 67 height 15
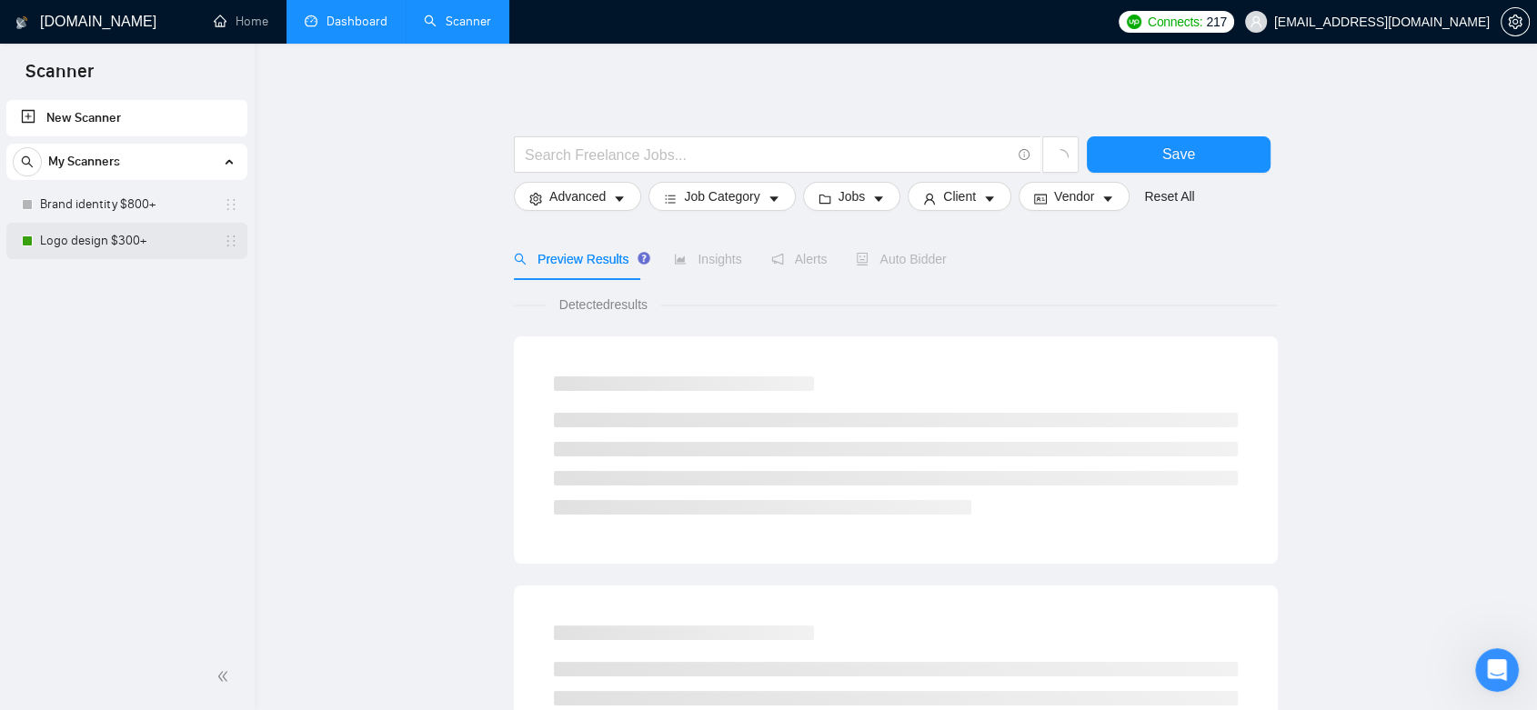
click at [131, 244] on link "Logo design $300+" at bounding box center [126, 241] width 173 height 36
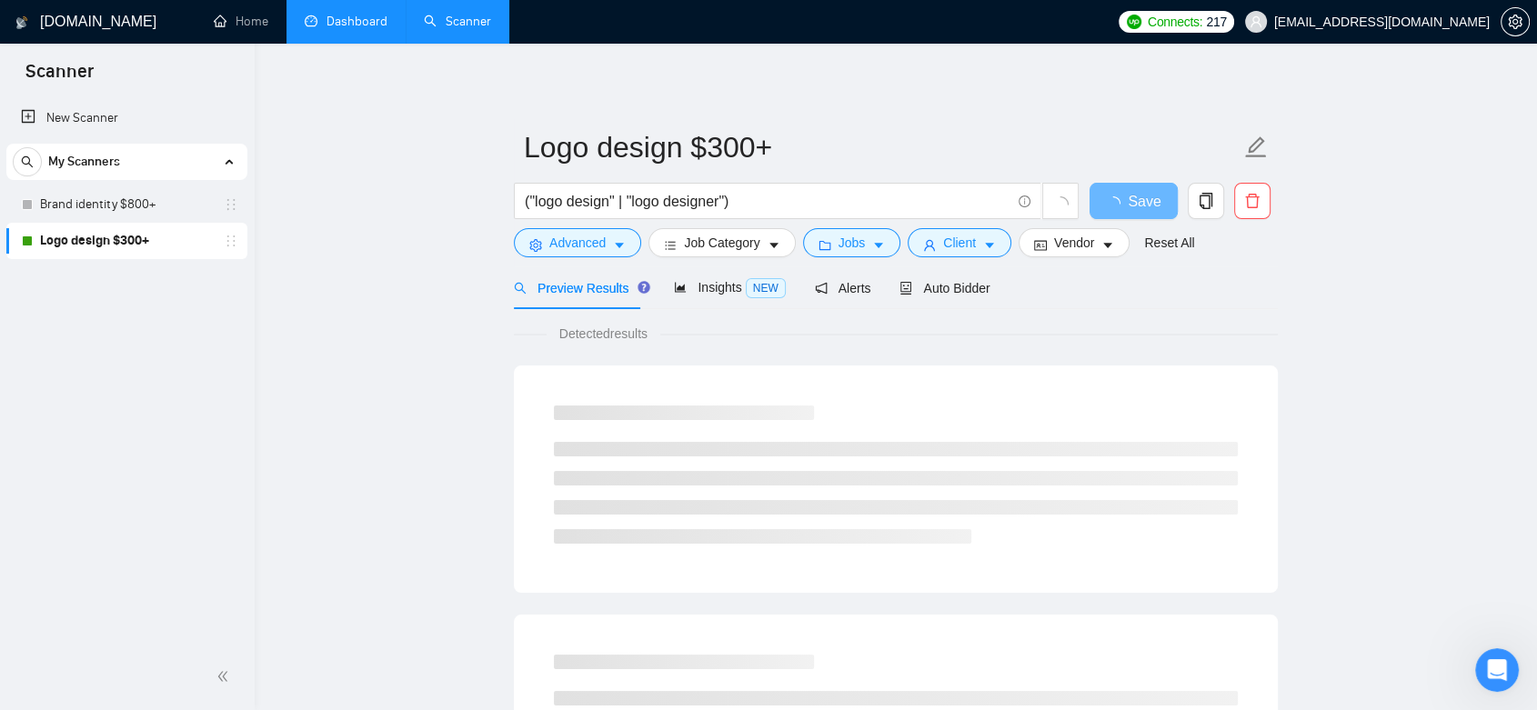
click at [359, 25] on link "Dashboard" at bounding box center [346, 21] width 83 height 15
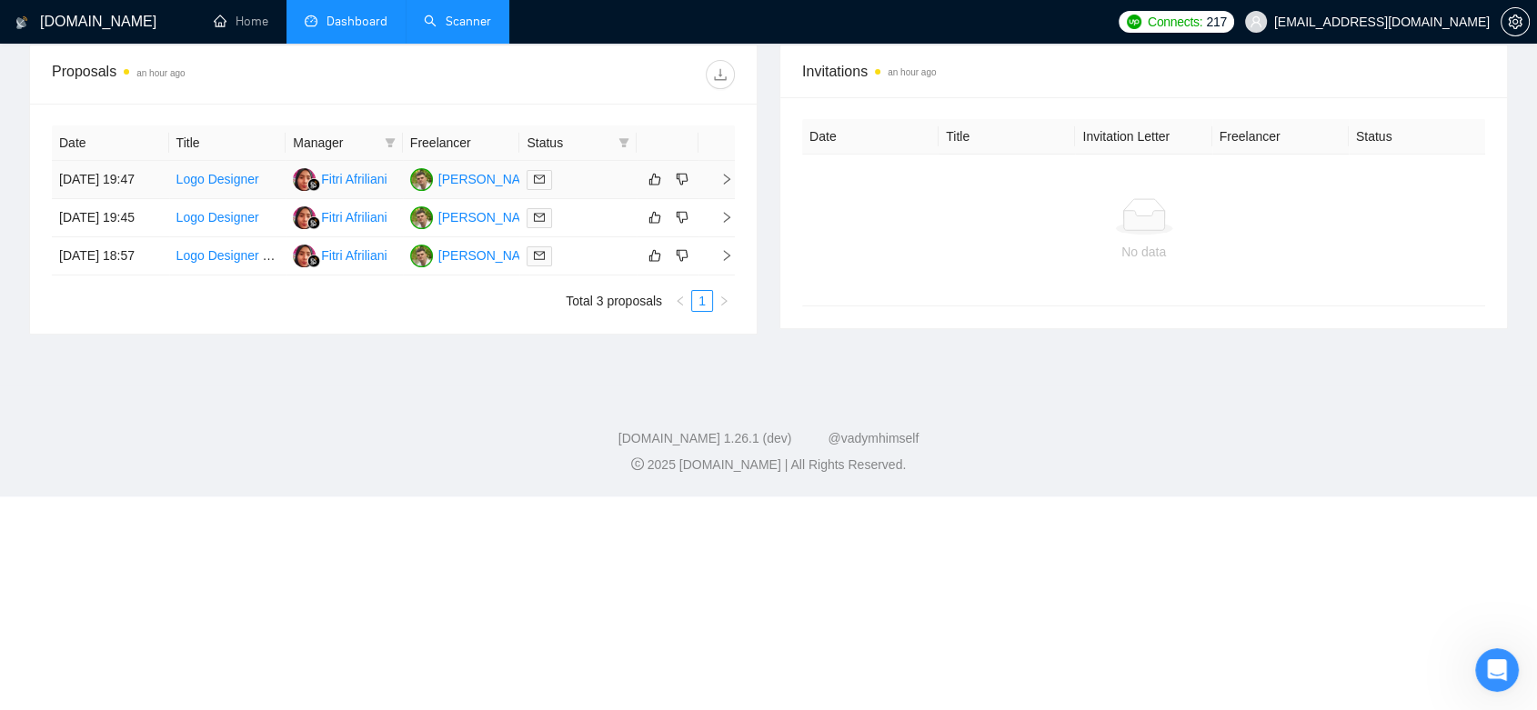
scroll to position [380, 0]
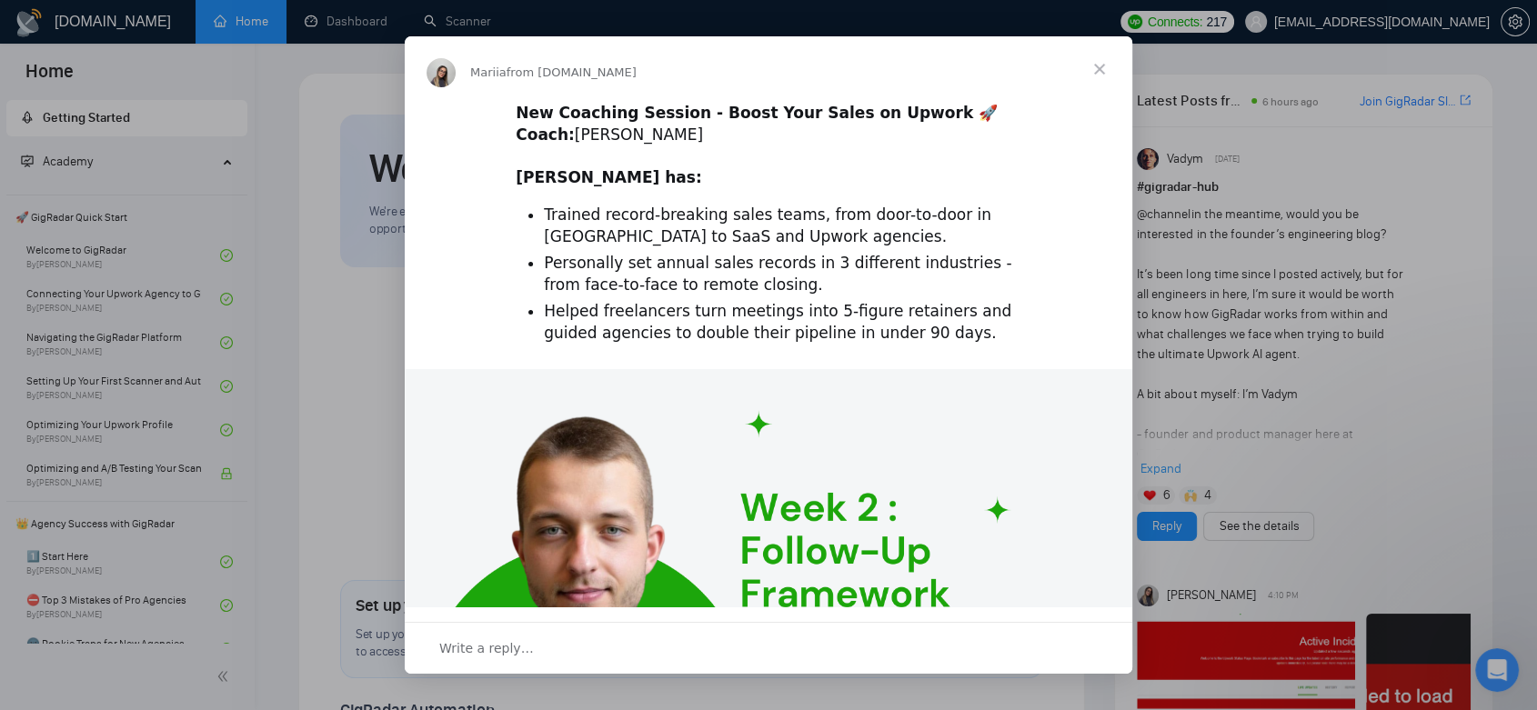
click at [1091, 63] on span "Close" at bounding box center [1099, 68] width 65 height 65
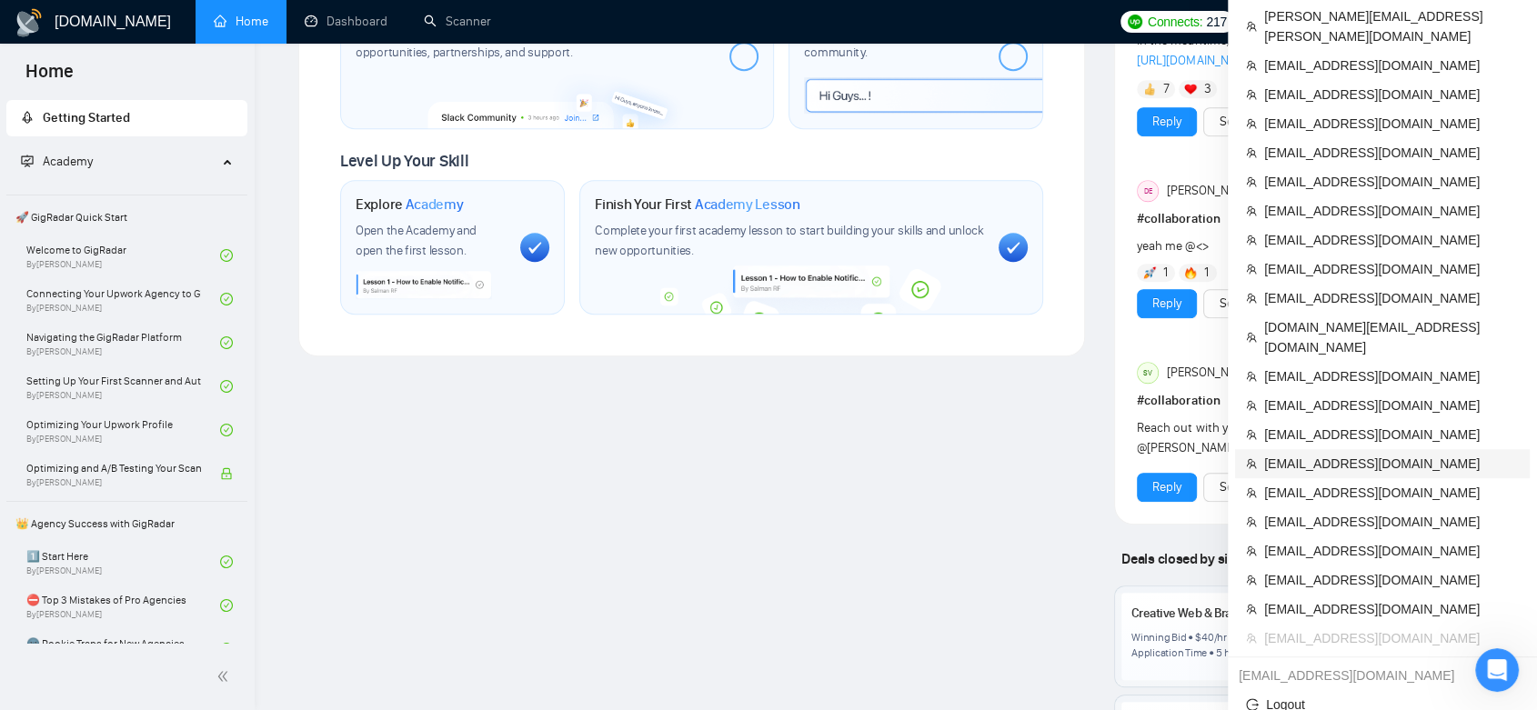
scroll to position [969, 0]
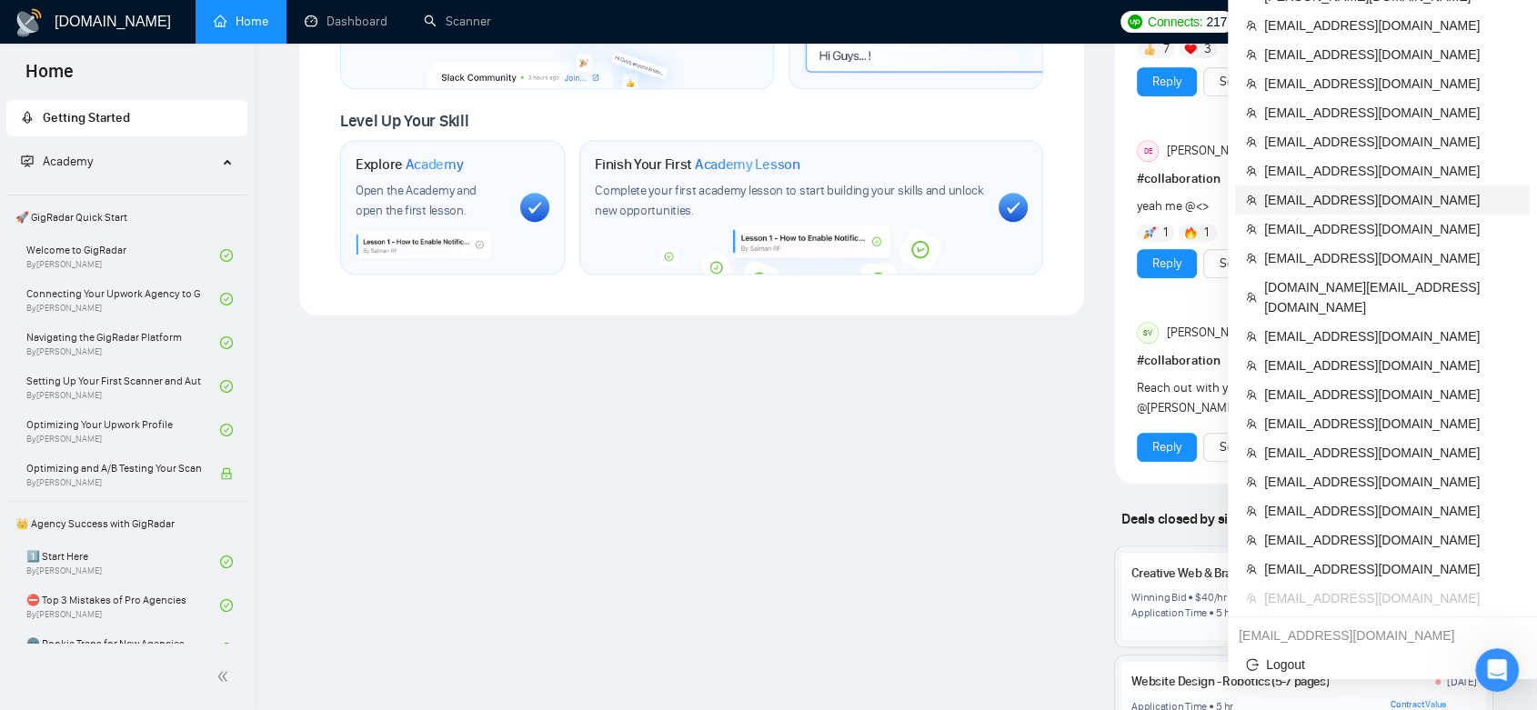
click at [1413, 190] on span "[EMAIL_ADDRESS][DOMAIN_NAME]" at bounding box center [1391, 200] width 255 height 20
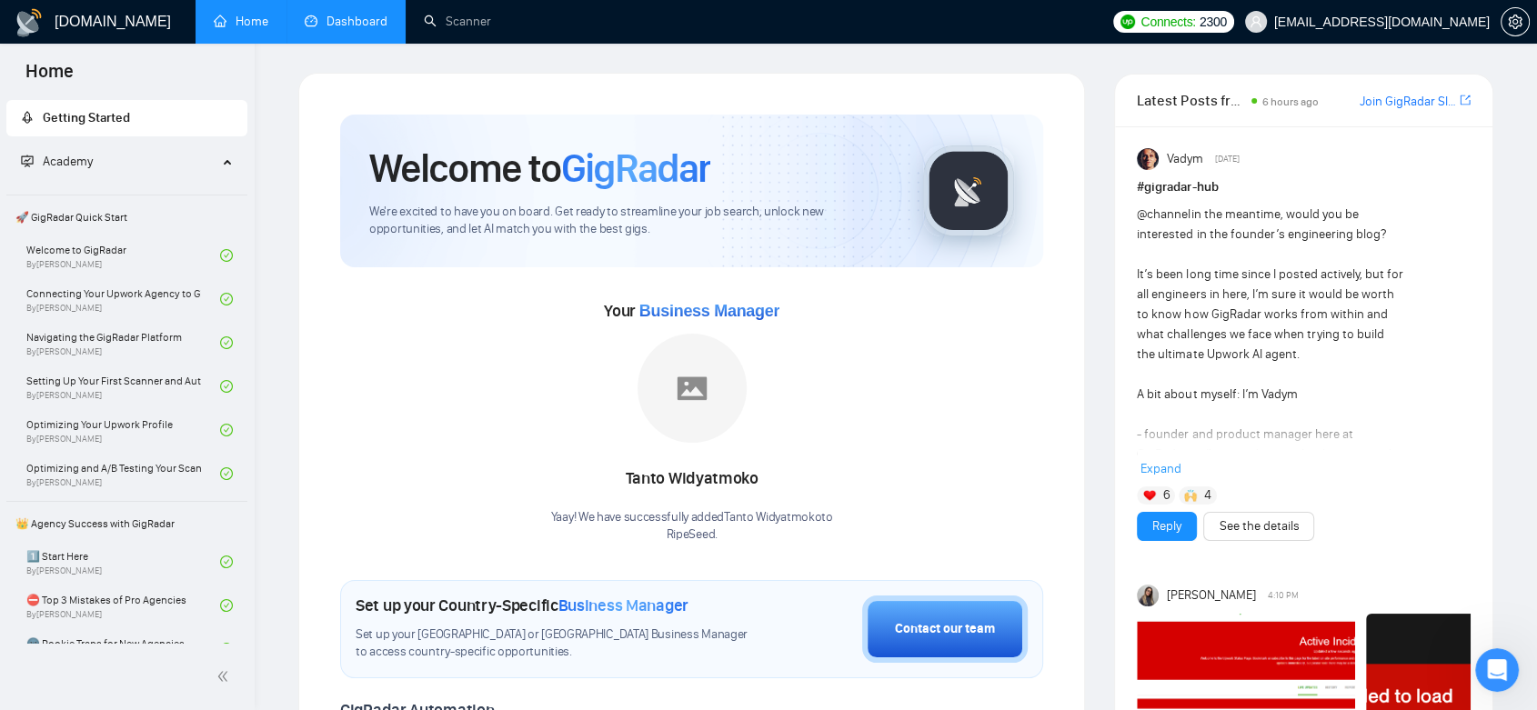
click at [349, 20] on link "Dashboard" at bounding box center [346, 21] width 83 height 15
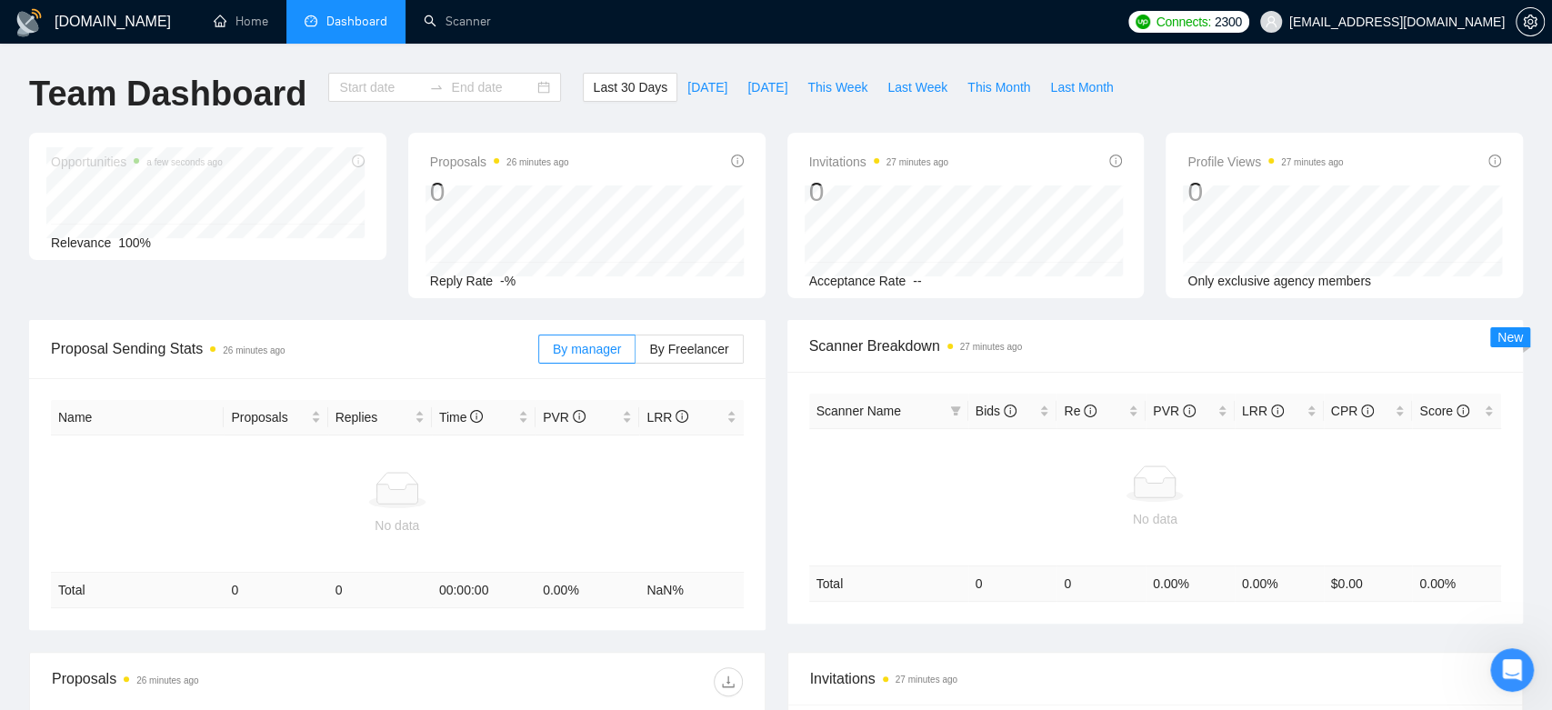
type input "[DATE]"
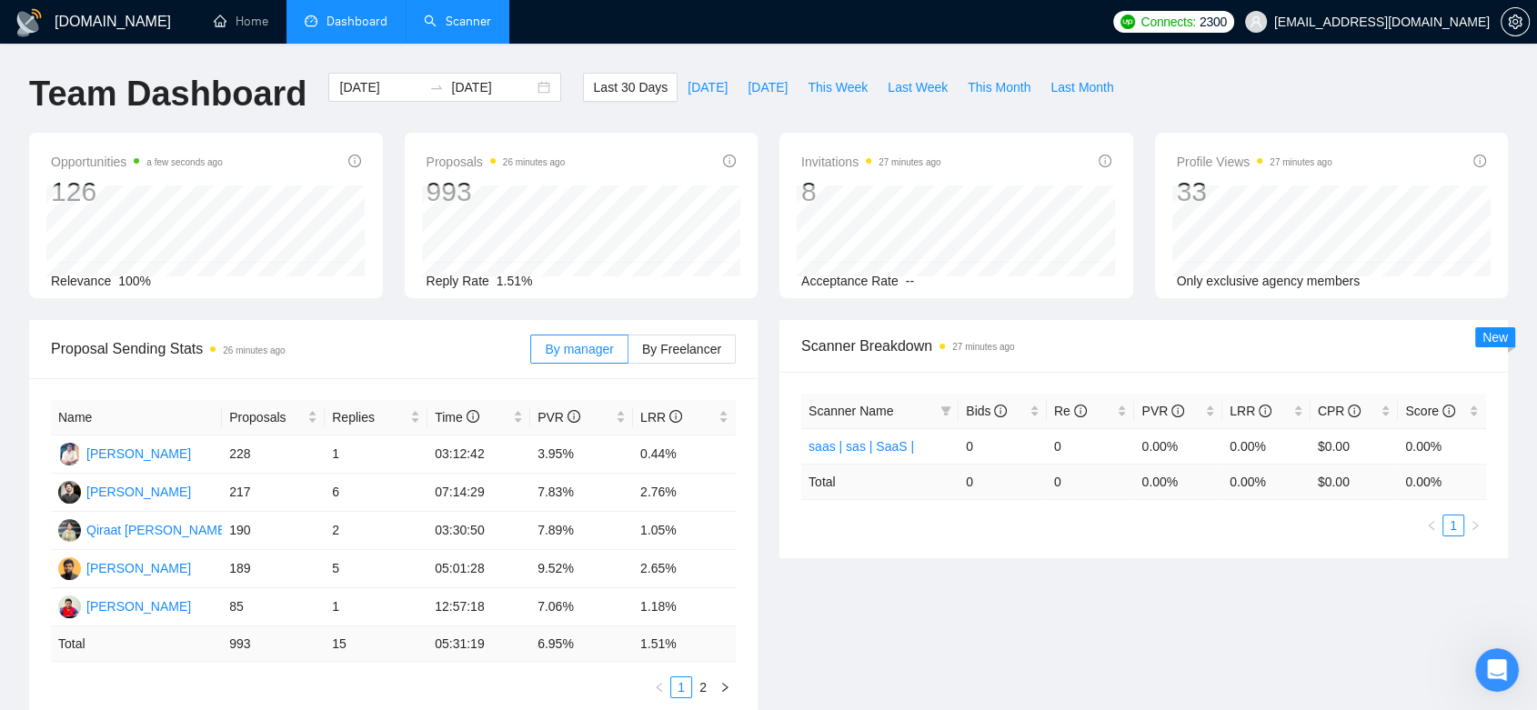
click at [460, 29] on link "Scanner" at bounding box center [457, 21] width 67 height 15
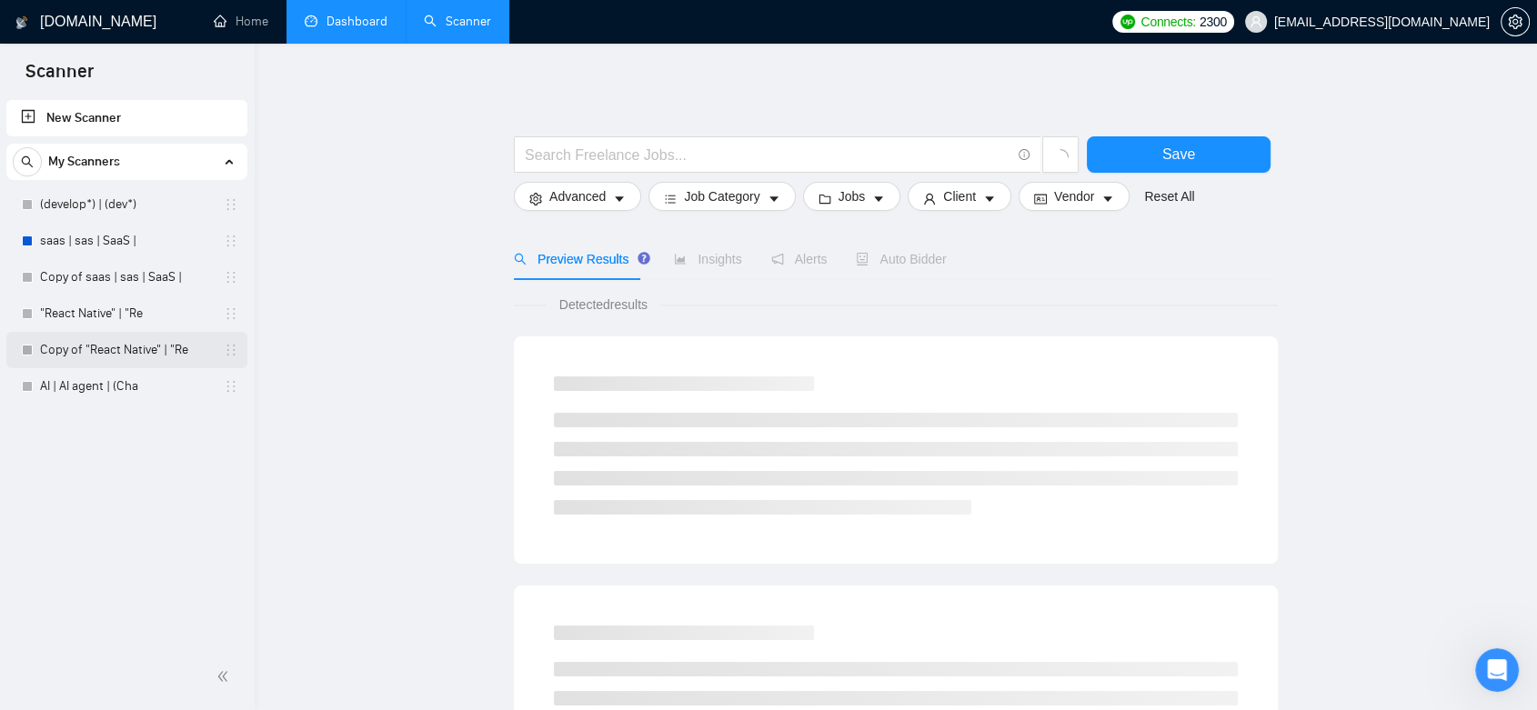
click at [153, 350] on link "Copy of "React Native" | "Re" at bounding box center [126, 350] width 173 height 36
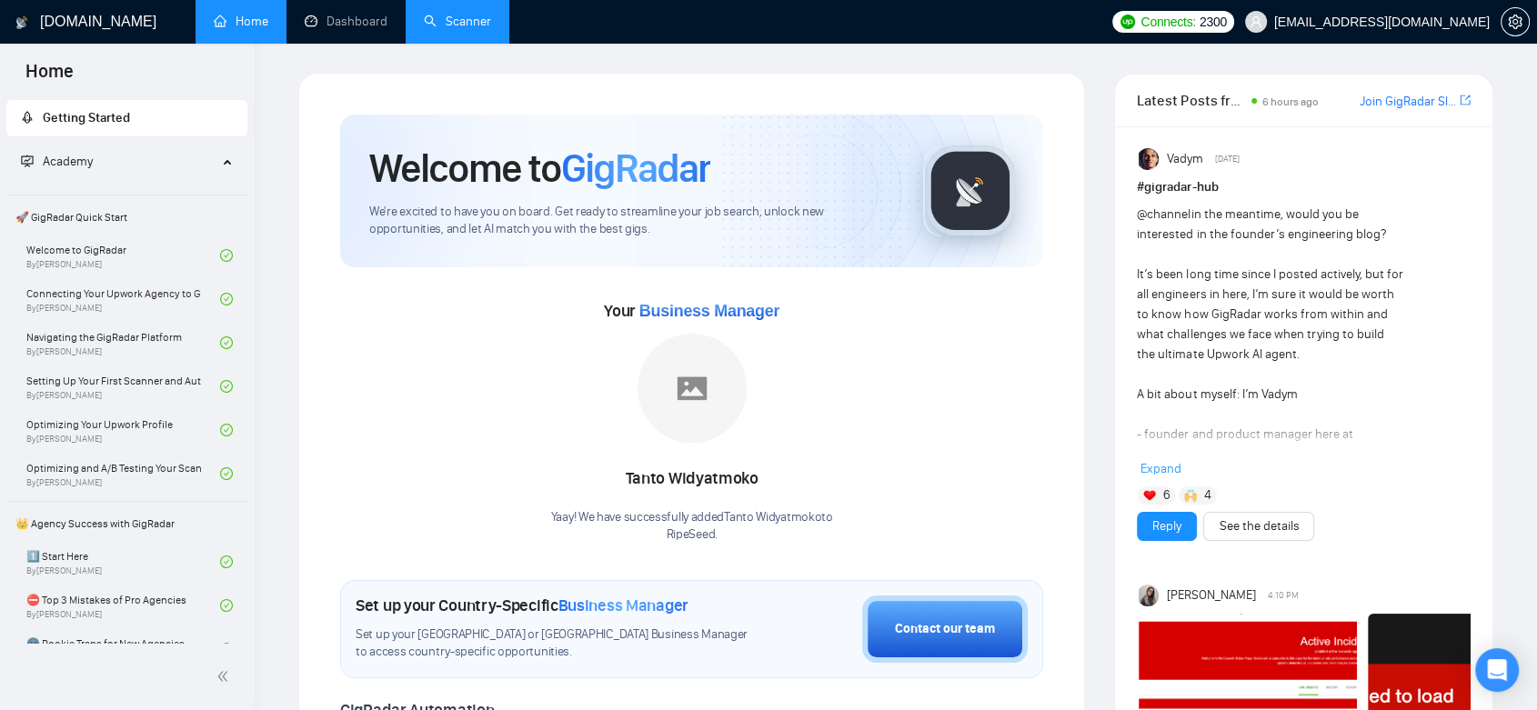
click at [455, 14] on link "Scanner" at bounding box center [457, 21] width 67 height 15
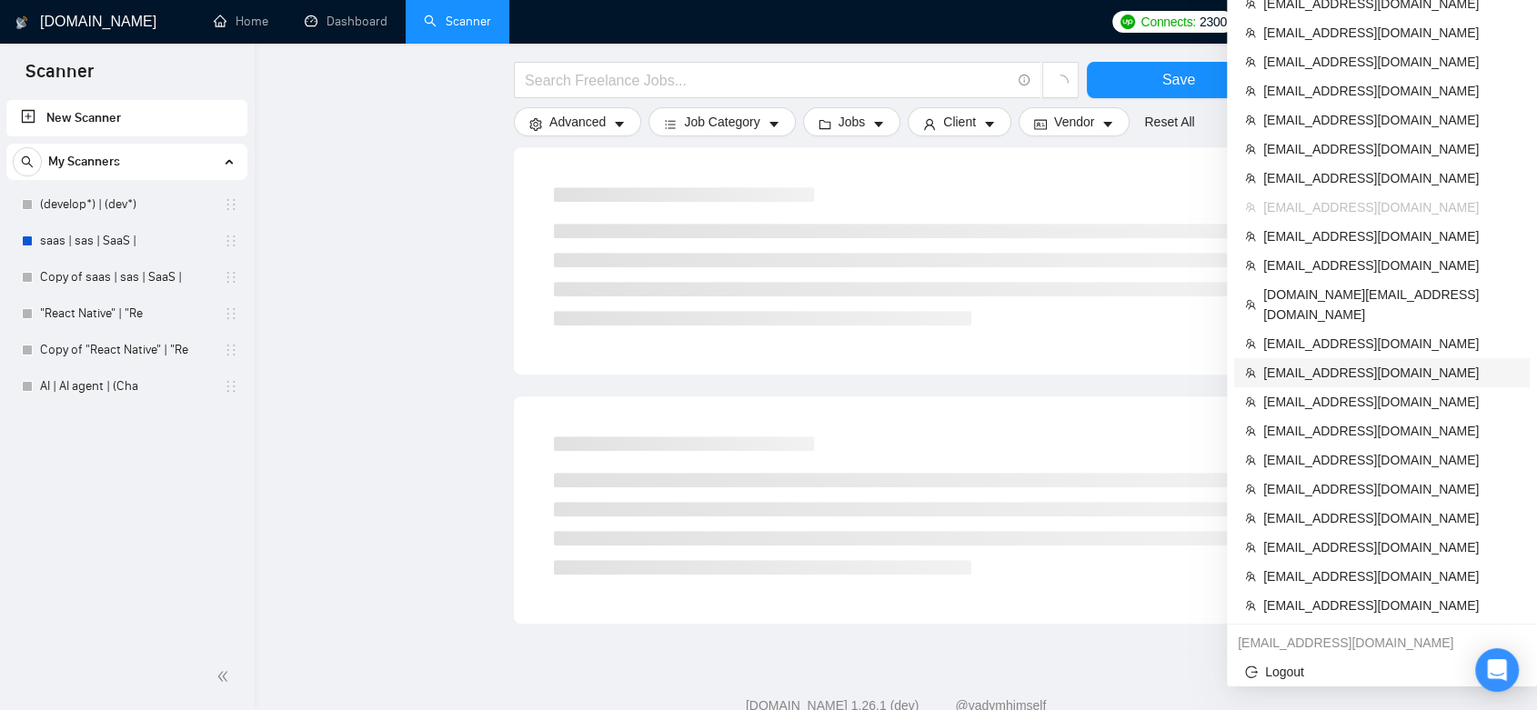
scroll to position [989, 0]
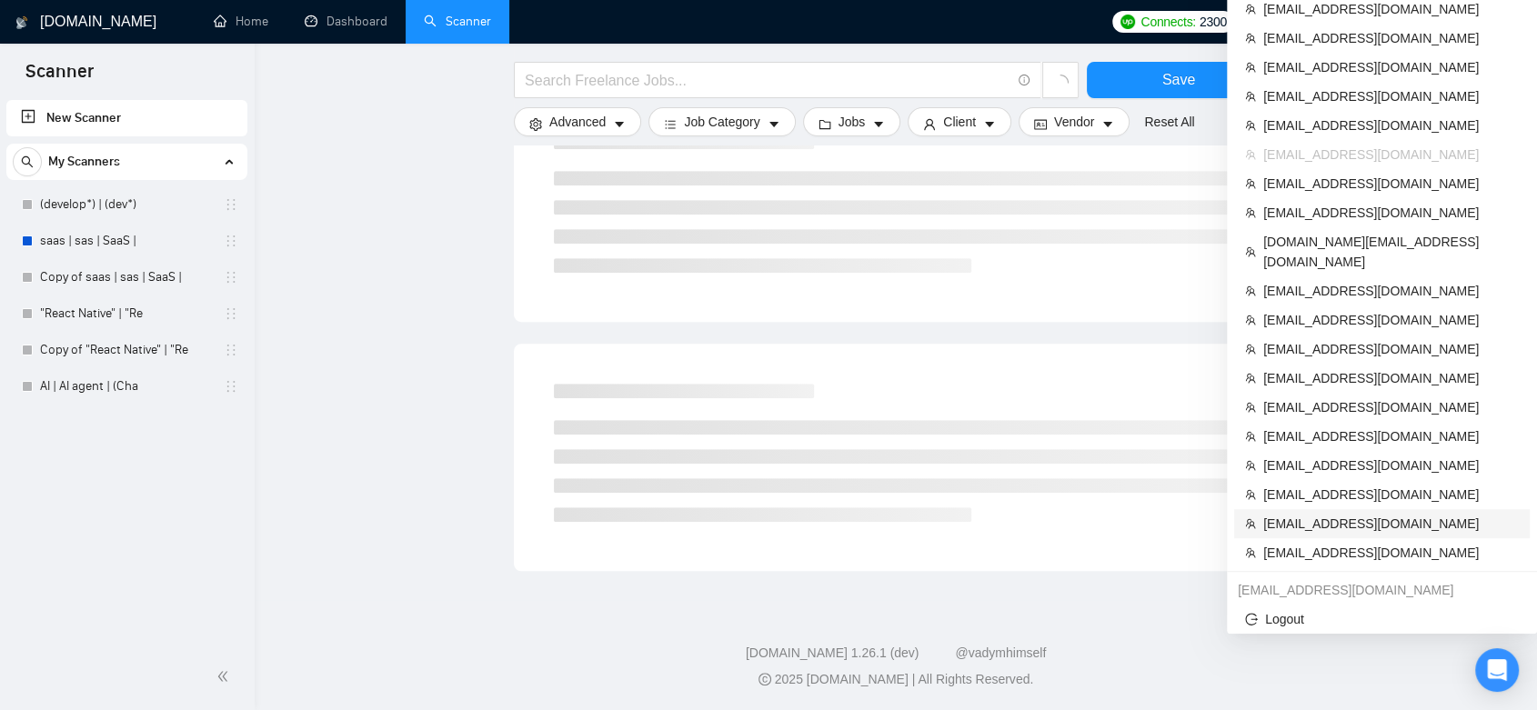
click at [1397, 514] on span "[EMAIL_ADDRESS][DOMAIN_NAME]" at bounding box center [1391, 524] width 256 height 20
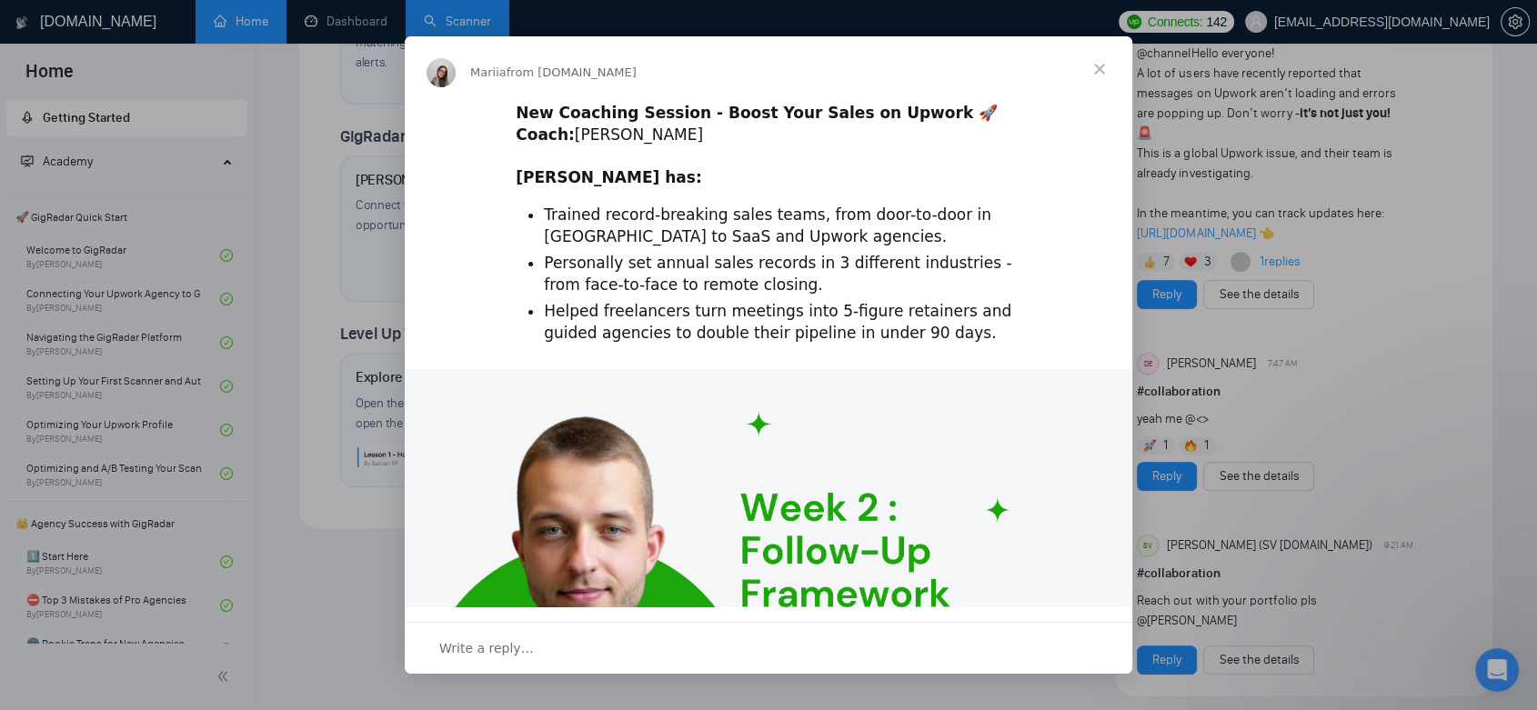
click at [1102, 71] on span "Close" at bounding box center [1099, 68] width 65 height 65
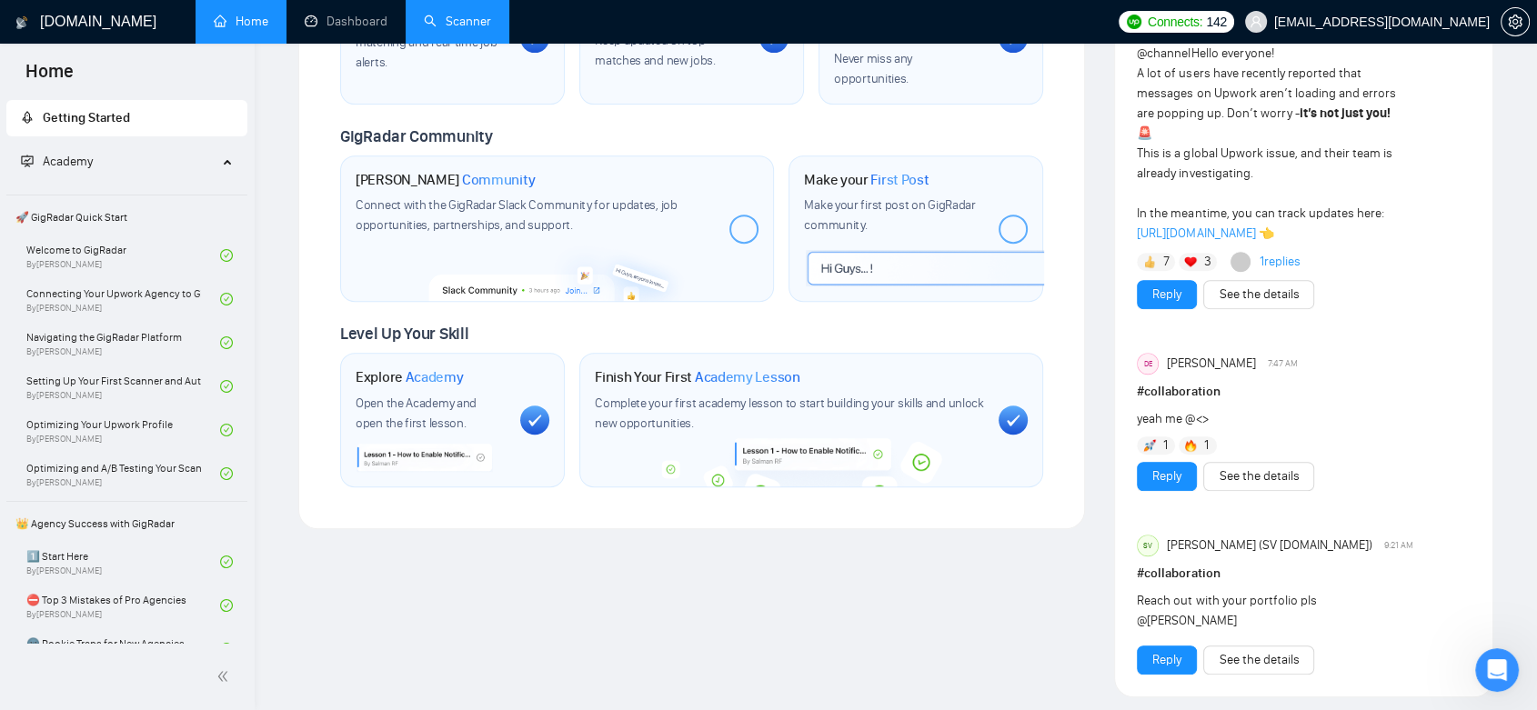
click at [473, 27] on link "Scanner" at bounding box center [457, 21] width 67 height 15
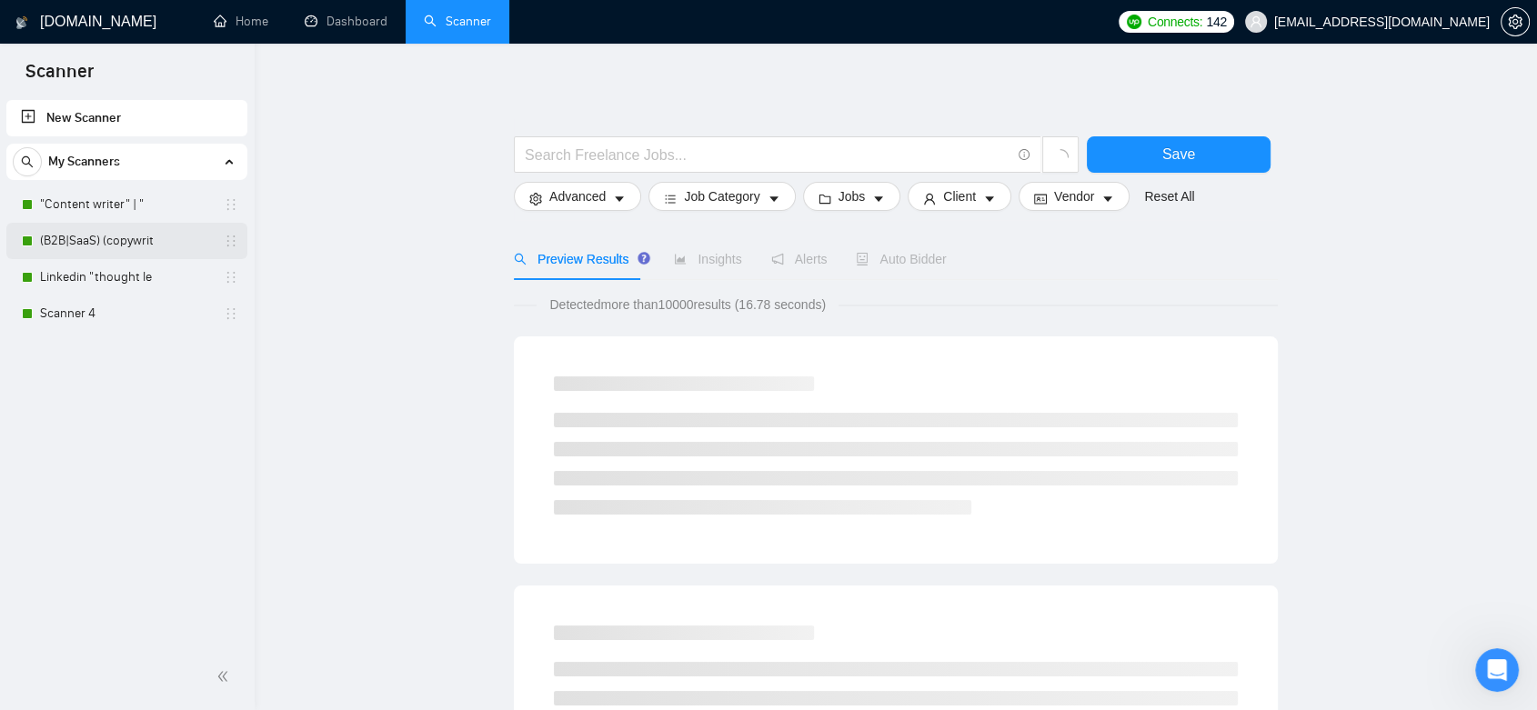
click at [129, 240] on link "(B2B|SaaS) (copywrit" at bounding box center [126, 241] width 173 height 36
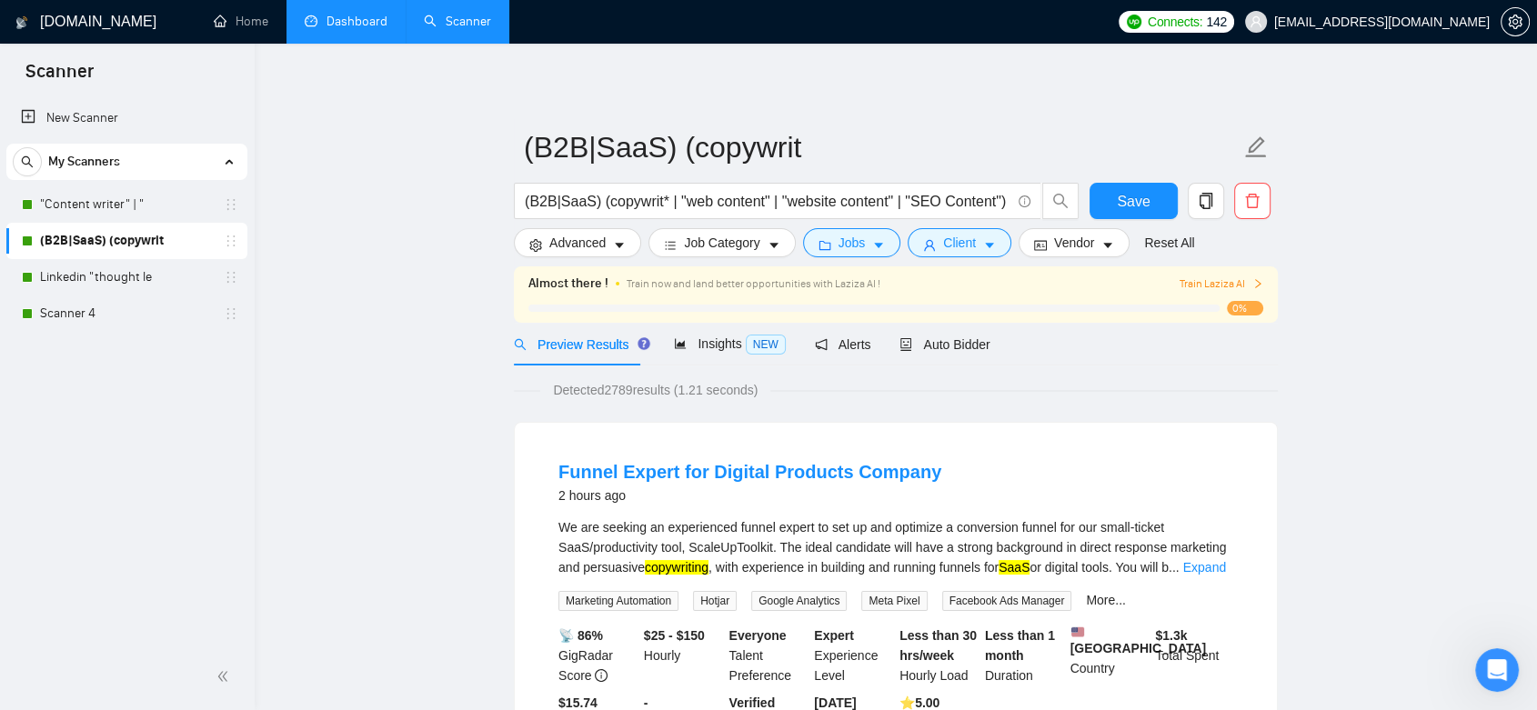
click at [324, 29] on link "Dashboard" at bounding box center [346, 21] width 83 height 15
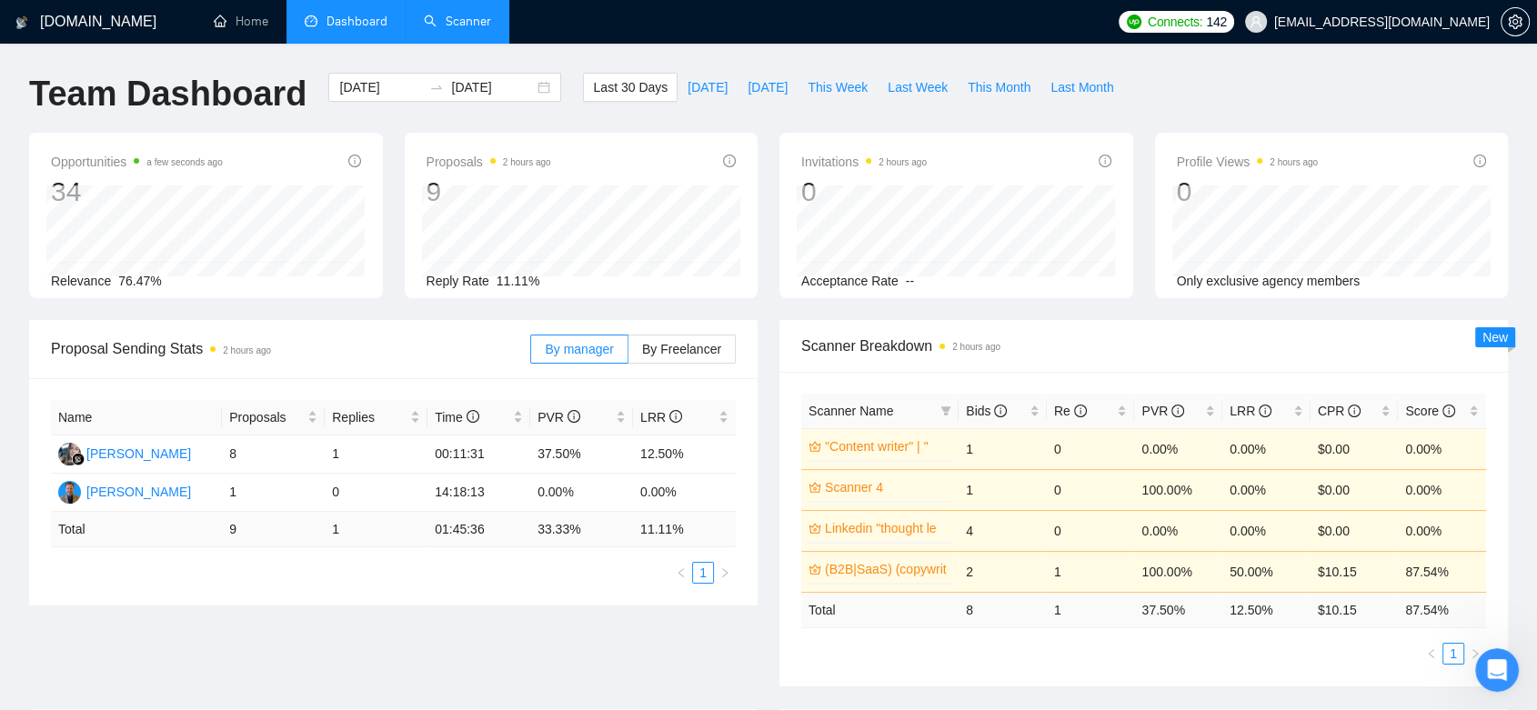
click at [461, 27] on link "Scanner" at bounding box center [457, 21] width 67 height 15
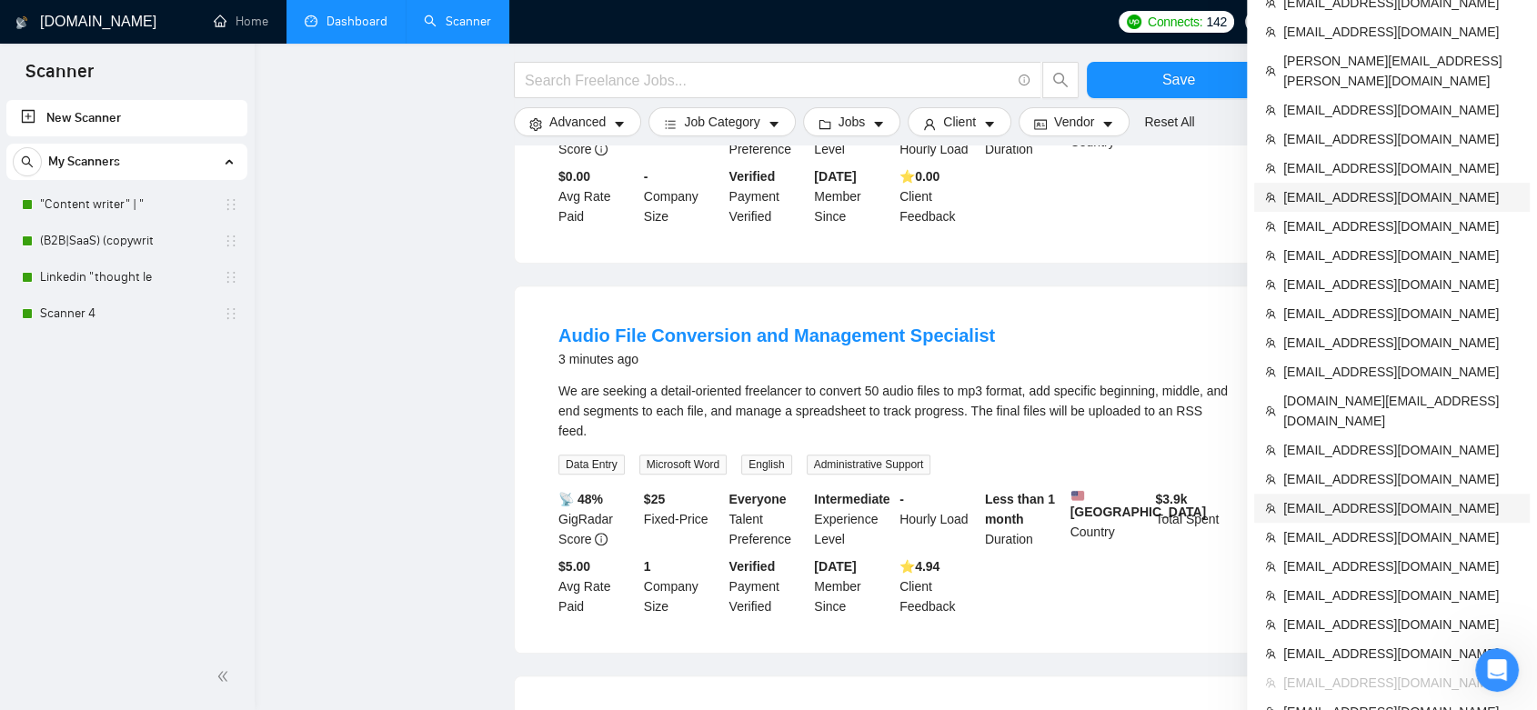
scroll to position [1033, 0]
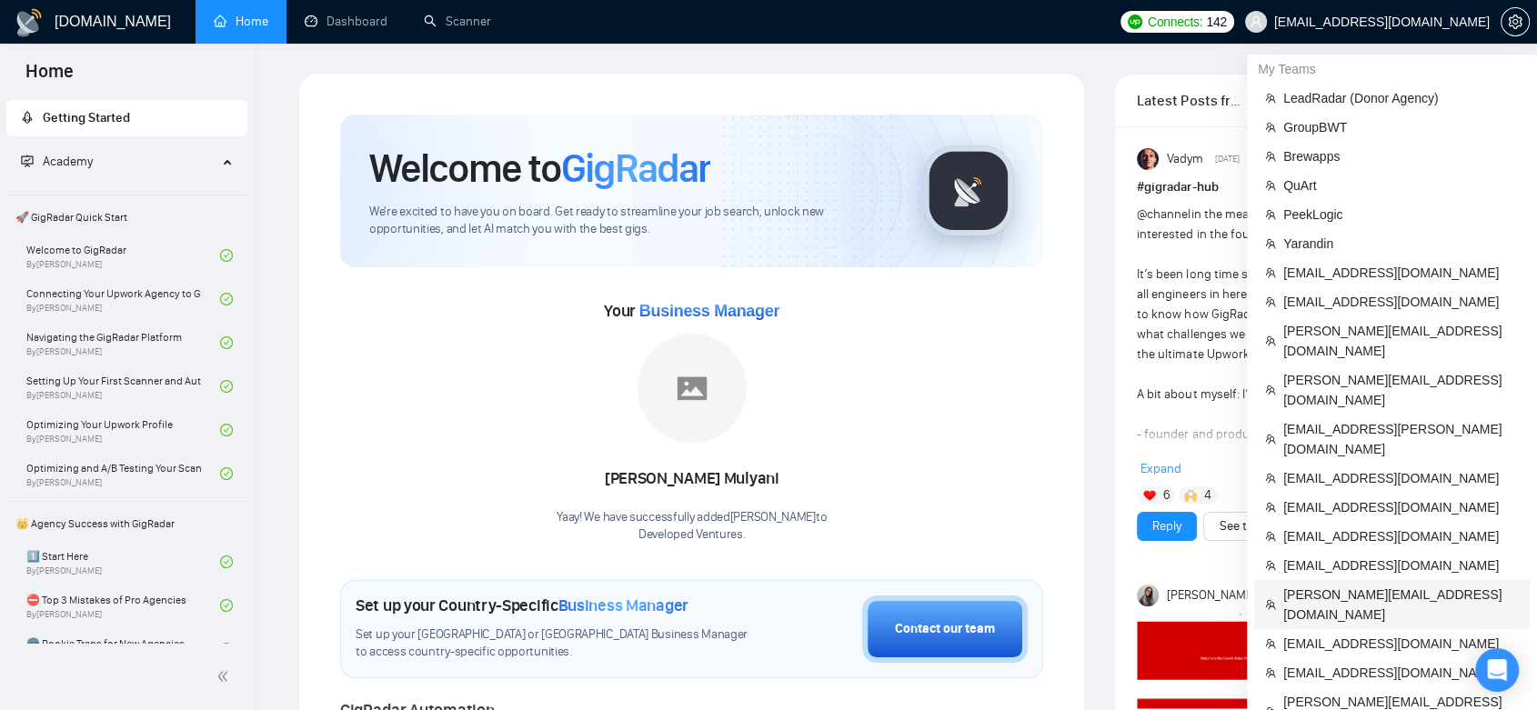
click at [1413, 585] on span "[PERSON_NAME][EMAIL_ADDRESS][DOMAIN_NAME]" at bounding box center [1401, 605] width 236 height 40
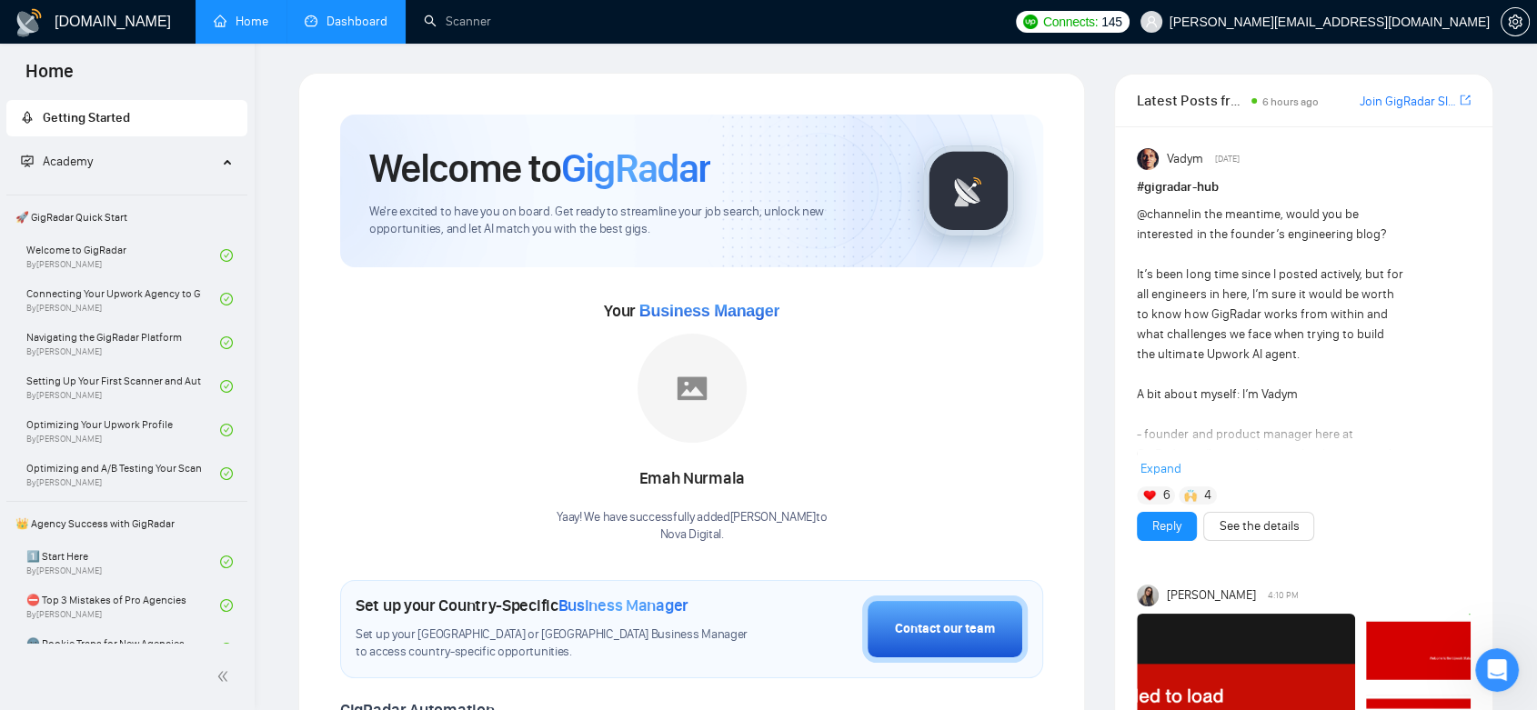
click at [339, 29] on link "Dashboard" at bounding box center [346, 21] width 83 height 15
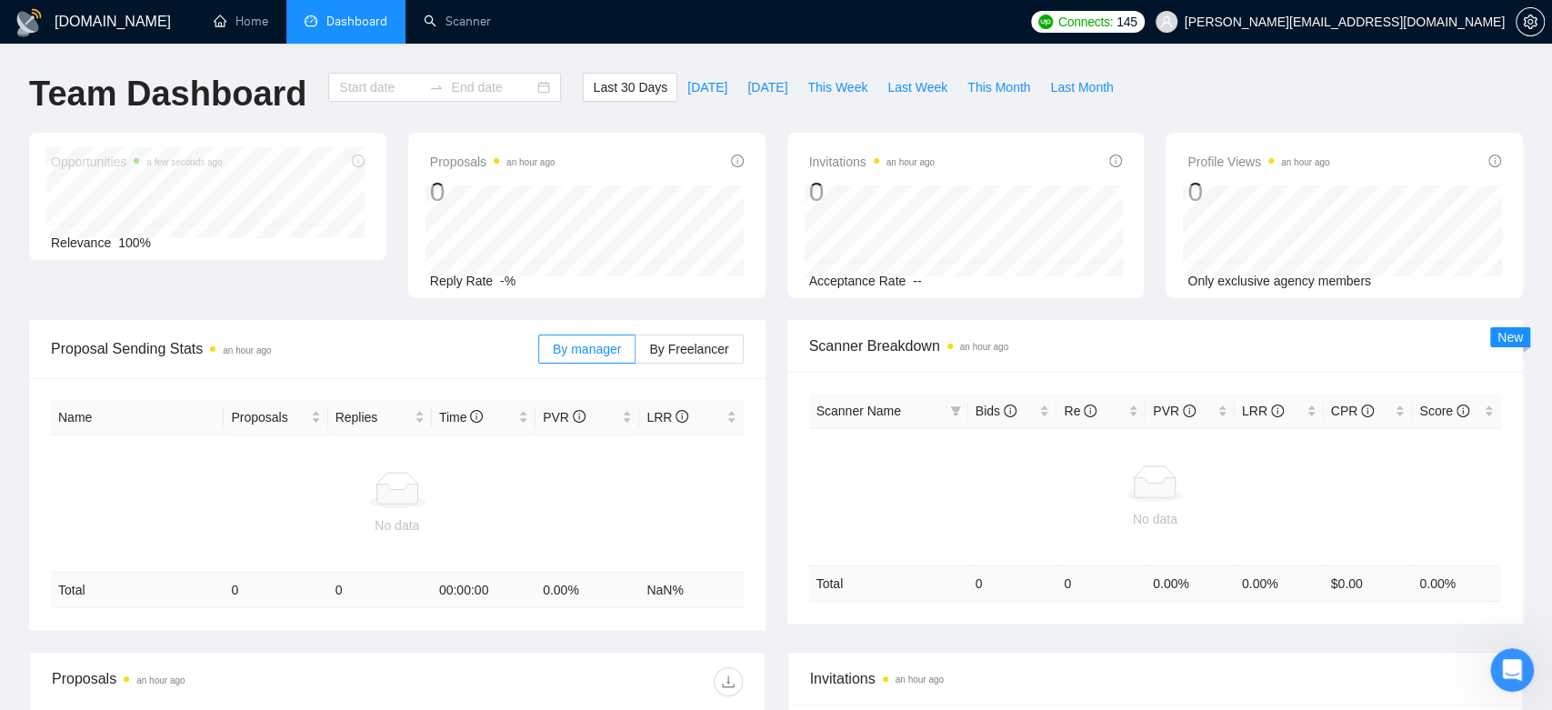
type input "[DATE]"
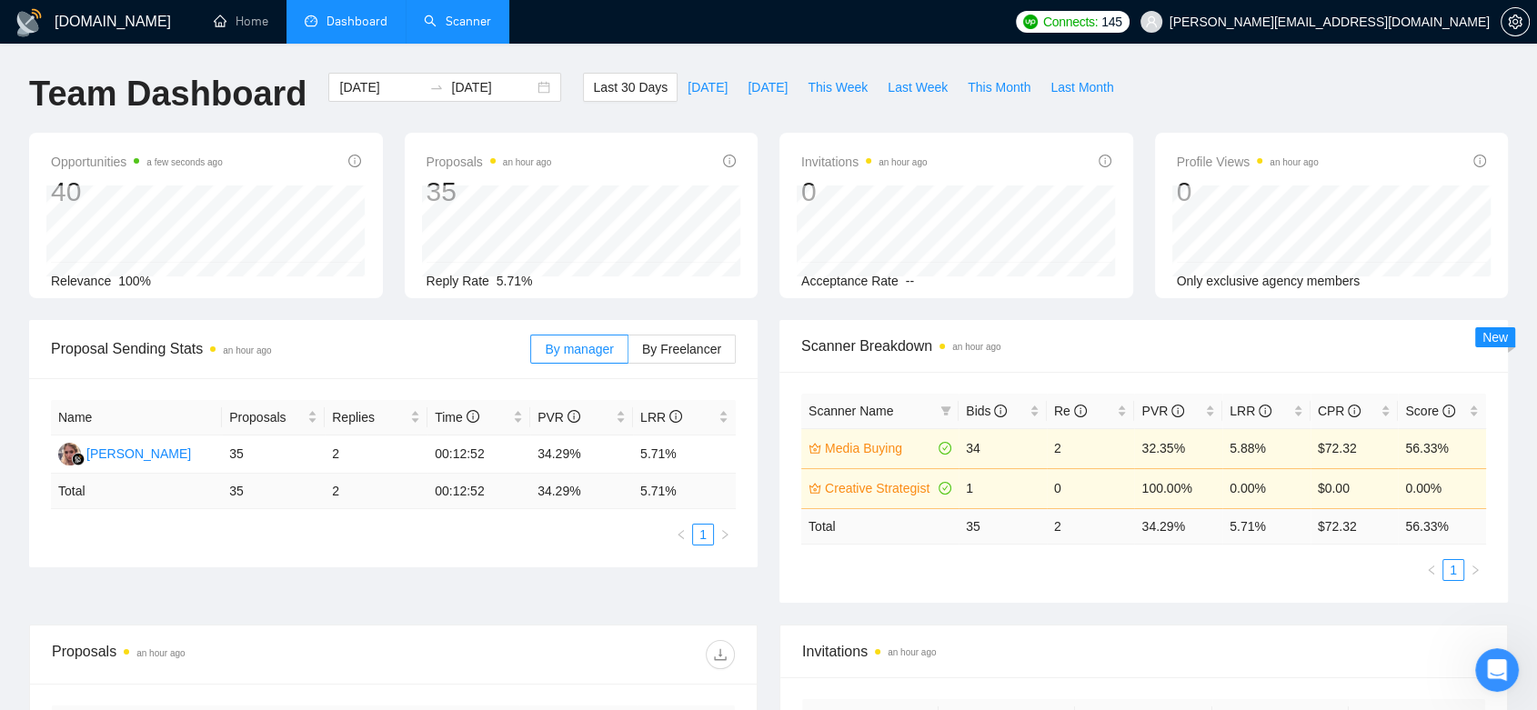
click at [486, 22] on link "Scanner" at bounding box center [457, 21] width 67 height 15
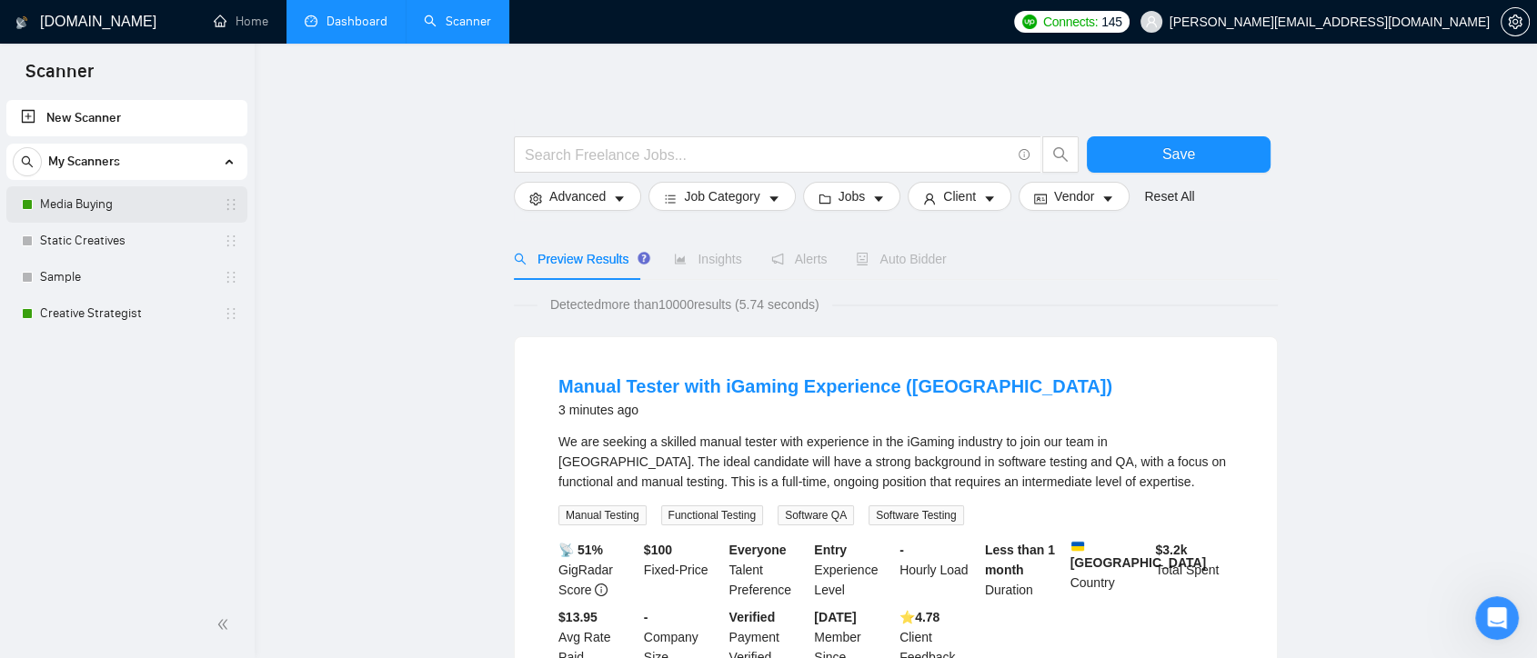
click at [145, 213] on link "Media Buying" at bounding box center [126, 204] width 173 height 36
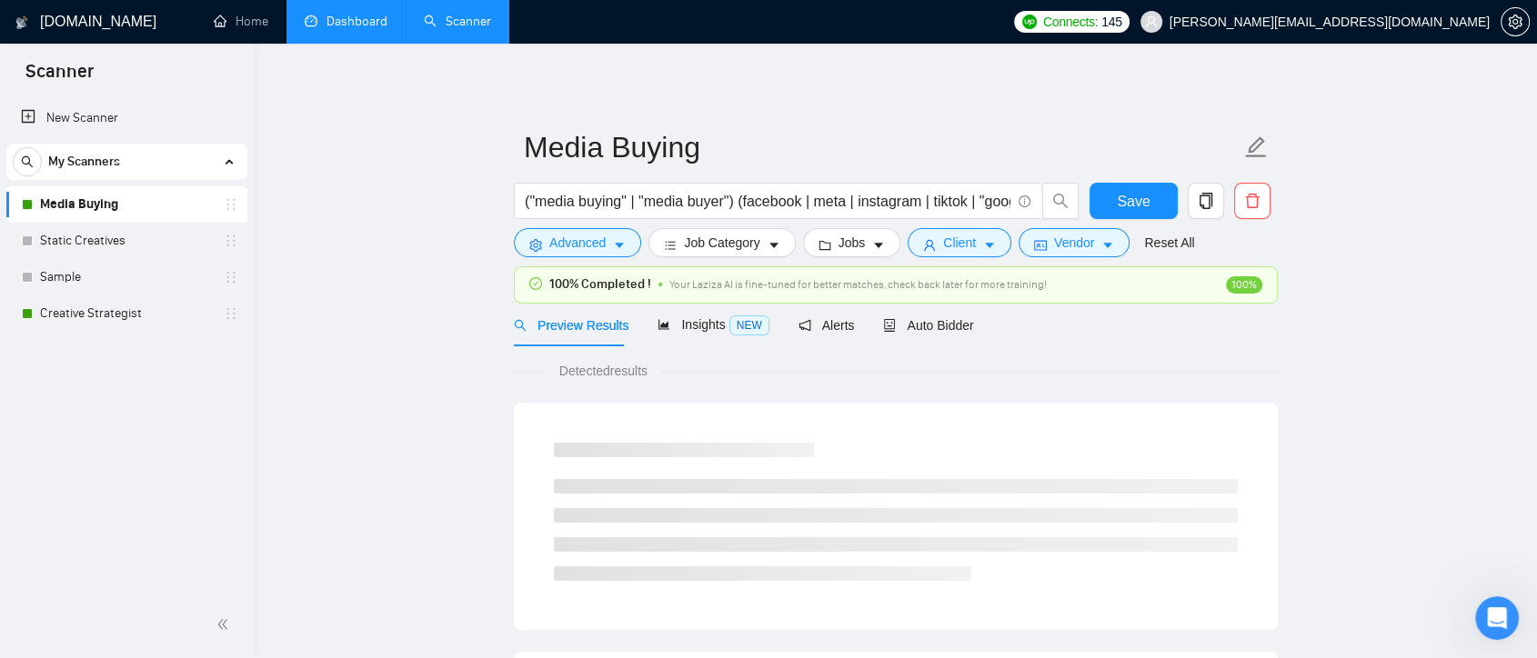
click at [351, 27] on link "Dashboard" at bounding box center [346, 21] width 83 height 15
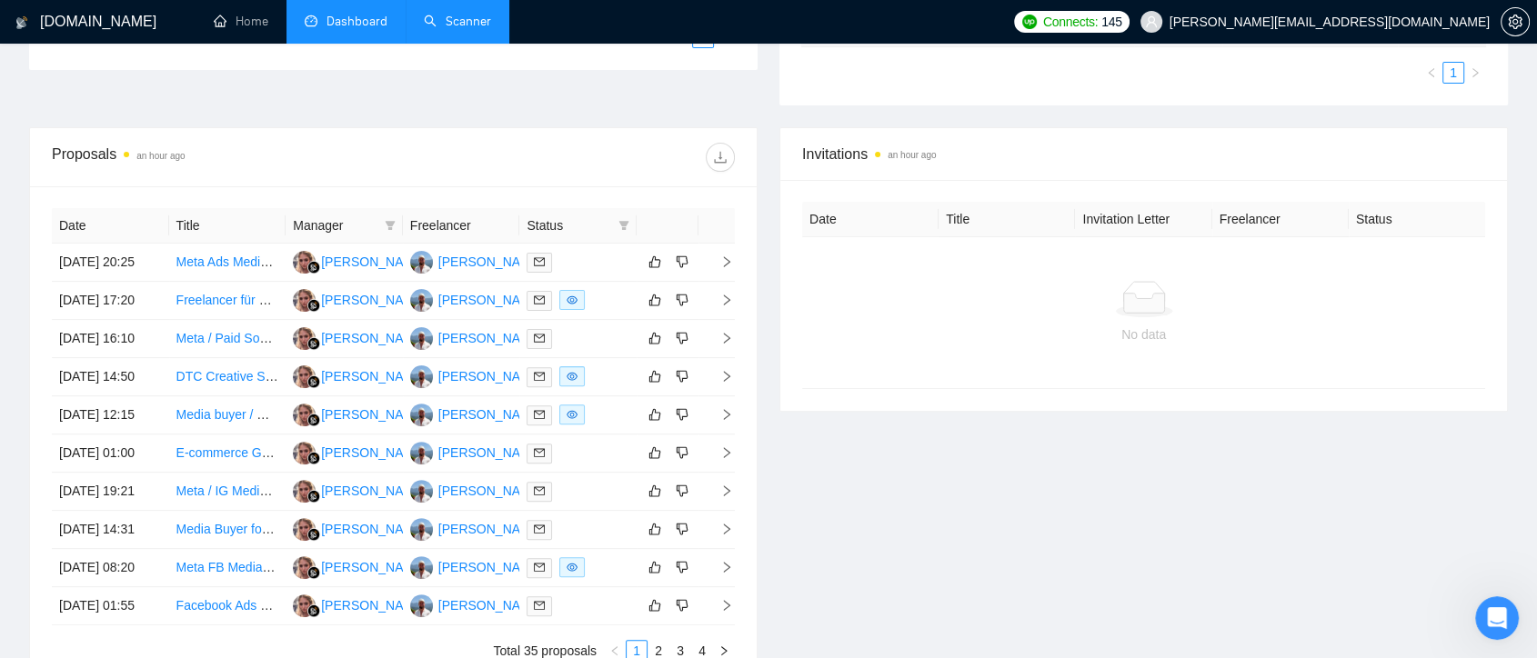
scroll to position [546, 0]
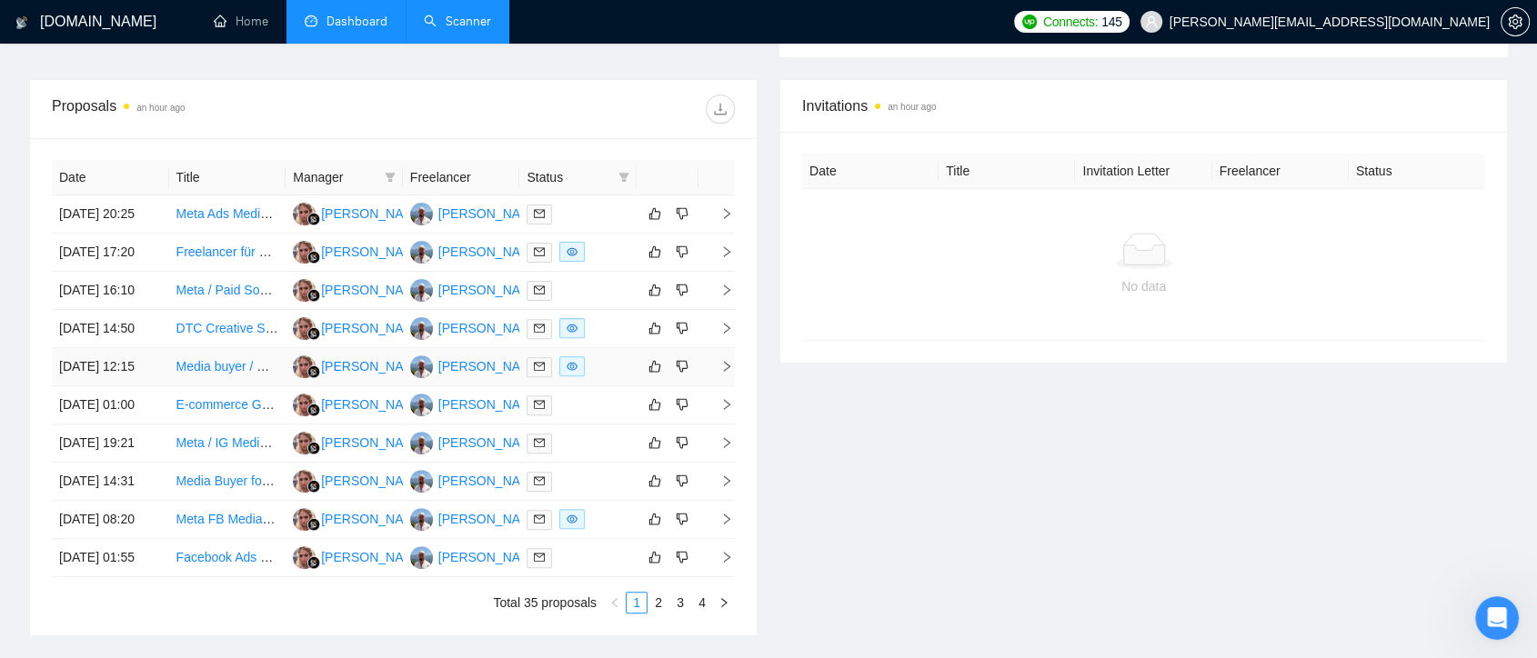
click at [510, 386] on td "[PERSON_NAME]" at bounding box center [461, 367] width 117 height 38
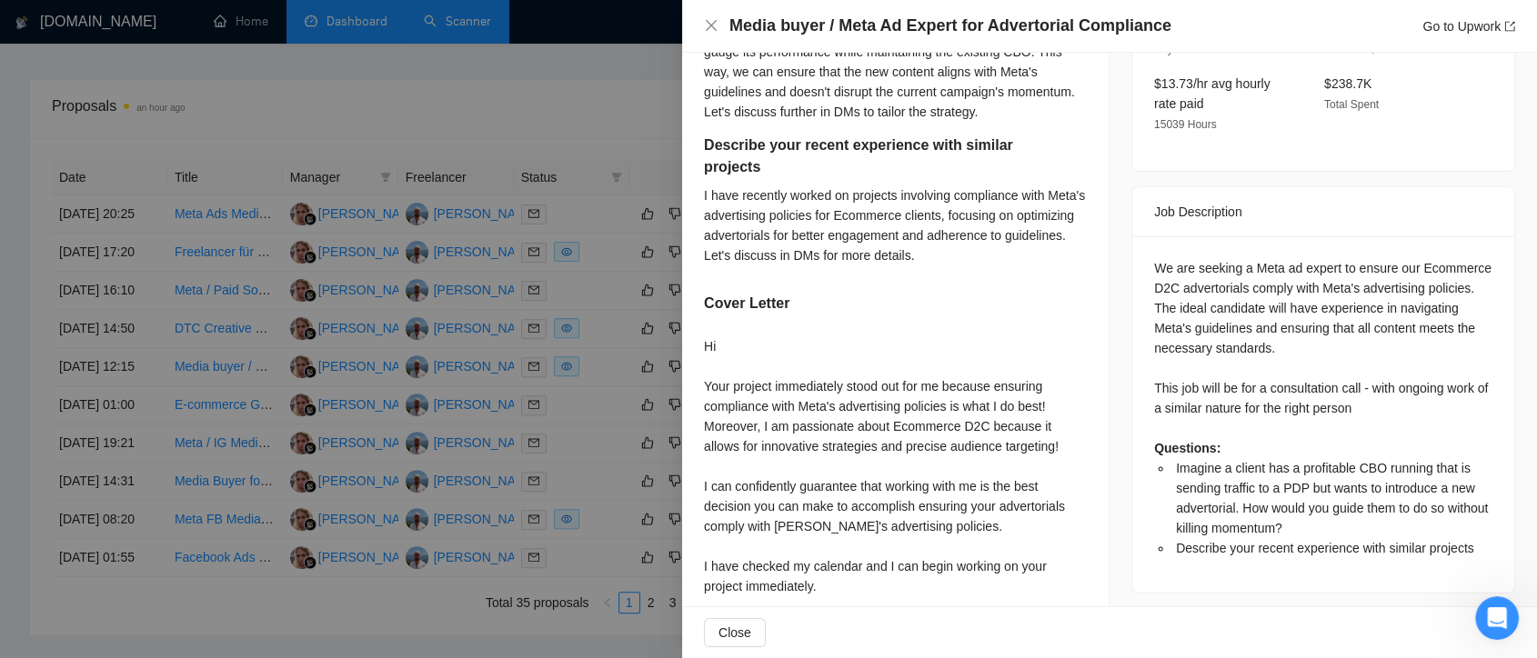
scroll to position [743, 0]
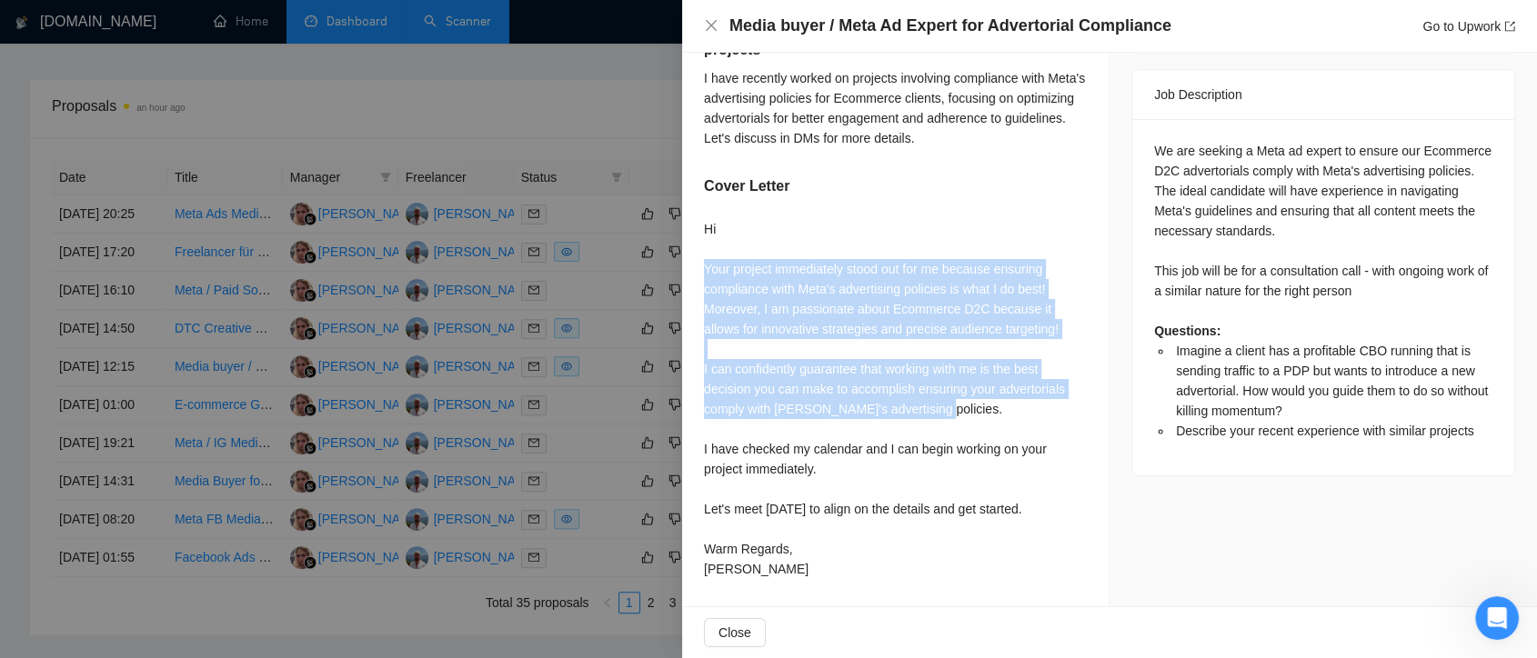
drag, startPoint x: 930, startPoint y: 410, endPoint x: 706, endPoint y: 266, distance: 266.6
click at [706, 266] on div "Hi Your project immediately stood out for me because ensuring compliance with M…" at bounding box center [895, 399] width 383 height 360
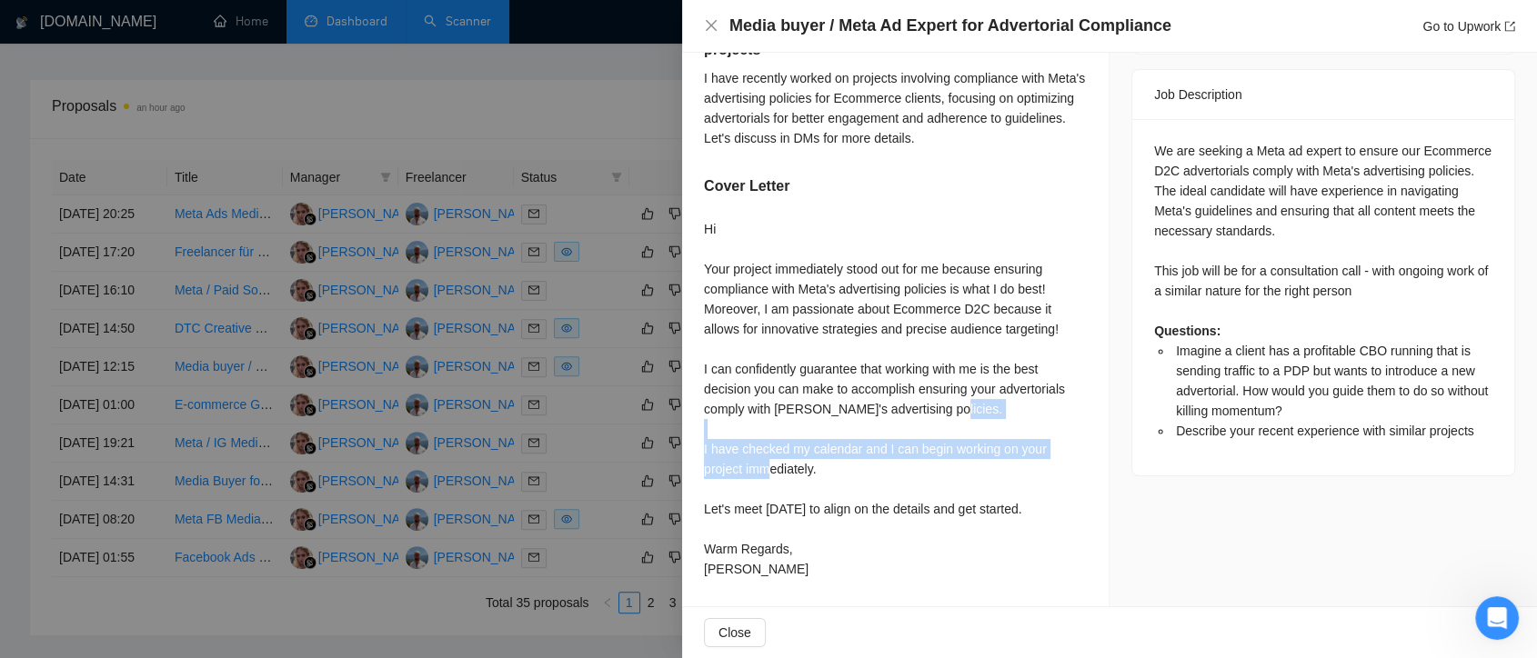
drag, startPoint x: 817, startPoint y: 471, endPoint x: 705, endPoint y: 453, distance: 113.3
click at [705, 453] on div "Hi Your project immediately stood out for me because ensuring compliance with M…" at bounding box center [895, 399] width 383 height 360
click at [566, 332] on div at bounding box center [768, 329] width 1537 height 658
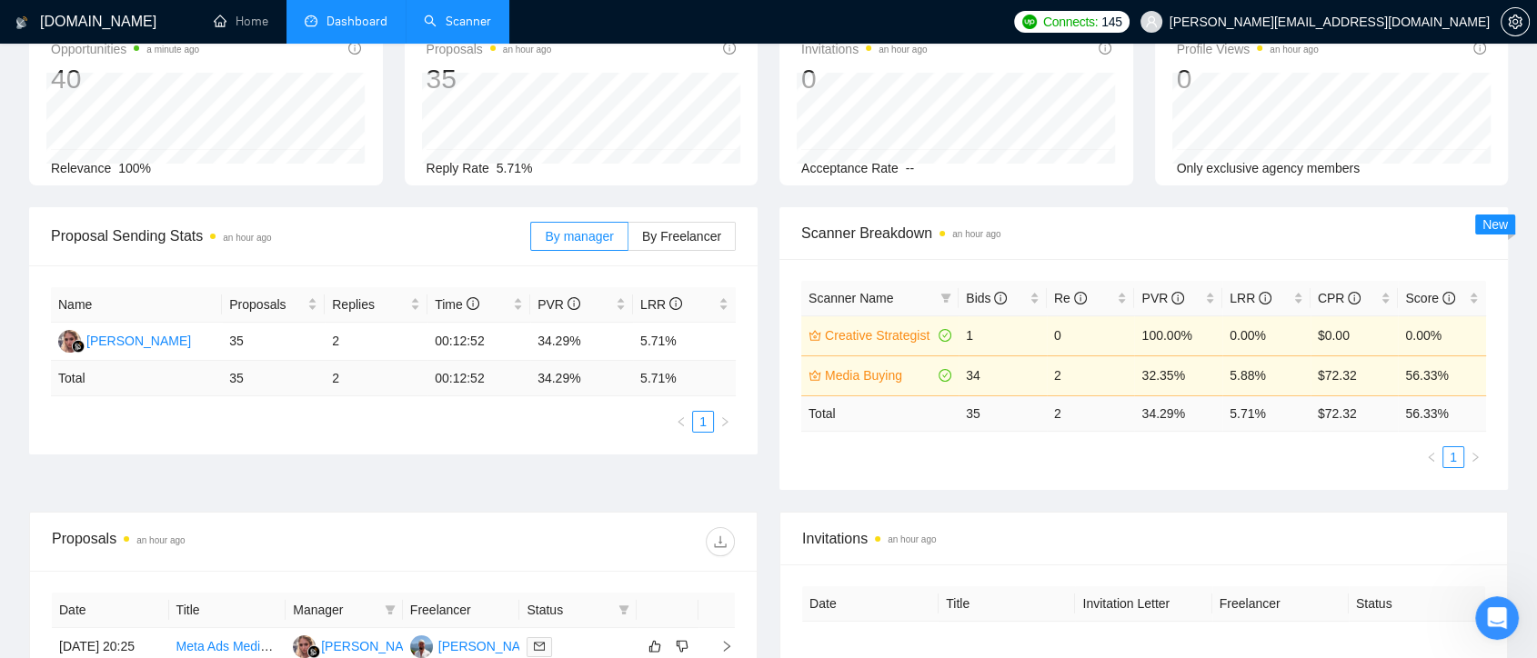
scroll to position [0, 0]
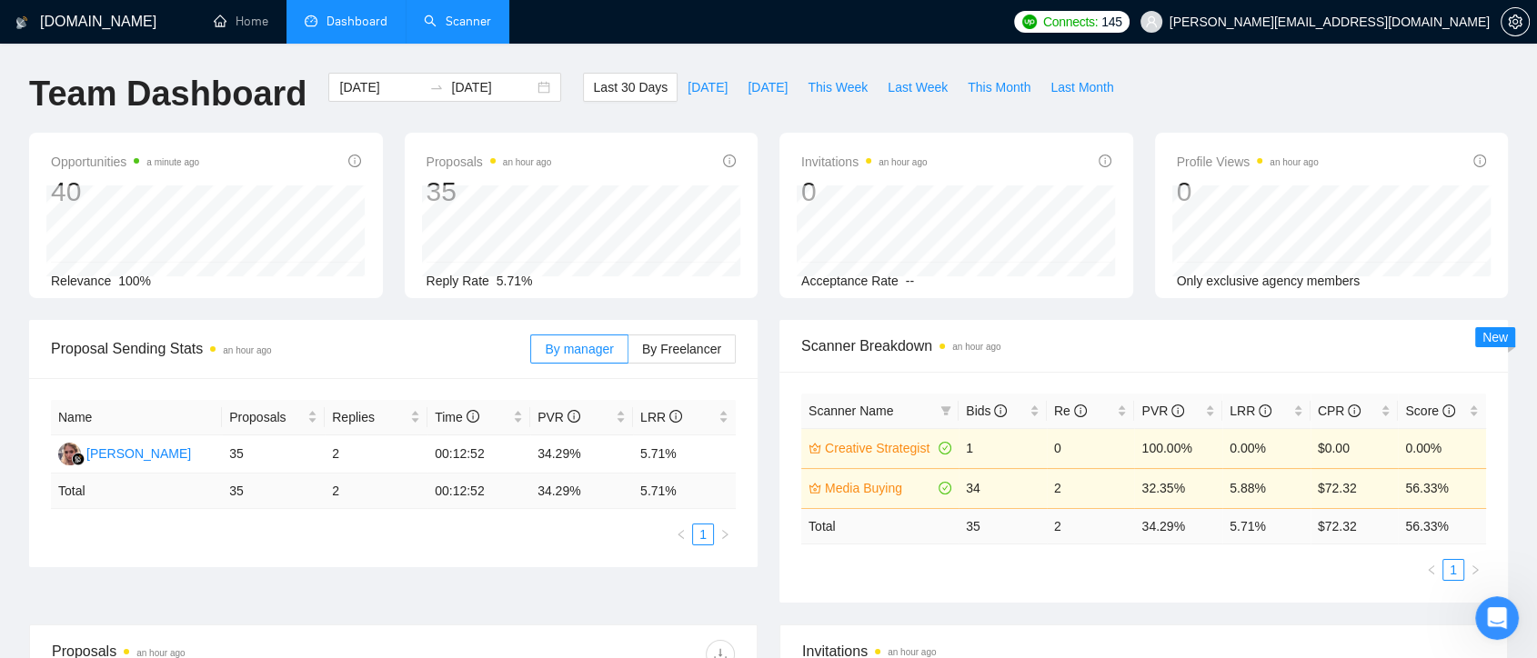
click at [488, 14] on link "Scanner" at bounding box center [457, 21] width 67 height 15
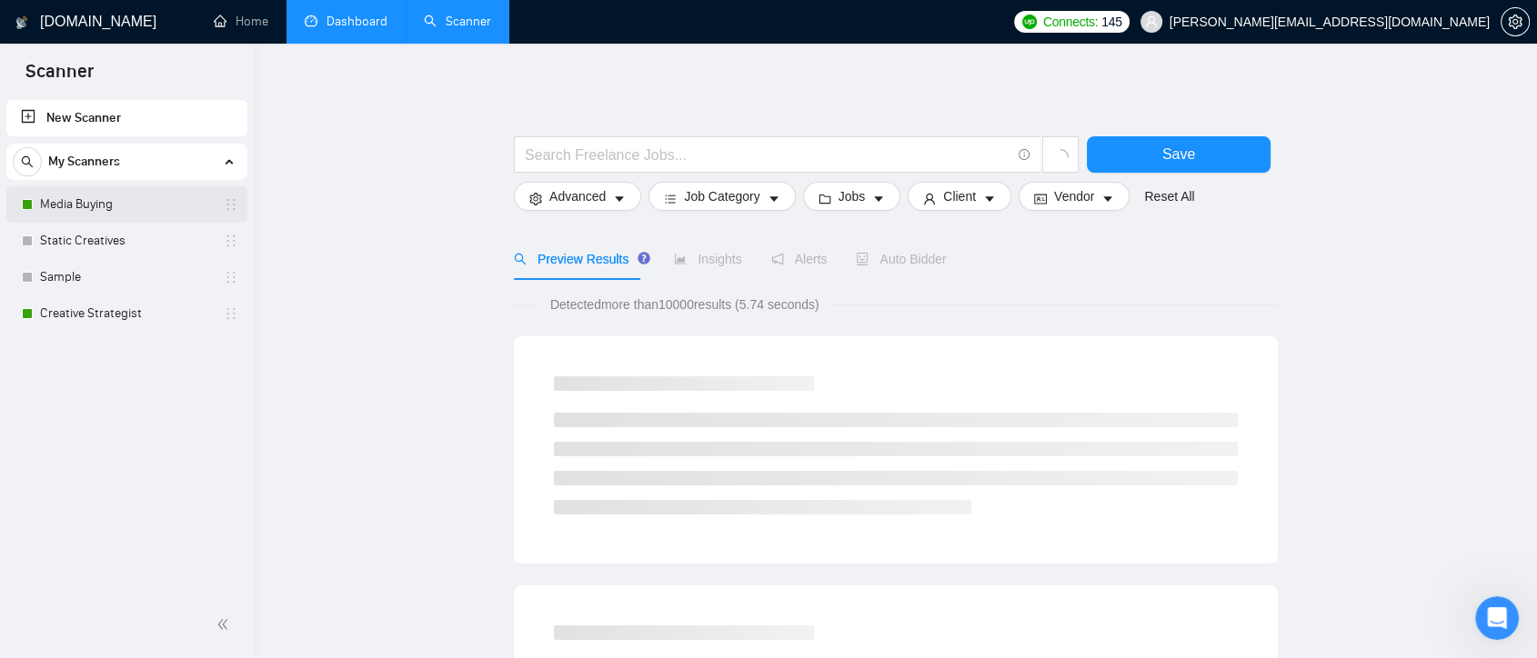
click at [160, 195] on link "Media Buying" at bounding box center [126, 204] width 173 height 36
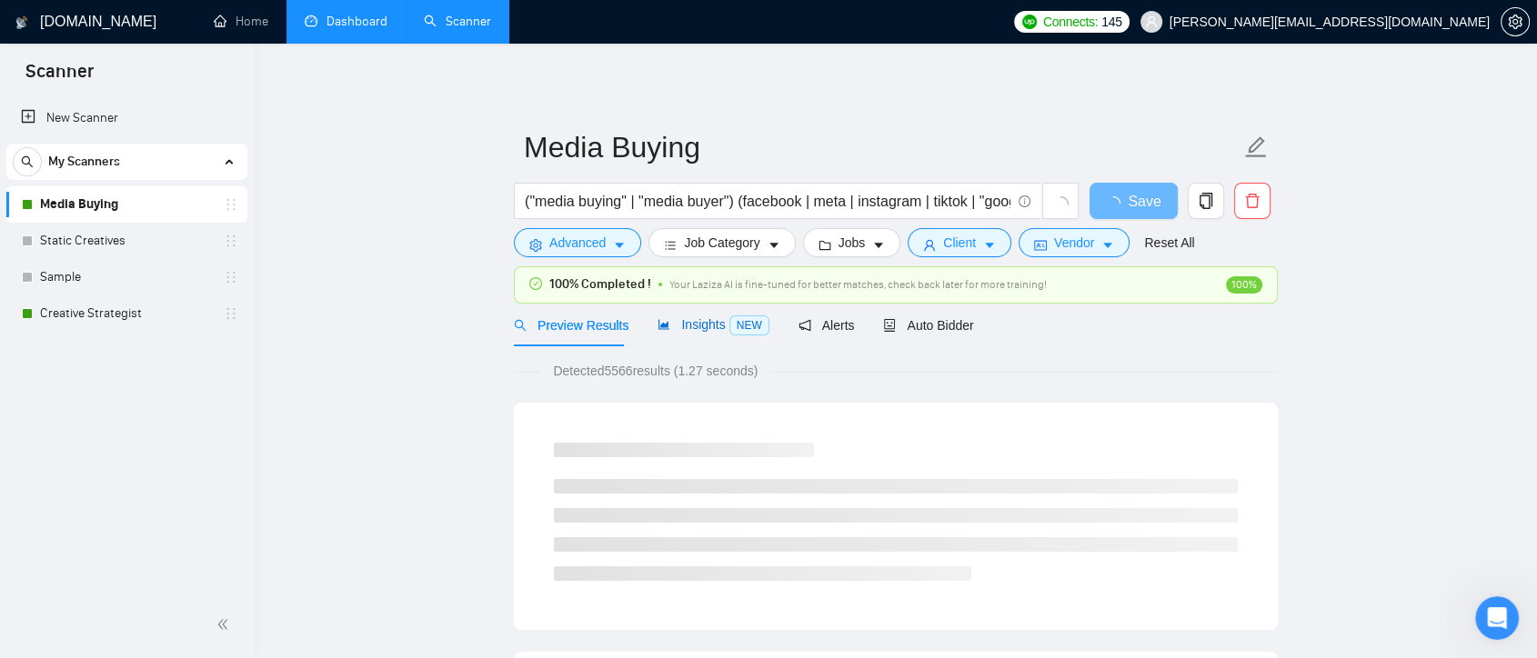
click at [698, 326] on span "Insights NEW" at bounding box center [712, 324] width 111 height 15
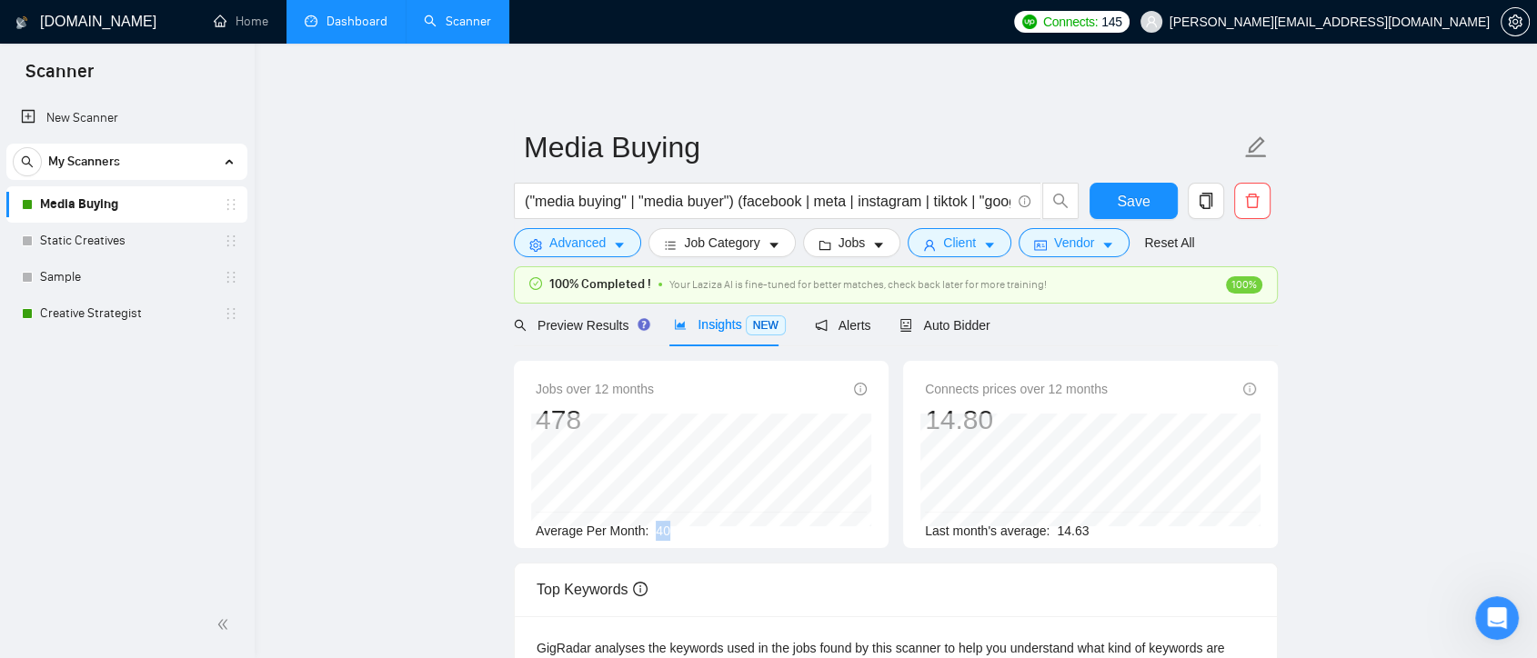
drag, startPoint x: 666, startPoint y: 532, endPoint x: 652, endPoint y: 533, distance: 13.7
click at [652, 533] on div "Average Per Month: 40" at bounding box center [701, 531] width 331 height 20
click at [675, 524] on div "Average Per Month: 40" at bounding box center [701, 531] width 331 height 20
drag, startPoint x: 655, startPoint y: 528, endPoint x: 681, endPoint y: 531, distance: 26.5
click at [681, 531] on div "Average Per Month: 40" at bounding box center [701, 531] width 331 height 20
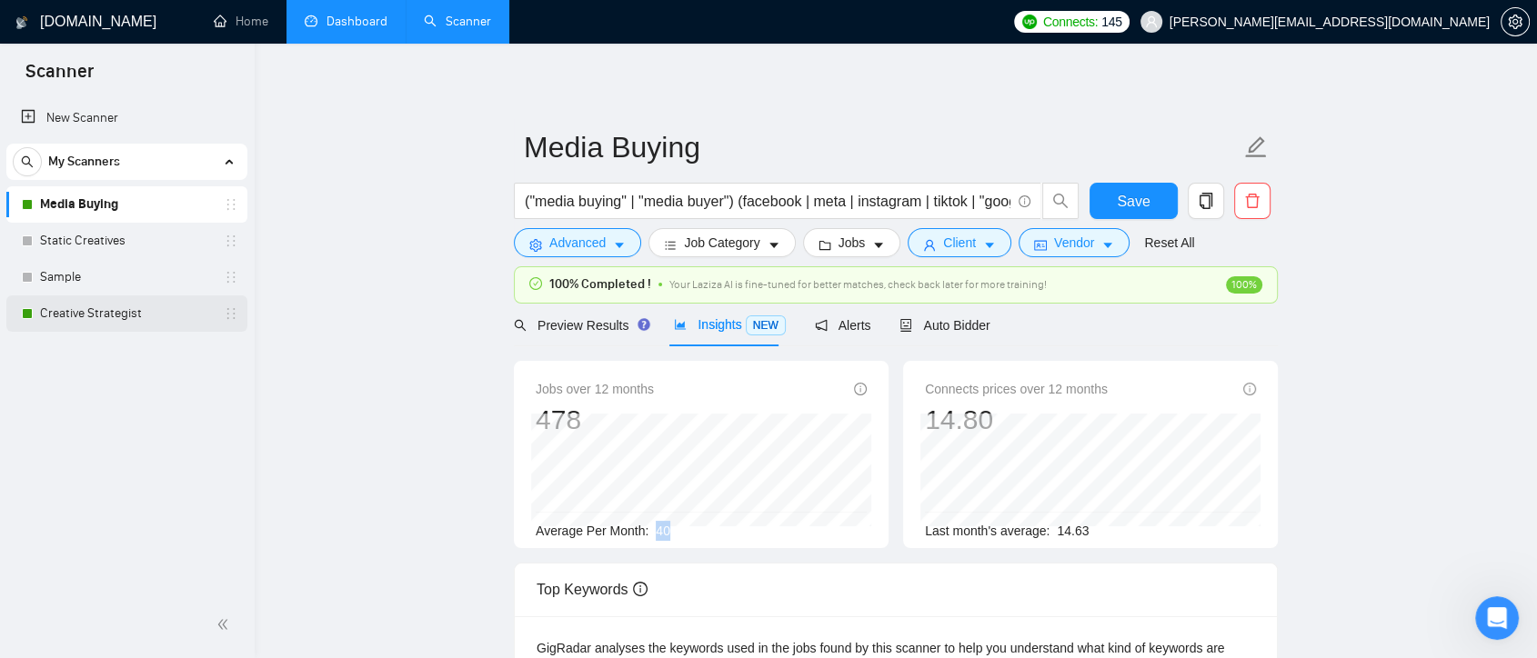
click at [96, 316] on link "Creative Strategist" at bounding box center [126, 314] width 173 height 36
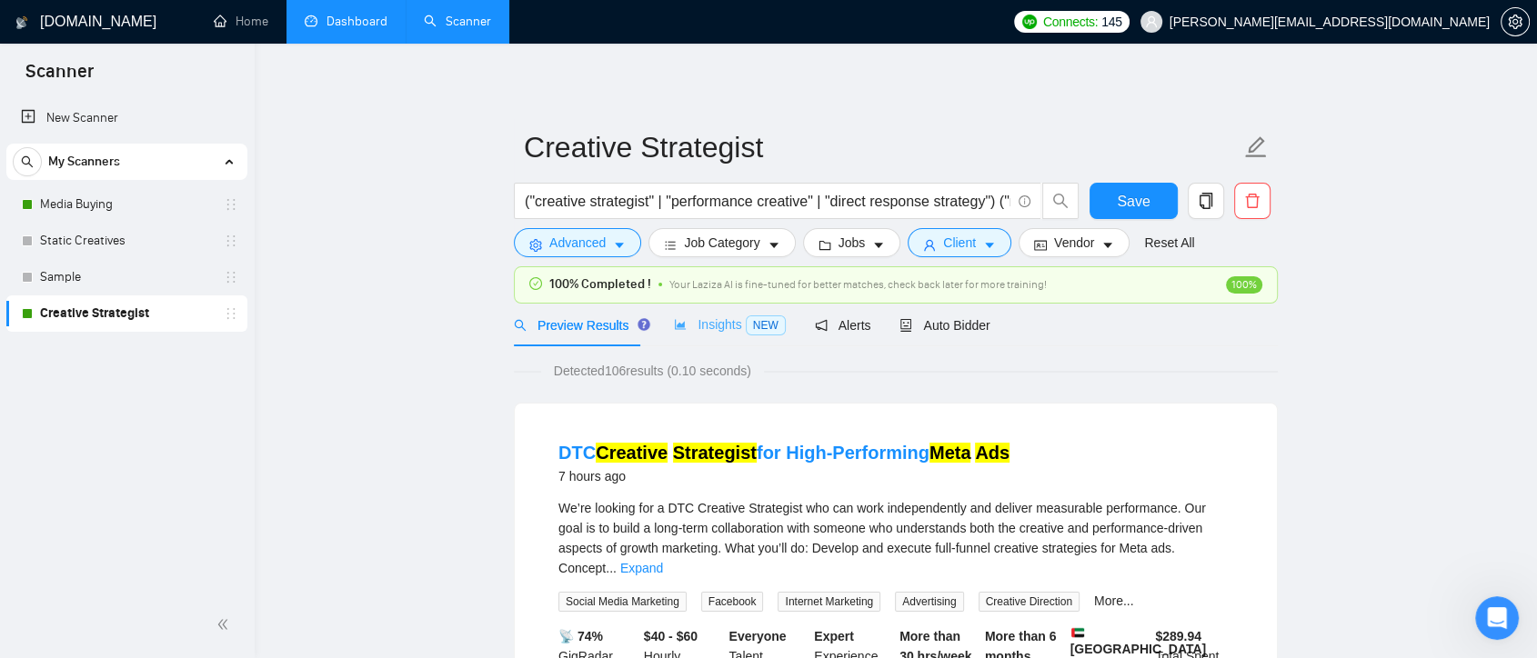
click at [707, 312] on div "Insights NEW" at bounding box center [729, 325] width 111 height 43
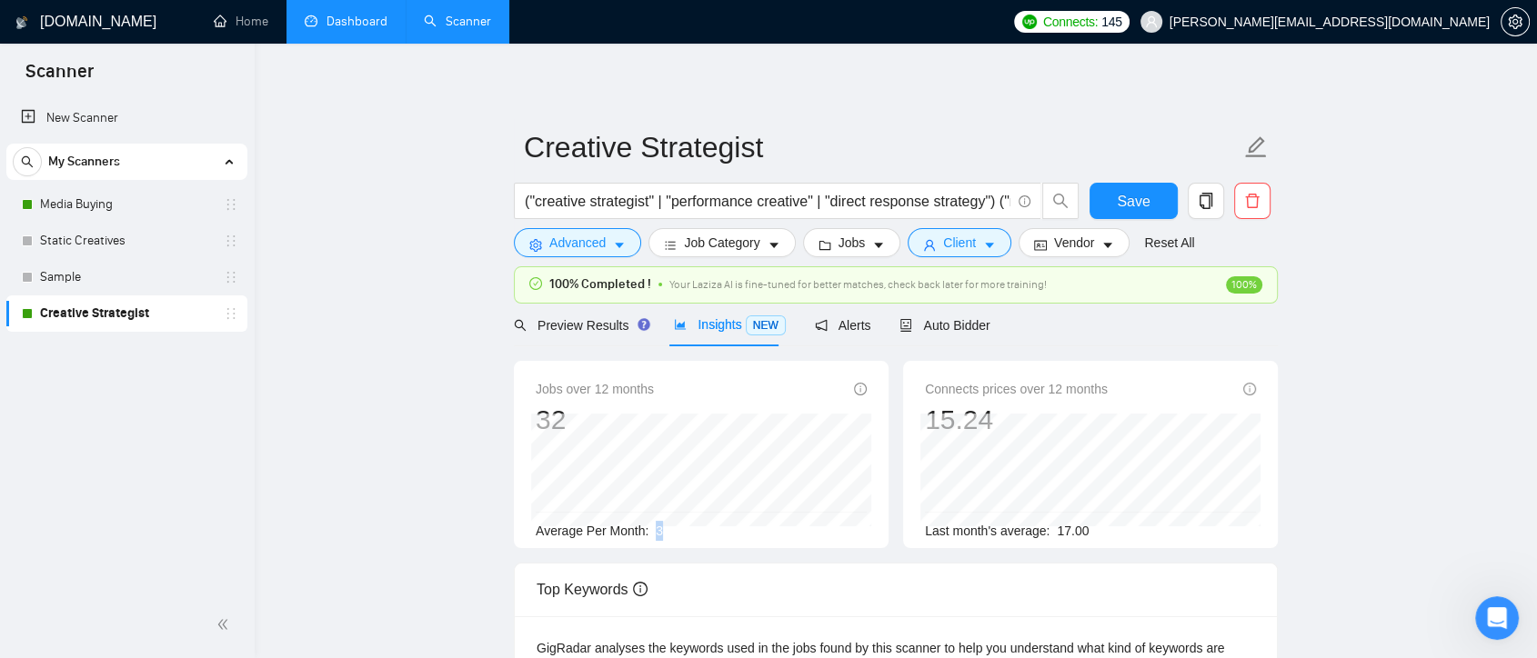
click at [665, 527] on div "Average Per Month: 3" at bounding box center [701, 531] width 331 height 20
click at [585, 235] on span "Advanced" at bounding box center [577, 243] width 56 height 20
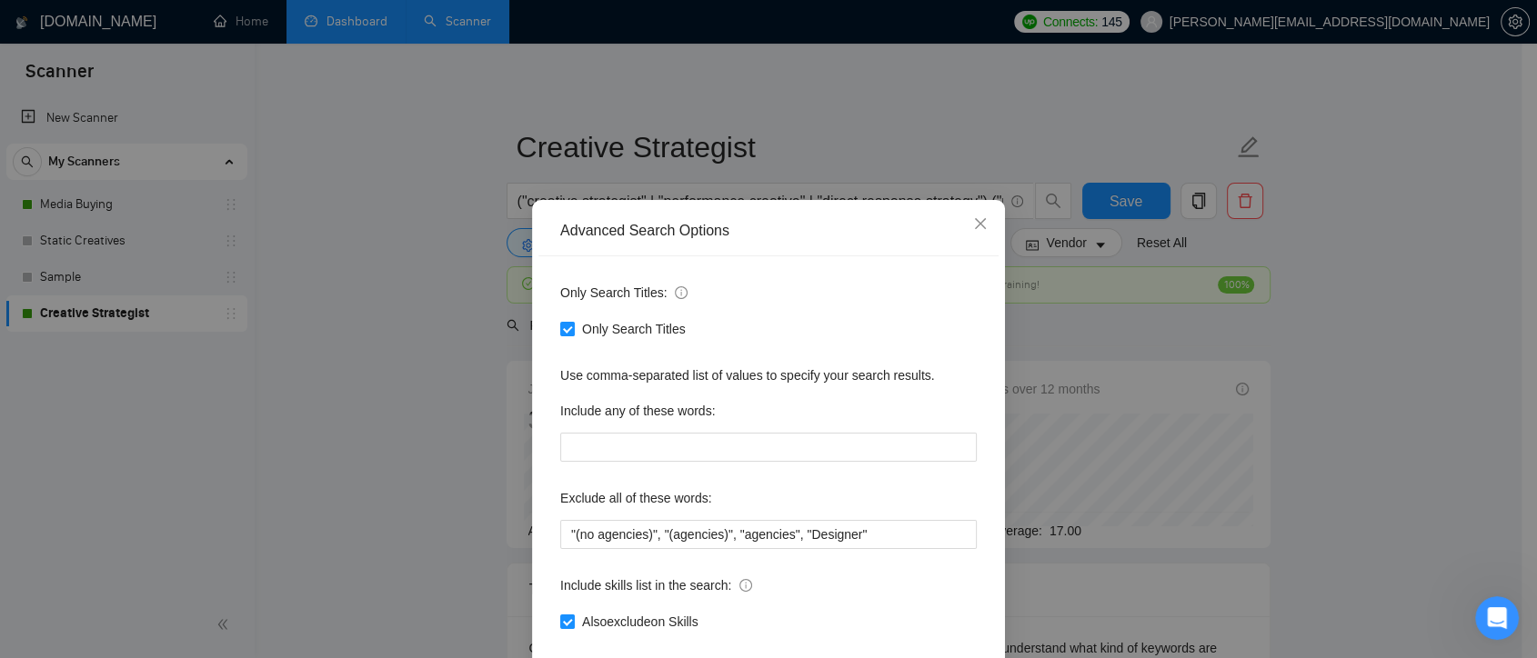
scroll to position [98, 0]
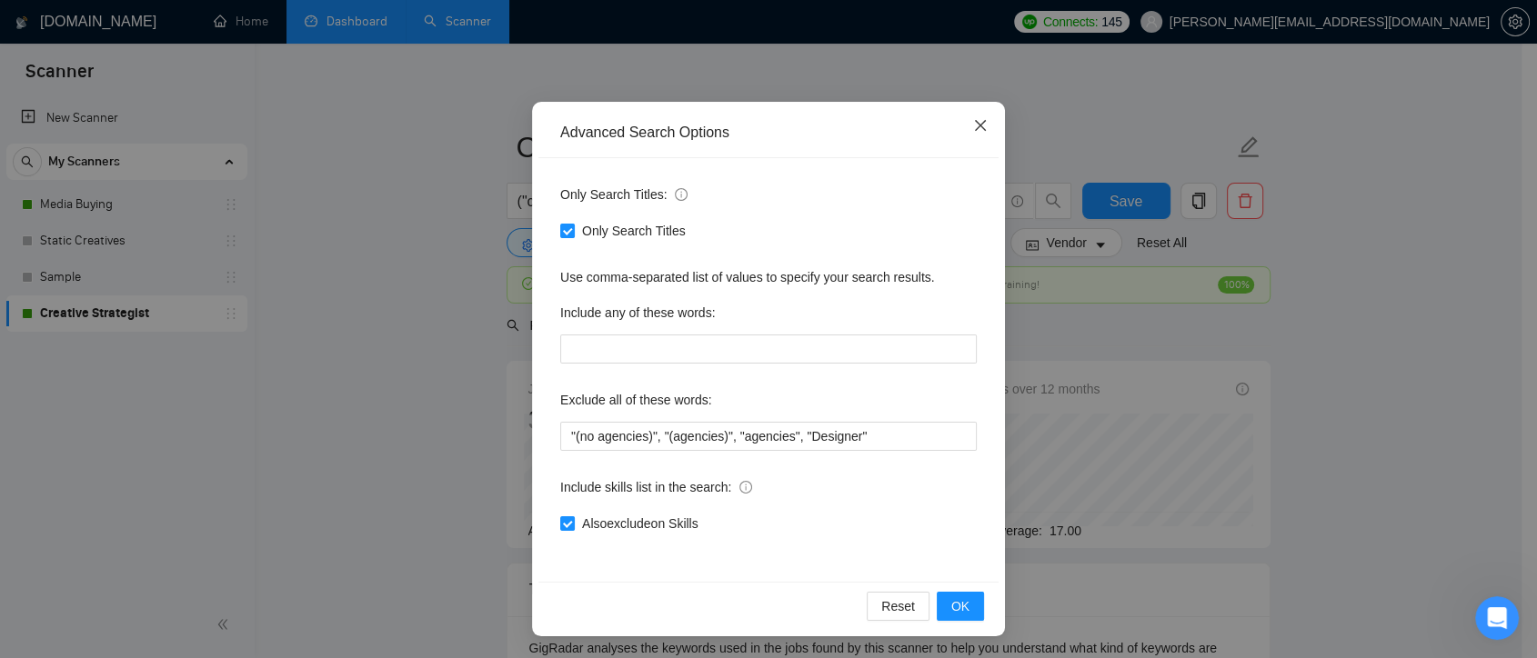
click at [973, 123] on icon "close" at bounding box center [980, 125] width 15 height 15
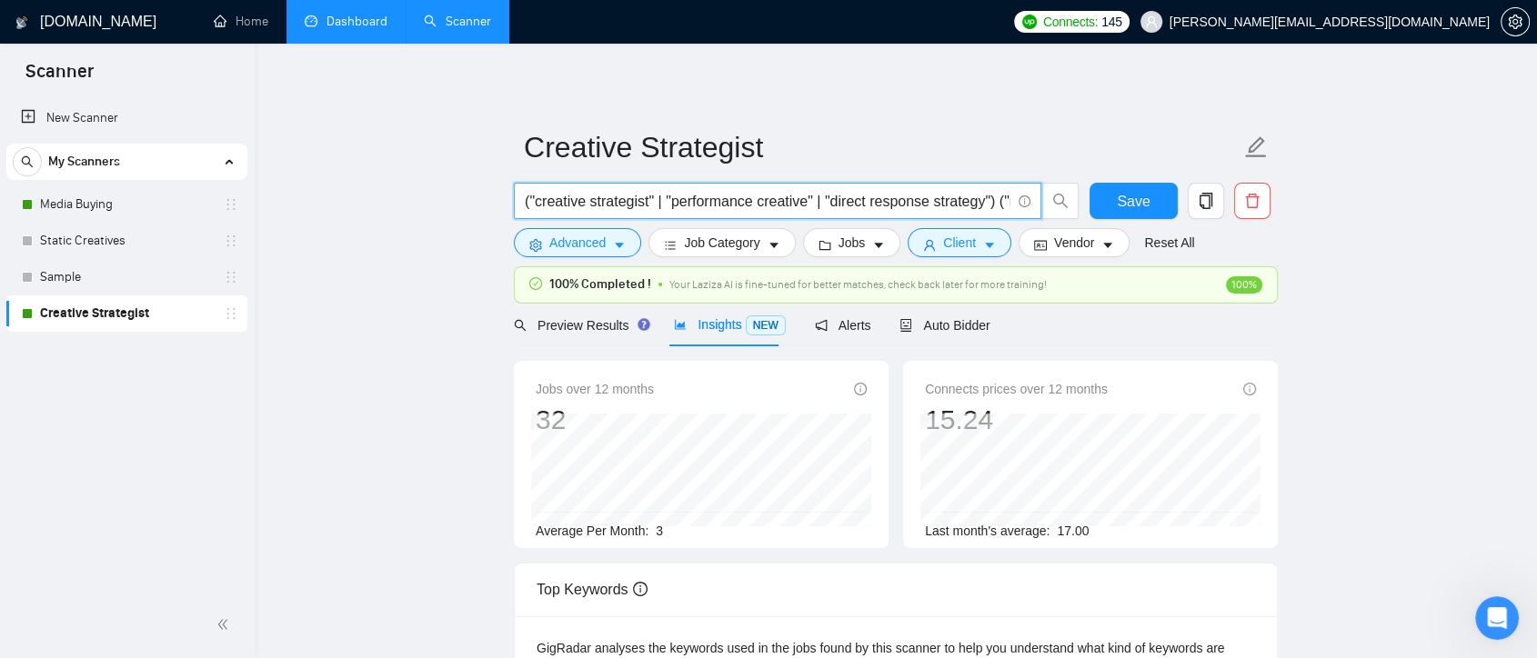
scroll to position [0, 331]
drag, startPoint x: 714, startPoint y: 205, endPoint x: 1040, endPoint y: 224, distance: 326.9
click at [1040, 224] on div "("creative strategist" | "performance creative" | "direct response strategy") (…" at bounding box center [796, 205] width 573 height 45
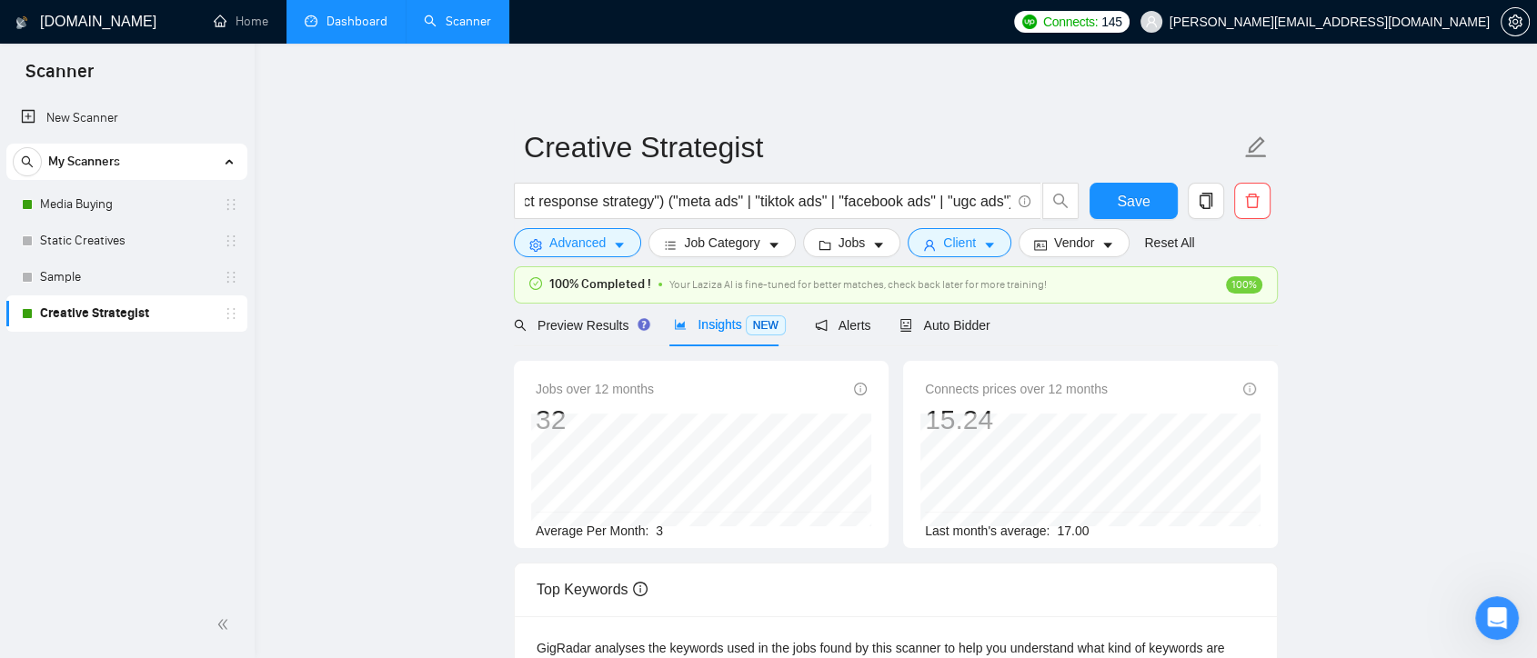
scroll to position [0, 0]
click at [967, 241] on span "Client" at bounding box center [959, 243] width 33 height 20
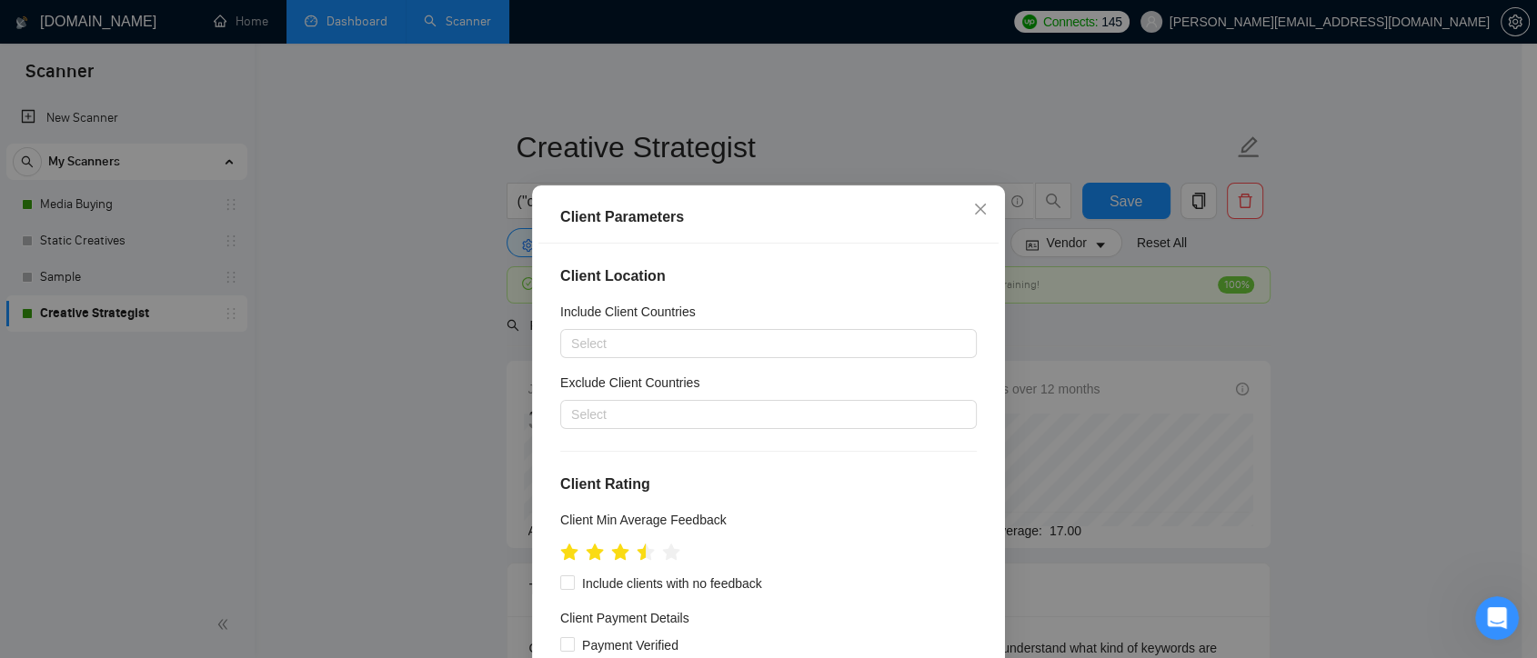
scroll to position [588, 0]
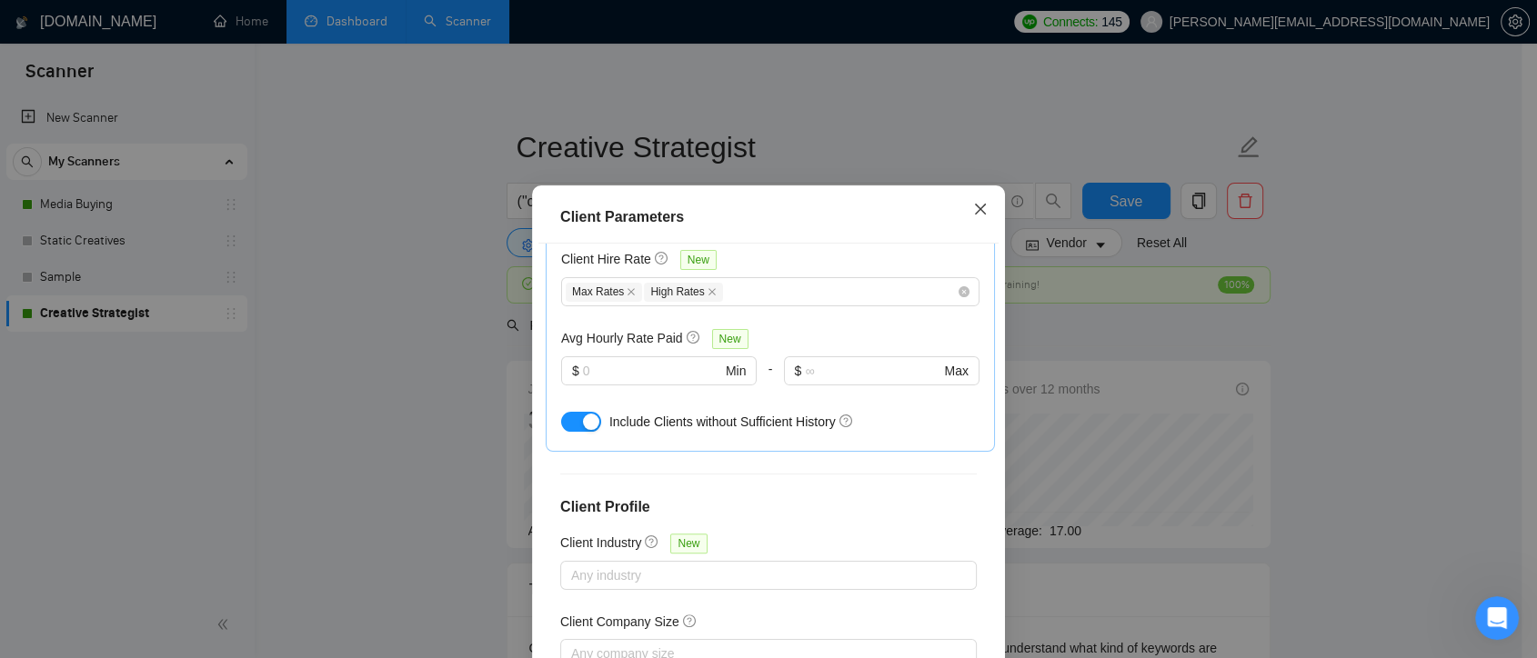
click at [973, 210] on icon "close" at bounding box center [980, 209] width 15 height 15
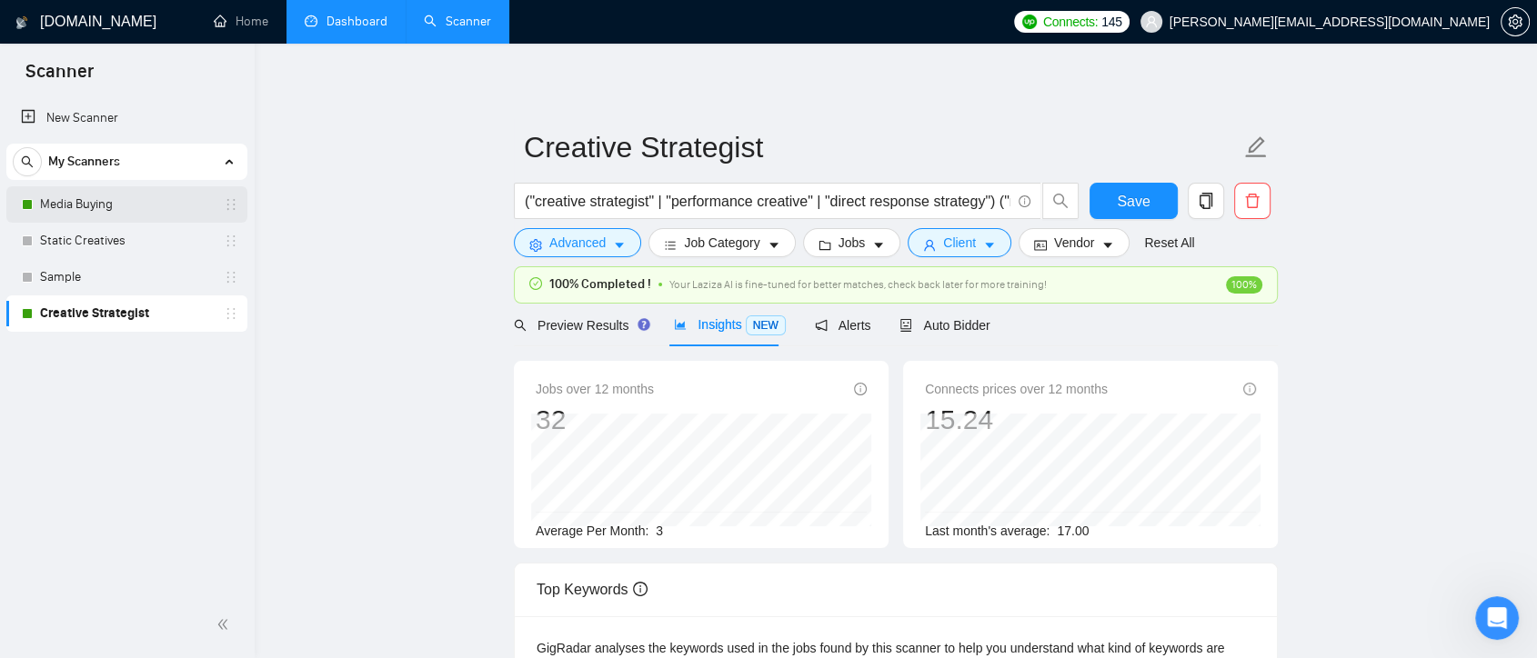
click at [169, 195] on link "Media Buying" at bounding box center [126, 204] width 173 height 36
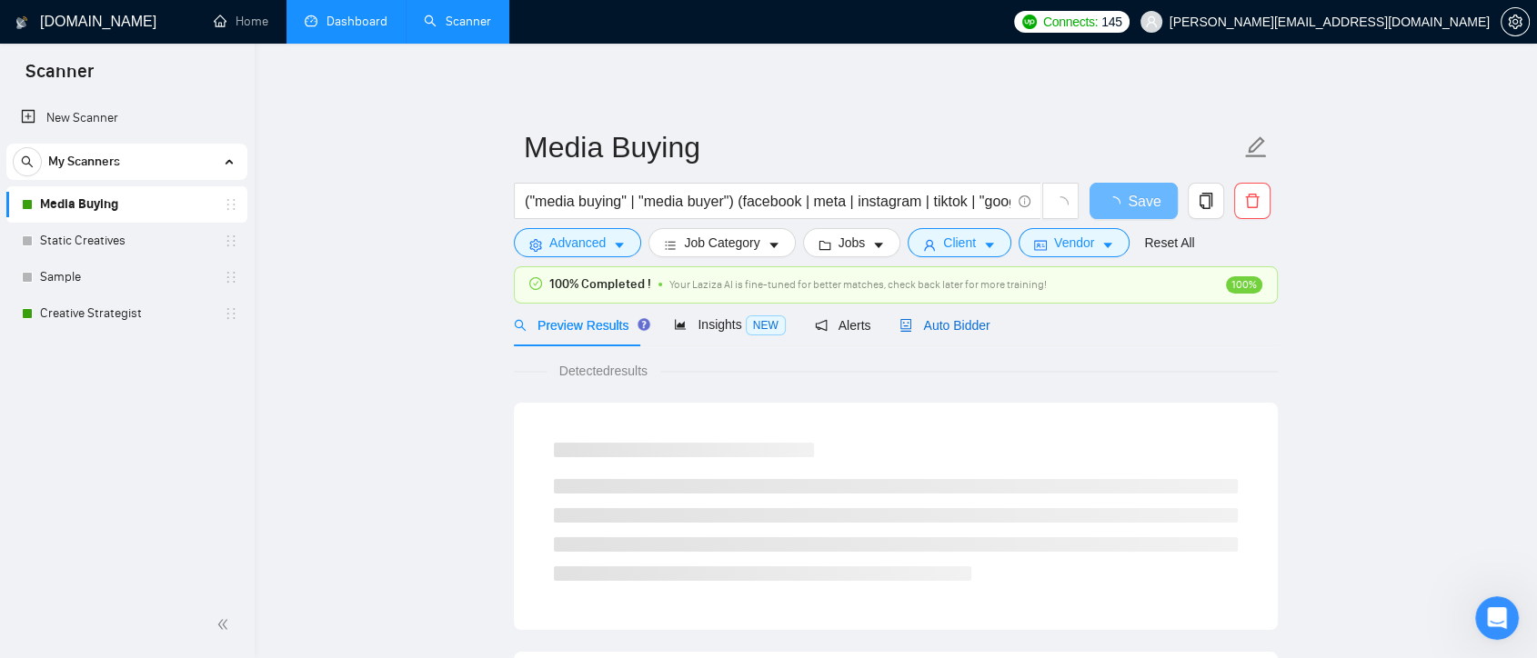
click at [952, 323] on span "Auto Bidder" at bounding box center [944, 325] width 90 height 15
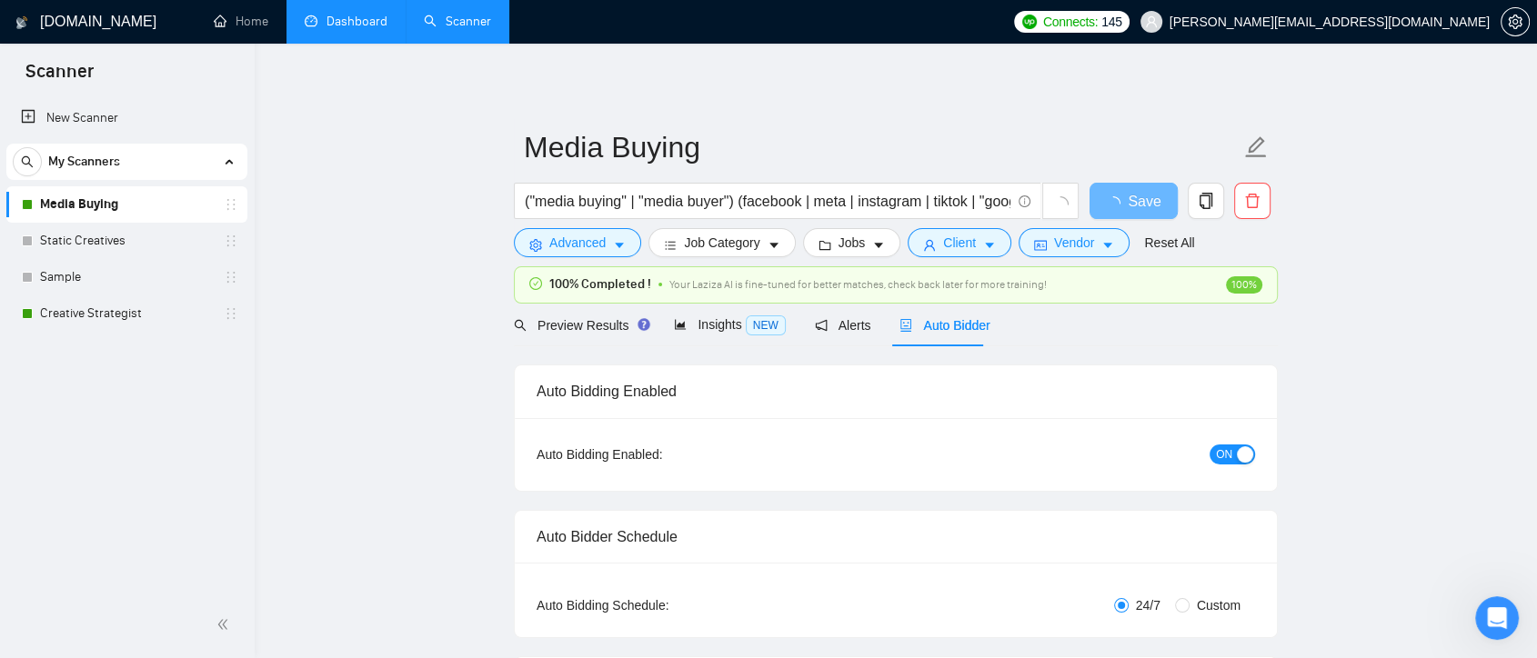
checkbox input "true"
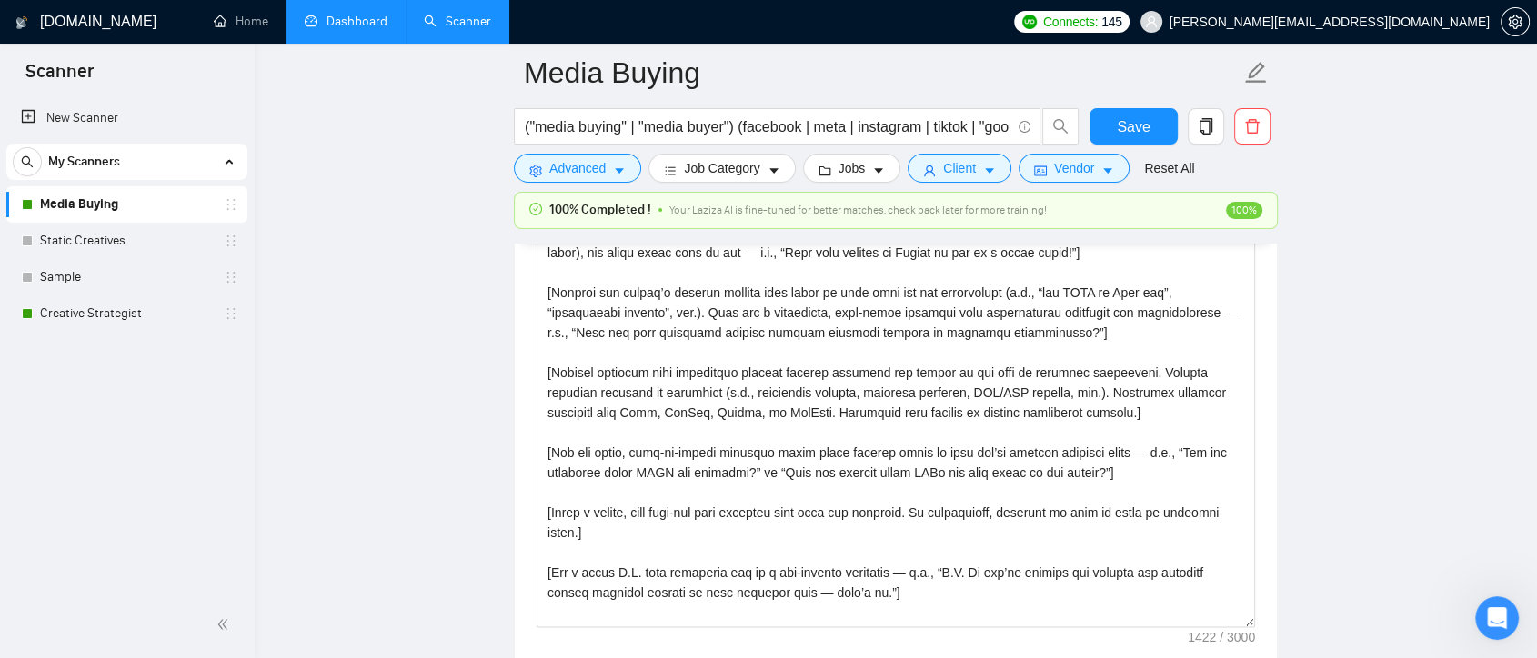
scroll to position [2112, 0]
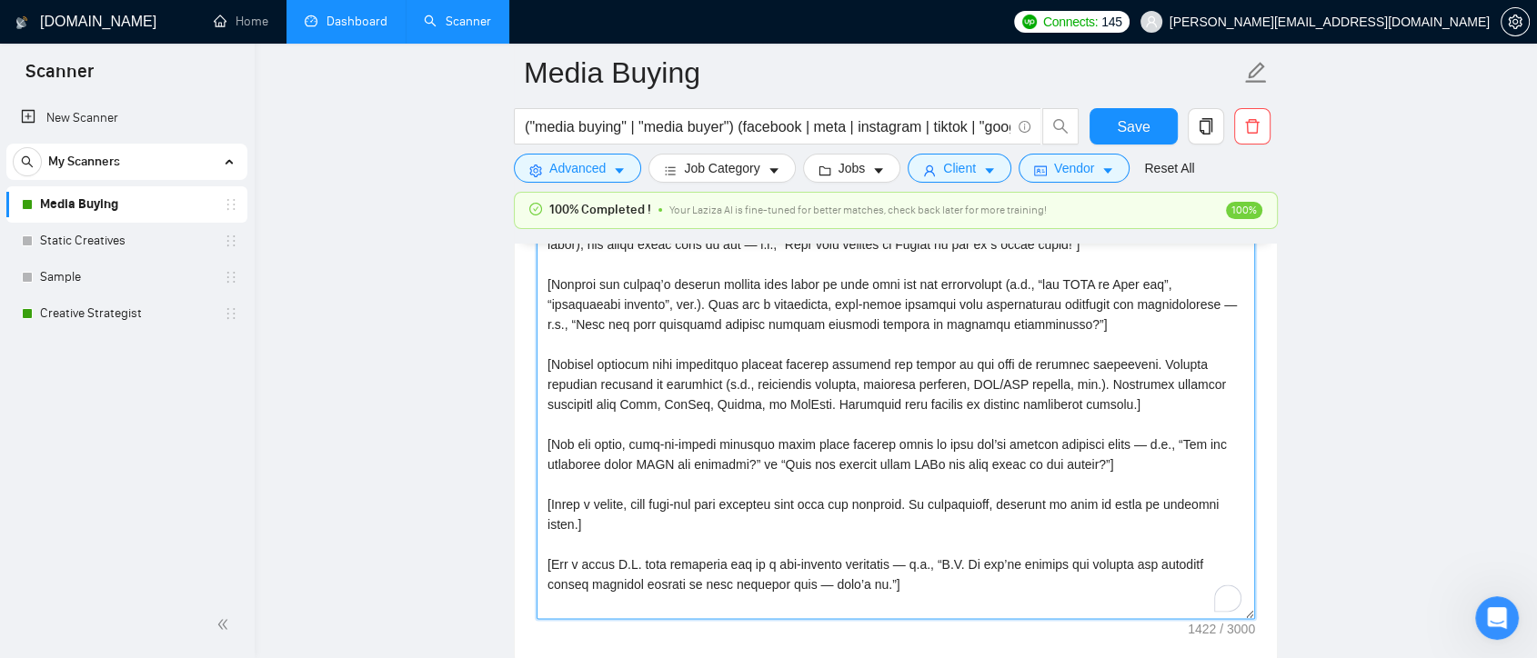
drag, startPoint x: 1128, startPoint y: 362, endPoint x: 1070, endPoint y: 408, distance: 73.7
click at [1070, 408] on textarea "Cover letter template:" at bounding box center [895, 414] width 718 height 409
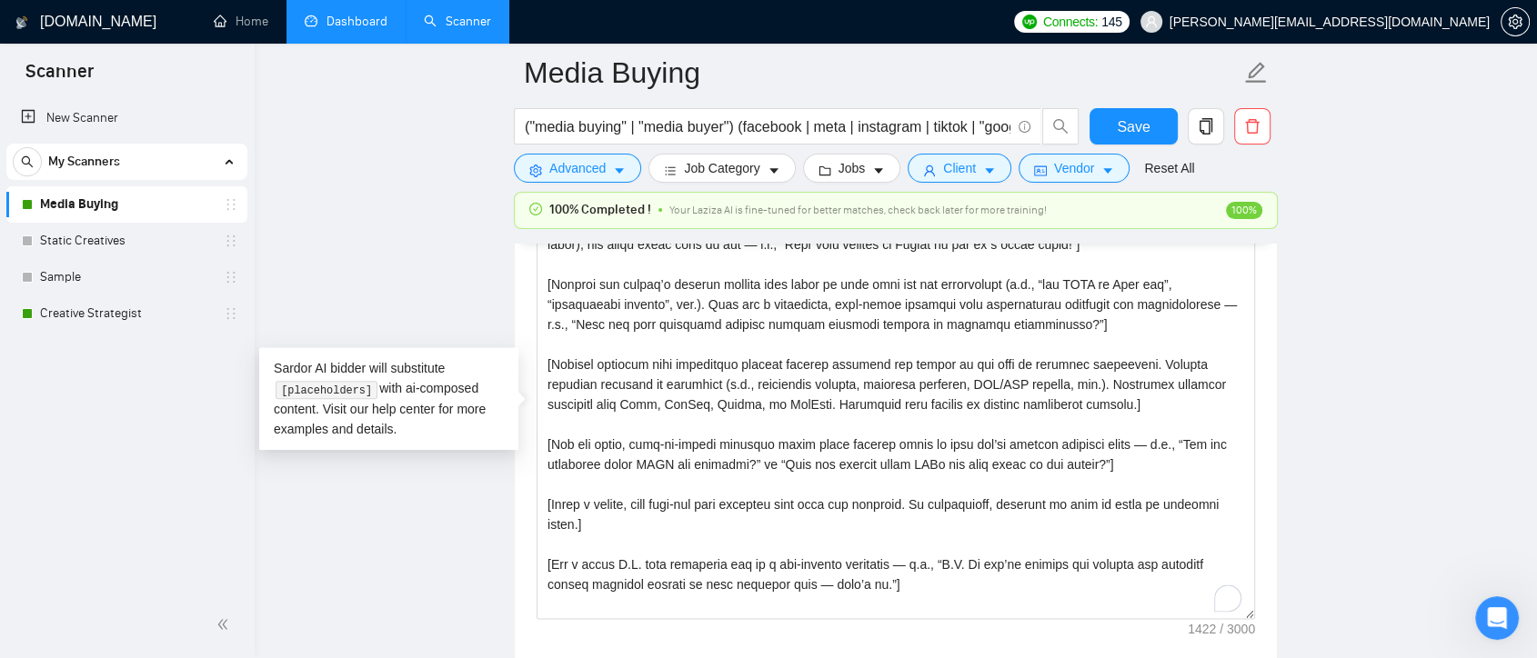
click at [1373, 404] on main "Media Buying ("media buying" | "media buyer") (facebook | meta | instagram | ti…" at bounding box center [896, 669] width 1224 height 5418
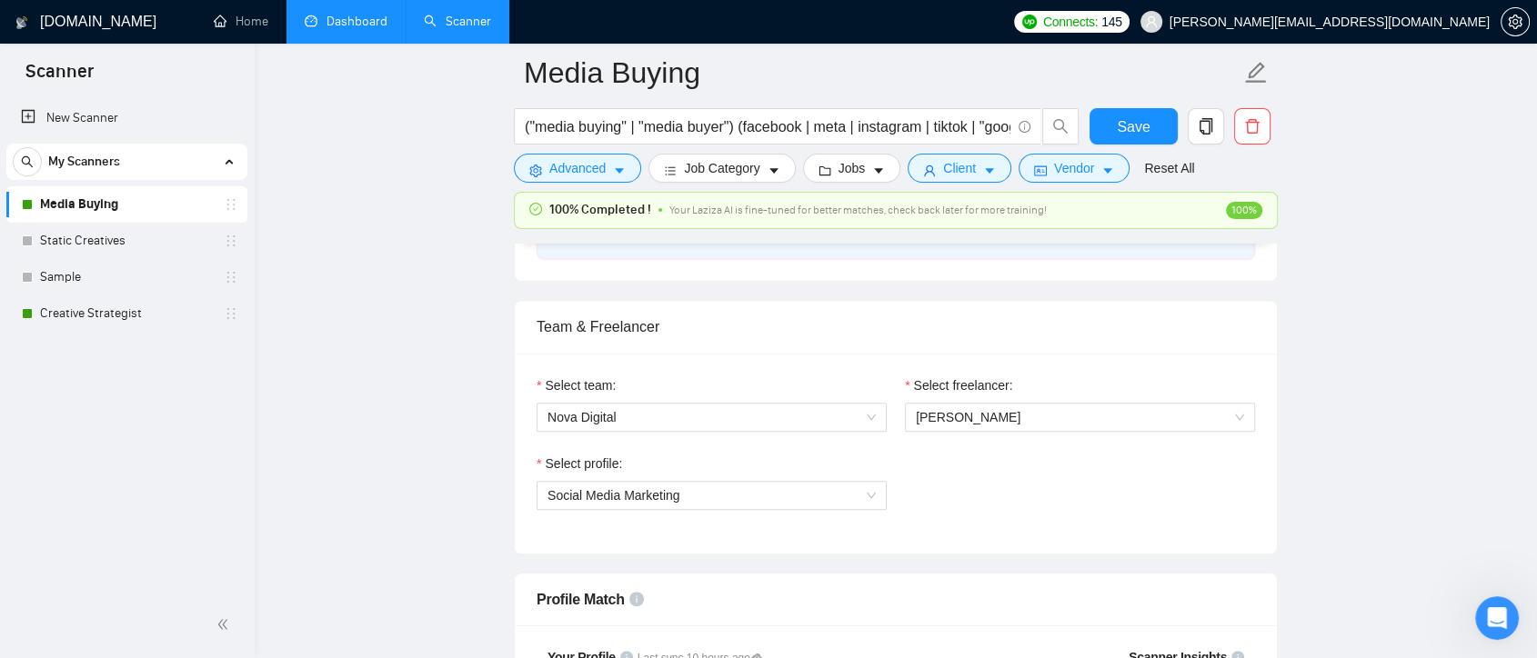
scroll to position [931, 0]
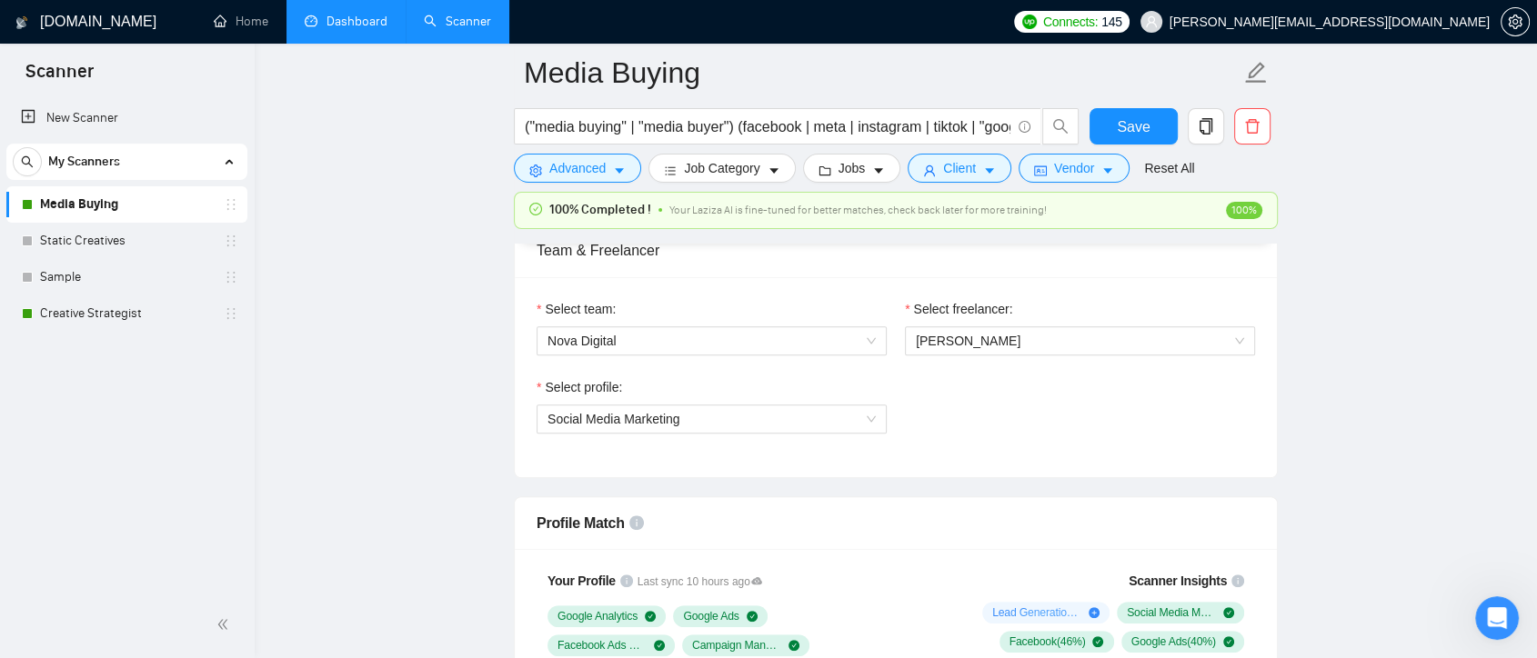
click at [155, 205] on link "Media Buying" at bounding box center [126, 204] width 173 height 36
click at [178, 209] on link "Media Buying" at bounding box center [126, 204] width 173 height 36
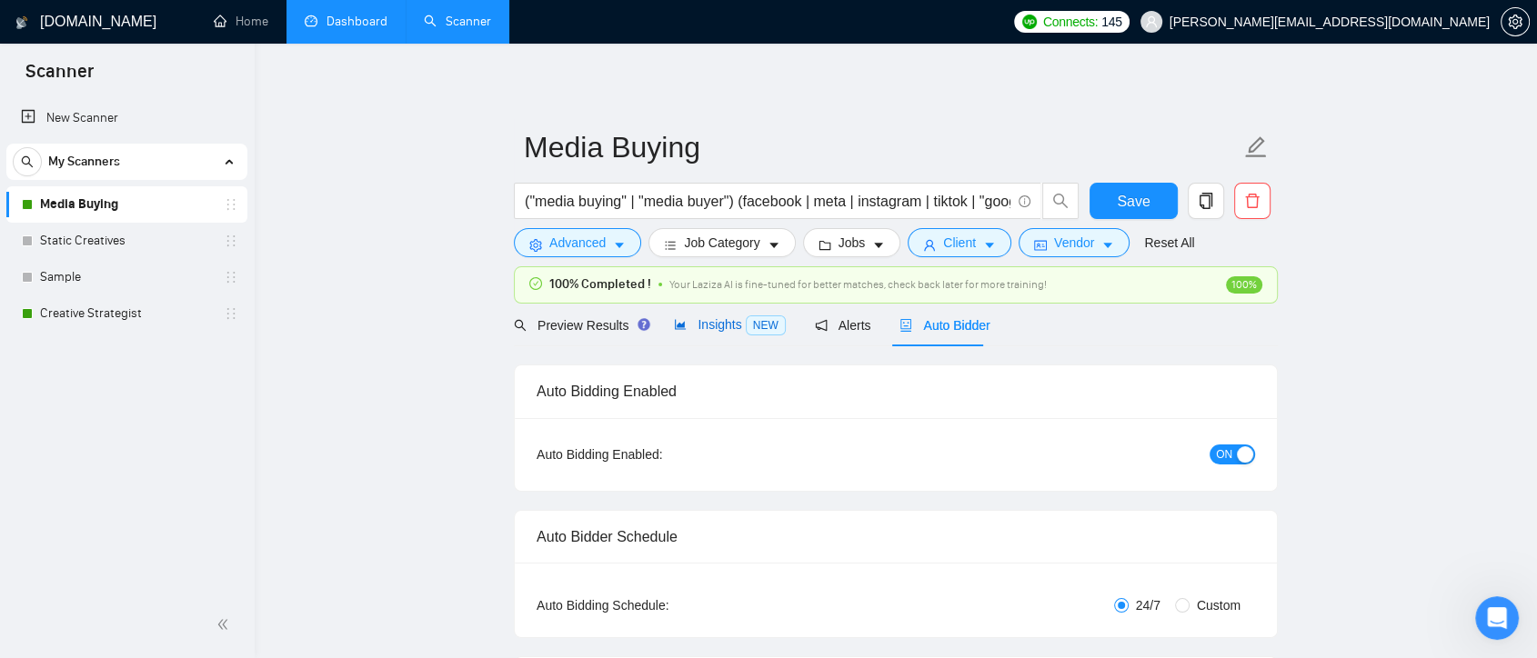
click at [718, 317] on span "Insights NEW" at bounding box center [729, 324] width 111 height 15
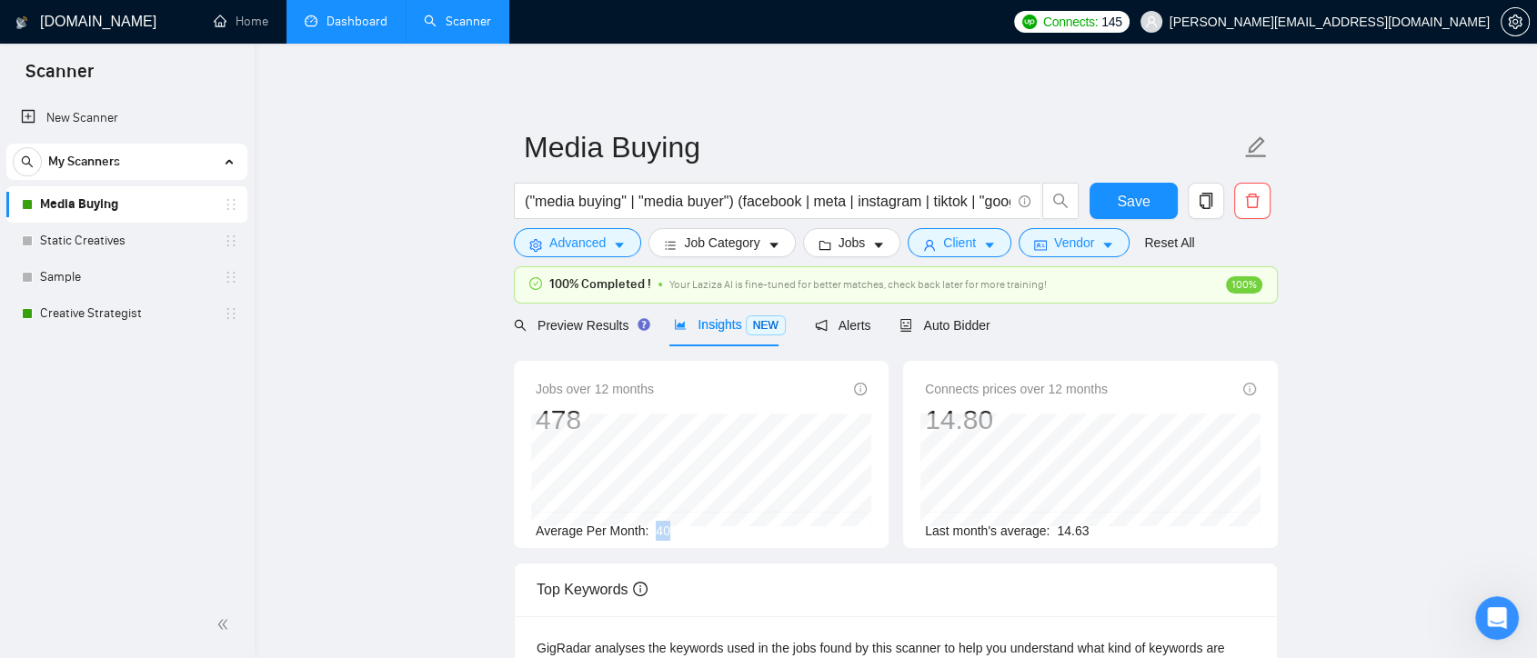
drag, startPoint x: 667, startPoint y: 533, endPoint x: 650, endPoint y: 533, distance: 16.4
click at [650, 533] on div "Average Per Month: 40" at bounding box center [701, 531] width 331 height 20
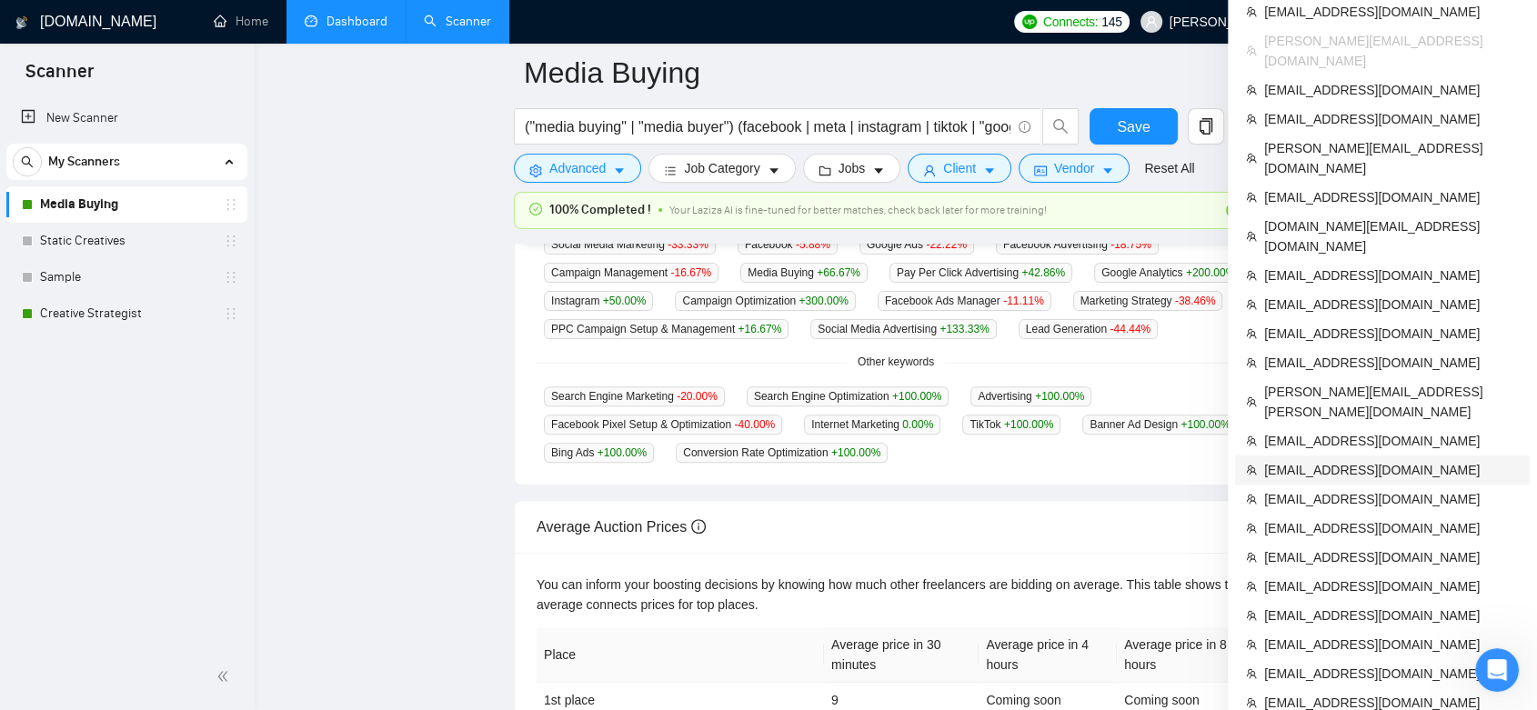
scroll to position [566, 0]
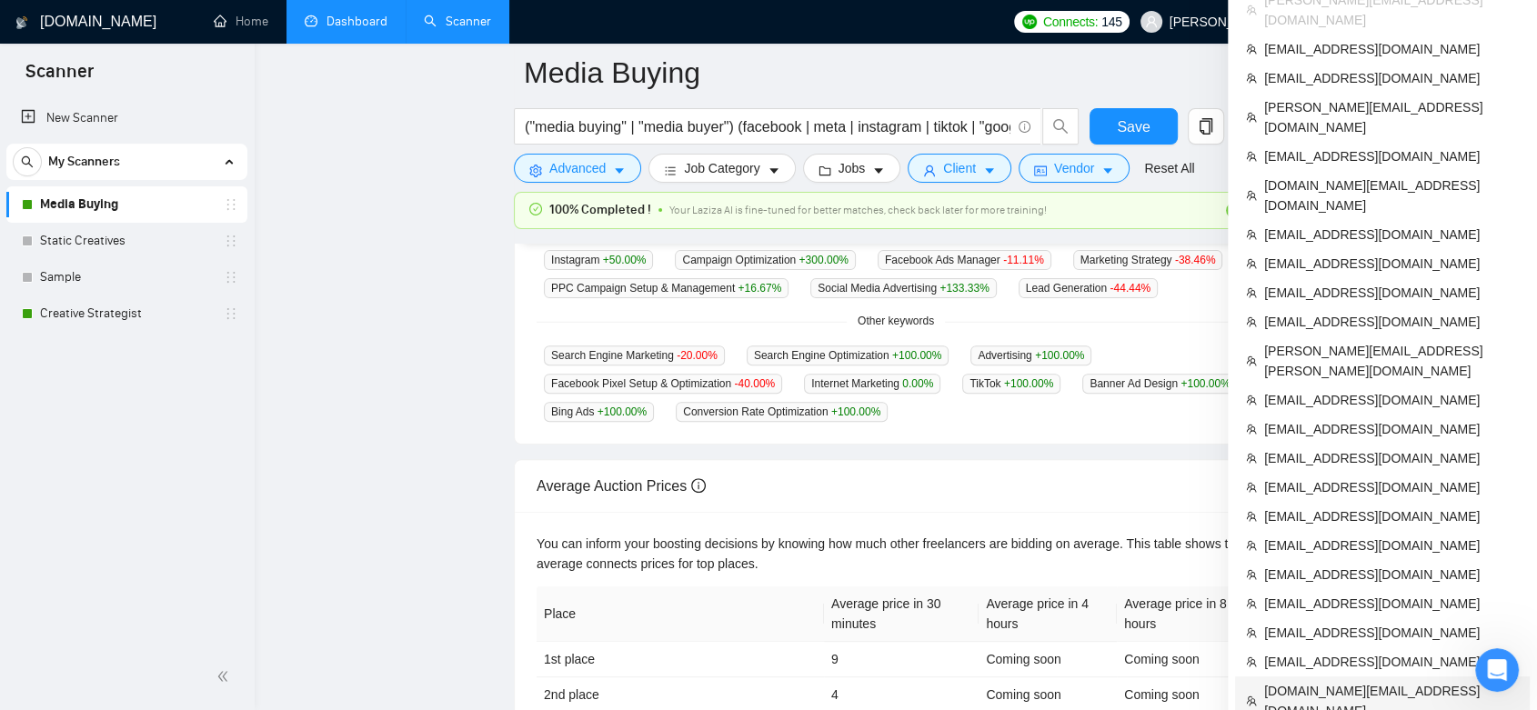
click at [1401, 681] on span "[DOMAIN_NAME][EMAIL_ADDRESS][DOMAIN_NAME]" at bounding box center [1391, 701] width 255 height 40
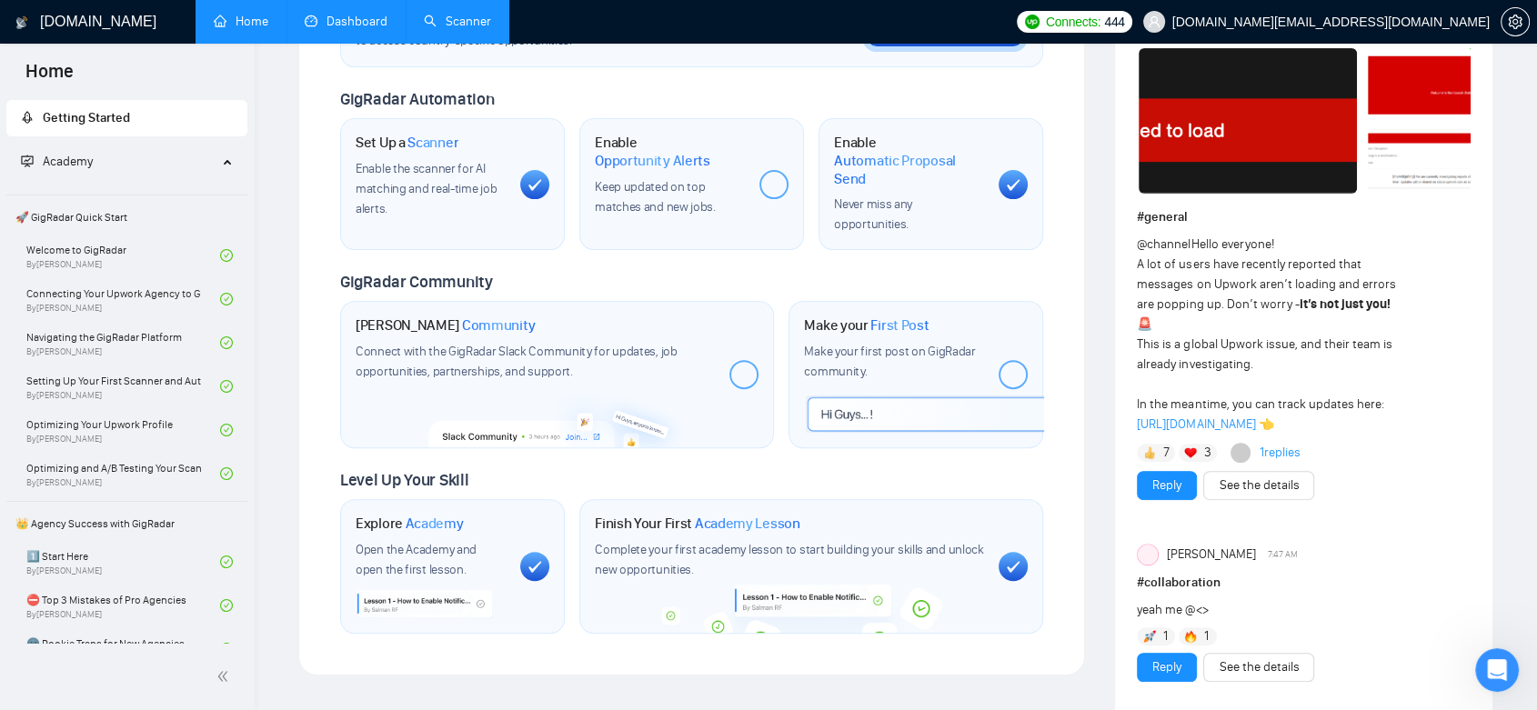
click at [349, 14] on link "Dashboard" at bounding box center [346, 21] width 83 height 15
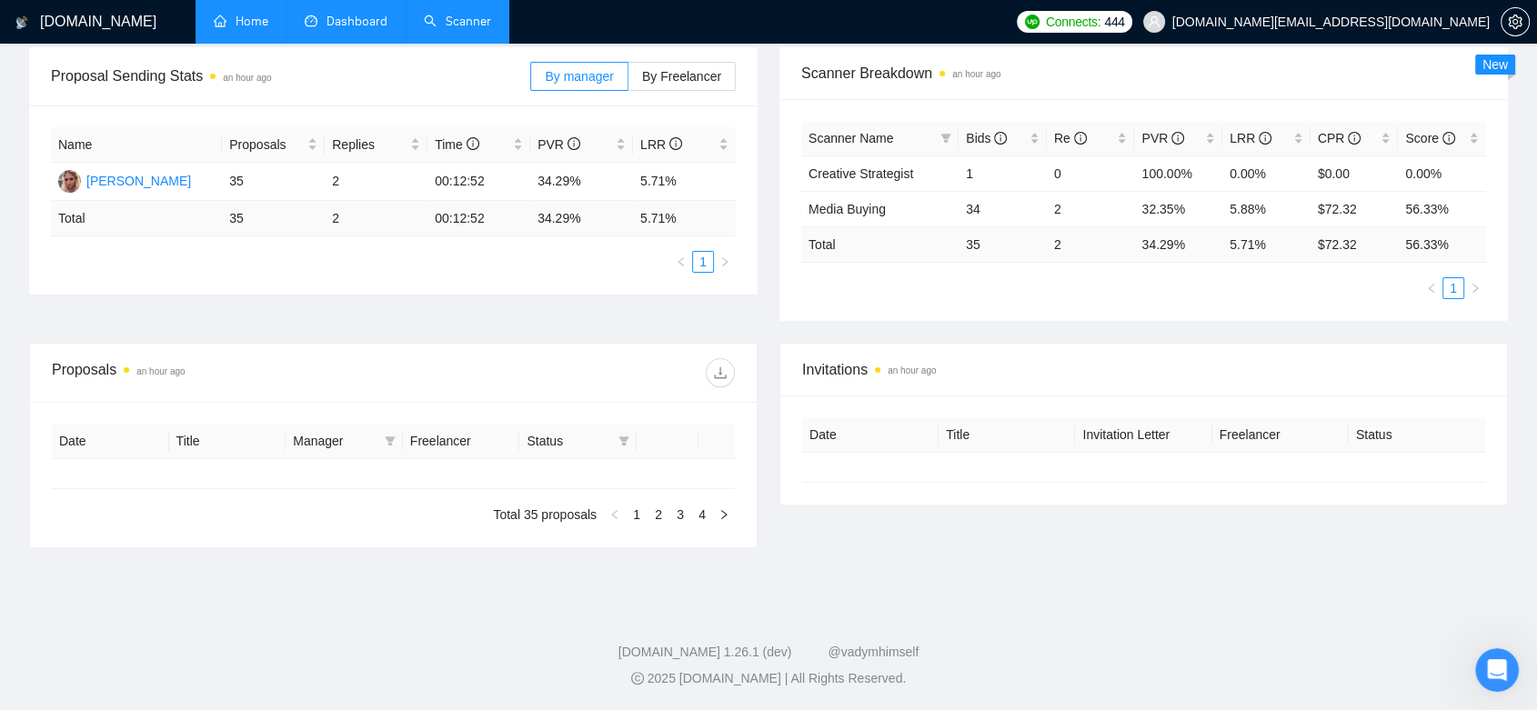
type input "[DATE]"
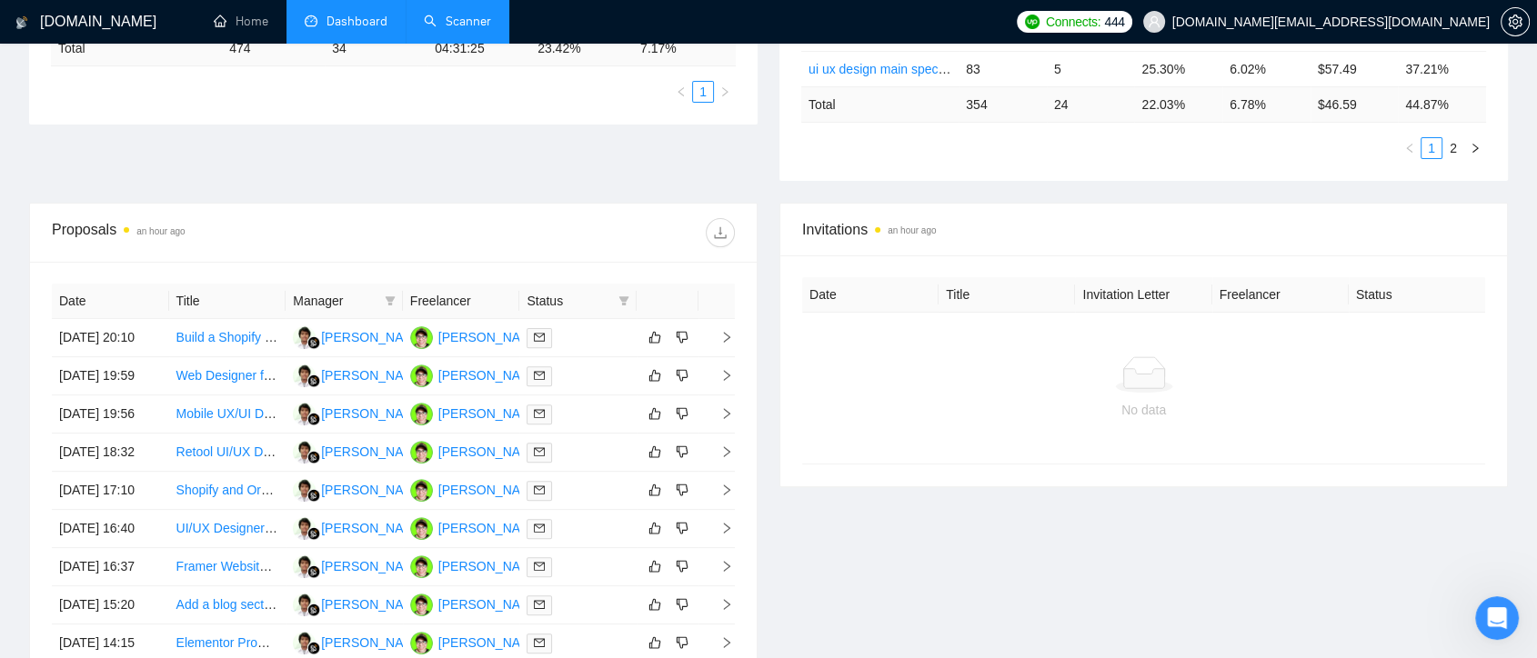
scroll to position [531, 0]
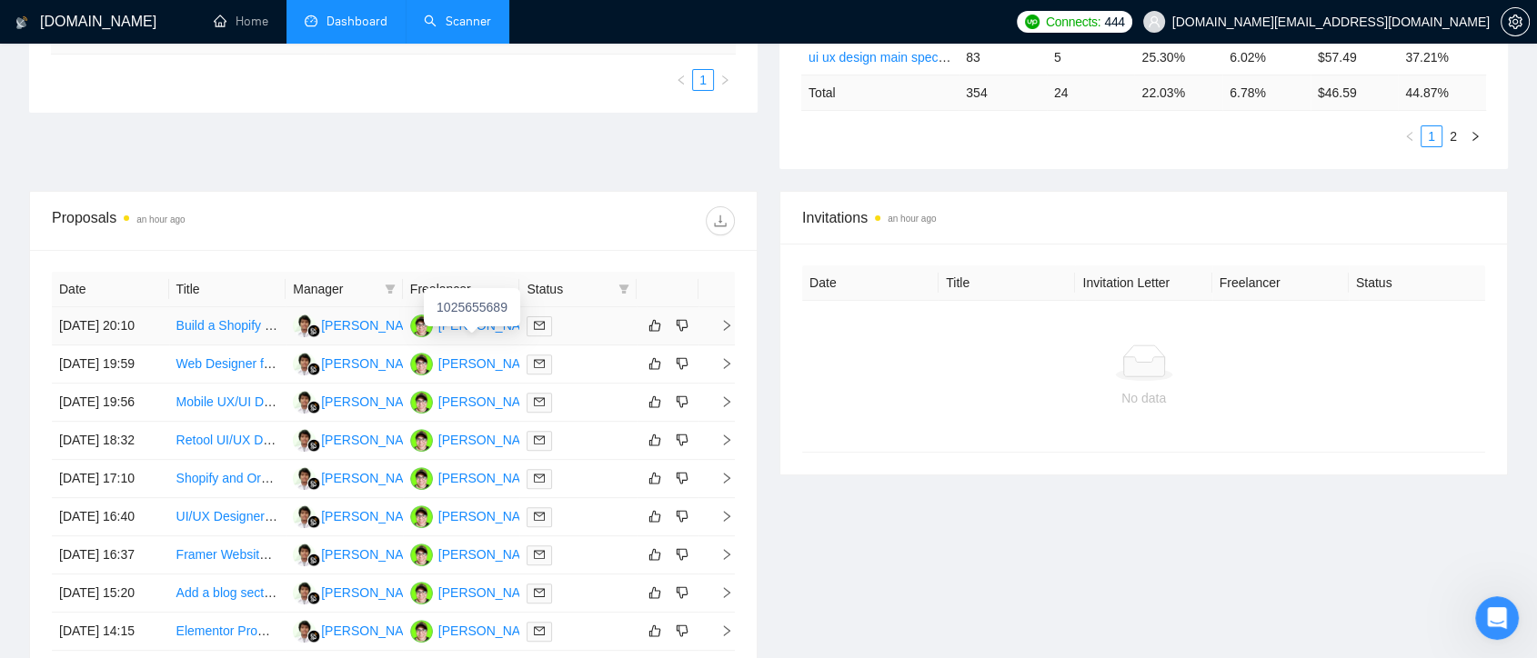
click at [496, 336] on div "[PERSON_NAME]" at bounding box center [490, 326] width 105 height 20
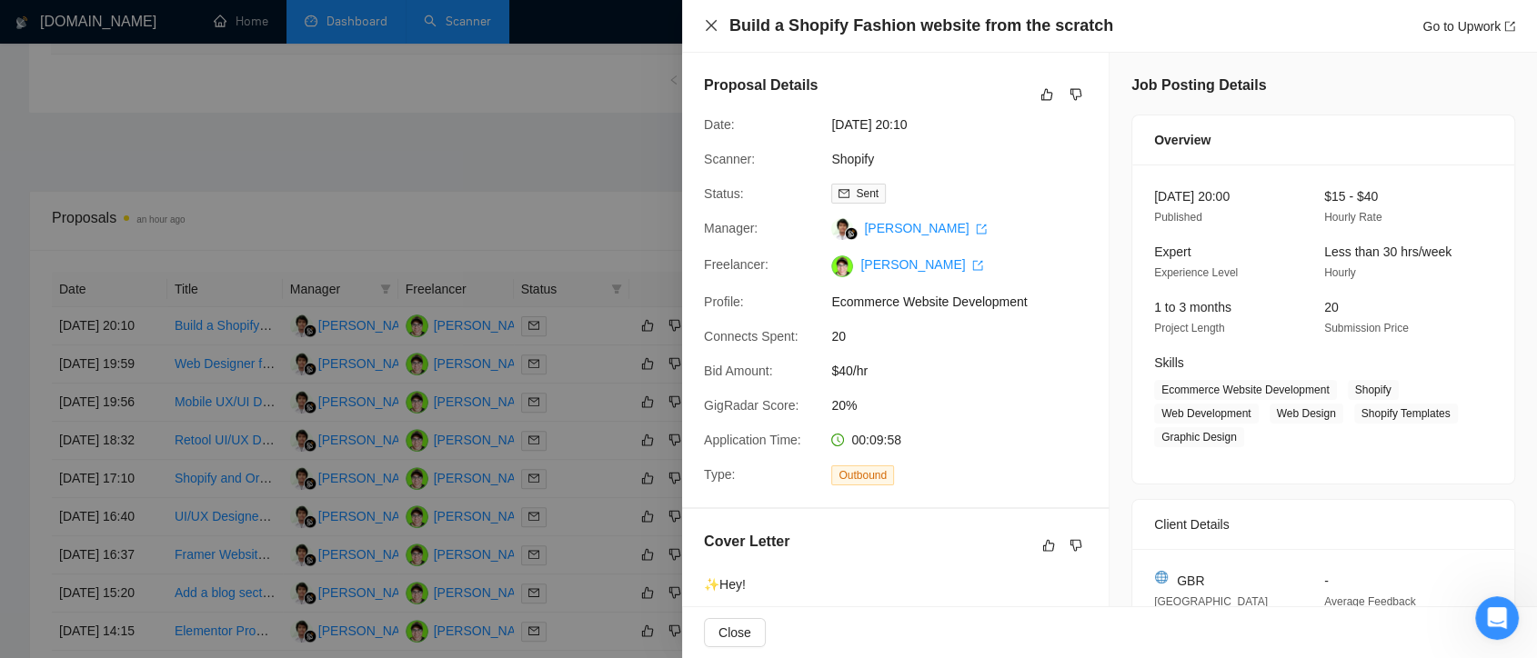
click at [707, 29] on icon "close" at bounding box center [711, 25] width 11 height 11
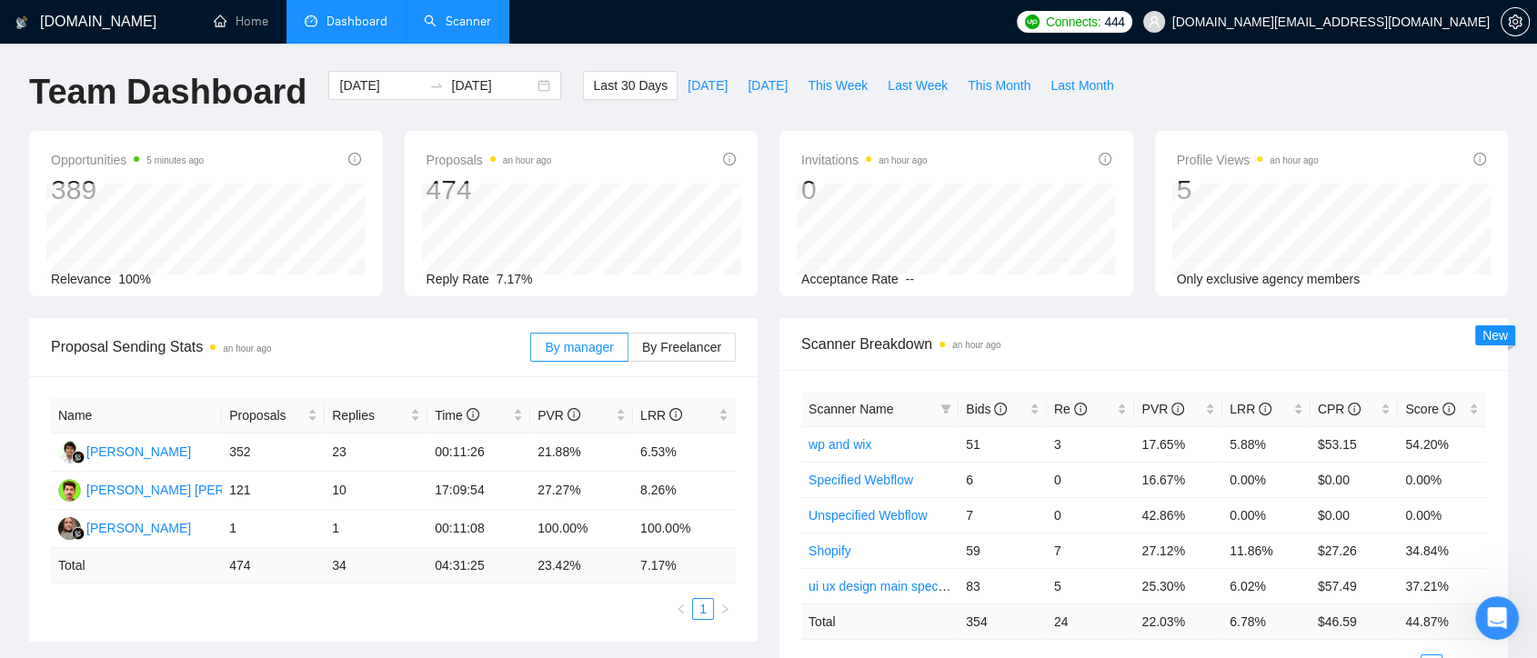
scroll to position [0, 0]
click at [466, 24] on link "Scanner" at bounding box center [457, 21] width 67 height 15
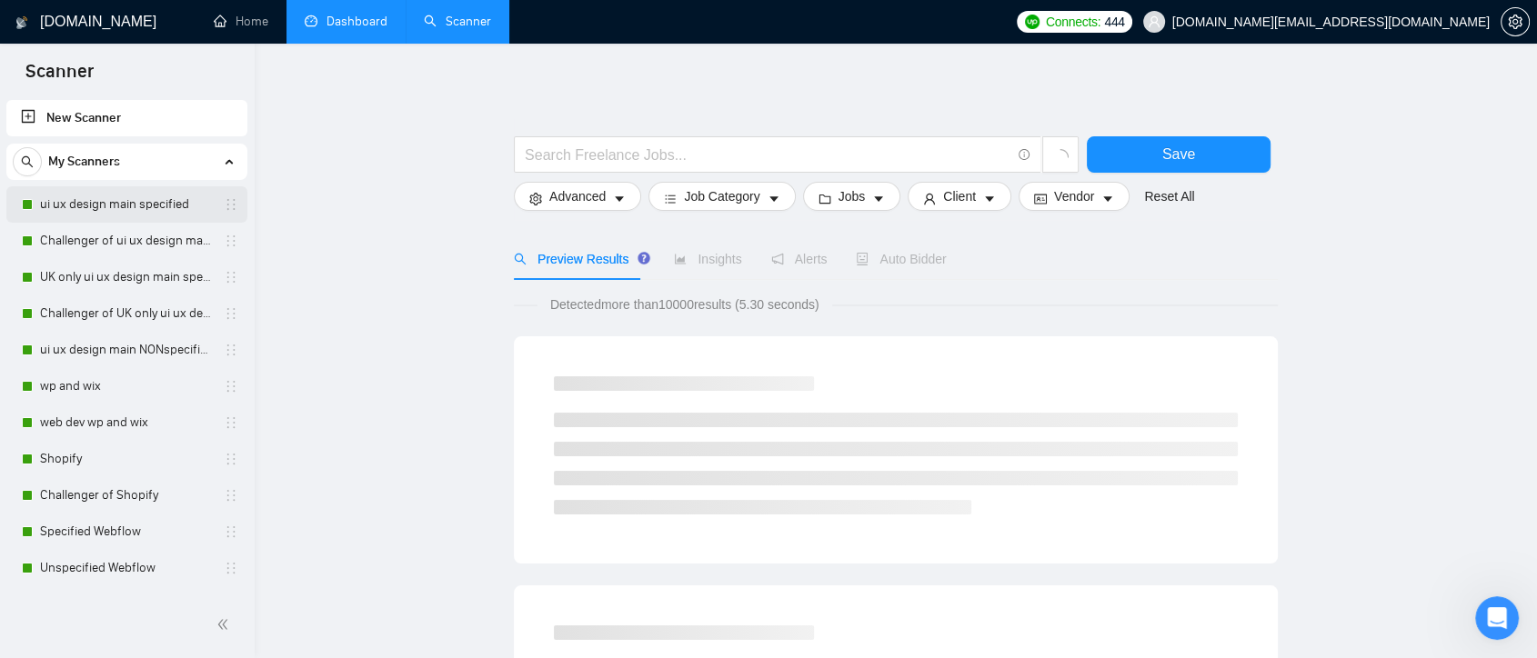
click at [155, 216] on link "ui ux design main specified" at bounding box center [126, 204] width 173 height 36
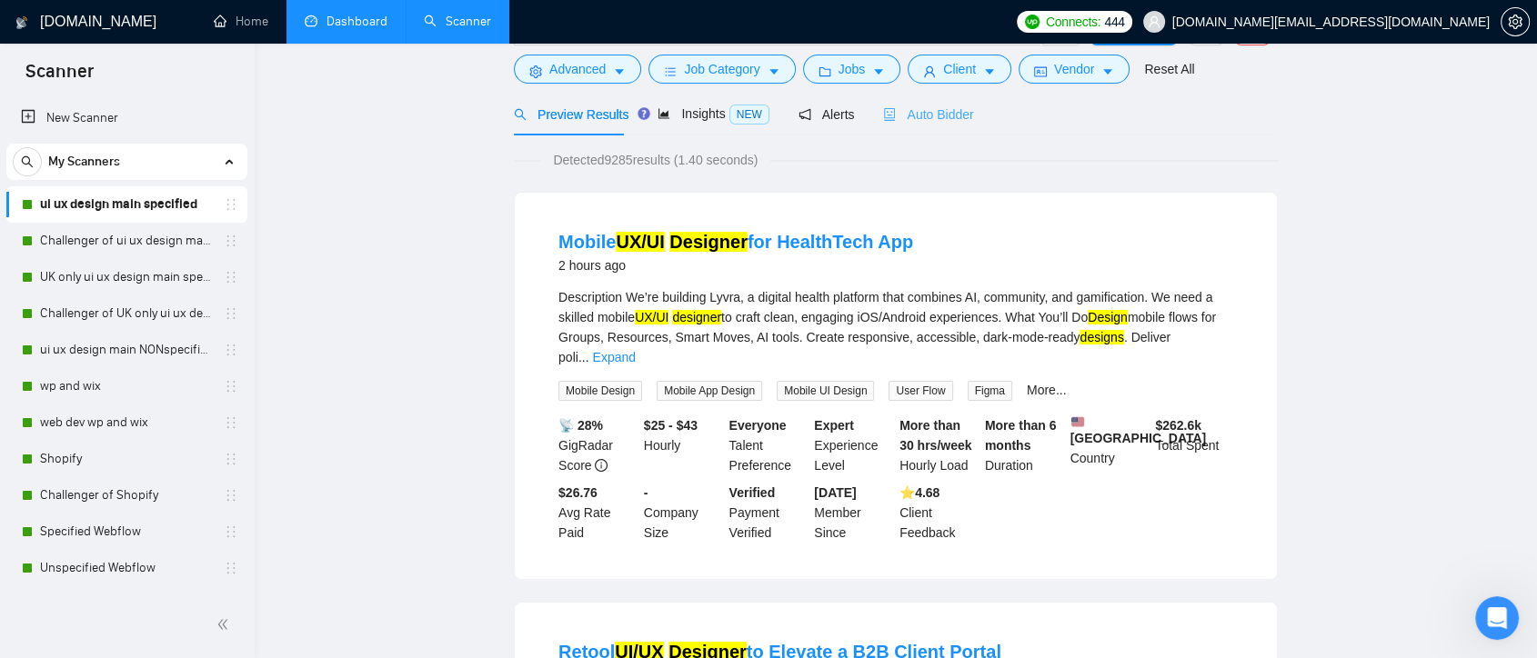
scroll to position [17, 0]
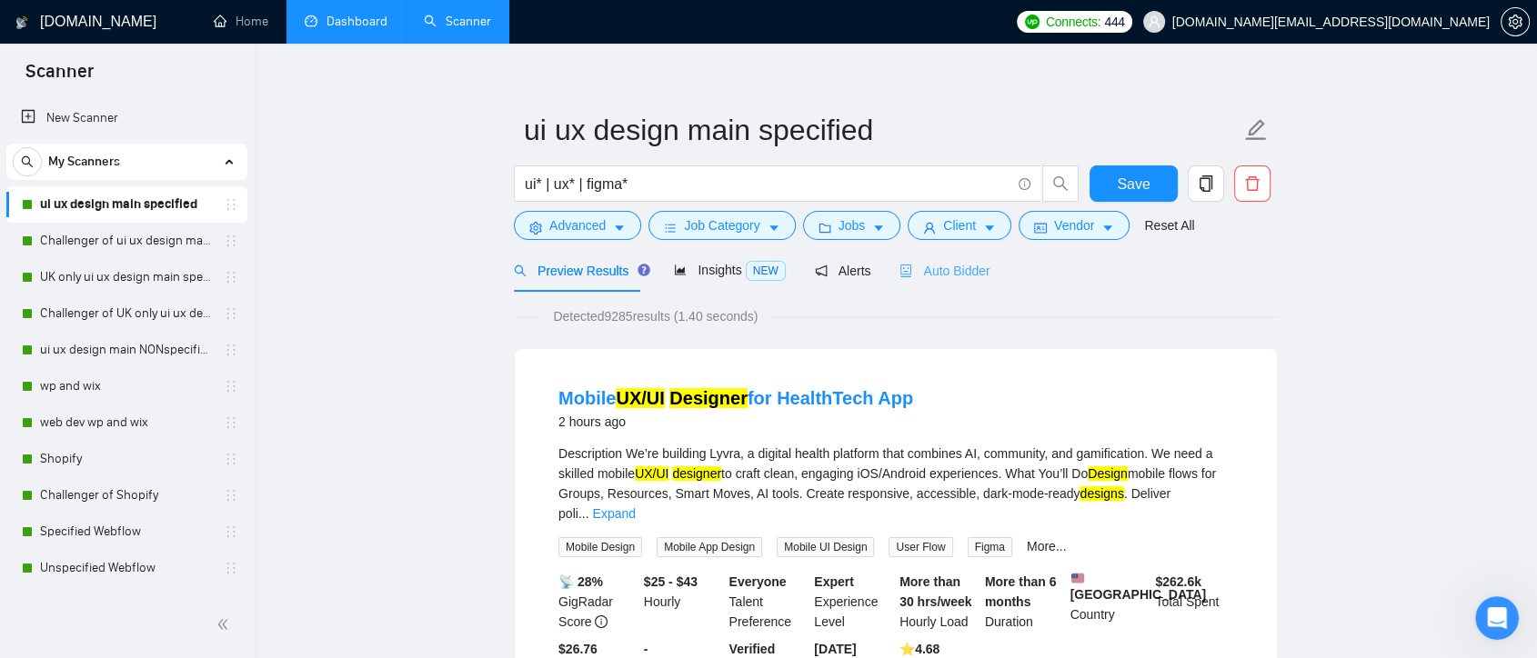
click at [938, 282] on div "Auto Bidder" at bounding box center [944, 270] width 90 height 43
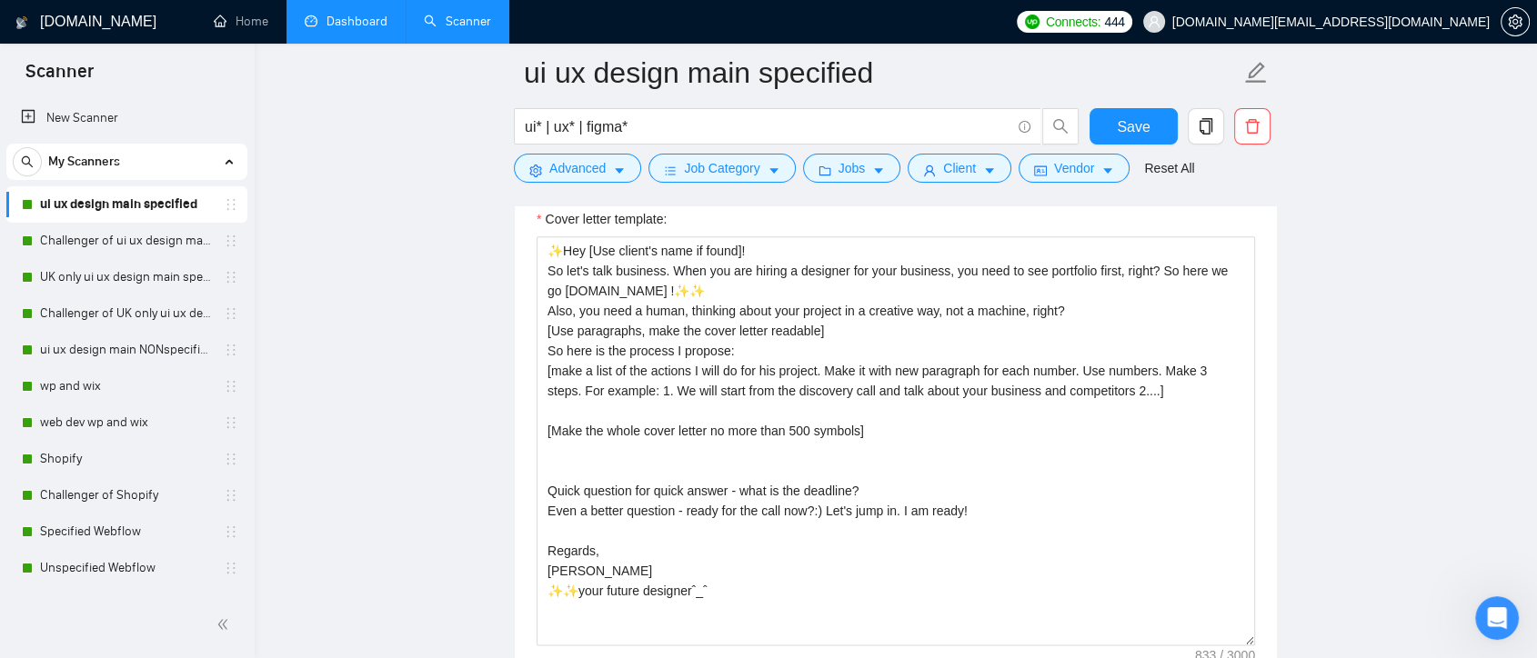
scroll to position [2138, 0]
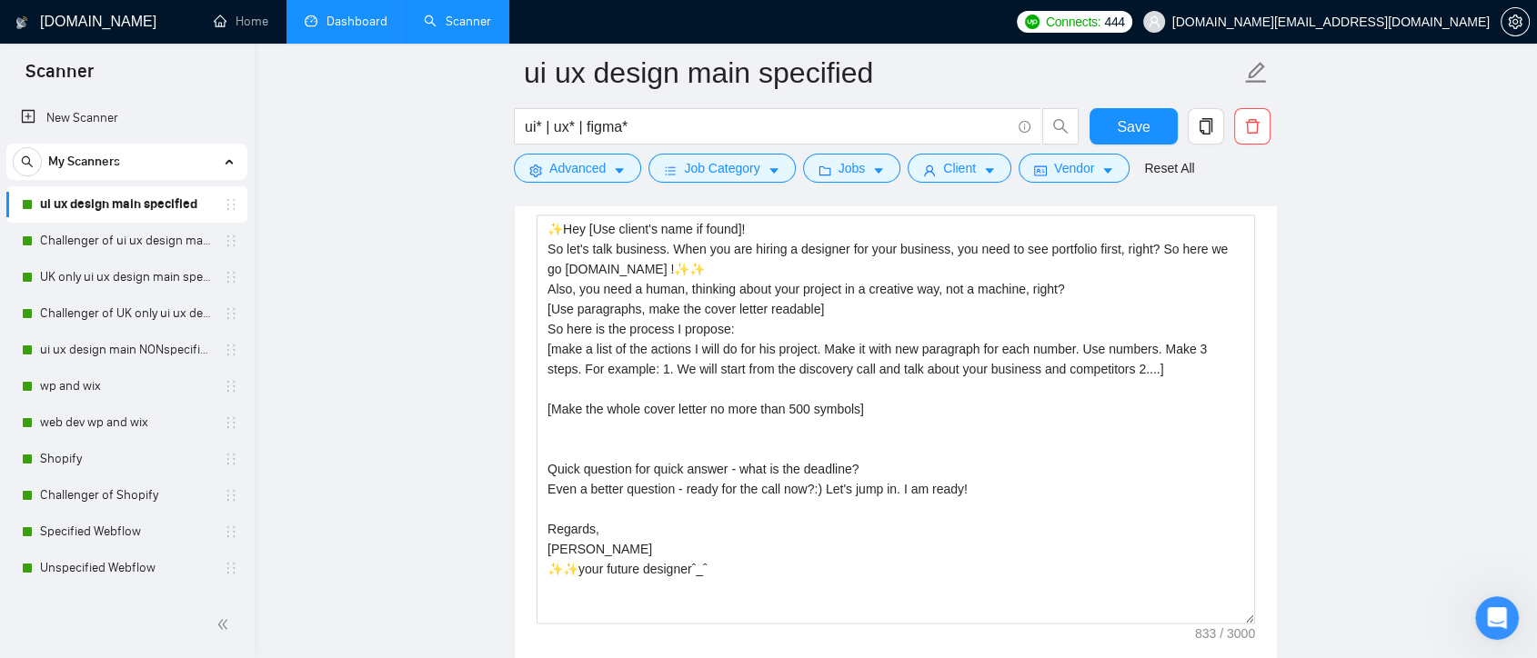
click at [347, 14] on link "Dashboard" at bounding box center [346, 21] width 83 height 15
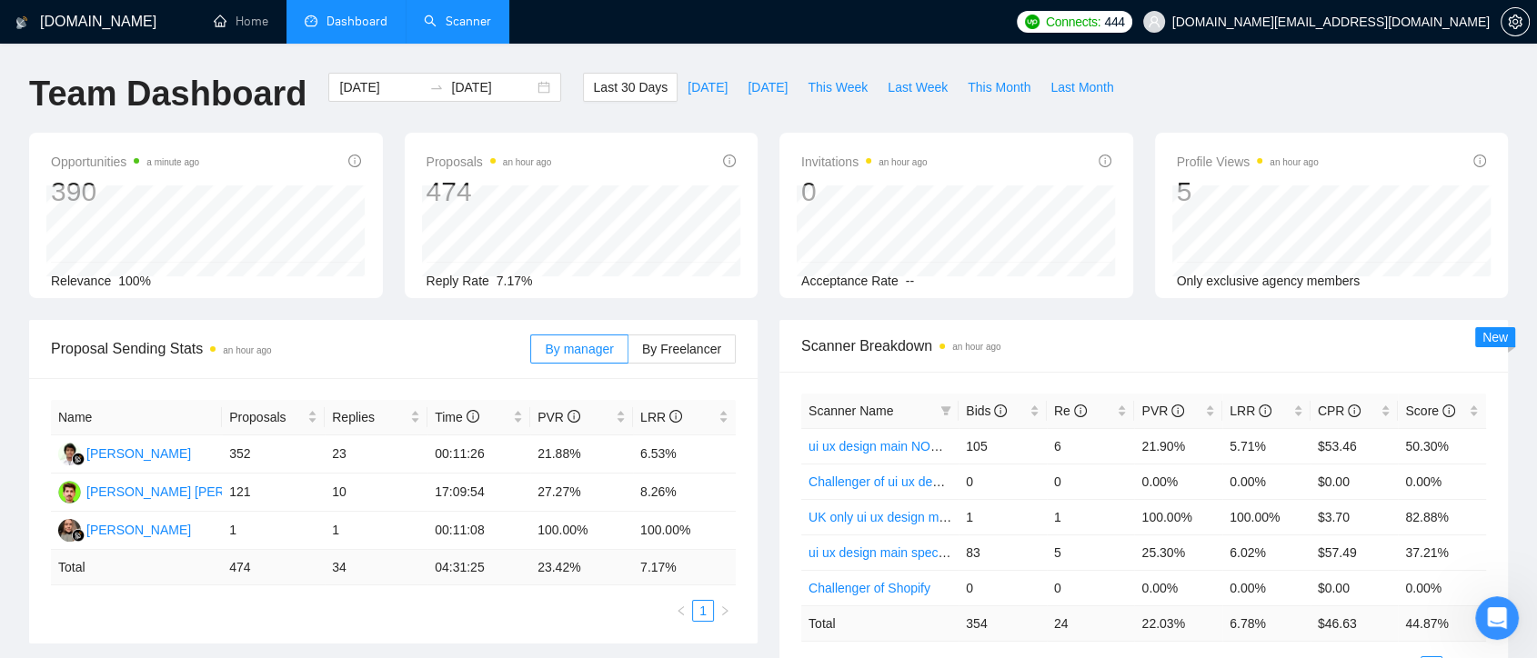
click at [480, 14] on link "Scanner" at bounding box center [457, 21] width 67 height 15
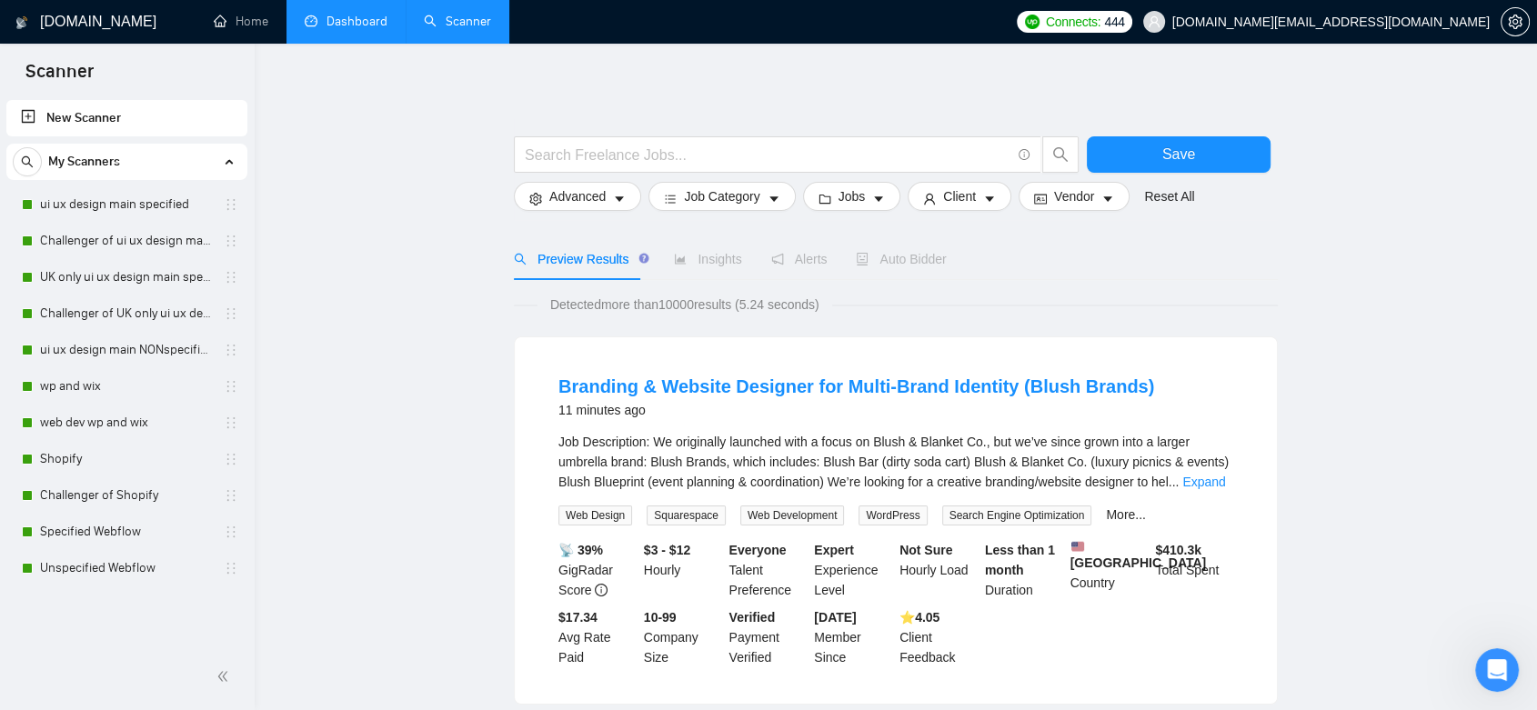
click at [366, 14] on link "Dashboard" at bounding box center [346, 21] width 83 height 15
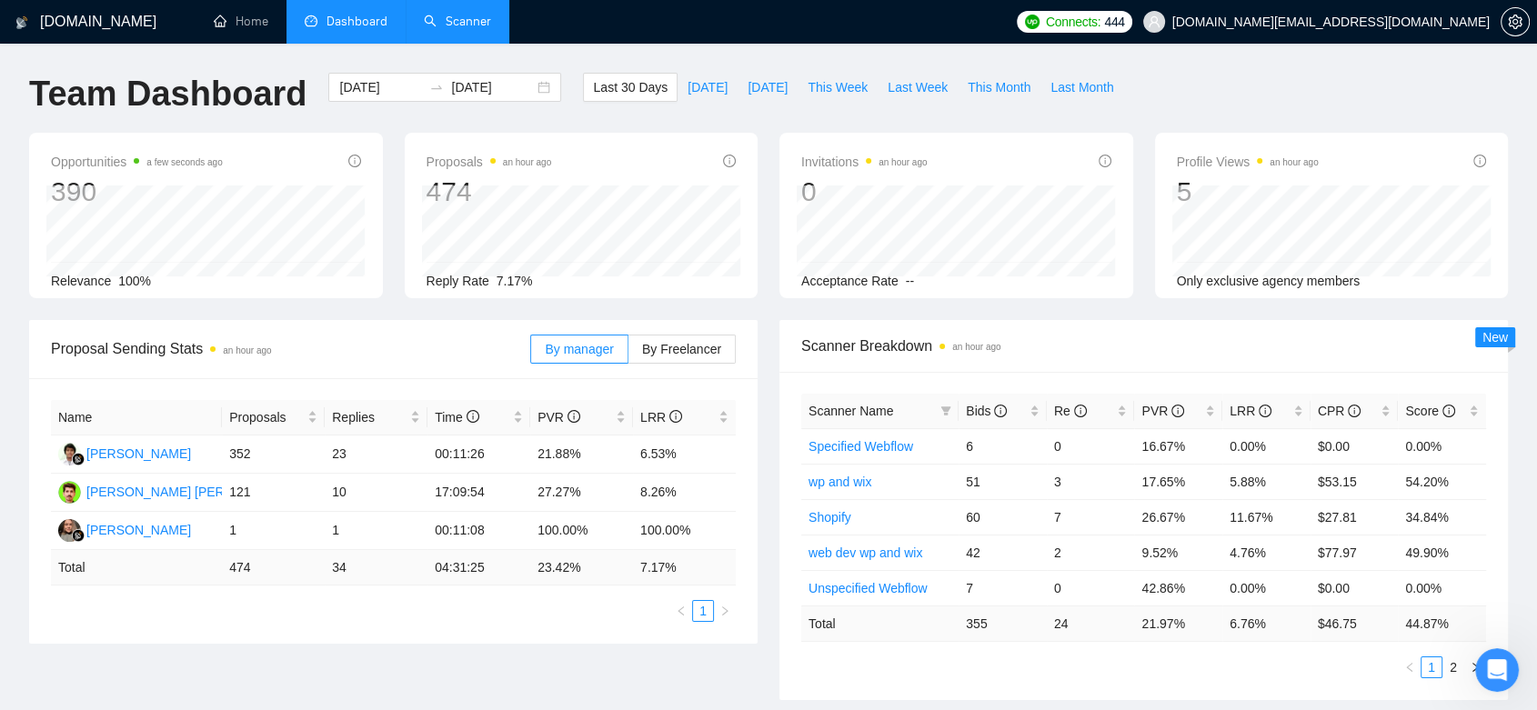
click at [462, 15] on link "Scanner" at bounding box center [457, 21] width 67 height 15
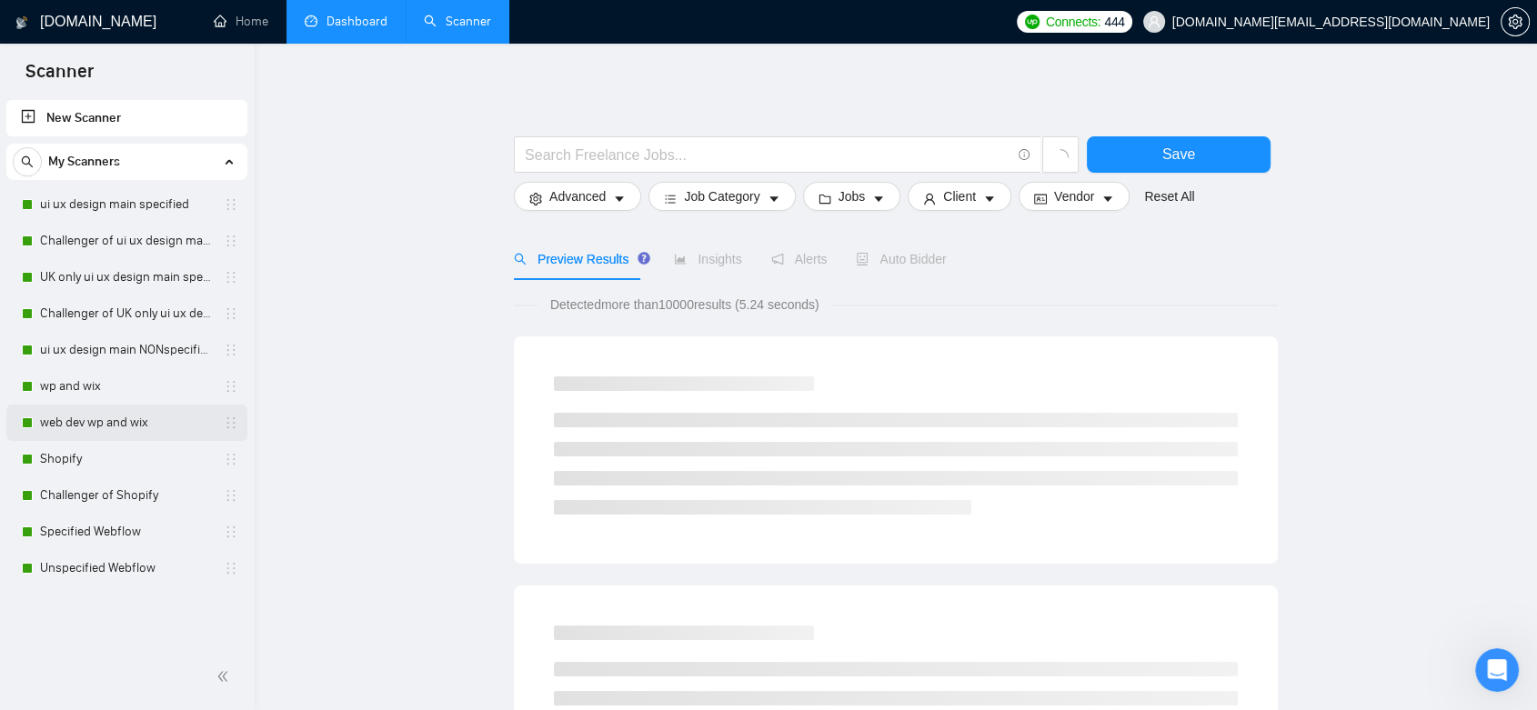
click at [138, 426] on link "web dev wp and wix" at bounding box center [126, 423] width 173 height 36
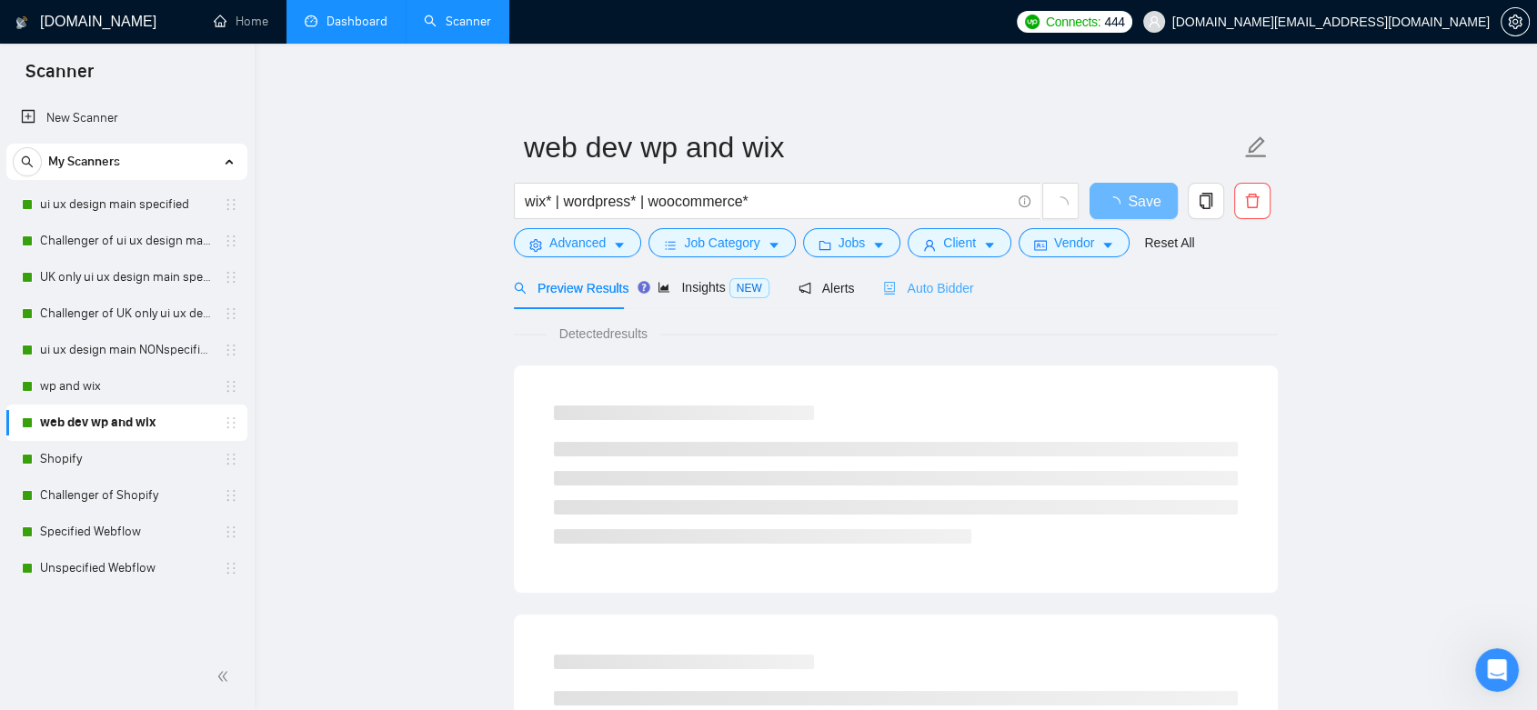
click at [956, 297] on div "Auto Bidder" at bounding box center [928, 287] width 90 height 43
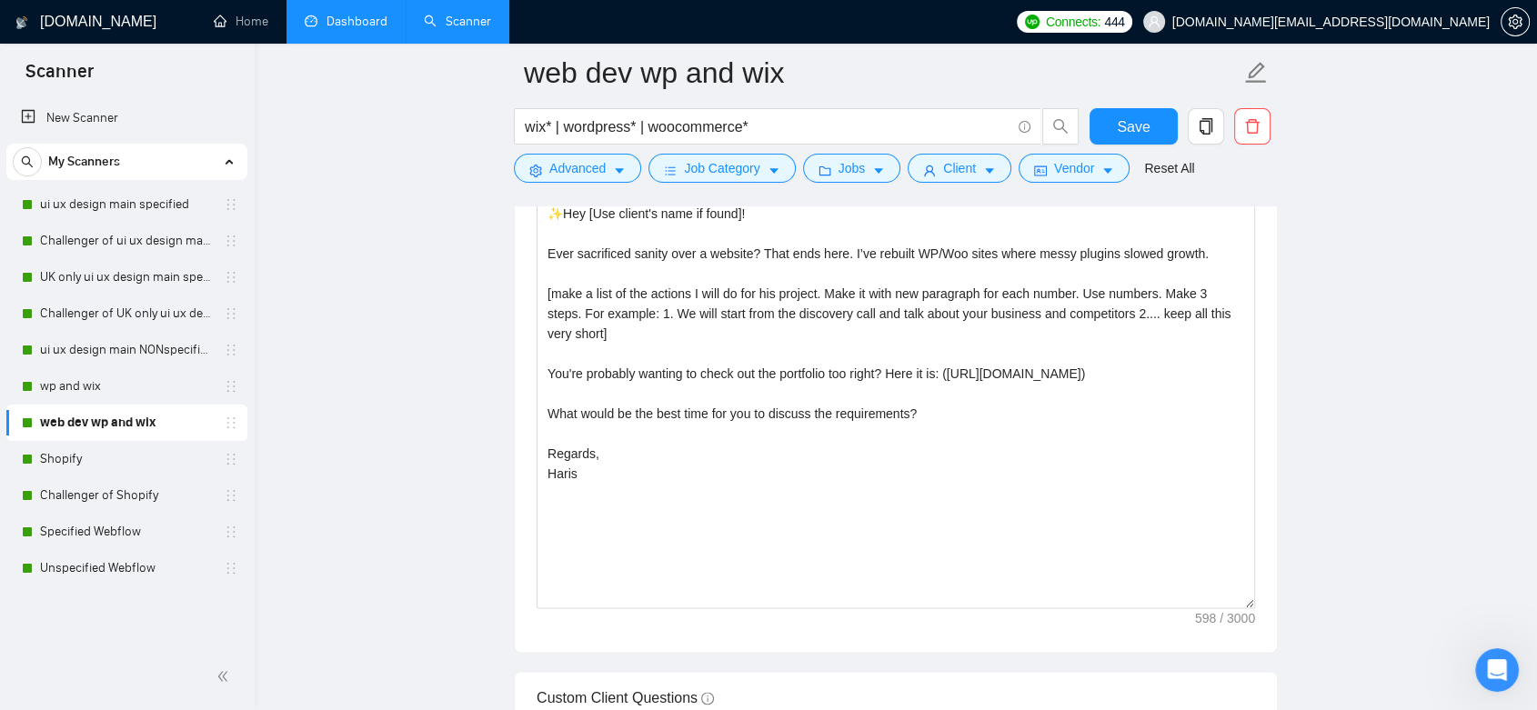
scroll to position [2120, 0]
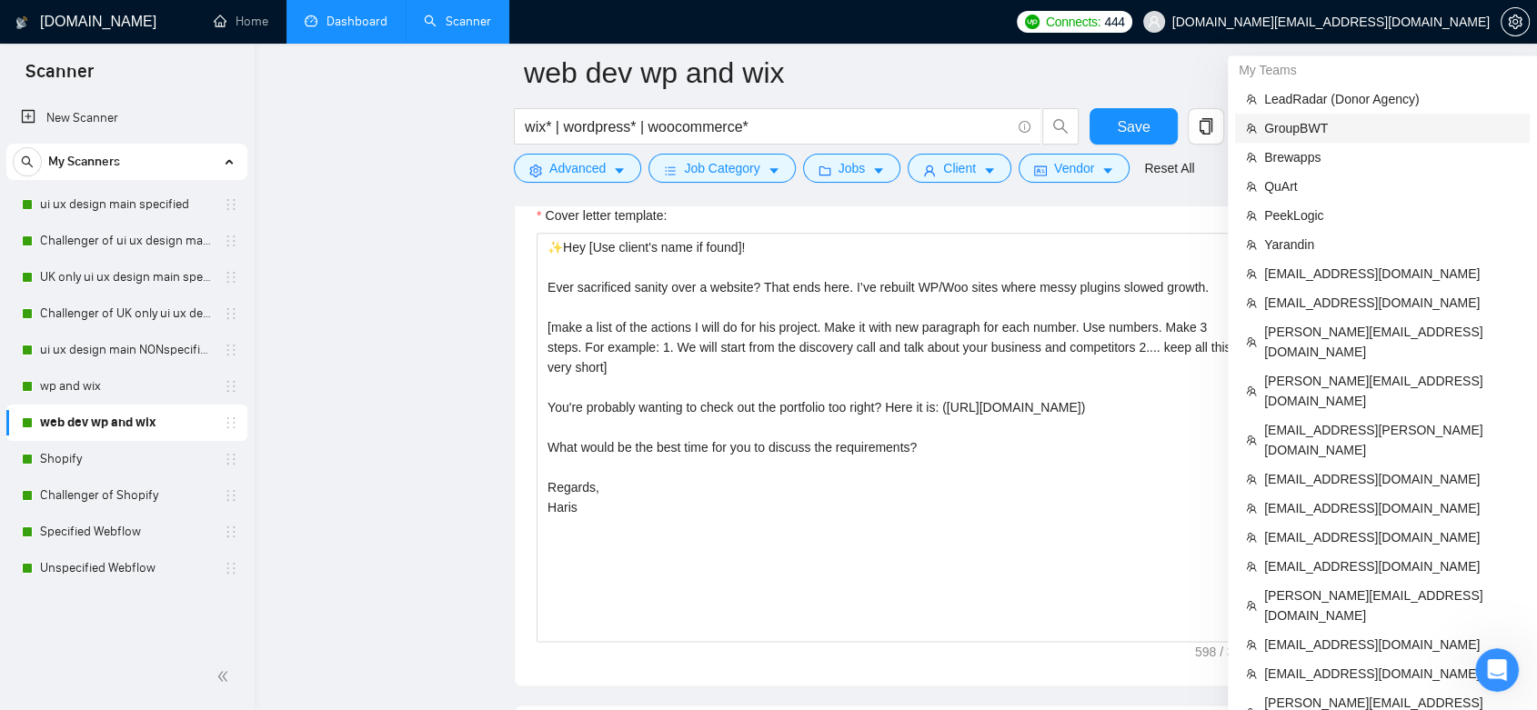
click at [1382, 130] on span "GroupBWT" at bounding box center [1391, 128] width 255 height 20
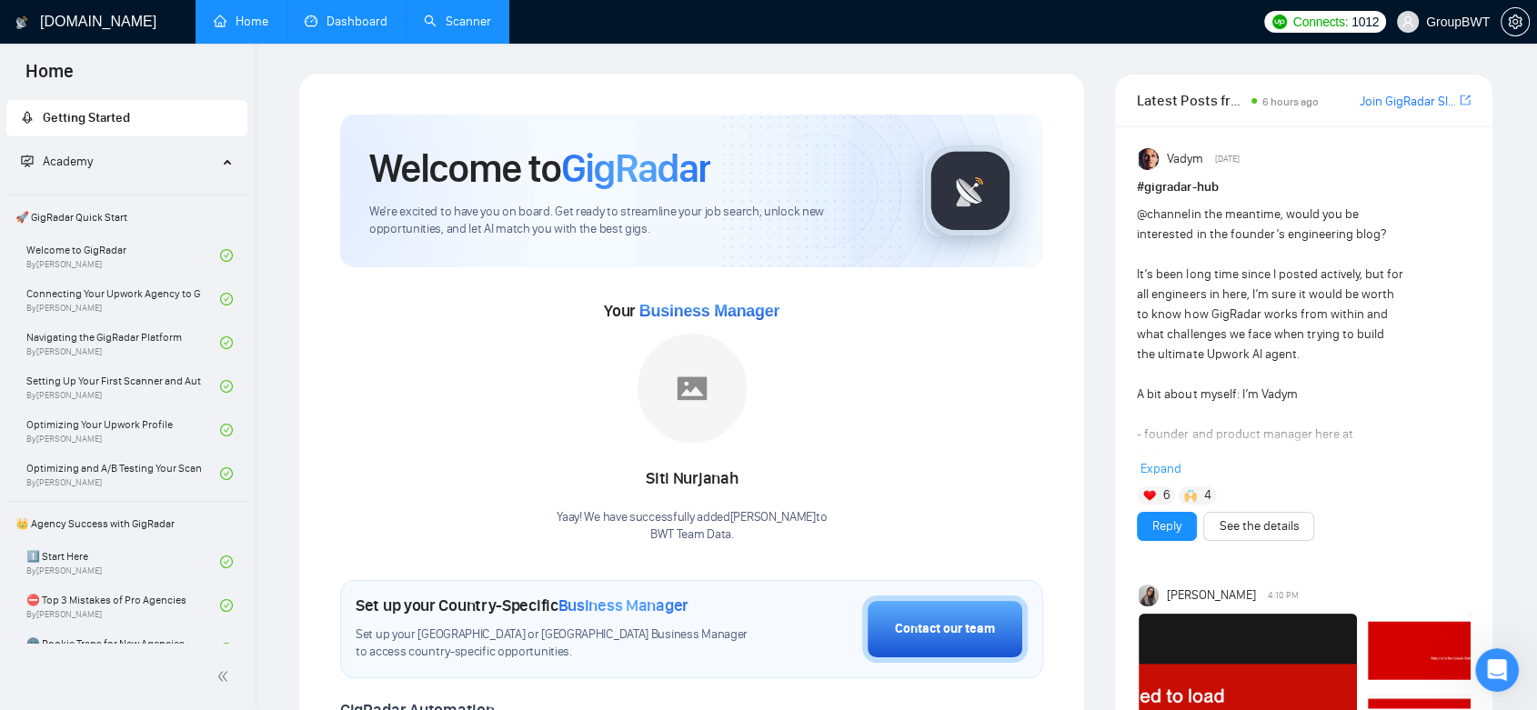
click at [364, 25] on link "Dashboard" at bounding box center [346, 21] width 83 height 15
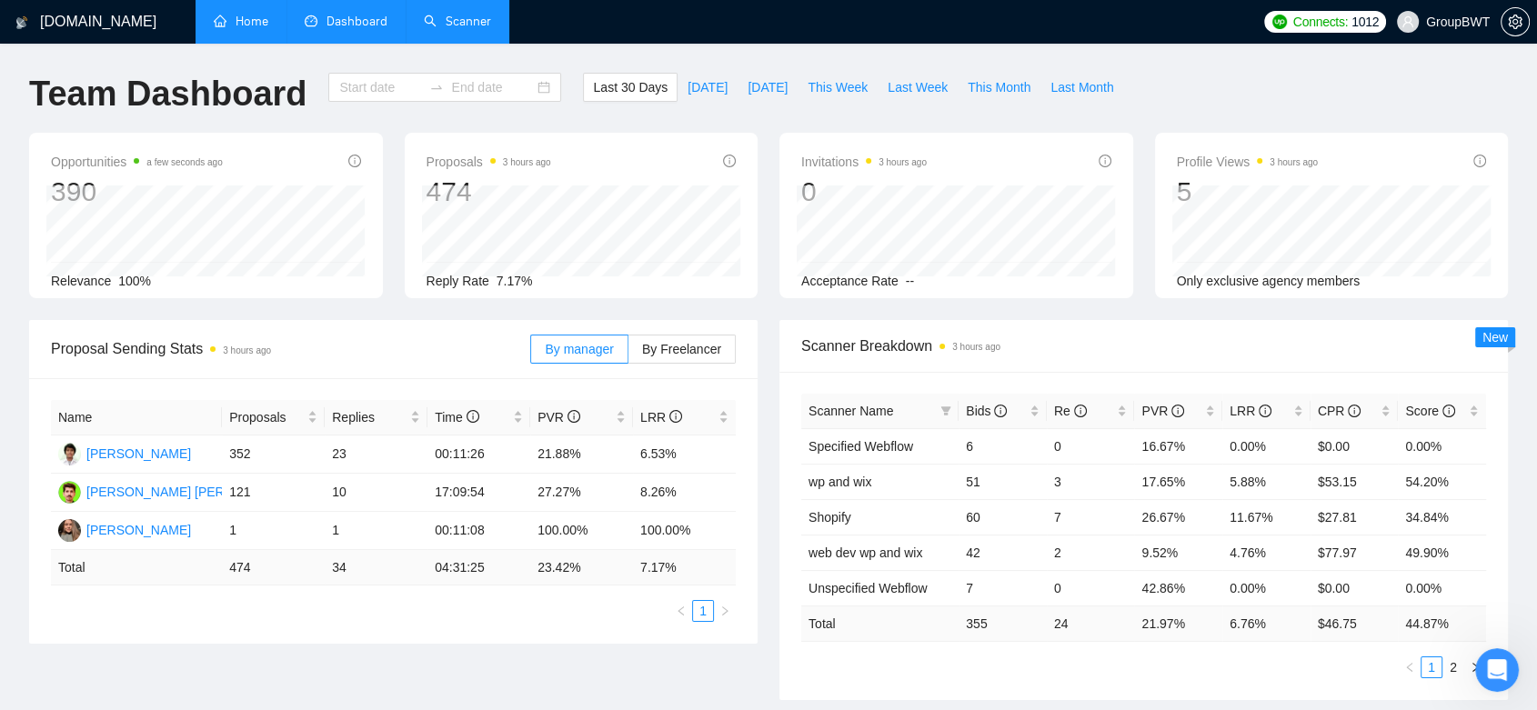
type input "[DATE]"
